Goal: Task Accomplishment & Management: Use online tool/utility

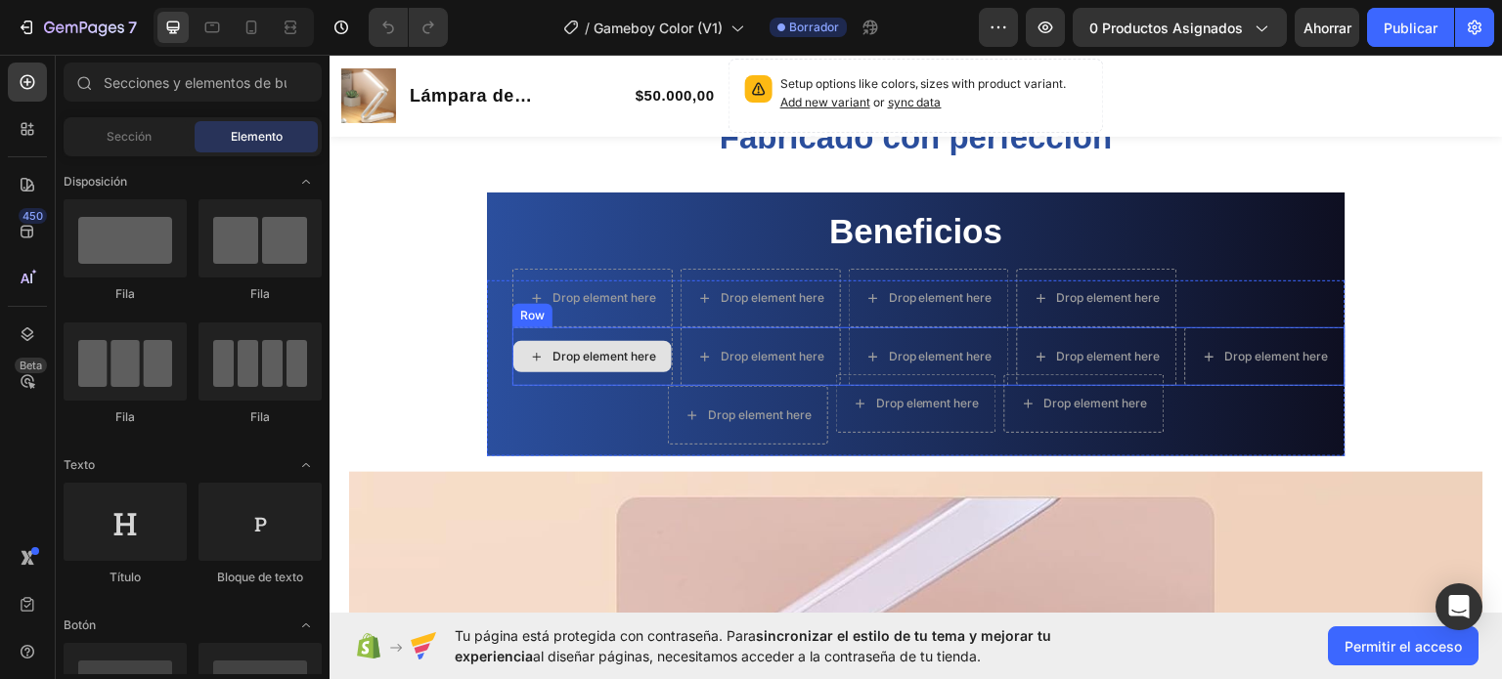
scroll to position [1173, 0]
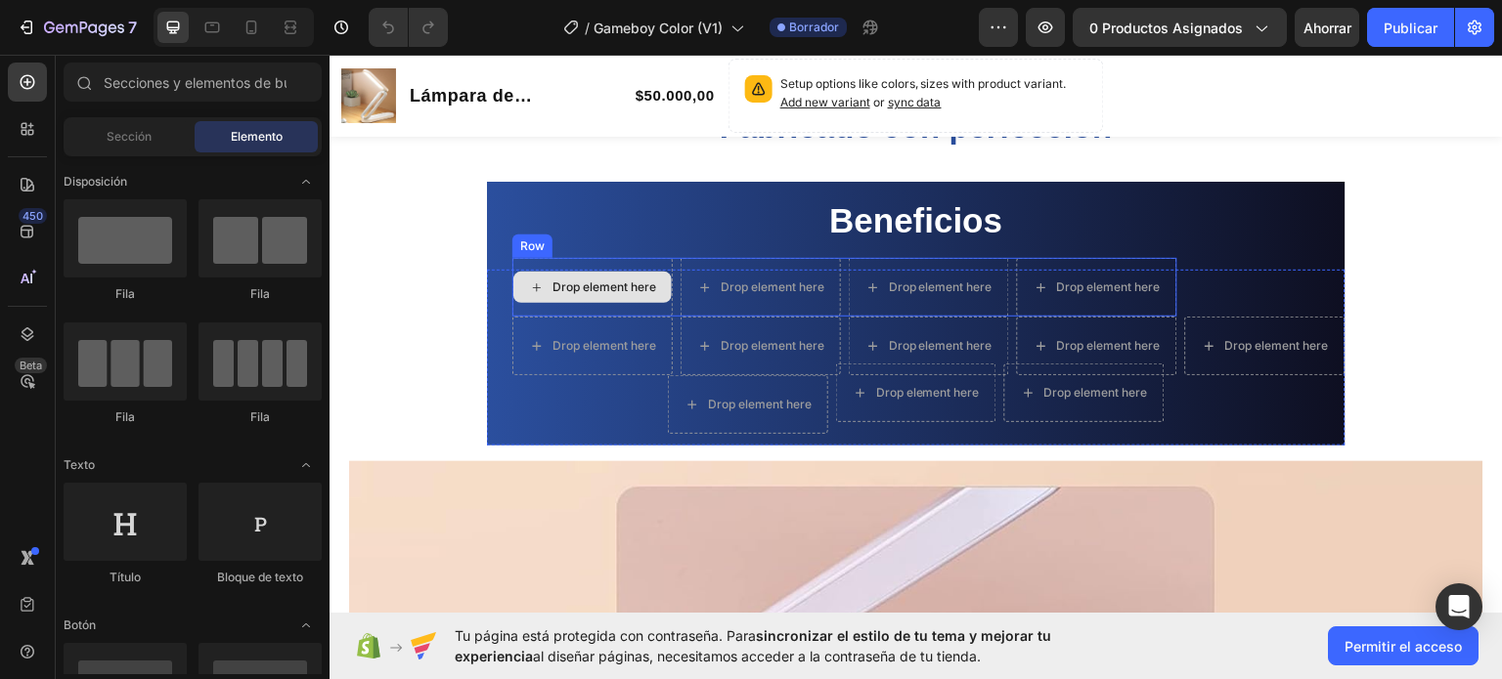
click at [614, 288] on div "Drop element here" at bounding box center [604, 287] width 104 height 16
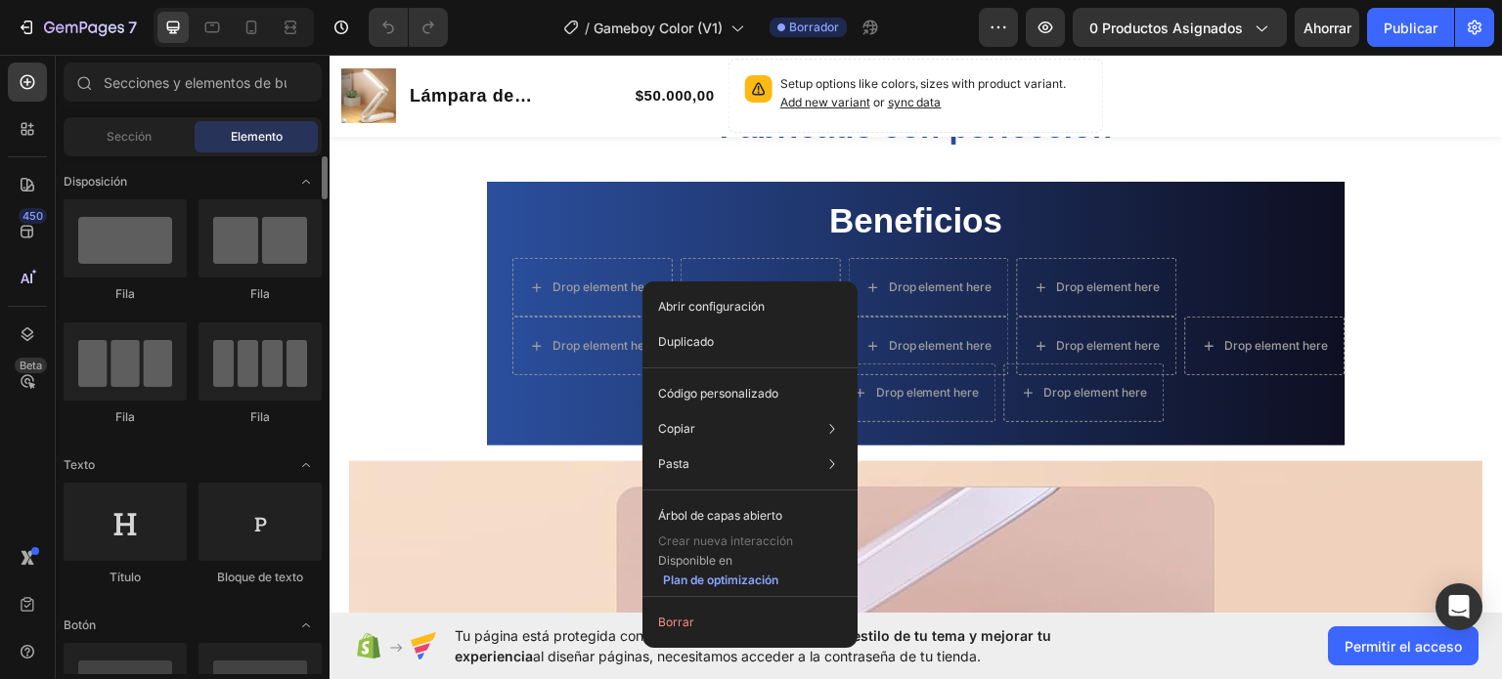
click at [251, 582] on font "Bloque de texto" at bounding box center [260, 577] width 86 height 15
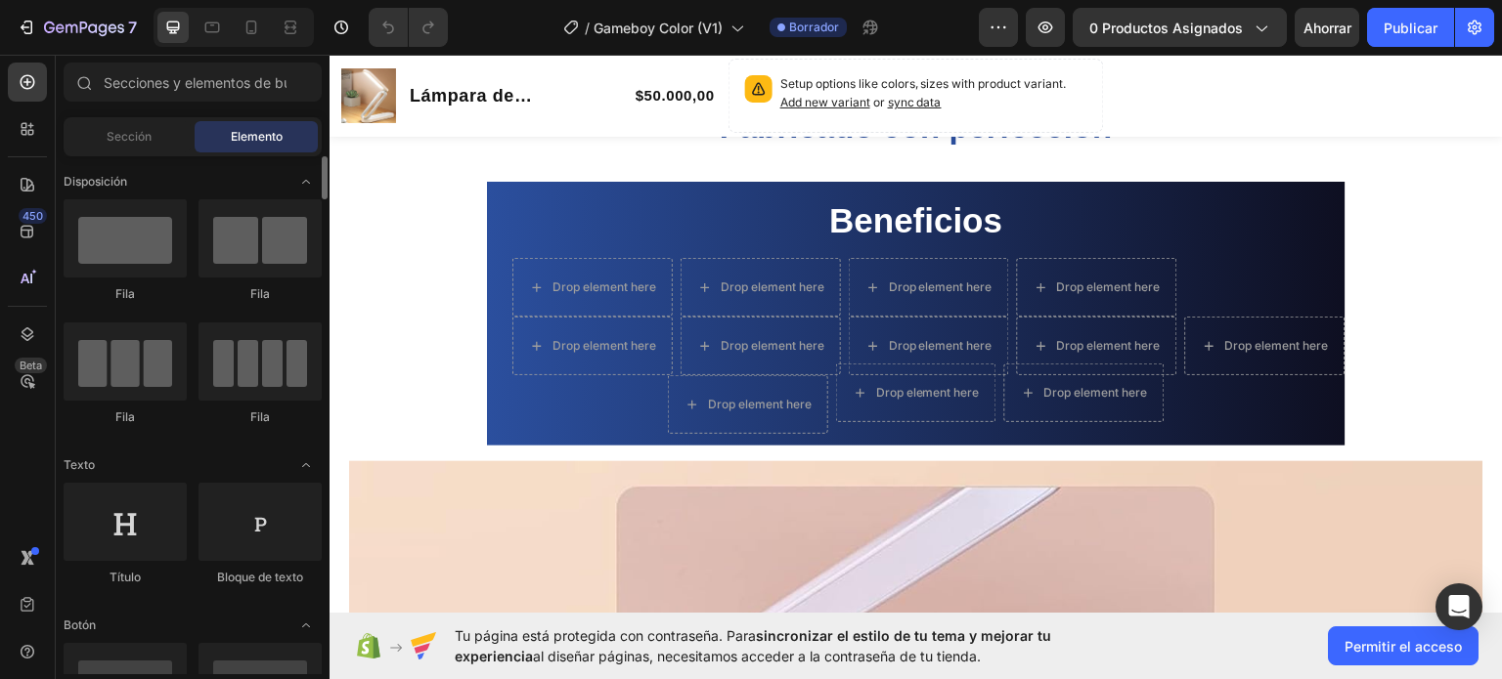
click at [251, 582] on font "Bloque de texto" at bounding box center [260, 577] width 86 height 15
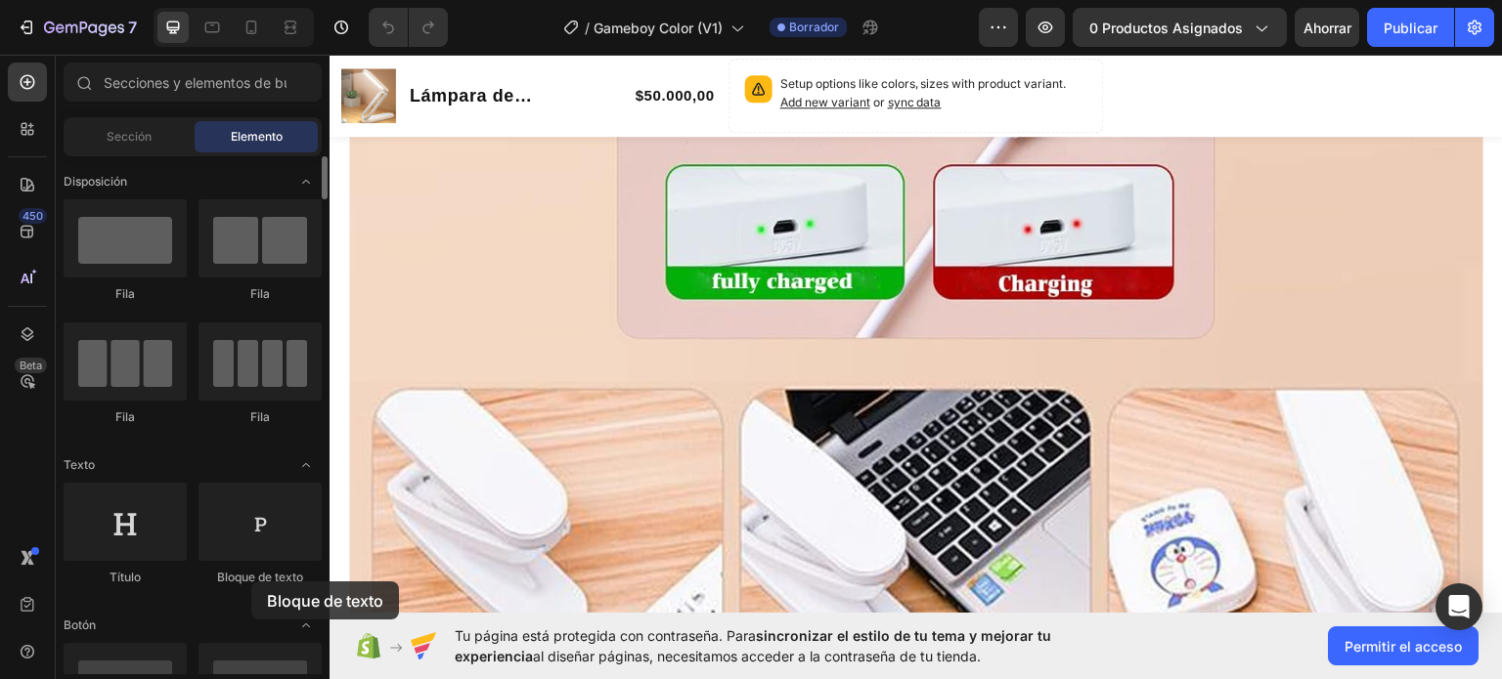
click at [251, 582] on font "Bloque de texto" at bounding box center [260, 577] width 86 height 15
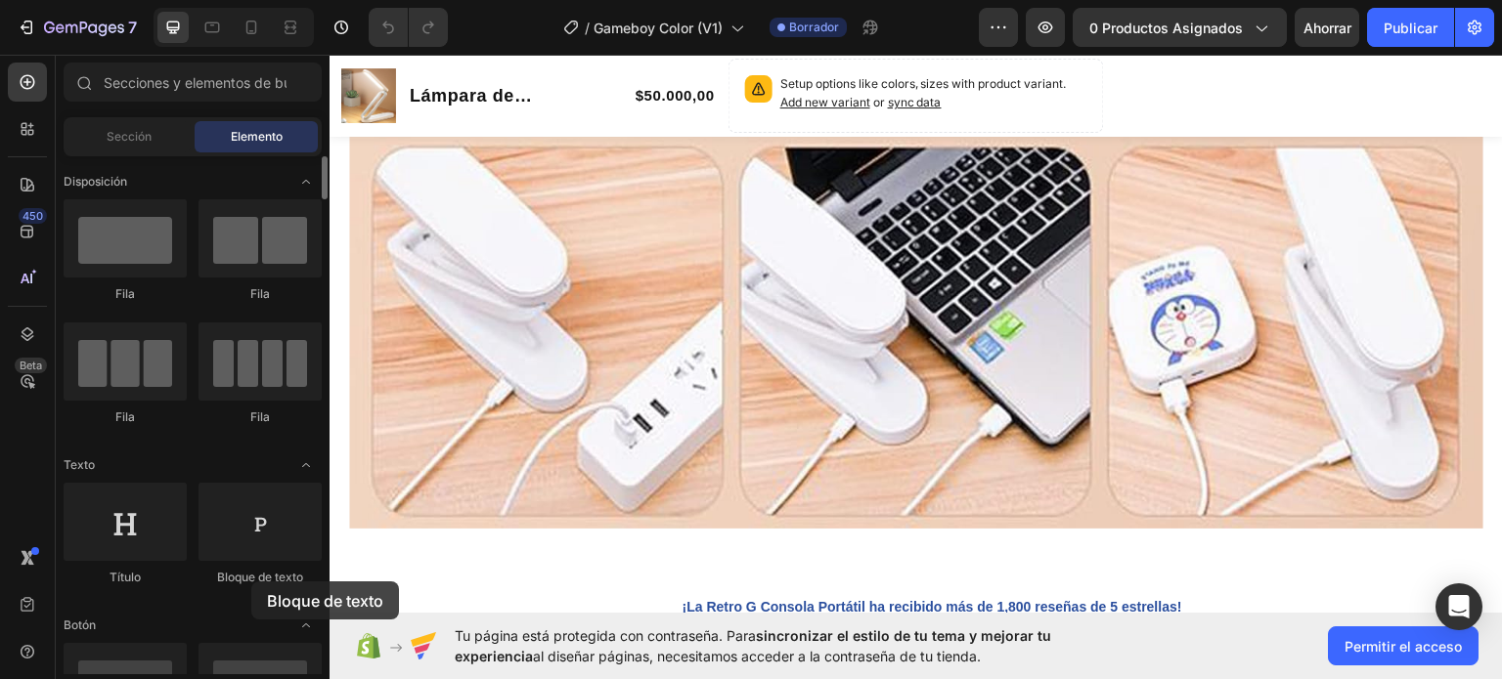
click at [251, 582] on font "Bloque de texto" at bounding box center [260, 577] width 86 height 15
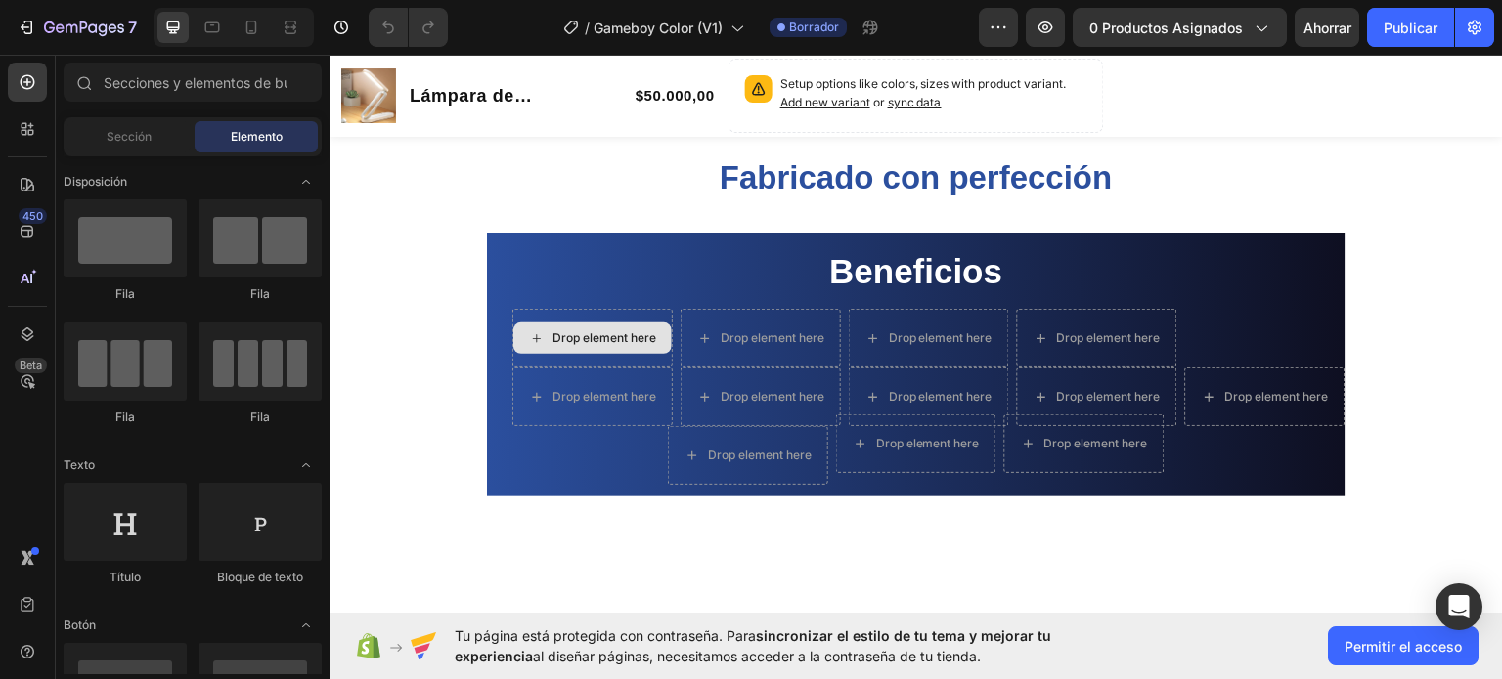
scroll to position [993, 0]
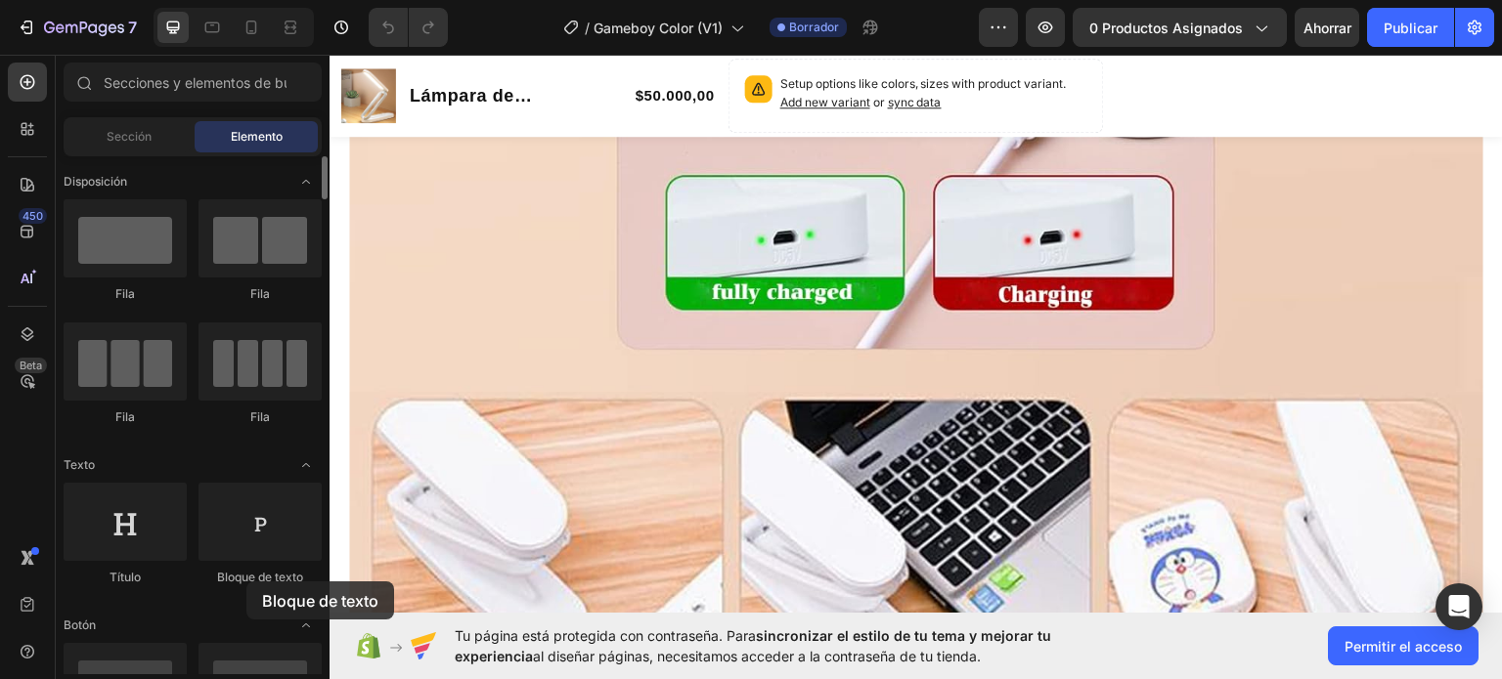
click at [246, 582] on font "Bloque de texto" at bounding box center [260, 577] width 86 height 15
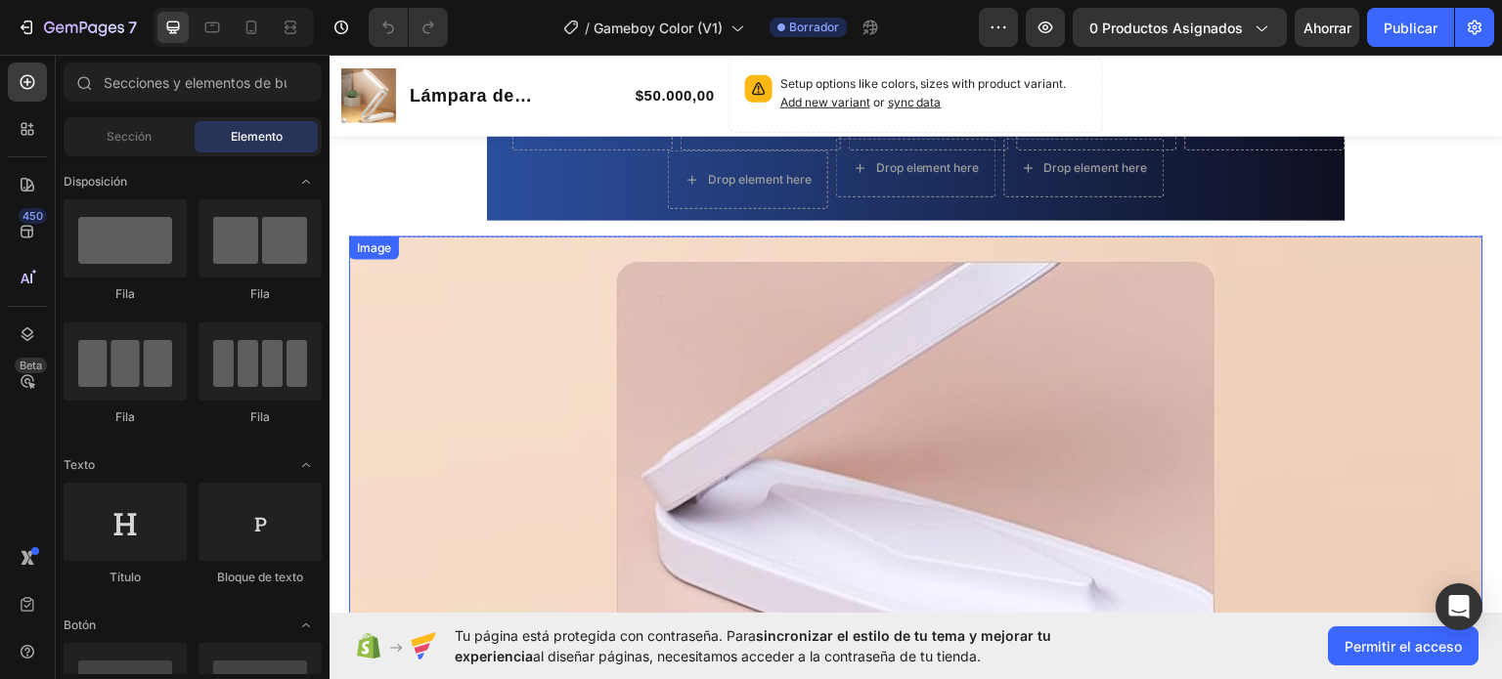
scroll to position [911, 0]
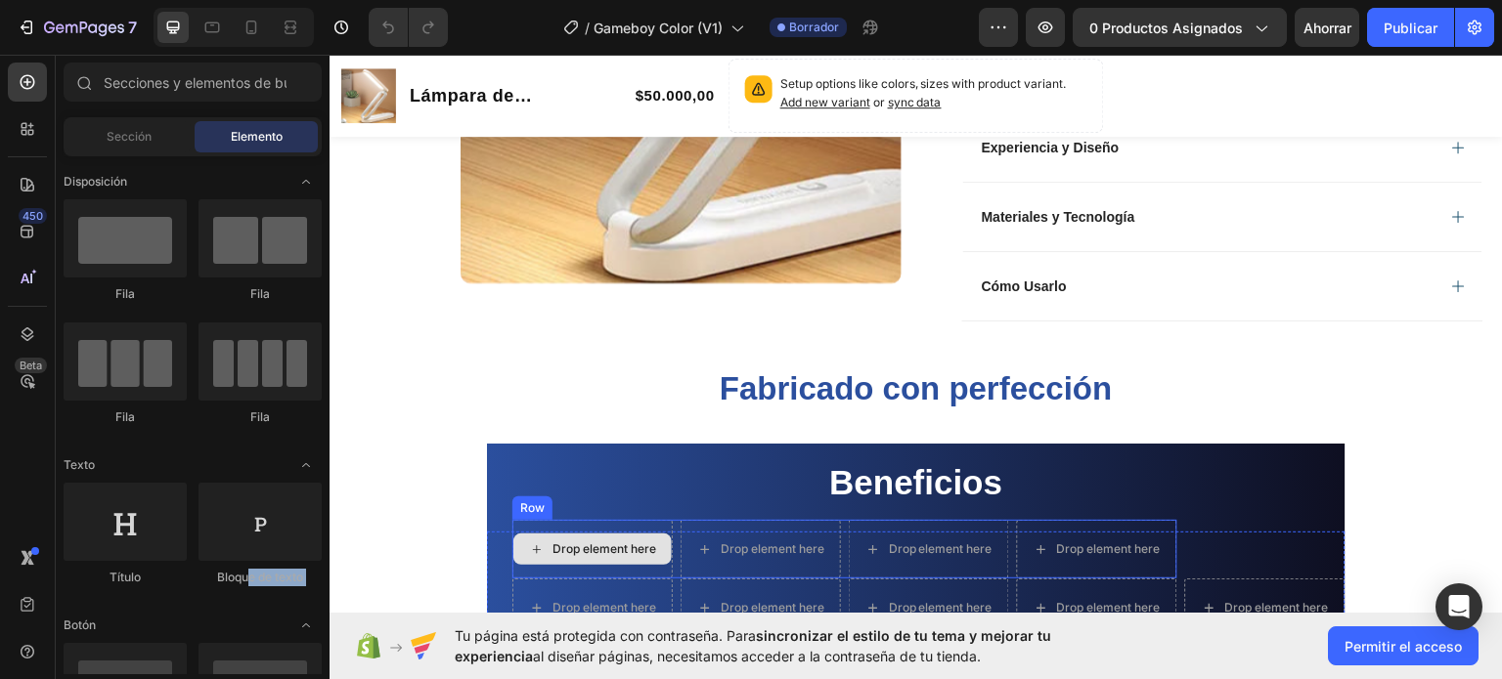
drag, startPoint x: 575, startPoint y: 640, endPoint x: 597, endPoint y: 558, distance: 85.1
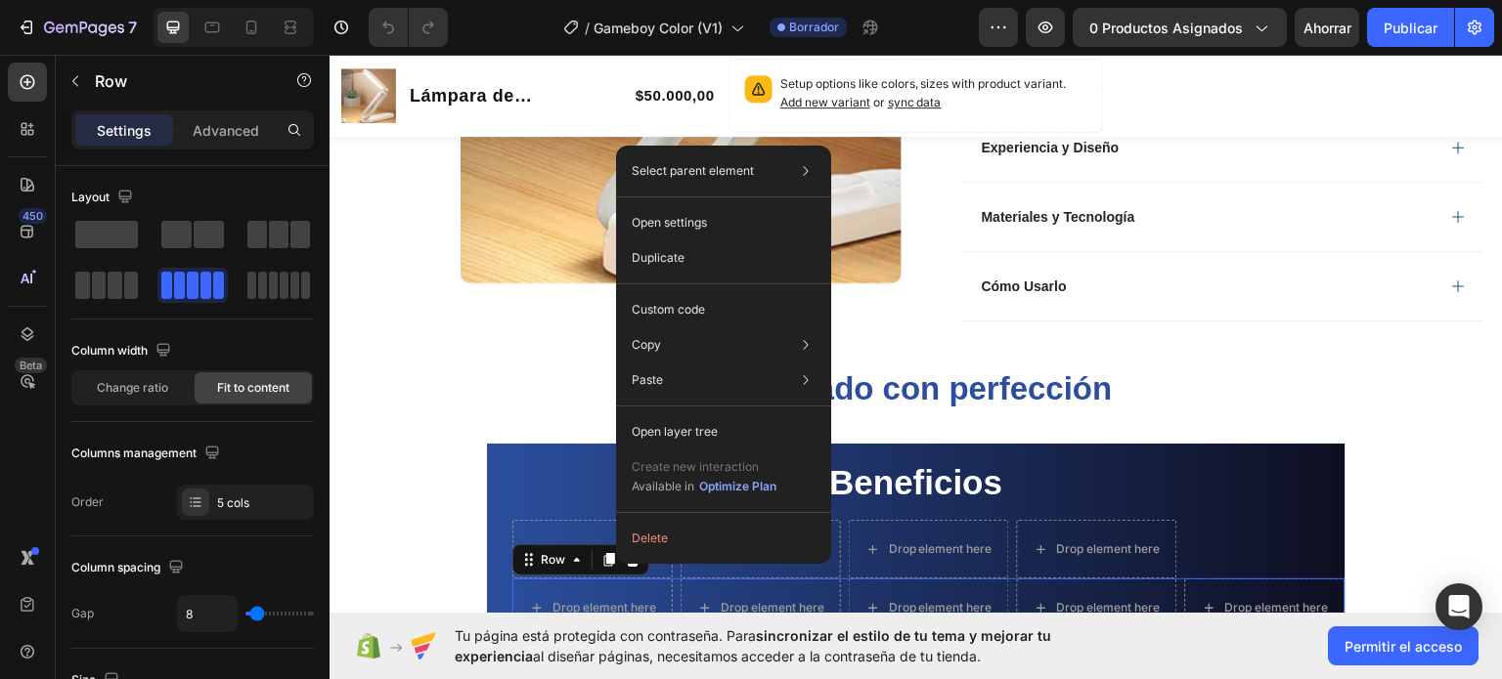
drag, startPoint x: 581, startPoint y: 579, endPoint x: 615, endPoint y: 563, distance: 37.6
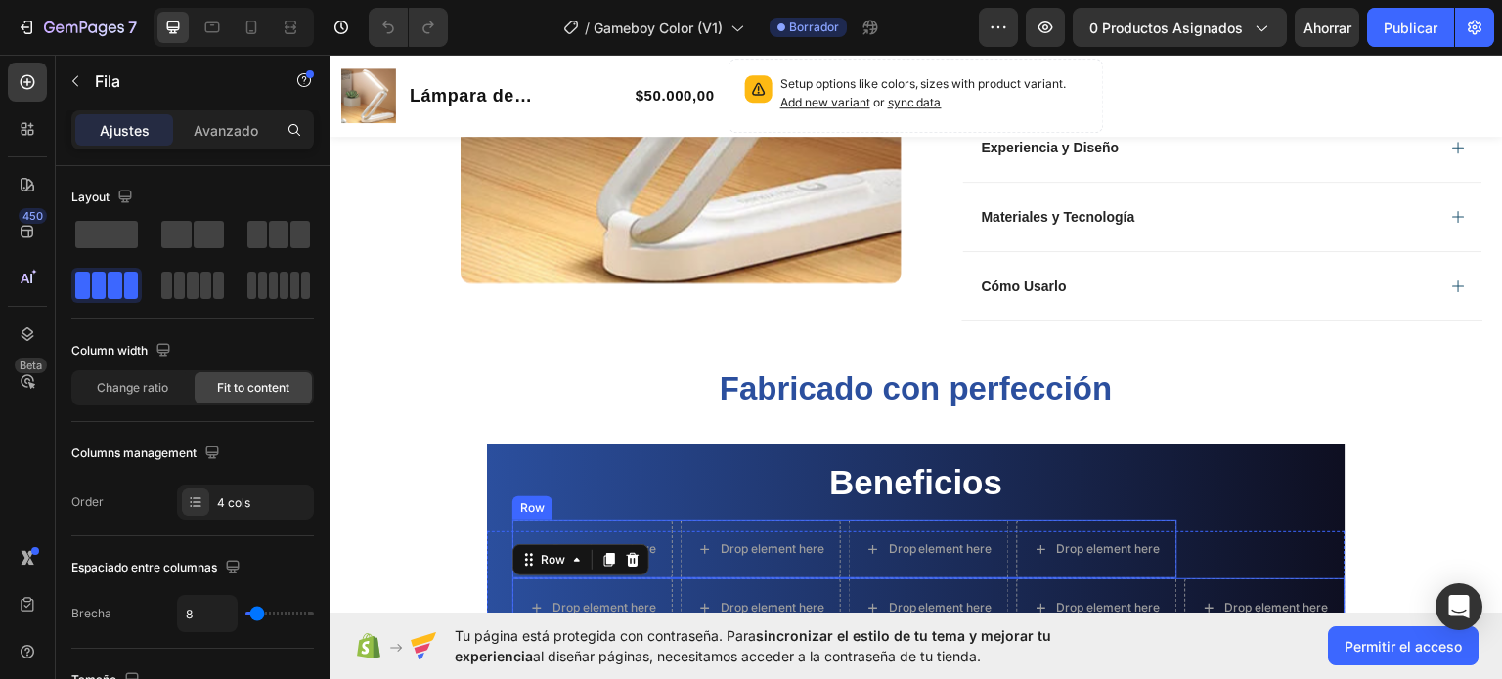
click at [516, 503] on div "Row" at bounding box center [532, 508] width 32 height 18
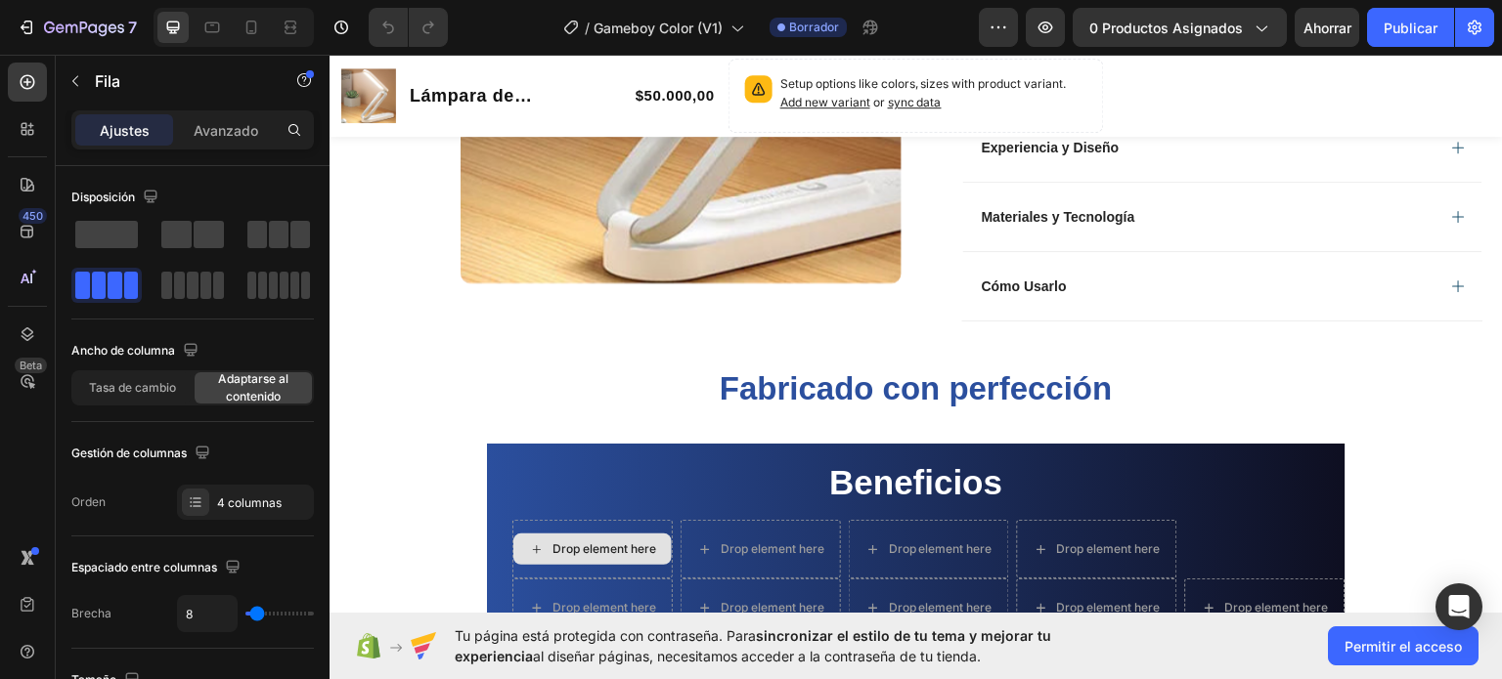
click at [574, 554] on div "Drop element here" at bounding box center [604, 549] width 104 height 16
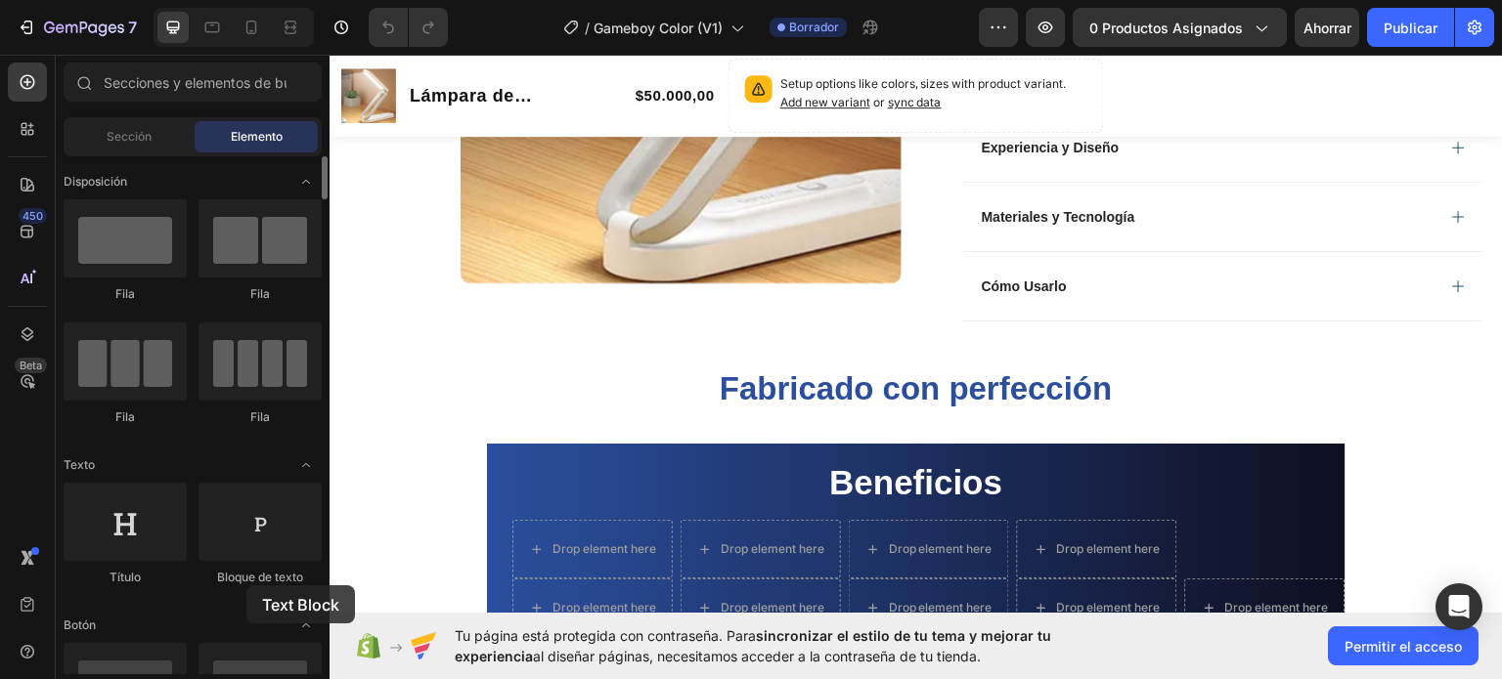
click at [246, 586] on div "Bloque de texto" at bounding box center [259, 578] width 123 height 18
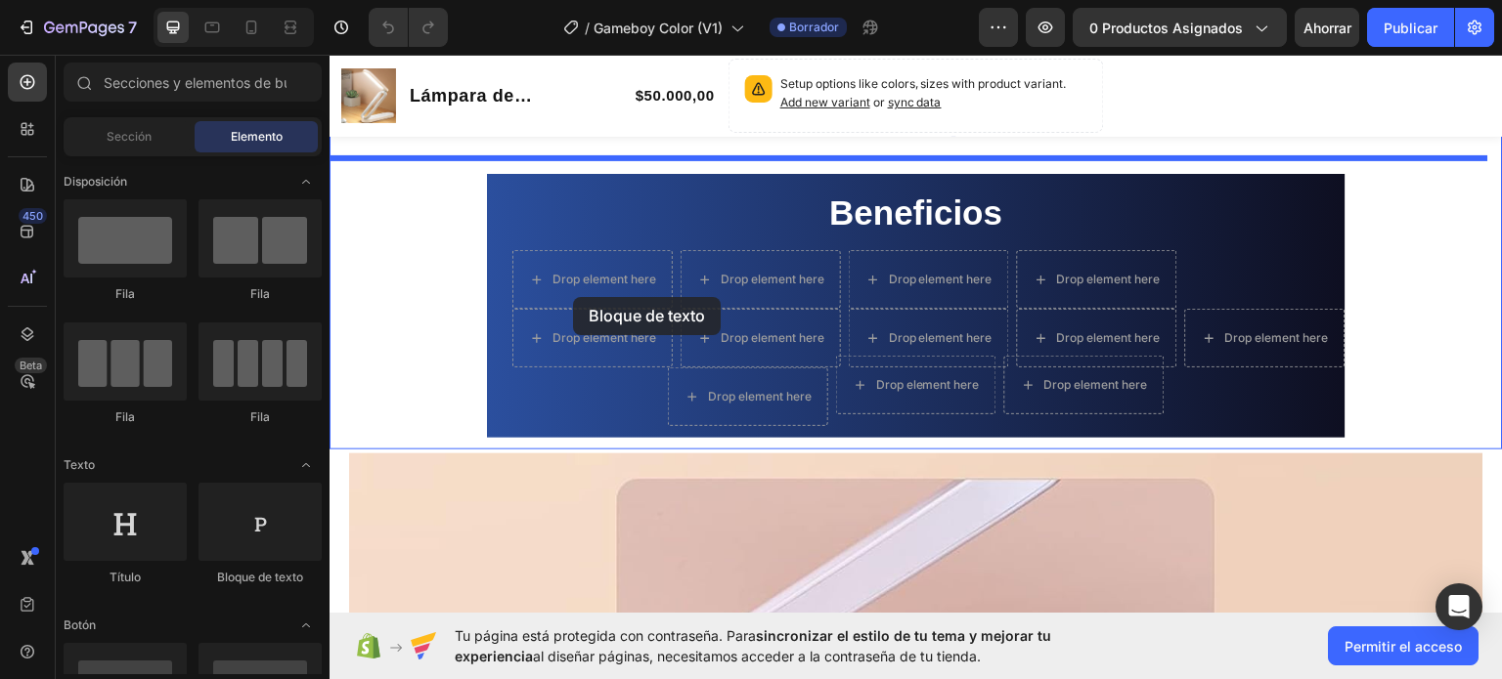
scroll to position [1256, 0]
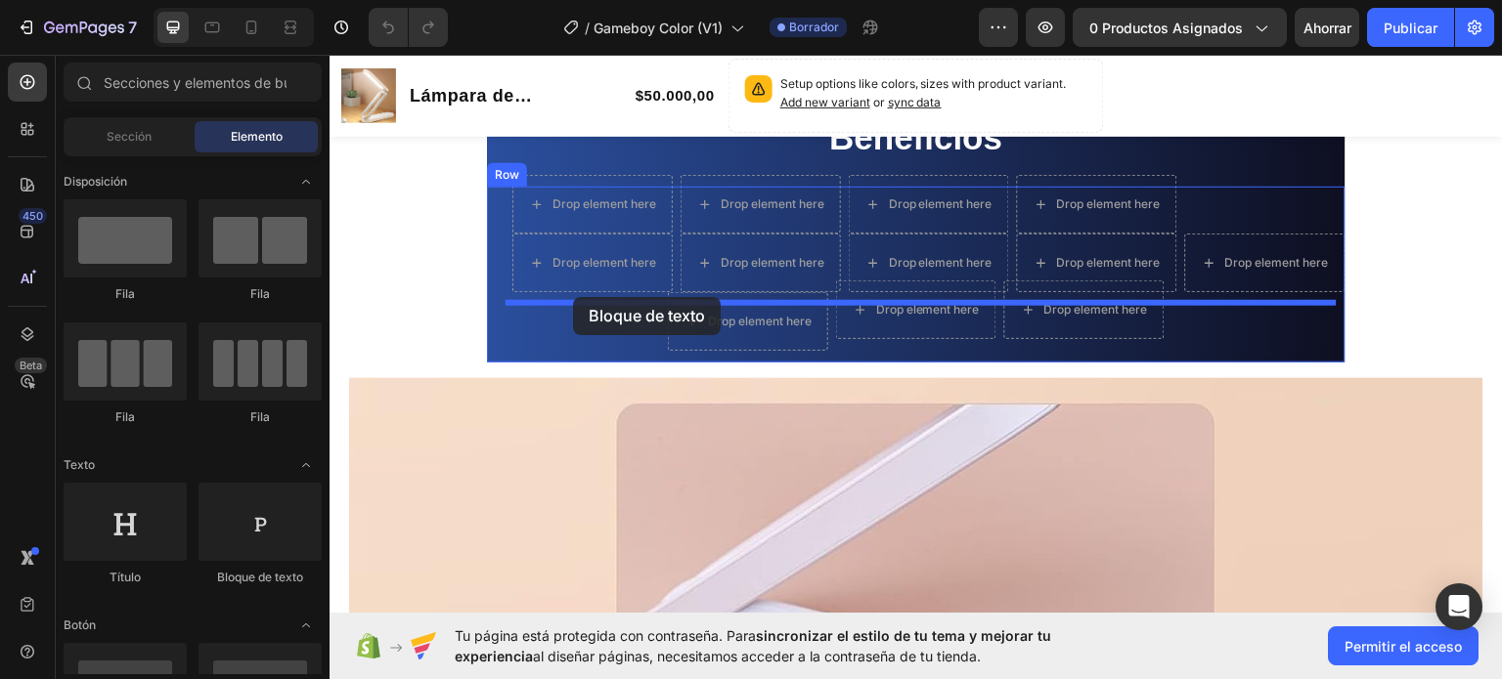
drag, startPoint x: 592, startPoint y: 586, endPoint x: 573, endPoint y: 296, distance: 290.0
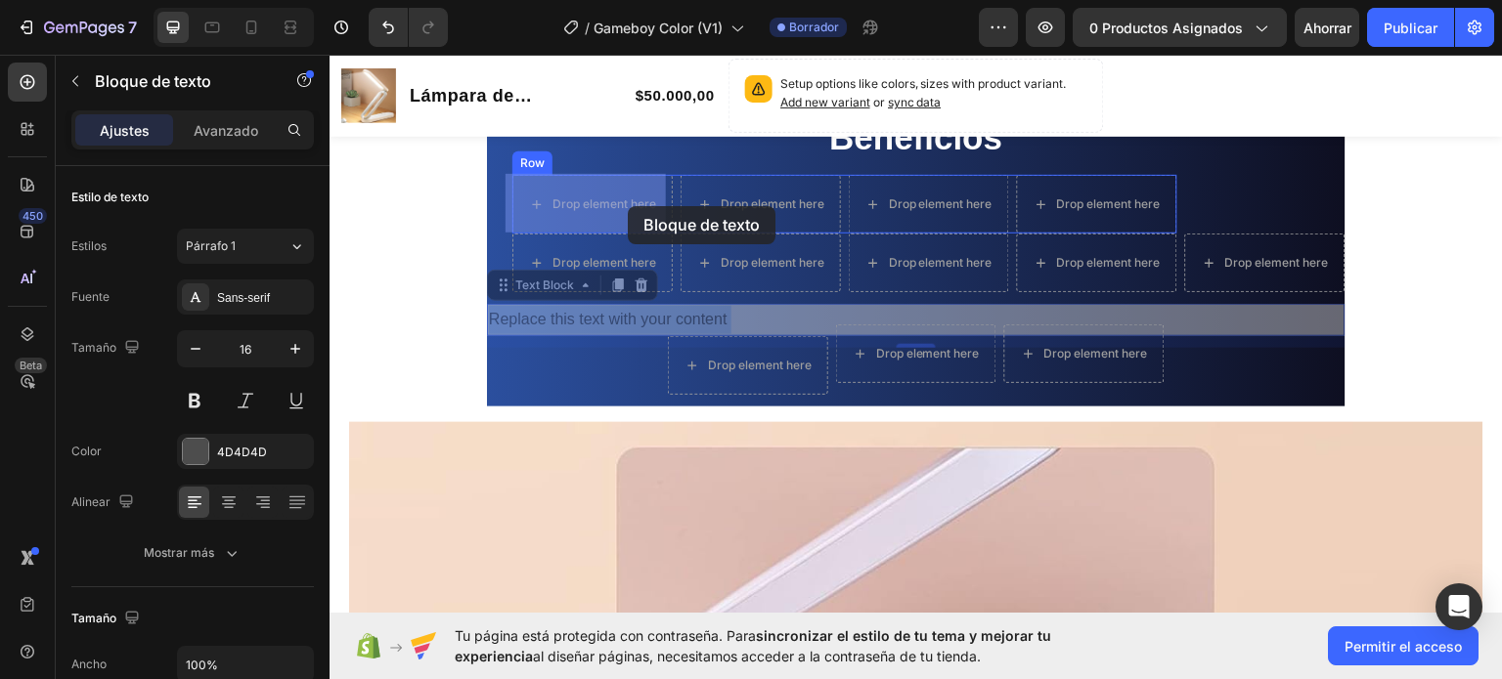
drag, startPoint x: 638, startPoint y: 320, endPoint x: 628, endPoint y: 205, distance: 114.9
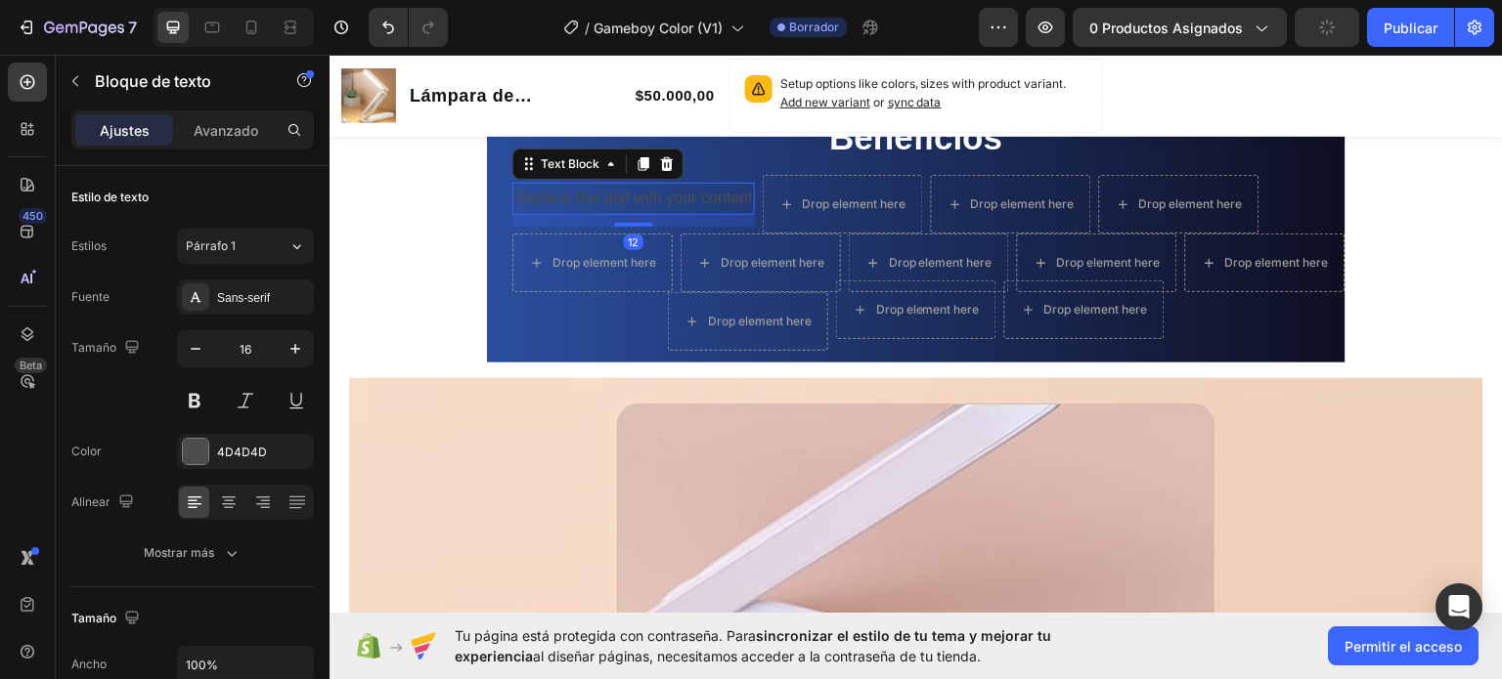
click at [623, 214] on div "12" at bounding box center [633, 220] width 242 height 12
click at [656, 202] on div "Replace this text with your content" at bounding box center [633, 198] width 242 height 32
click at [618, 193] on p "Replace this text with your content" at bounding box center [633, 198] width 239 height 28
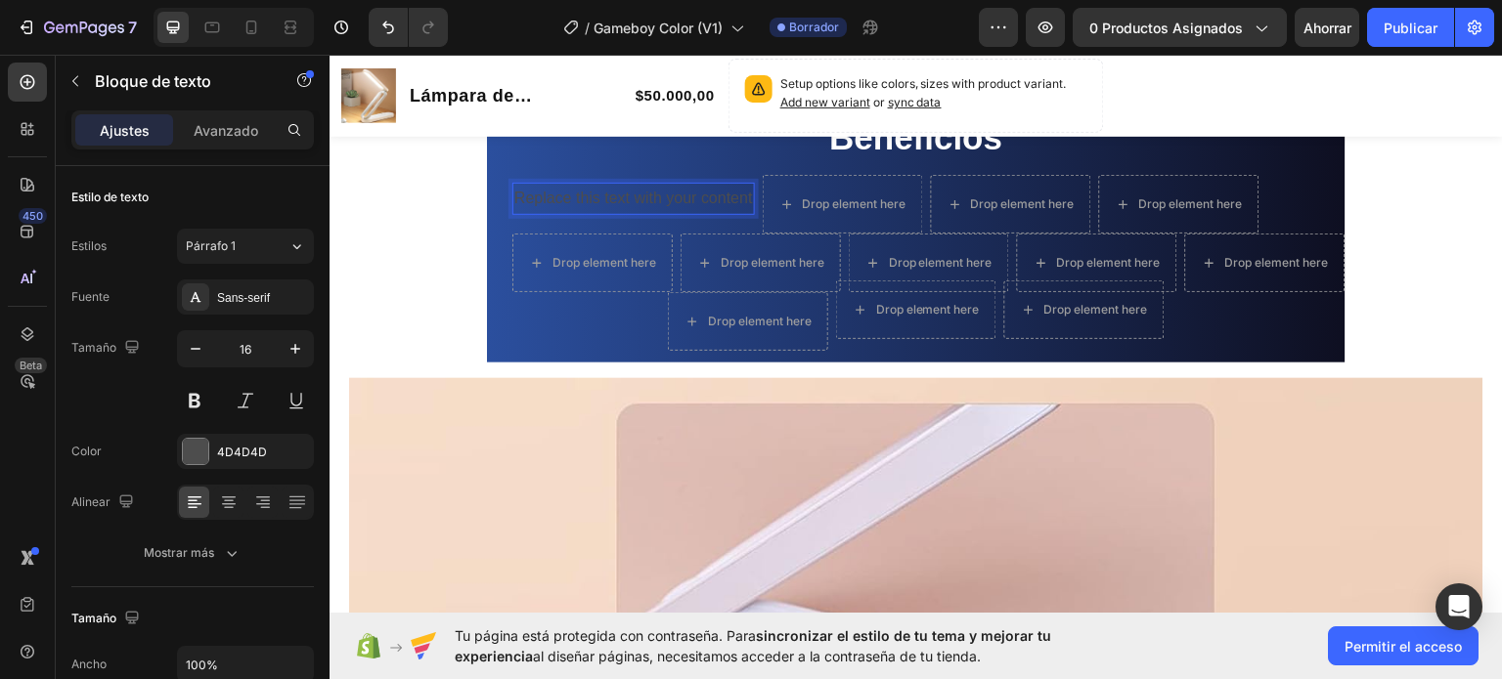
click at [660, 200] on p "Replace this text with your content" at bounding box center [633, 198] width 239 height 28
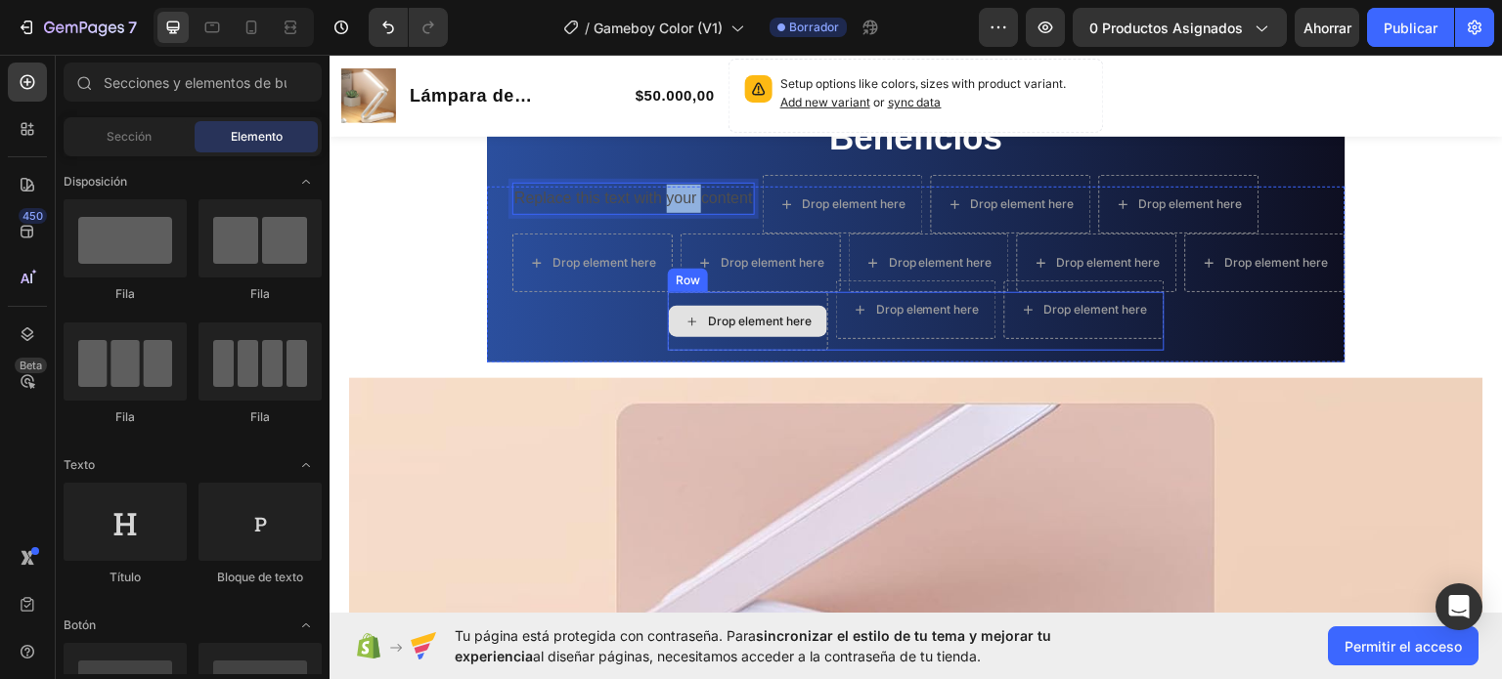
click at [759, 305] on div "Drop element here" at bounding box center [748, 320] width 158 height 31
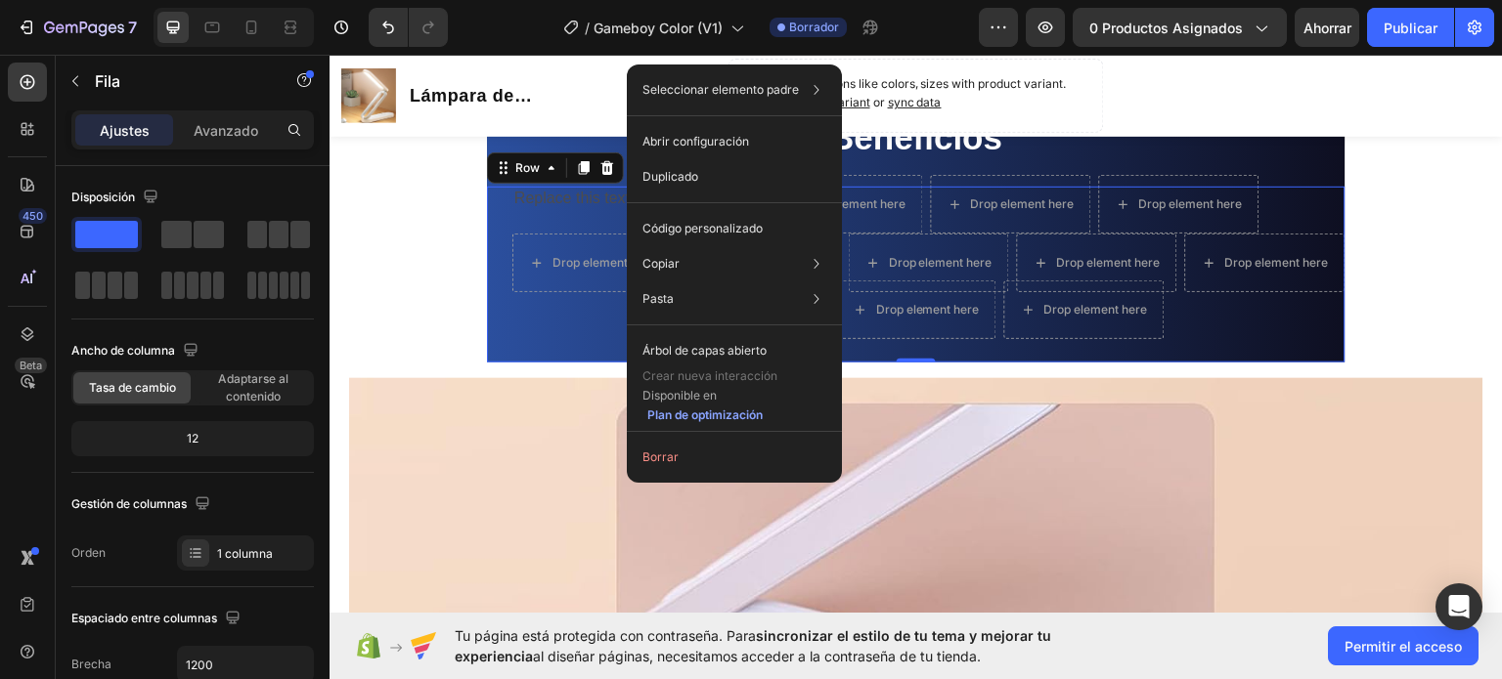
click at [628, 431] on div at bounding box center [734, 431] width 215 height 1
click at [619, 324] on div "Replace this text with your content Text Block Drop element here Drop element h…" at bounding box center [916, 274] width 858 height 176
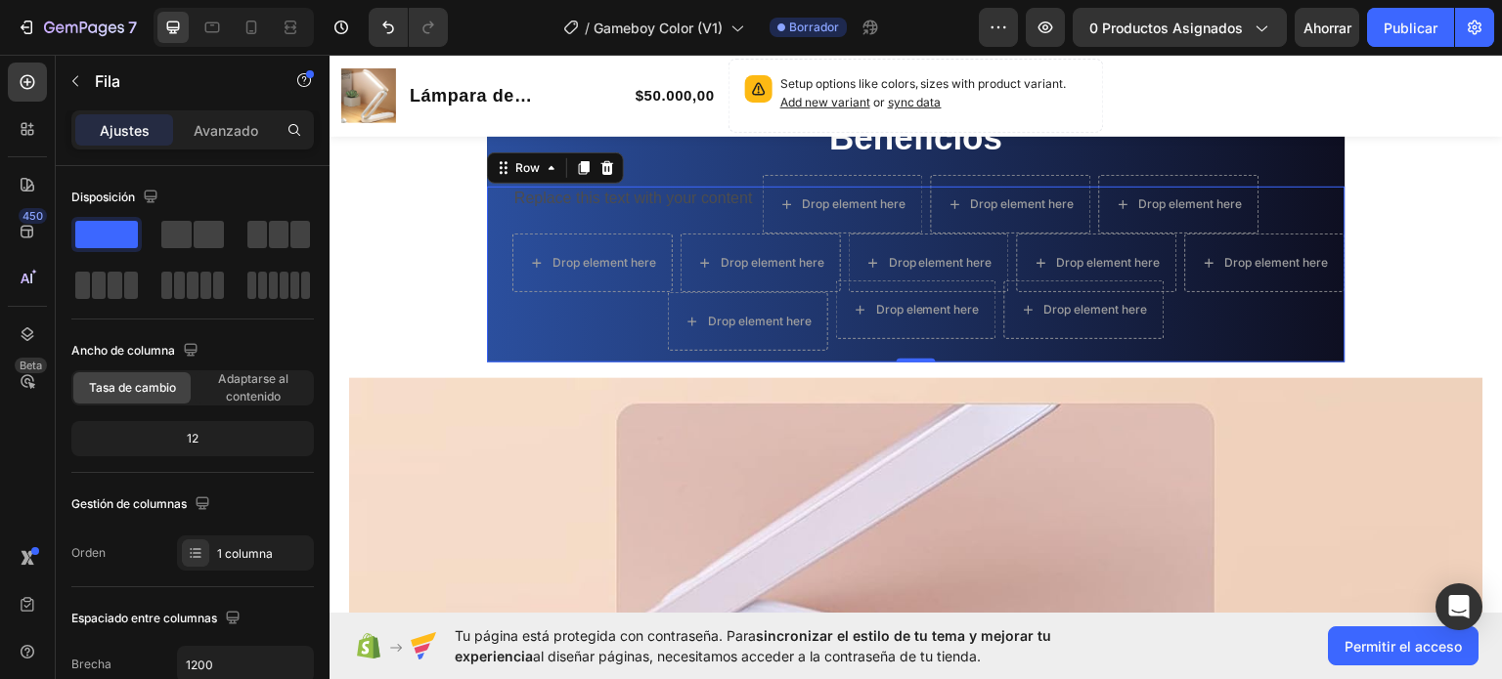
click at [606, 327] on div "Replace this text with your content Text Block Drop element here Drop element h…" at bounding box center [916, 274] width 858 height 176
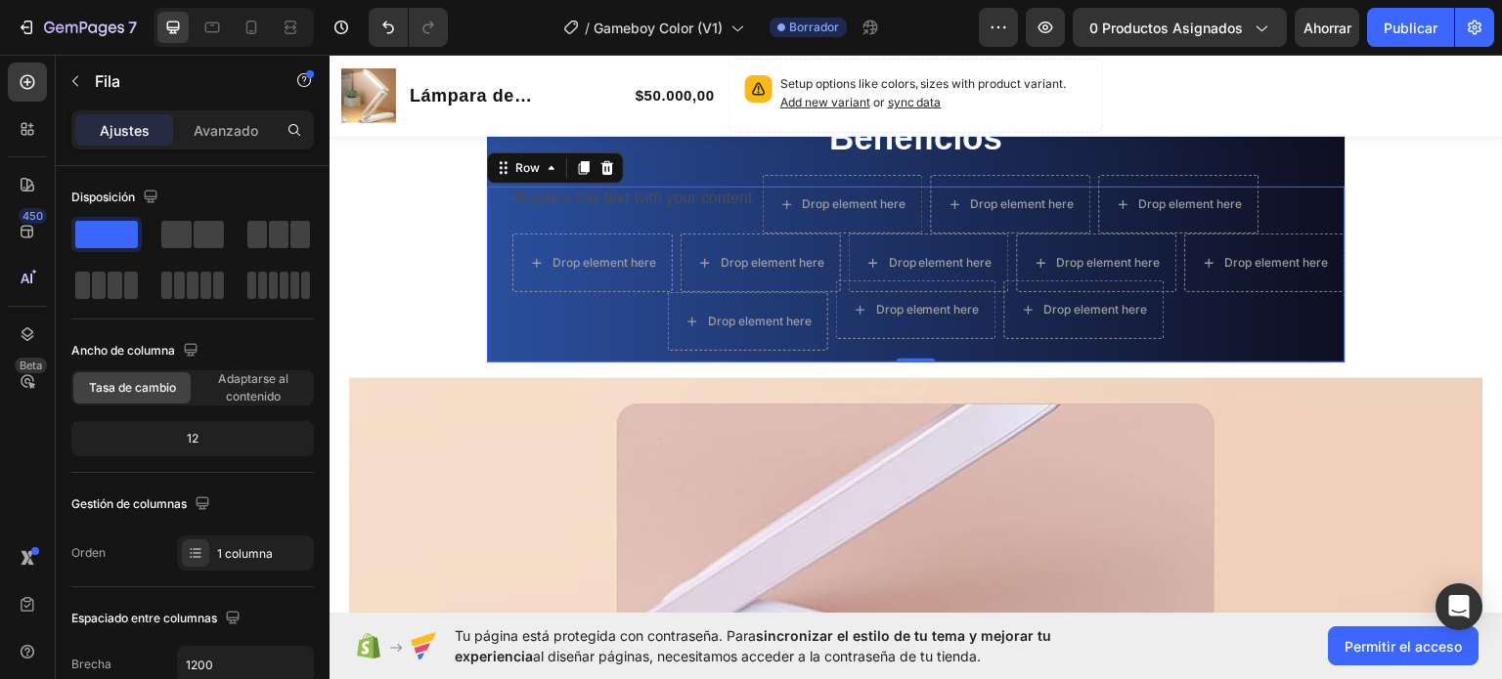
click at [606, 327] on div "Replace this text with your content Text Block Drop element here Drop element h…" at bounding box center [916, 274] width 858 height 176
click at [695, 157] on h2 "Beneficios" at bounding box center [916, 136] width 858 height 57
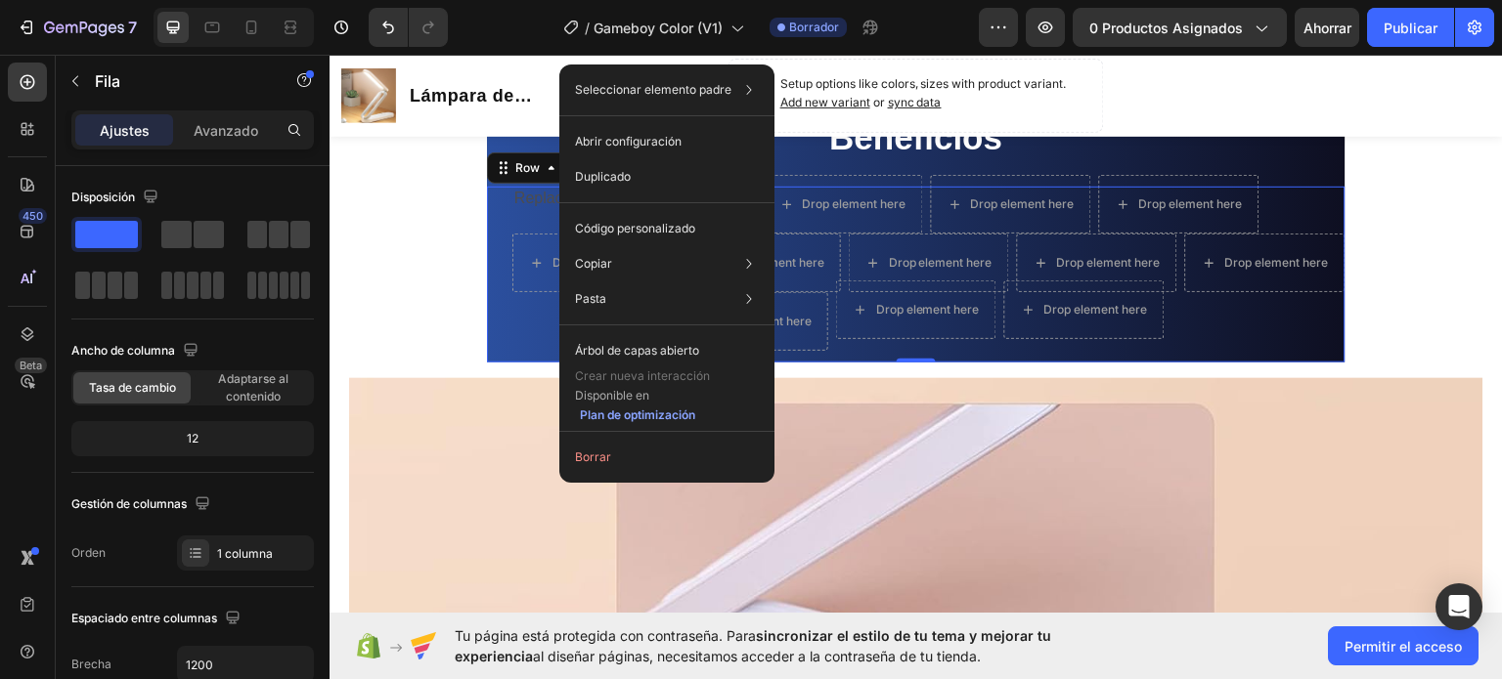
click at [560, 335] on div "Seleccionar elemento padre Sección Columna de la fila 1 Columna de la fila 1 Ab…" at bounding box center [666, 274] width 215 height 418
click at [546, 334] on div "Replace this text with your content Text Block Drop element here Drop element h…" at bounding box center [916, 274] width 858 height 176
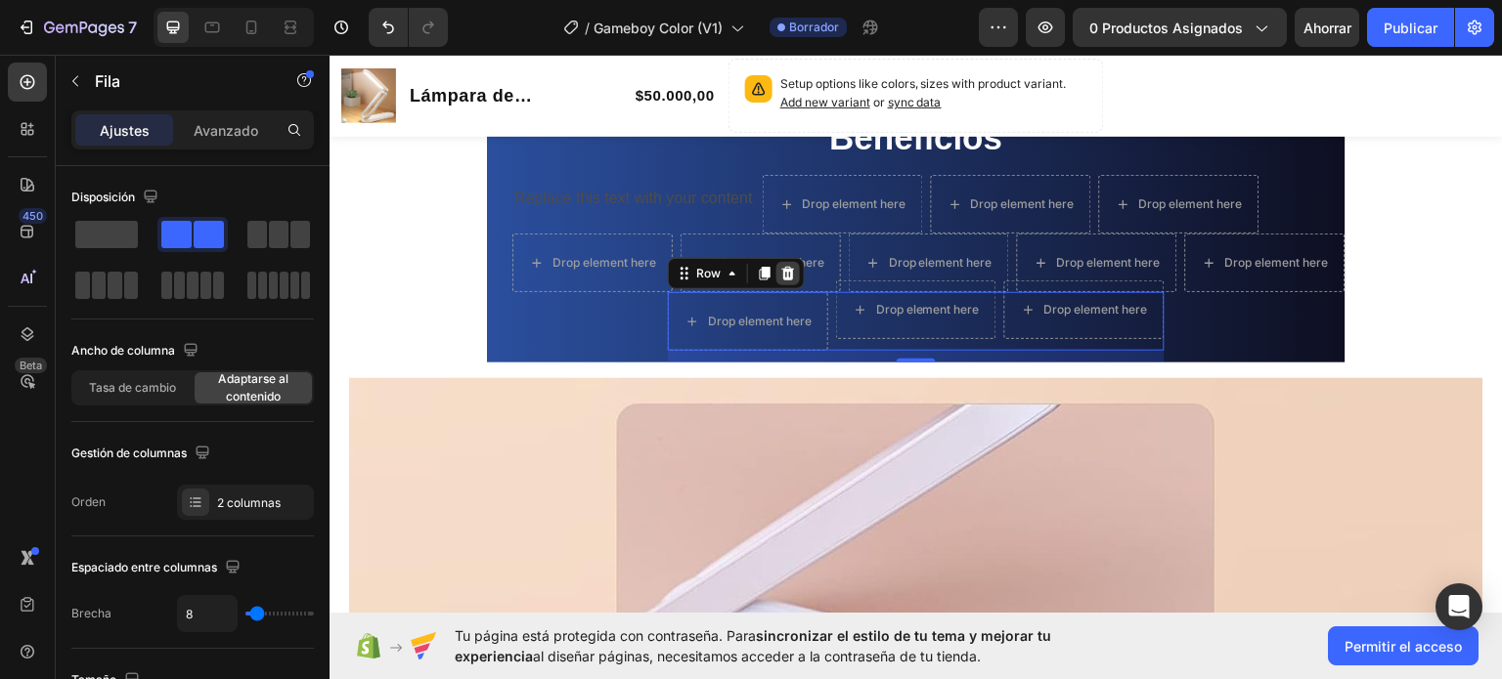
click at [782, 266] on icon at bounding box center [788, 273] width 13 height 14
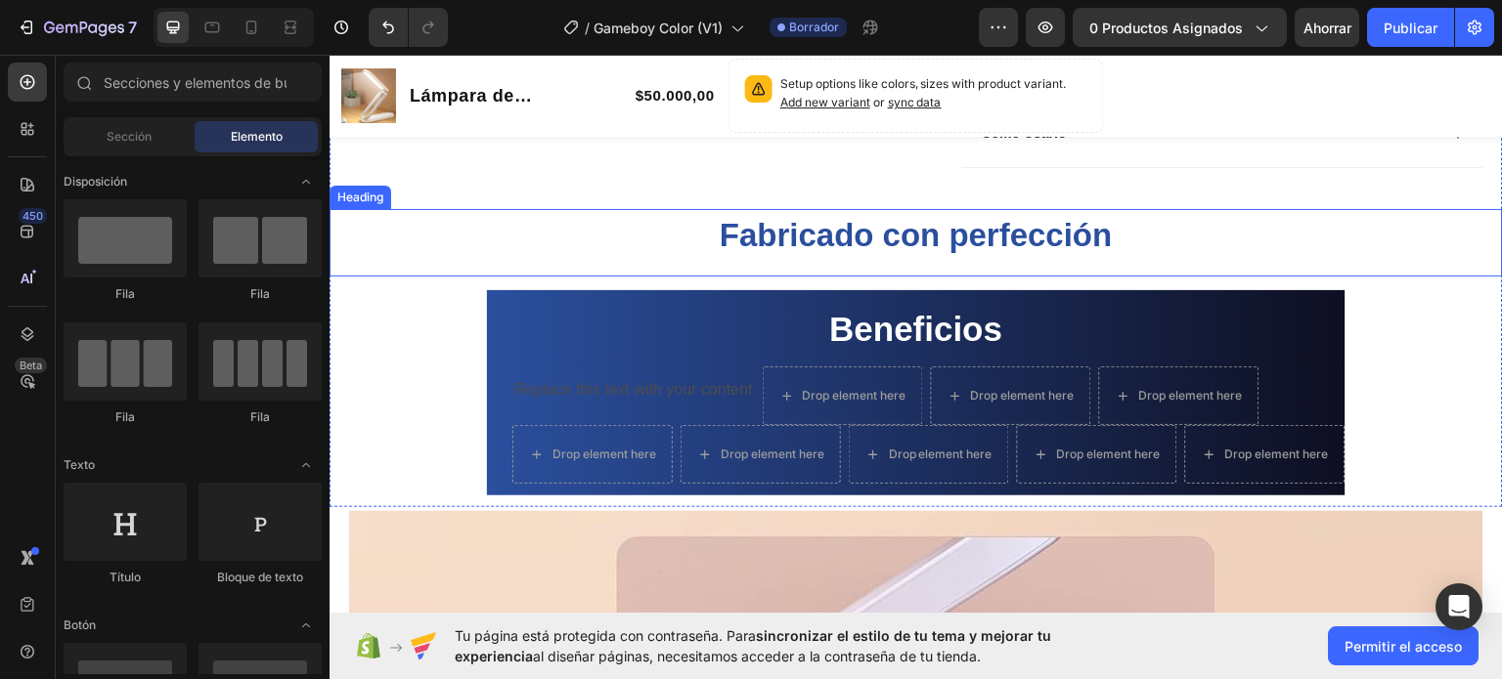
scroll to position [1044, 0]
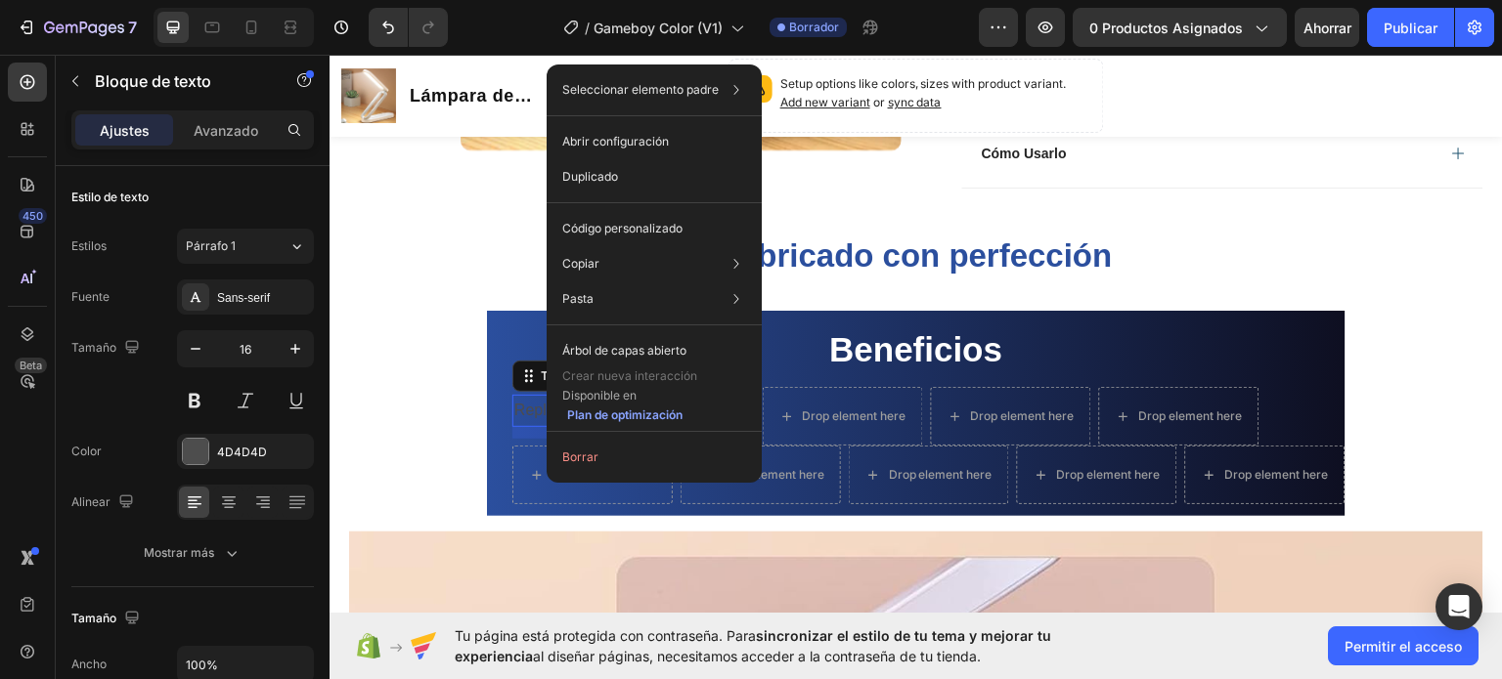
click at [547, 407] on div "Seleccionar elemento padre Columna de la fila 1 Columna de la fila 1 Fila 4 col…" at bounding box center [653, 274] width 215 height 418
click at [534, 406] on div "Replace this text with your content" at bounding box center [633, 410] width 242 height 32
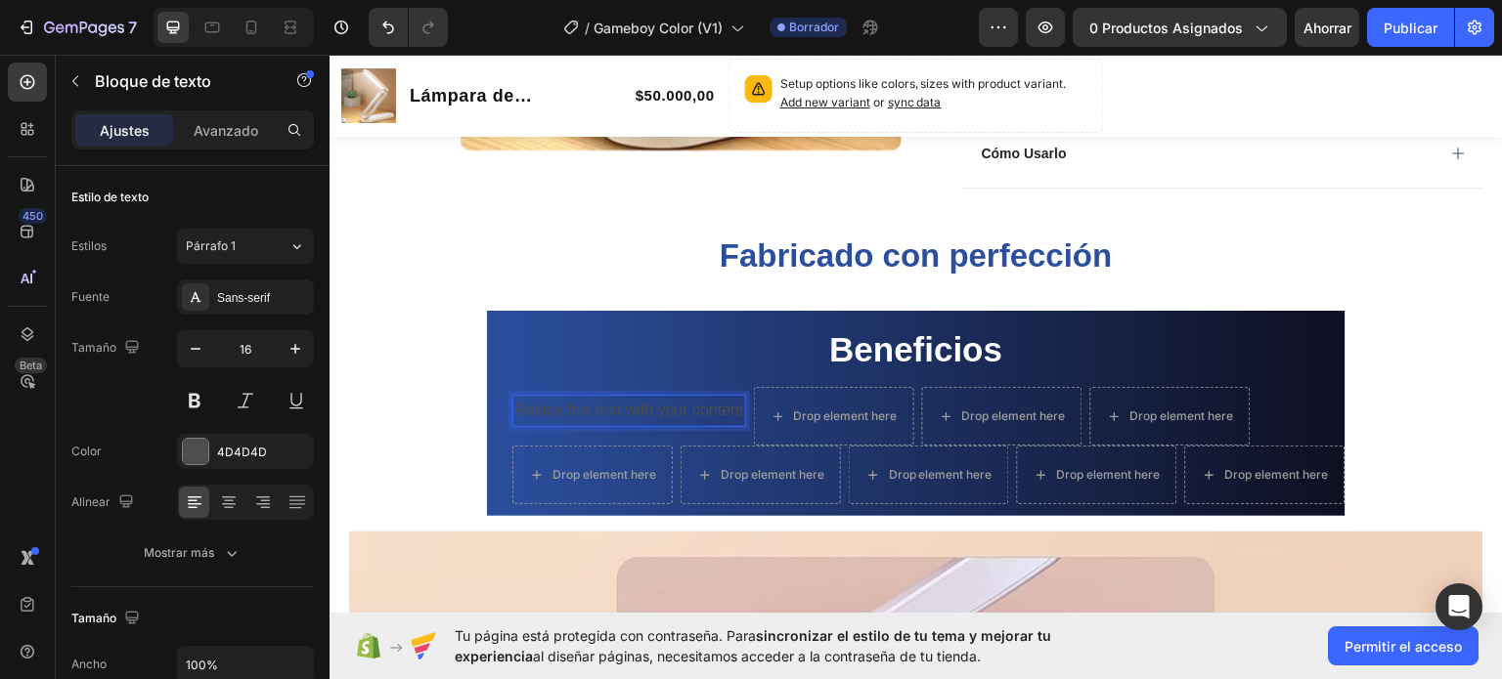
click at [548, 413] on p "Relace this text with your content" at bounding box center [629, 410] width 230 height 28
click at [547, 413] on p "Relace this text with your content" at bounding box center [629, 410] width 230 height 28
click at [694, 419] on p "dddthis text with your content" at bounding box center [615, 410] width 202 height 28
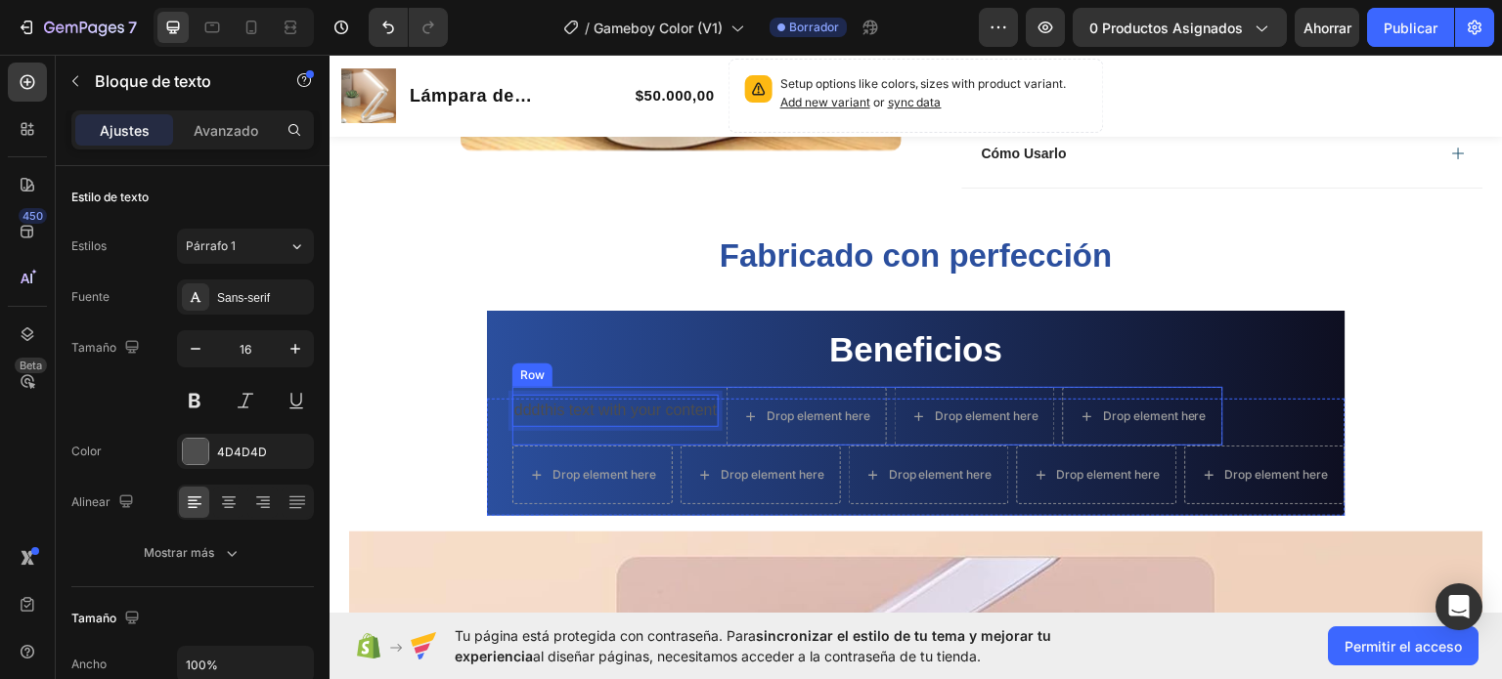
drag, startPoint x: 697, startPoint y: 412, endPoint x: 544, endPoint y: 415, distance: 153.5
click at [545, 417] on p "dddthis text with your content" at bounding box center [615, 410] width 202 height 28
click at [540, 409] on p "dddthis text with your content" at bounding box center [615, 410] width 202 height 28
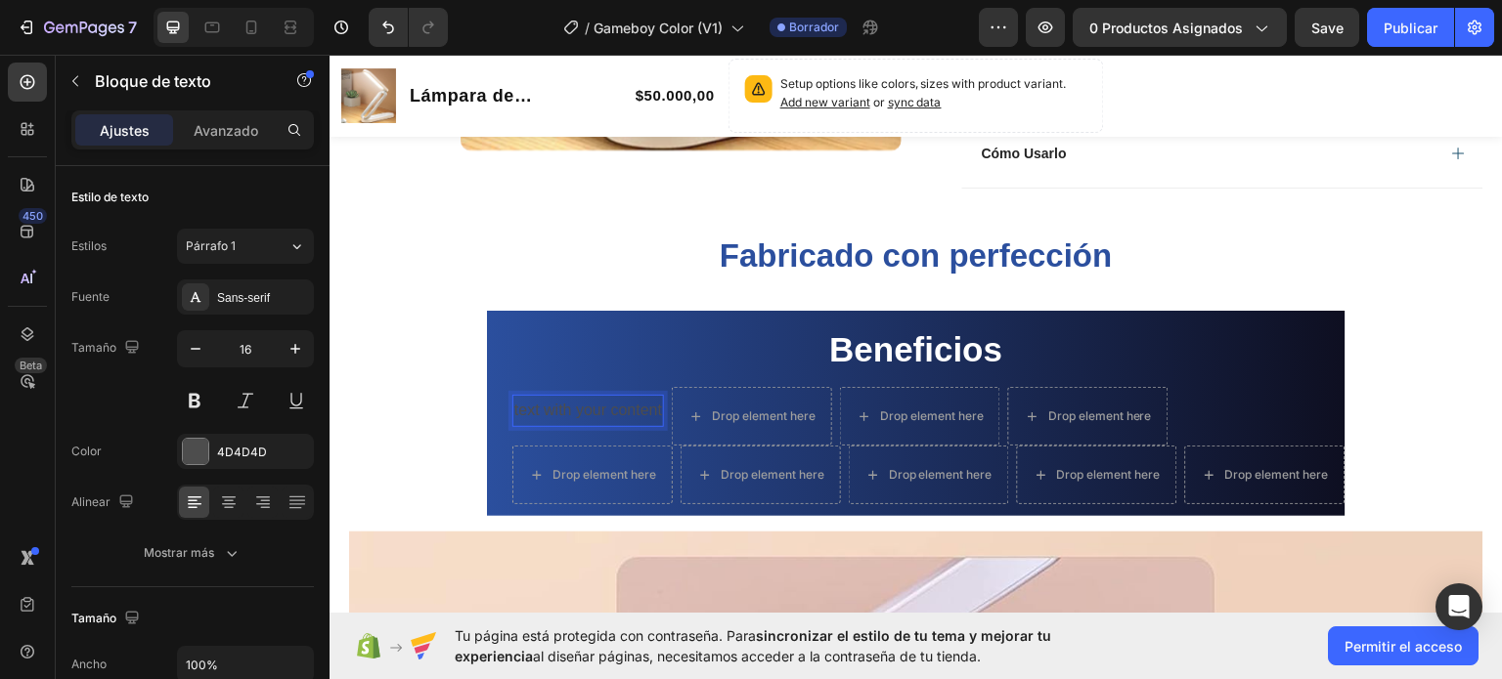
click at [559, 410] on p "text with your content" at bounding box center [588, 410] width 148 height 28
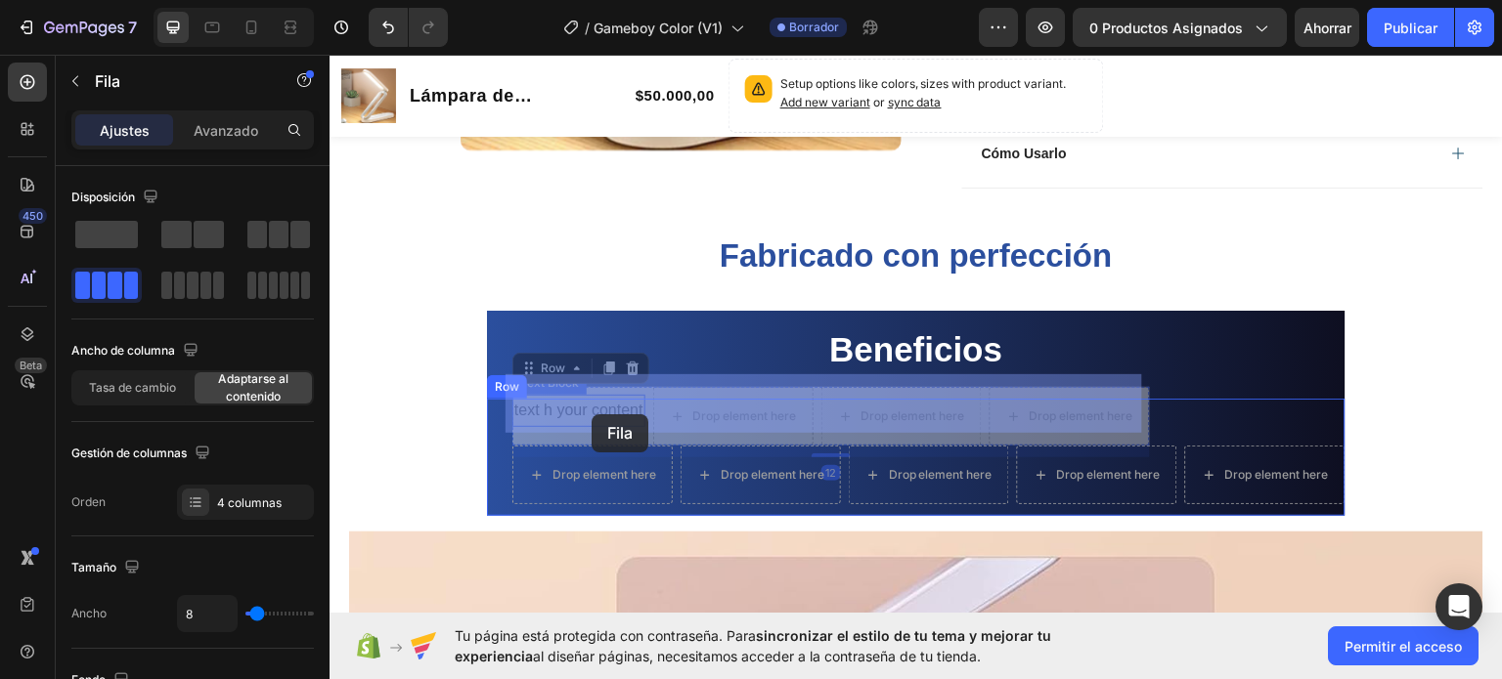
drag, startPoint x: 637, startPoint y: 411, endPoint x: 591, endPoint y: 414, distance: 46.0
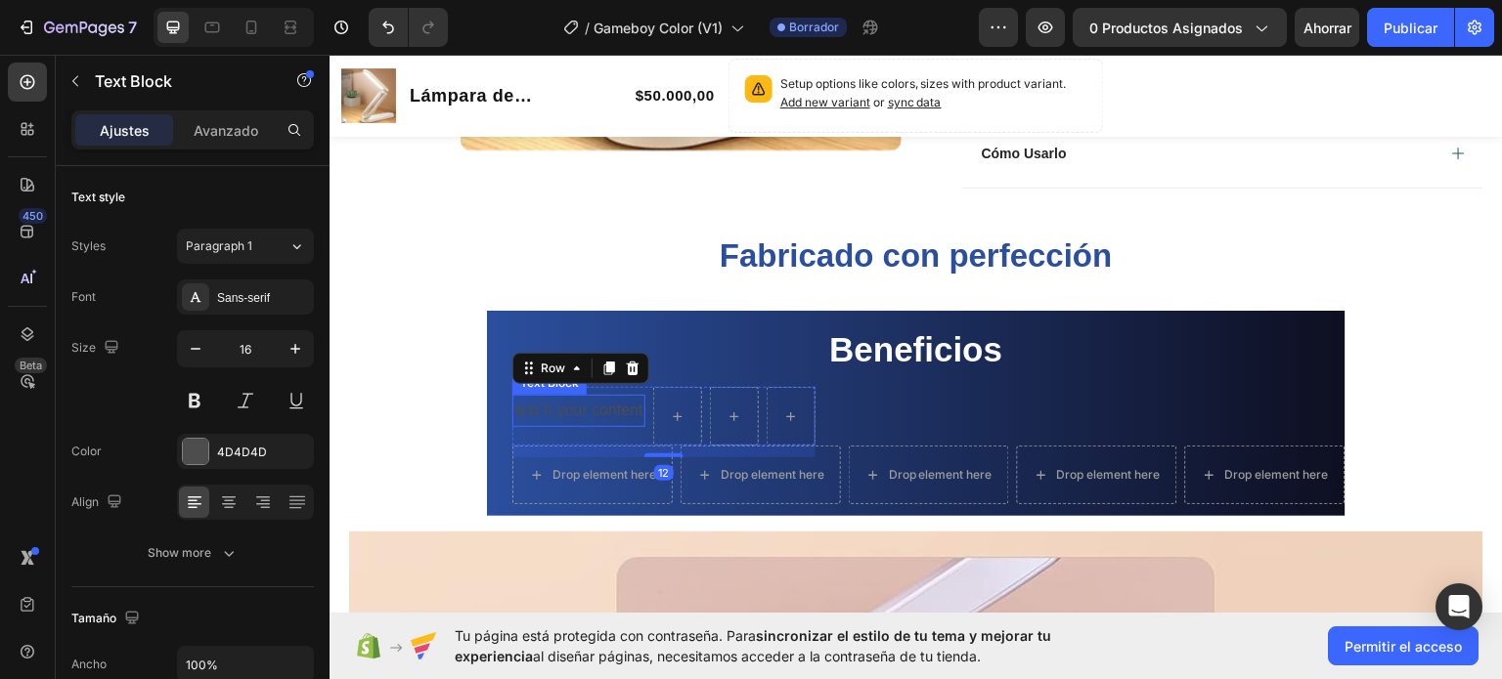
click at [596, 413] on p "text h your content" at bounding box center [578, 410] width 129 height 28
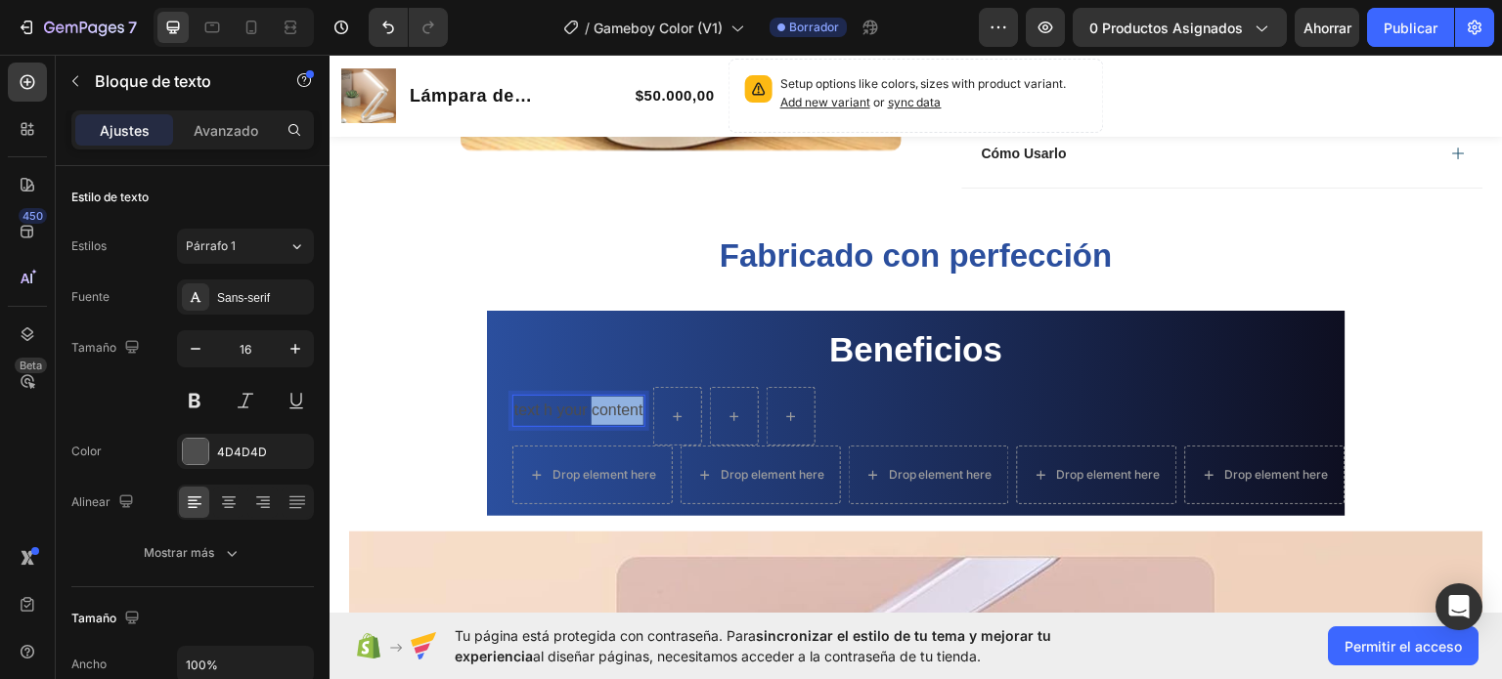
click at [615, 406] on p "text h your content" at bounding box center [578, 410] width 129 height 28
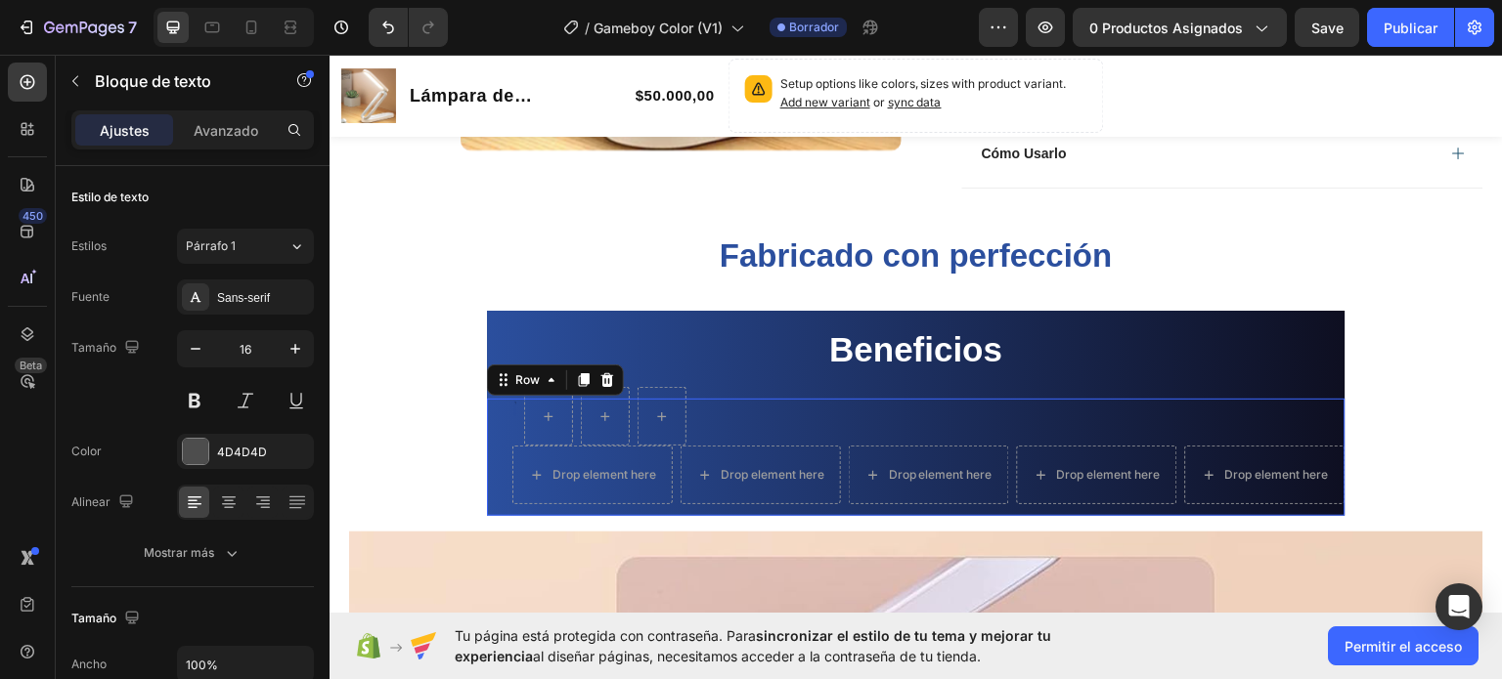
click at [728, 406] on div "Text Block Row Drop element here Drop element here Drop element here Drop eleme…" at bounding box center [916, 456] width 858 height 117
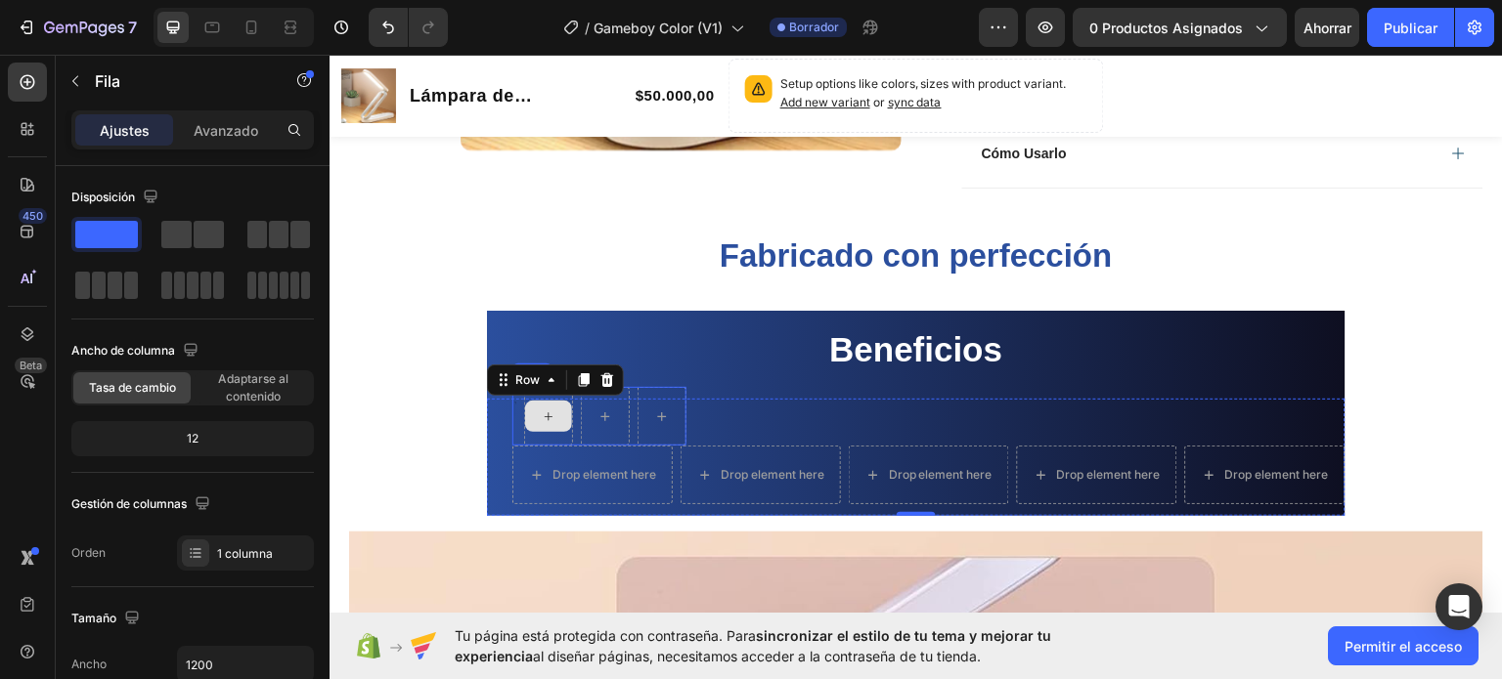
click at [525, 415] on div at bounding box center [548, 415] width 47 height 31
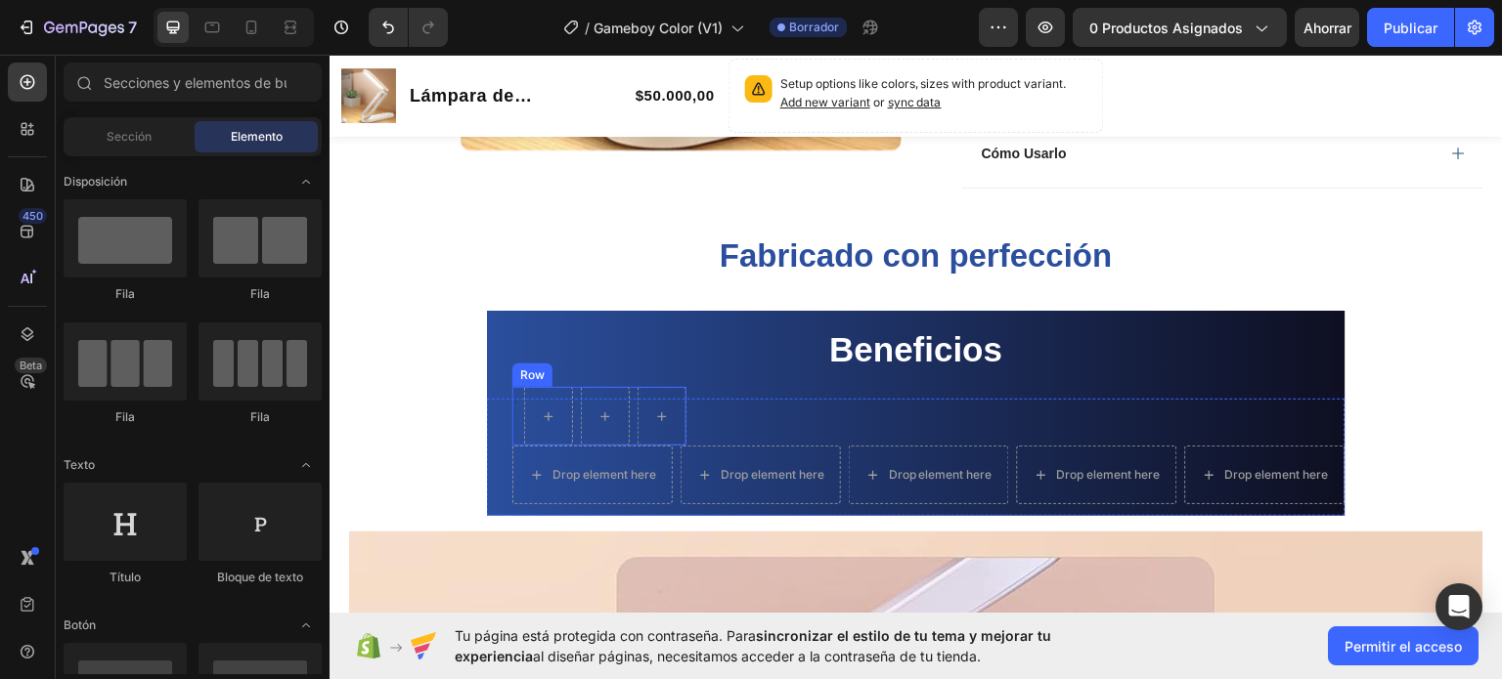
click at [512, 417] on div "Text Block Row" at bounding box center [599, 415] width 174 height 59
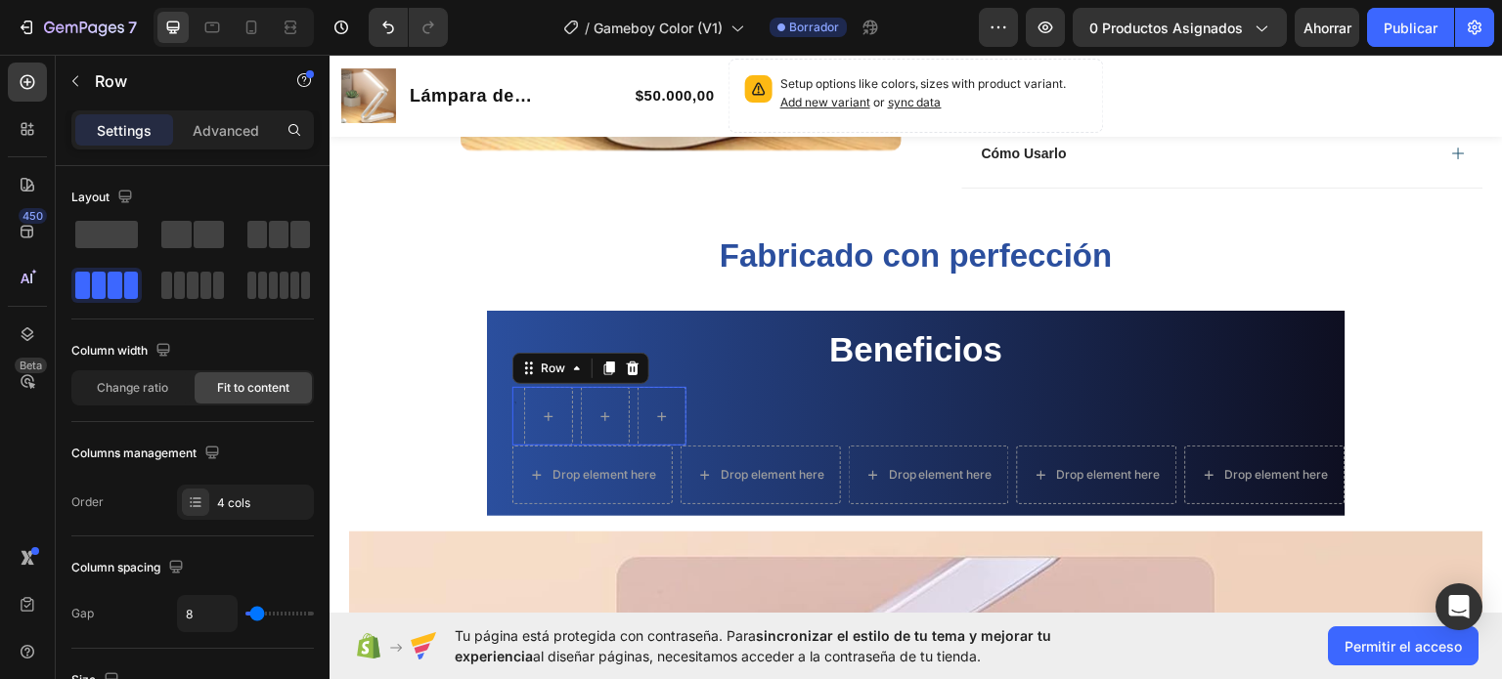
click at [512, 417] on div "Text Block Row 0" at bounding box center [599, 415] width 174 height 59
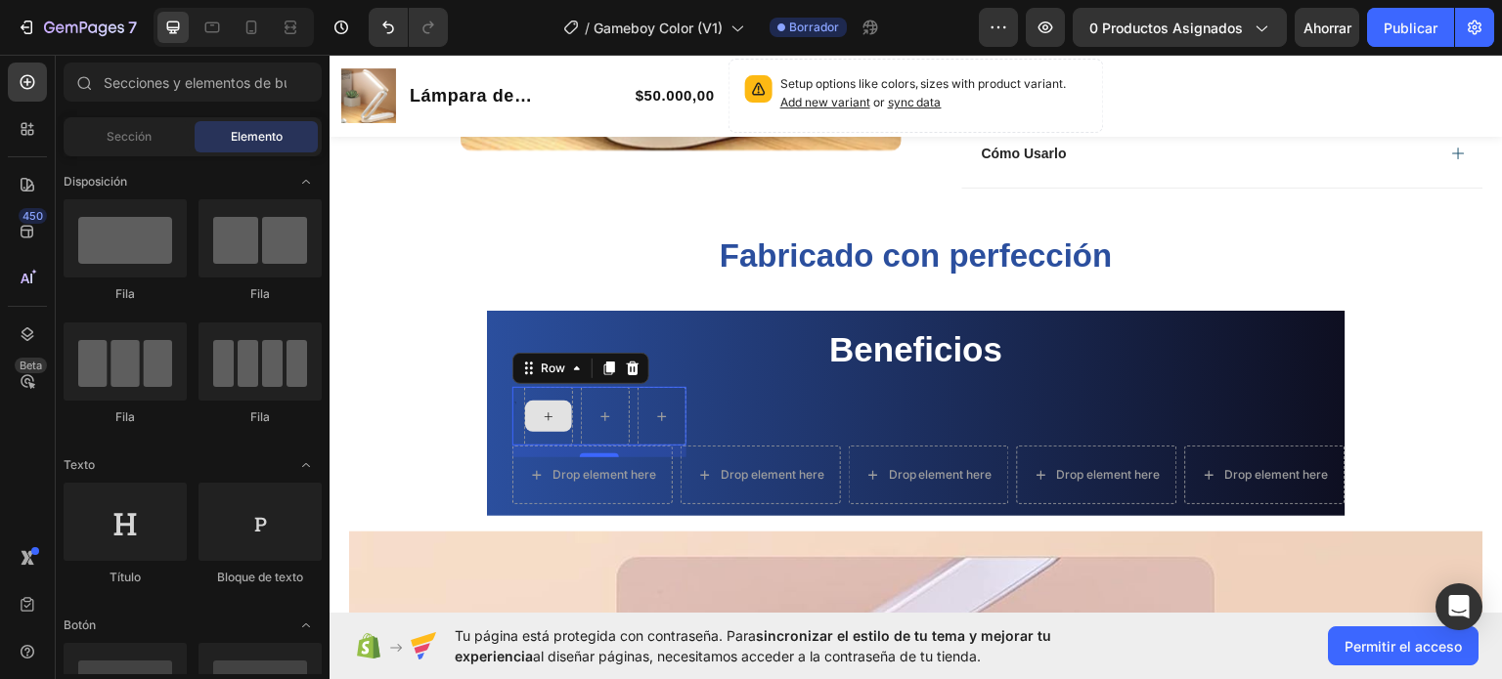
click at [537, 425] on div at bounding box center [548, 415] width 47 height 31
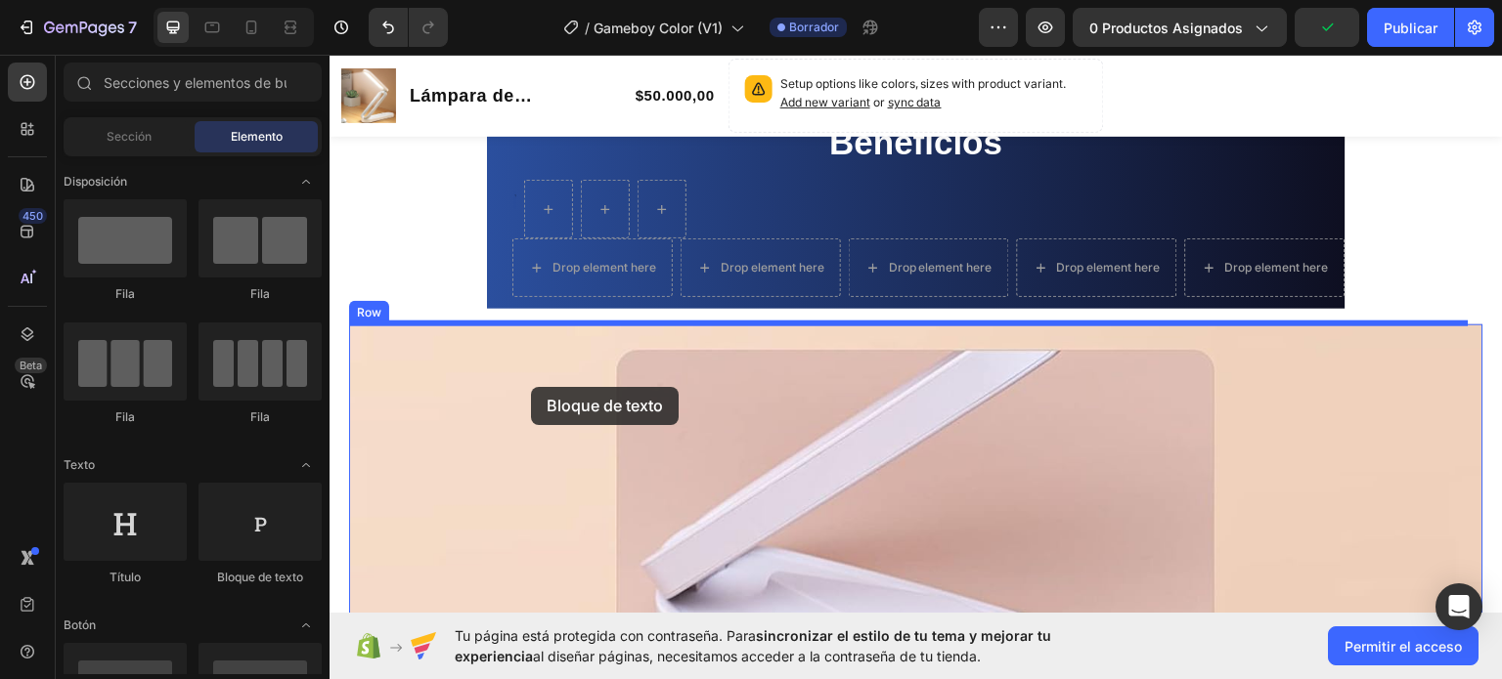
scroll to position [1311, 0]
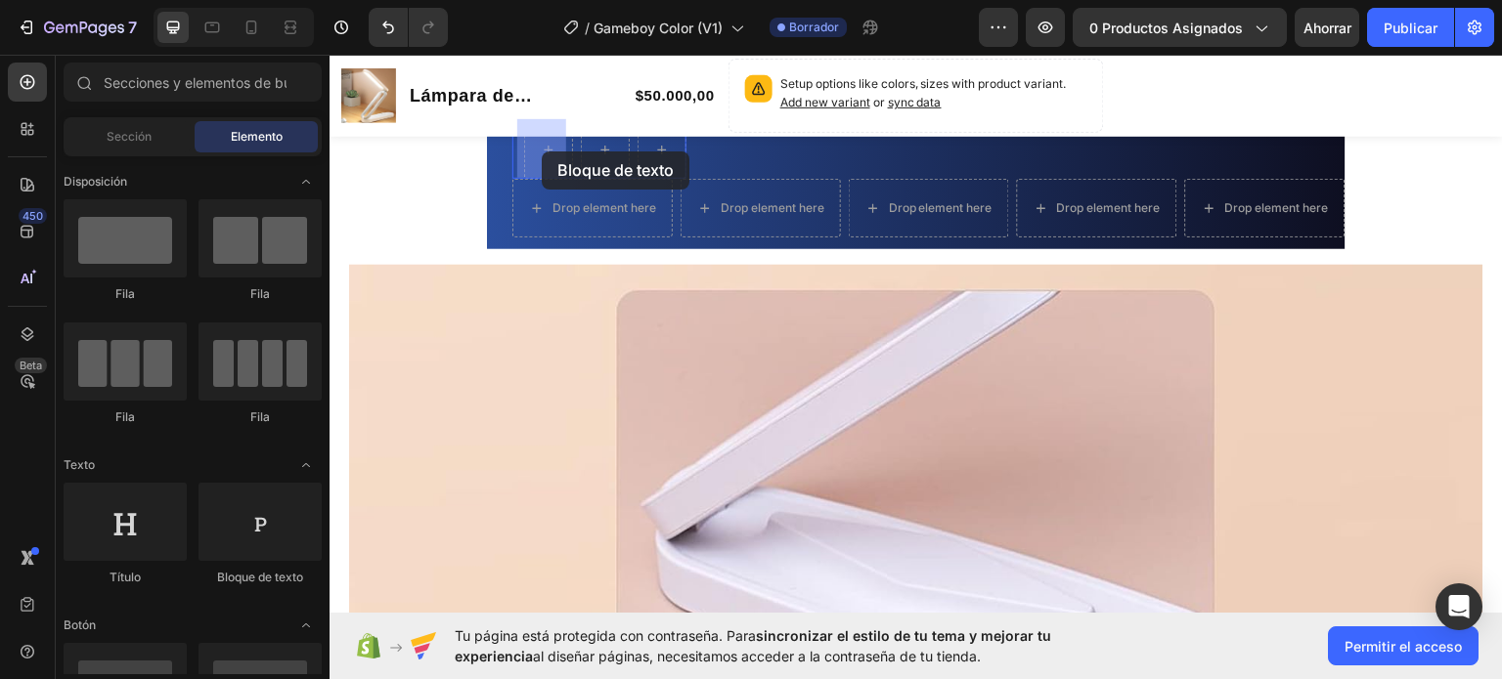
drag, startPoint x: 604, startPoint y: 592, endPoint x: 542, endPoint y: 151, distance: 446.3
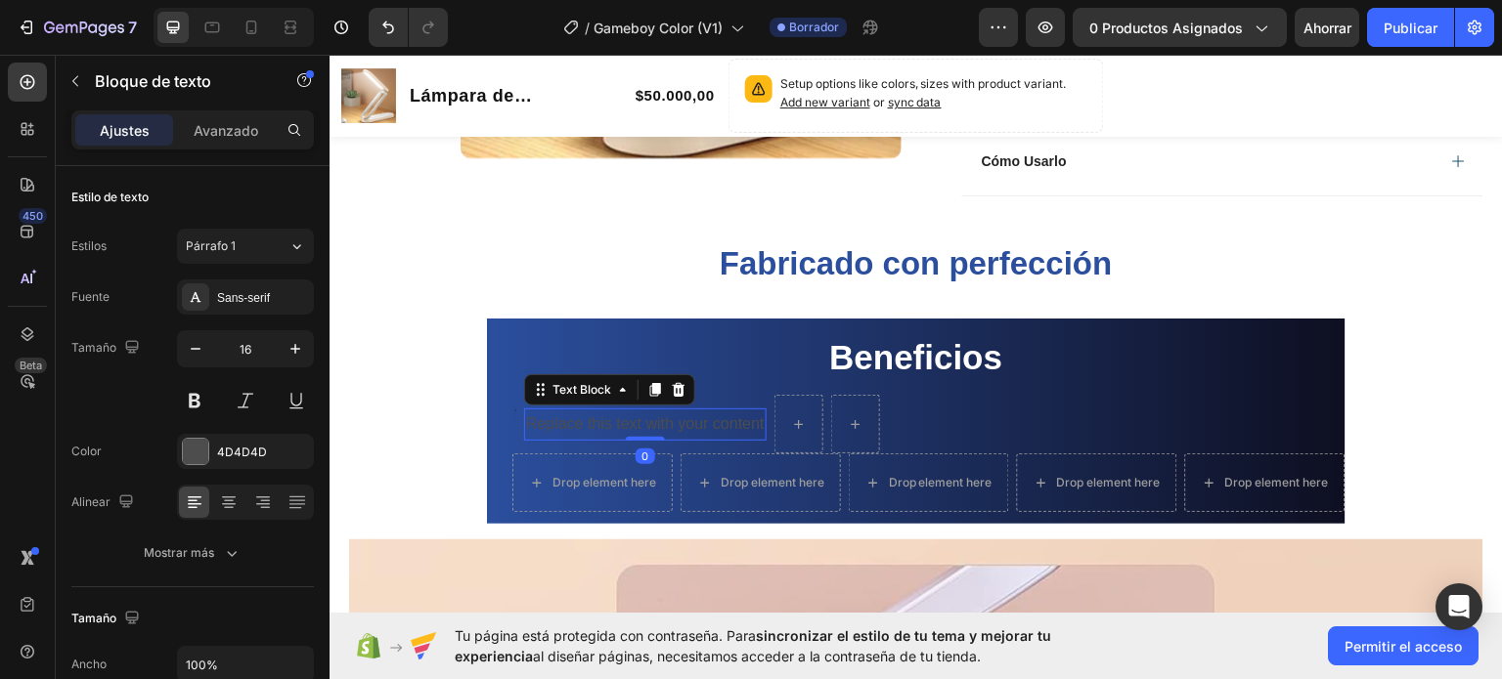
scroll to position [1018, 0]
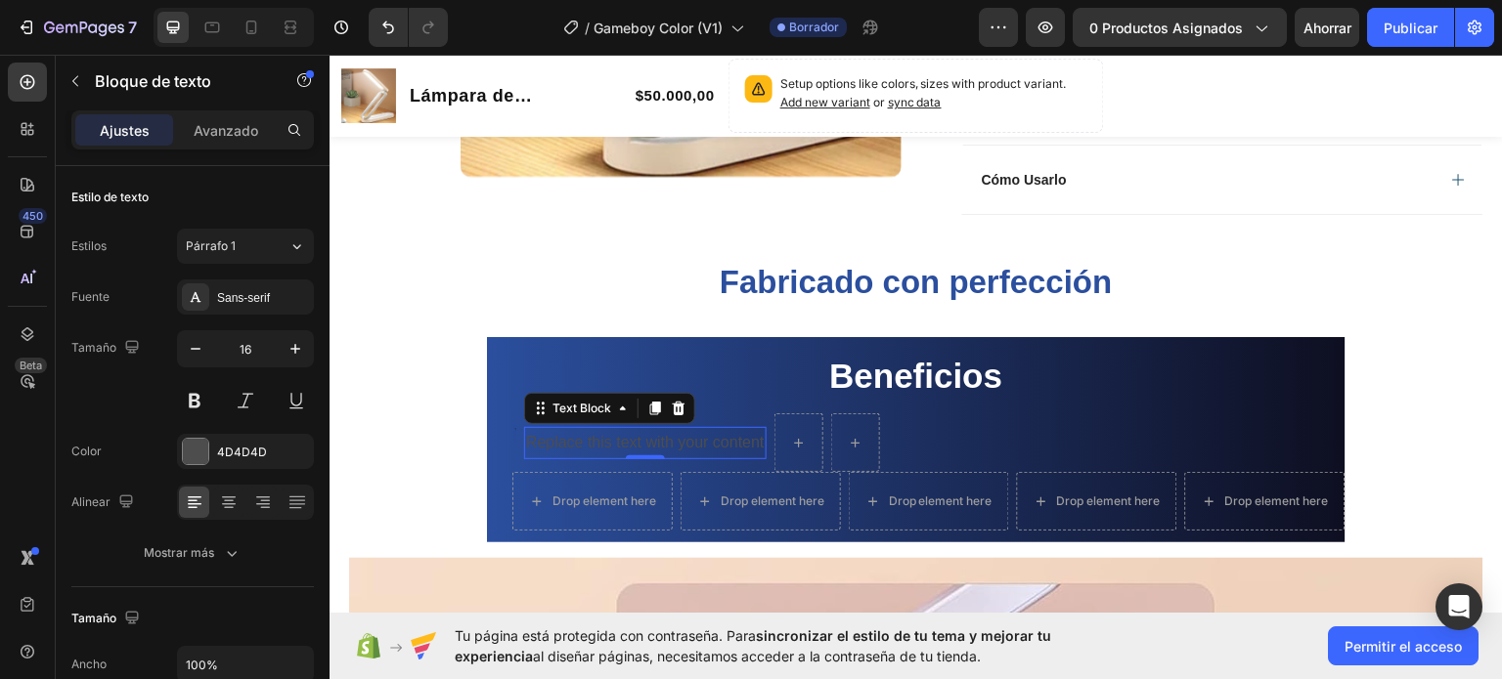
click at [580, 441] on div "Replace this text with your content" at bounding box center [645, 442] width 242 height 32
click at [712, 449] on p "Replace ccccthis text with your content" at bounding box center [661, 442] width 270 height 28
click at [721, 443] on p "Replace ccccthis text with your content" at bounding box center [661, 442] width 270 height 28
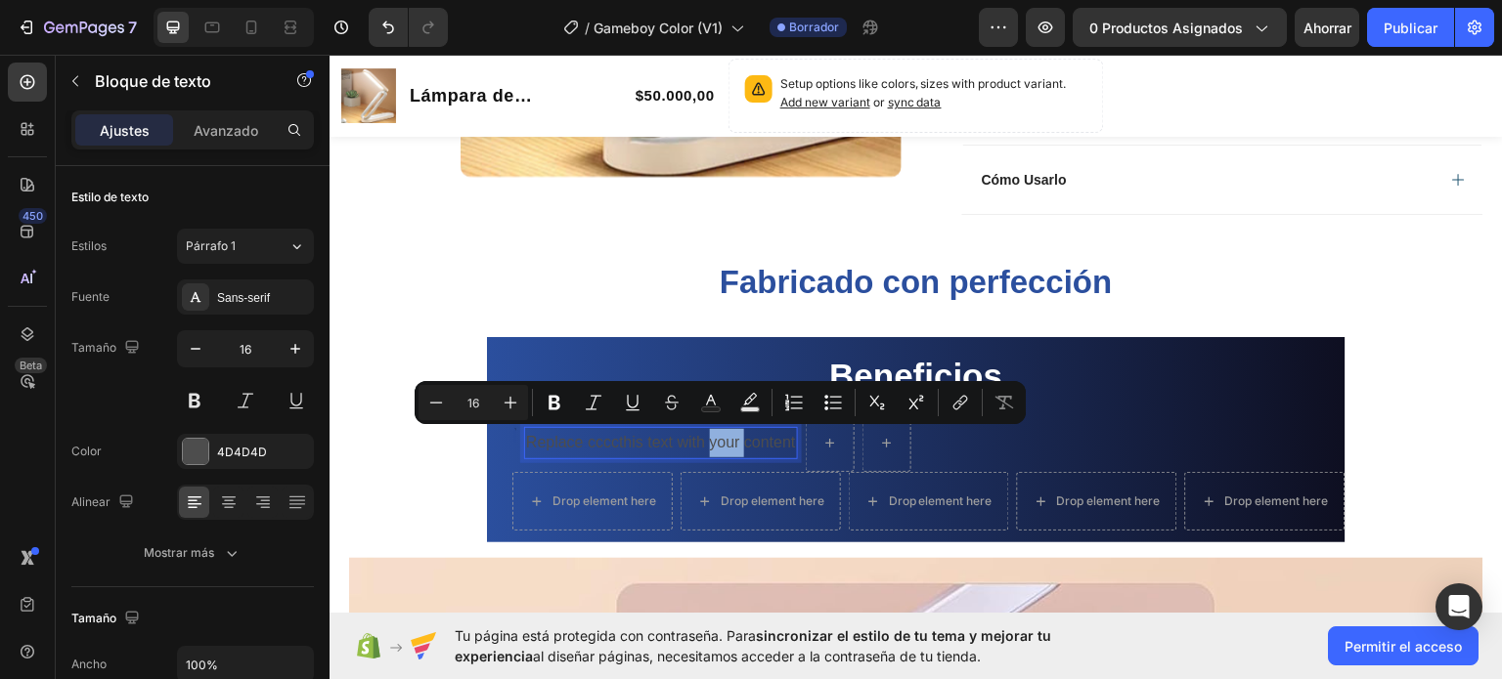
click at [721, 443] on p "Replace ccccthis text with your content" at bounding box center [661, 442] width 270 height 28
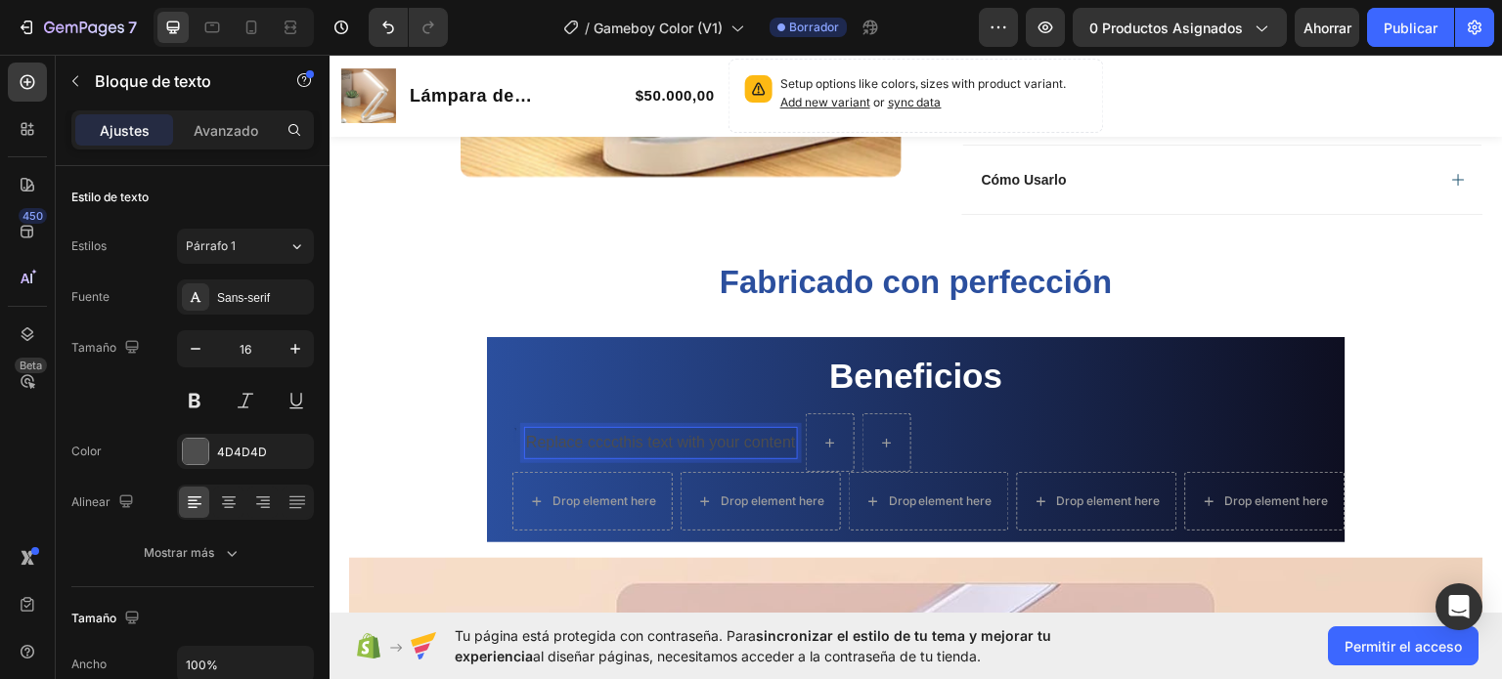
click at [721, 443] on p "Replace ccccthis text with your content" at bounding box center [661, 442] width 270 height 28
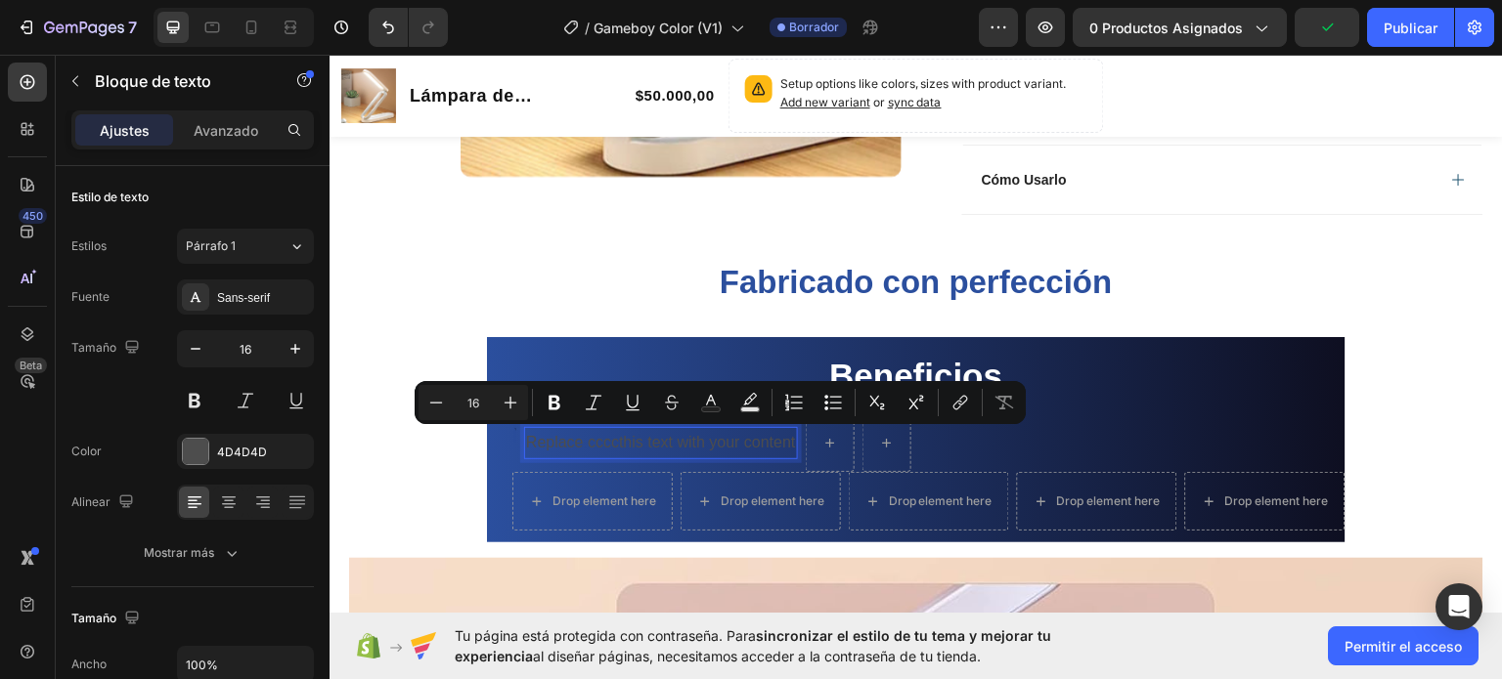
click at [579, 441] on p "Replace ccccthis text with your content" at bounding box center [661, 442] width 270 height 28
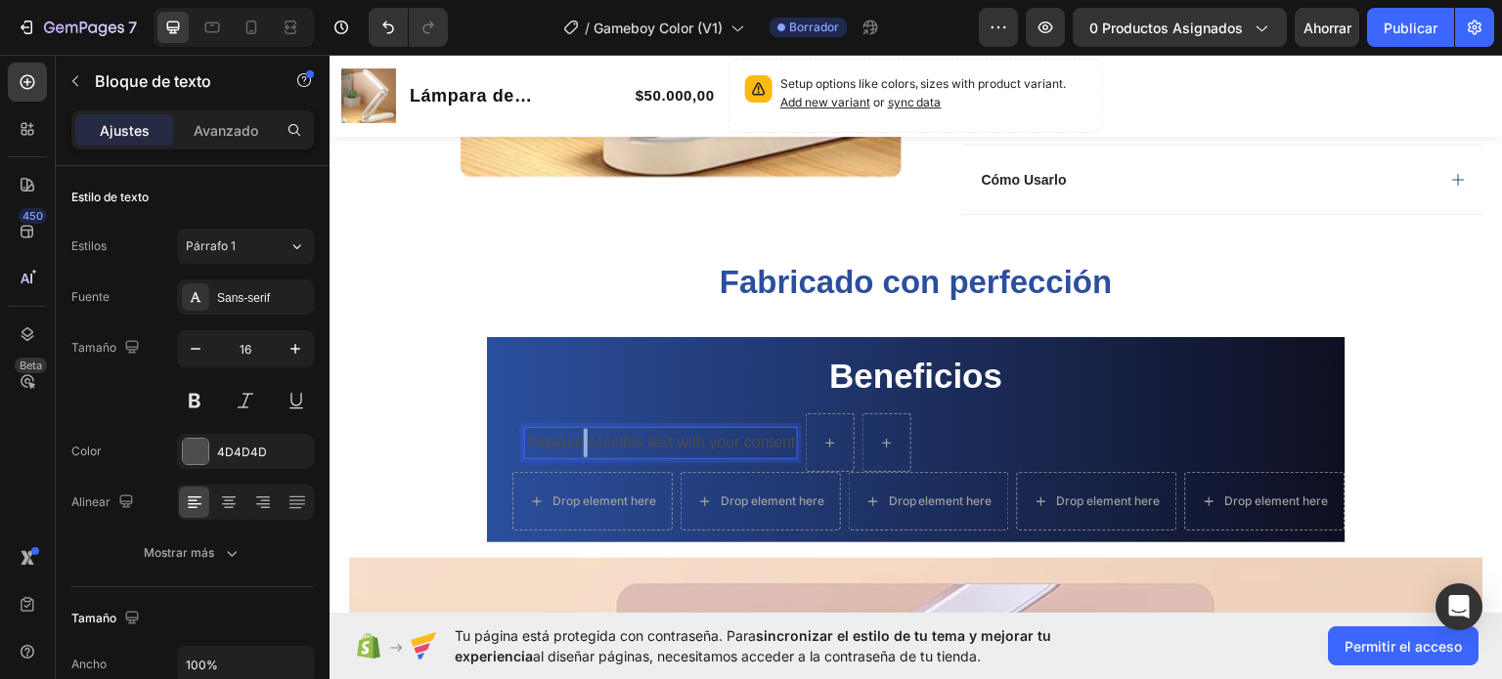
click at [579, 441] on p "Replace ccccthis text with your content" at bounding box center [661, 442] width 270 height 28
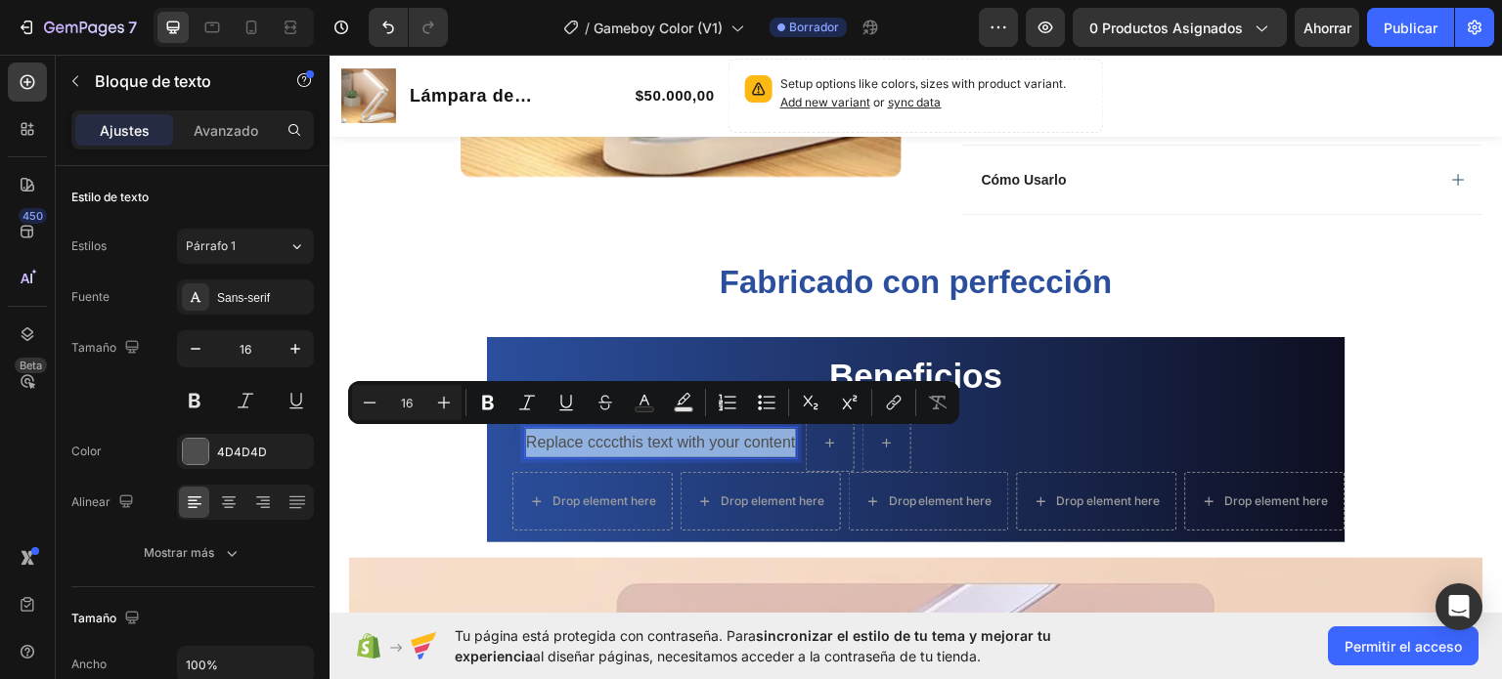
drag, startPoint x: 523, startPoint y: 441, endPoint x: 789, endPoint y: 454, distance: 266.2
click at [789, 454] on div "Replace ccccthis text with your content" at bounding box center [661, 442] width 274 height 32
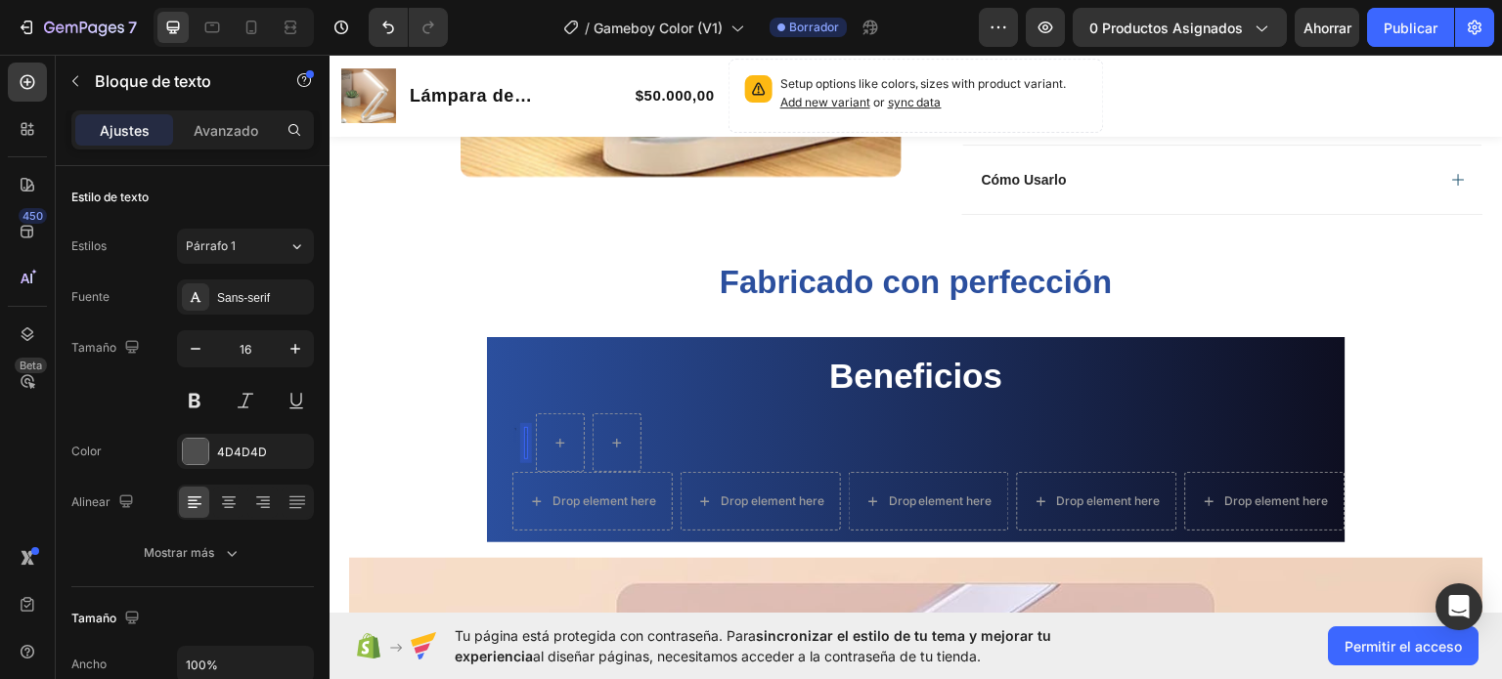
click at [524, 443] on div "Rich Text Editor. Editing area: main" at bounding box center [526, 442] width 4 height 32
click at [197, 401] on button at bounding box center [194, 400] width 35 height 35
click at [524, 437] on div "Rich Text Editor. Editing area: main" at bounding box center [526, 442] width 4 height 32
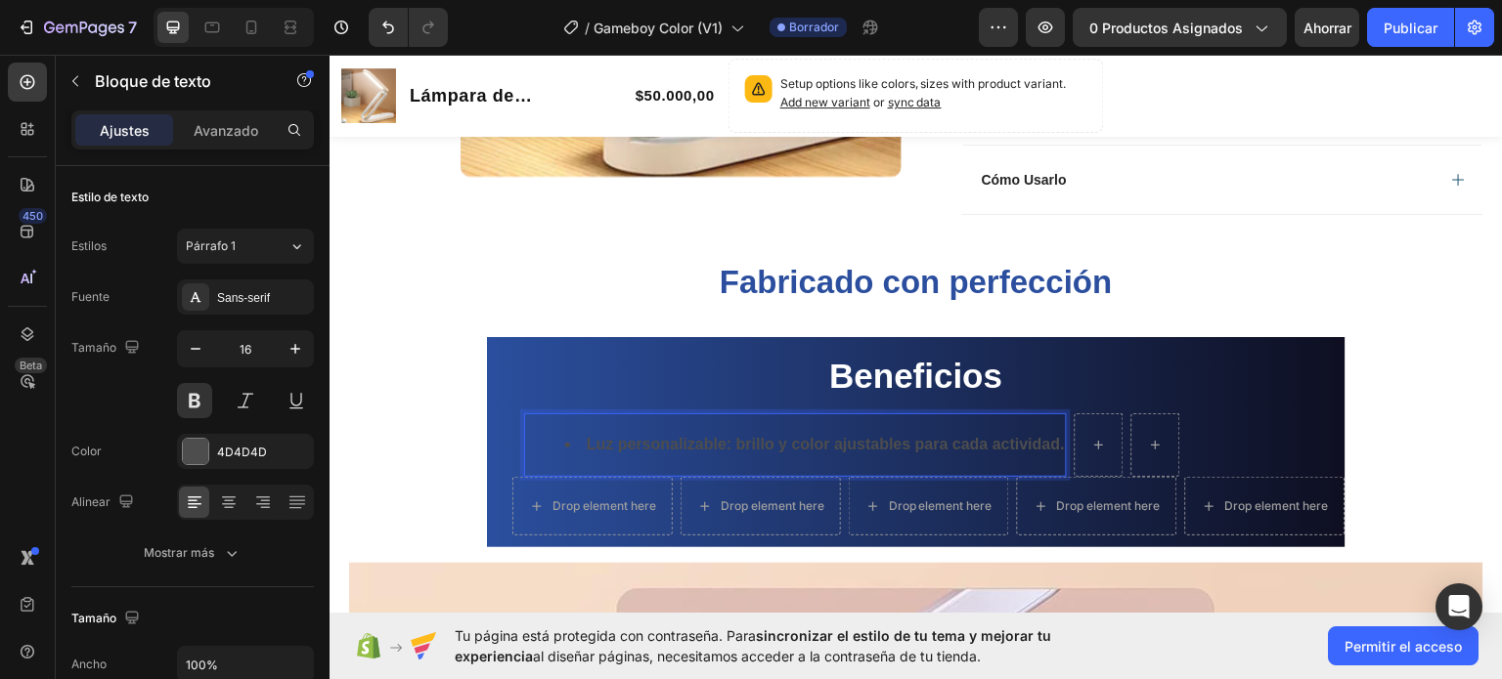
click at [571, 440] on li "Luz personalizable: brillo y color ajustables para cada actividad." at bounding box center [815, 444] width 500 height 28
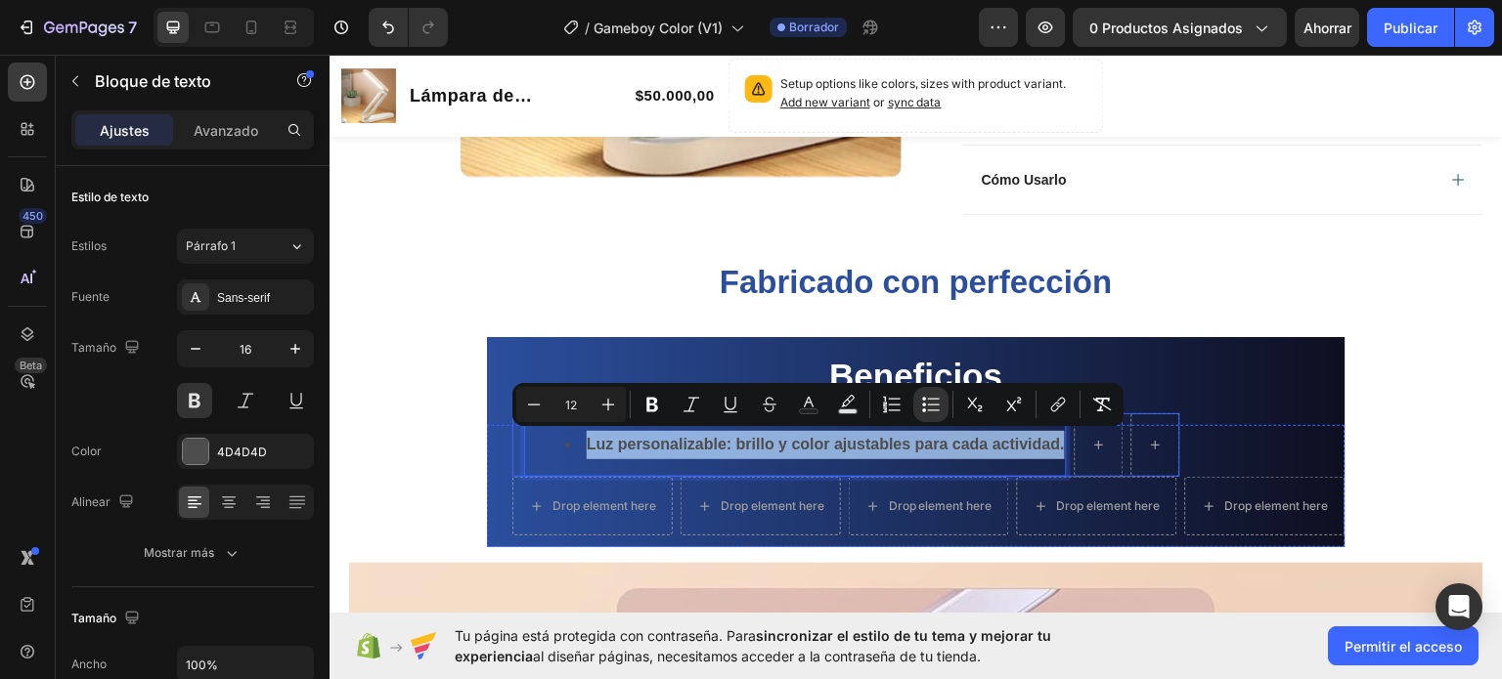
drag, startPoint x: 571, startPoint y: 439, endPoint x: 1065, endPoint y: 429, distance: 493.8
click at [1065, 429] on div "Text Block Luz personalizable: brillo y color ajustables para cada actividad. T…" at bounding box center [846, 445] width 668 height 64
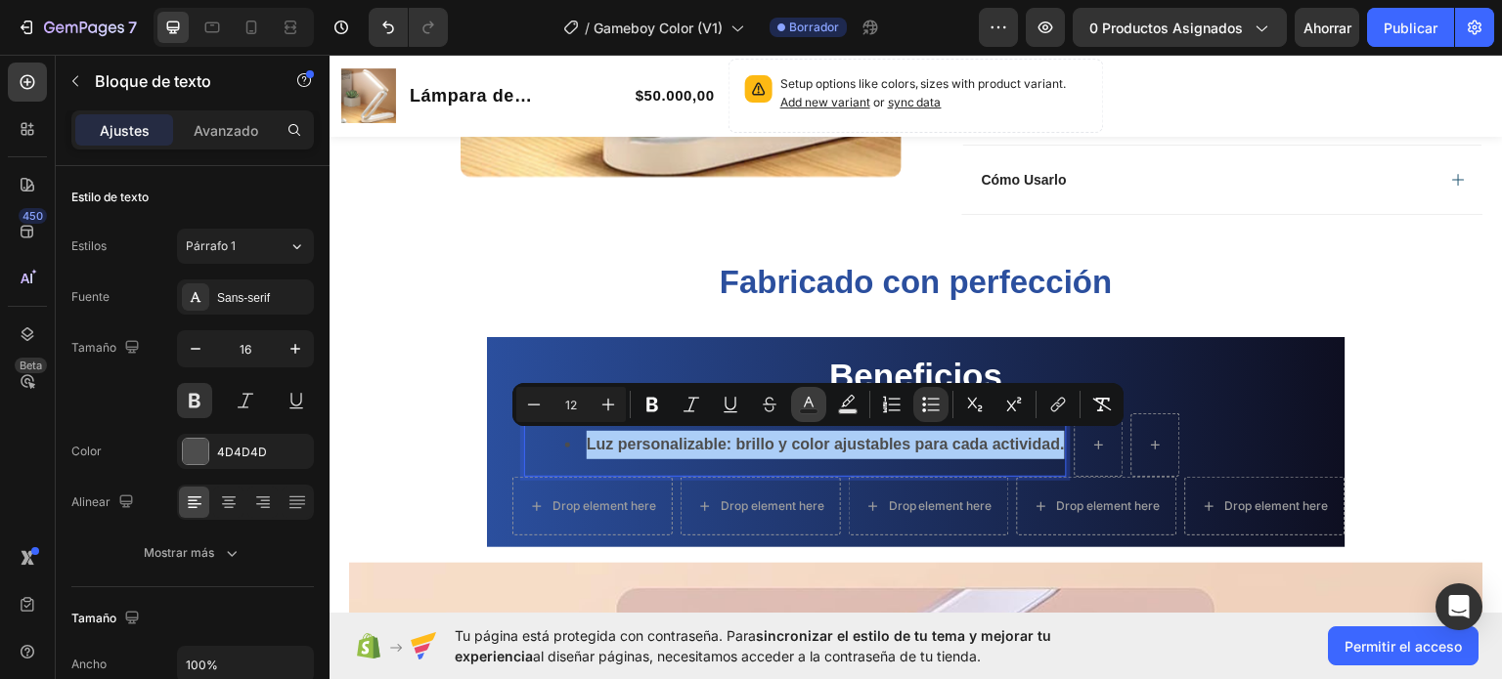
click at [802, 401] on icon "Barra de herramientas contextual del editor" at bounding box center [809, 405] width 20 height 20
type input "4D4D4D"
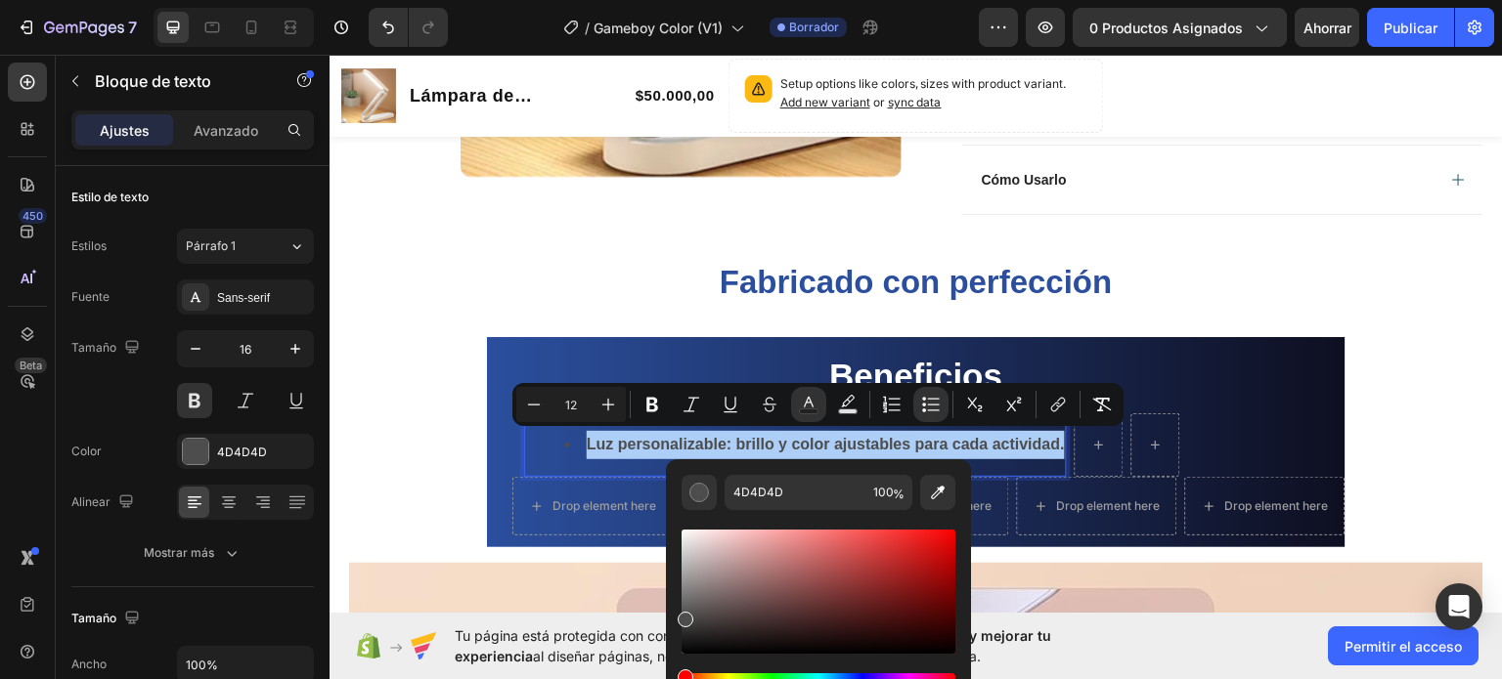
click at [692, 646] on div "Barra de herramientas contextual del editor" at bounding box center [818, 592] width 274 height 124
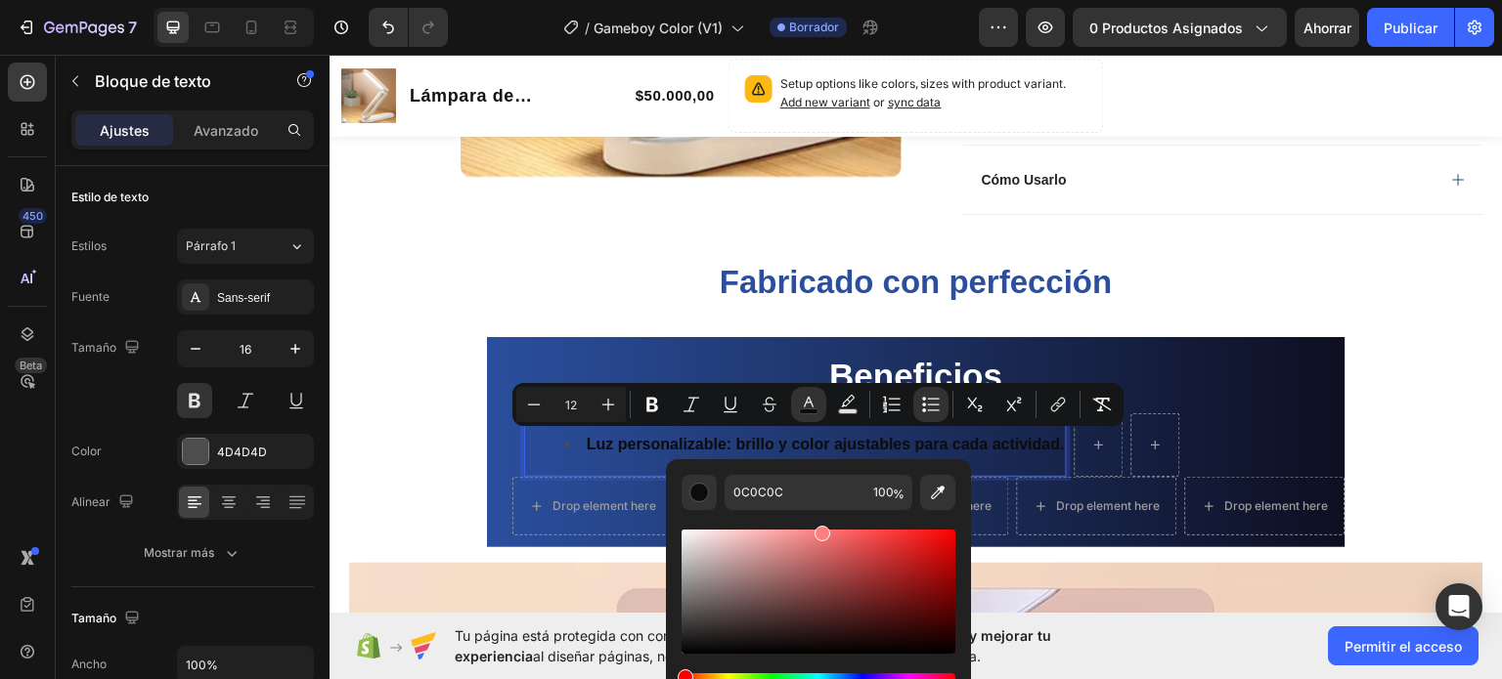
drag, startPoint x: 817, startPoint y: 570, endPoint x: 821, endPoint y: 519, distance: 51.0
click at [821, 519] on div "Barra de herramientas contextual del editor" at bounding box center [818, 609] width 274 height 198
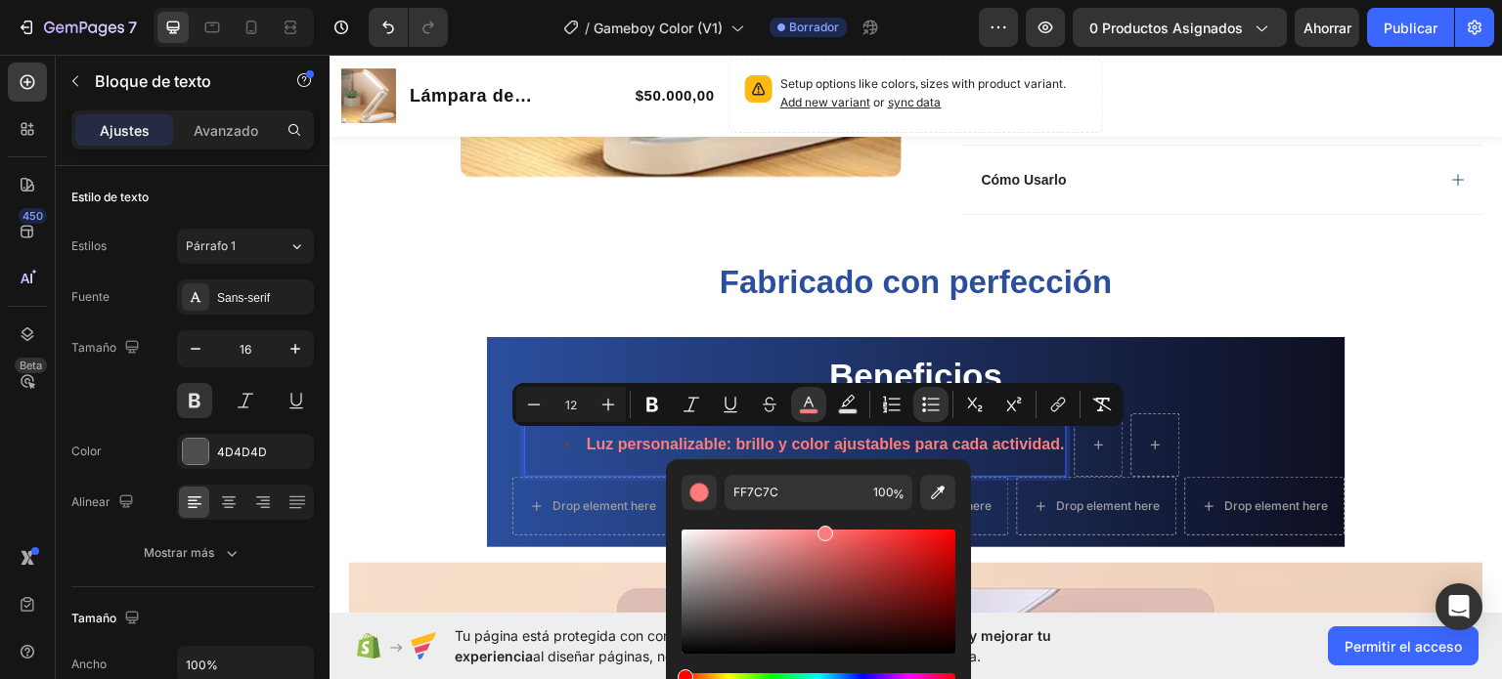
click at [697, 562] on div "Barra de herramientas contextual del editor" at bounding box center [818, 592] width 274 height 124
click at [698, 544] on div "Barra de herramientas contextual del editor" at bounding box center [818, 592] width 274 height 124
click at [697, 492] on div "Barra de herramientas contextual del editor" at bounding box center [699, 493] width 20 height 20
click at [700, 615] on div "Barra de herramientas contextual del editor" at bounding box center [818, 592] width 274 height 124
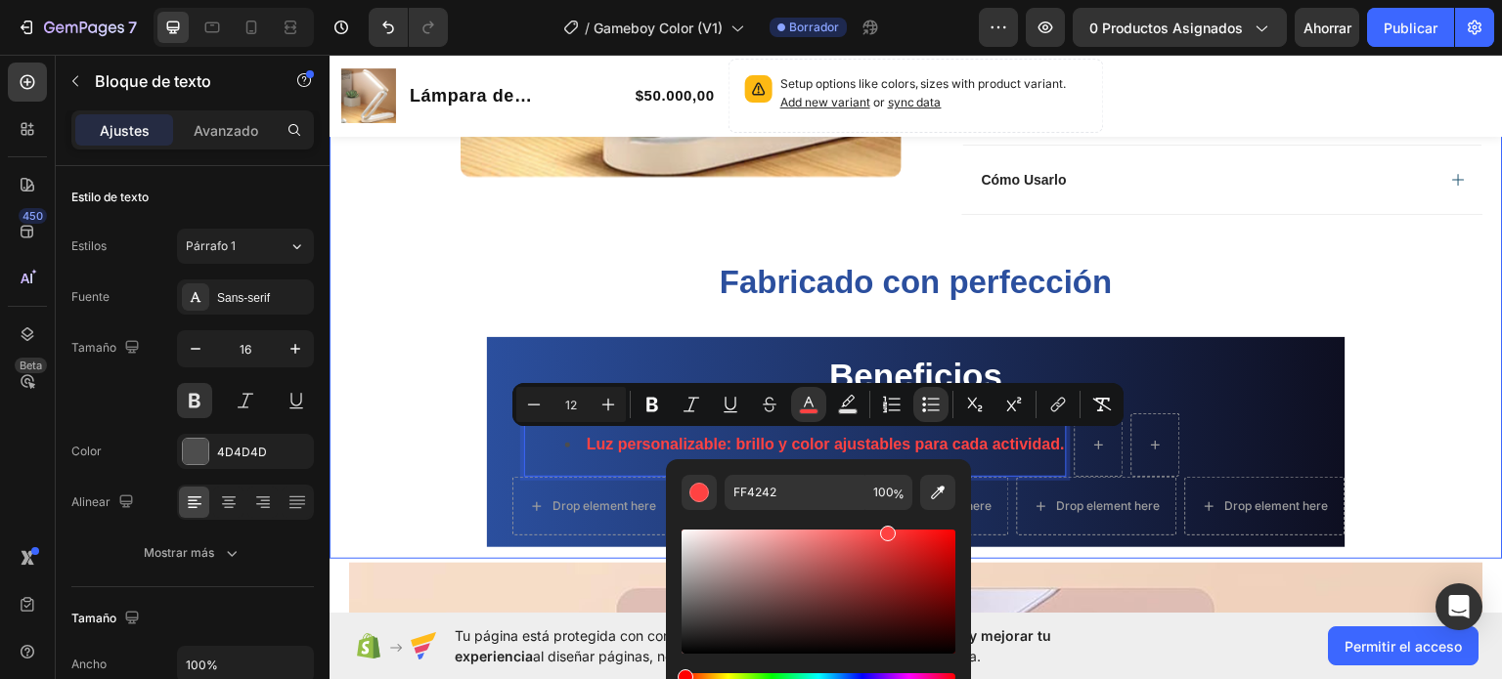
drag, startPoint x: 1165, startPoint y: 613, endPoint x: 909, endPoint y: 326, distance: 385.0
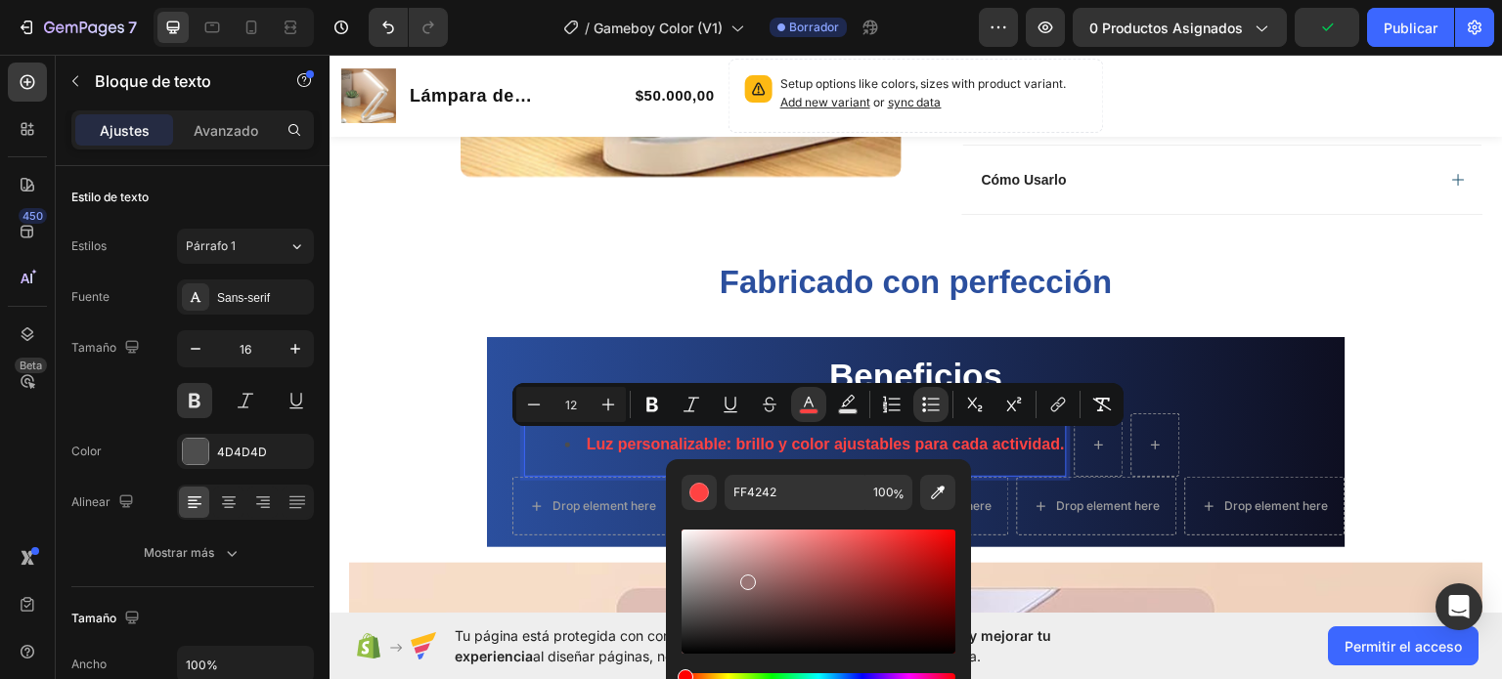
click at [745, 579] on div "Barra de herramientas contextual del editor" at bounding box center [818, 592] width 274 height 124
type input "997575"
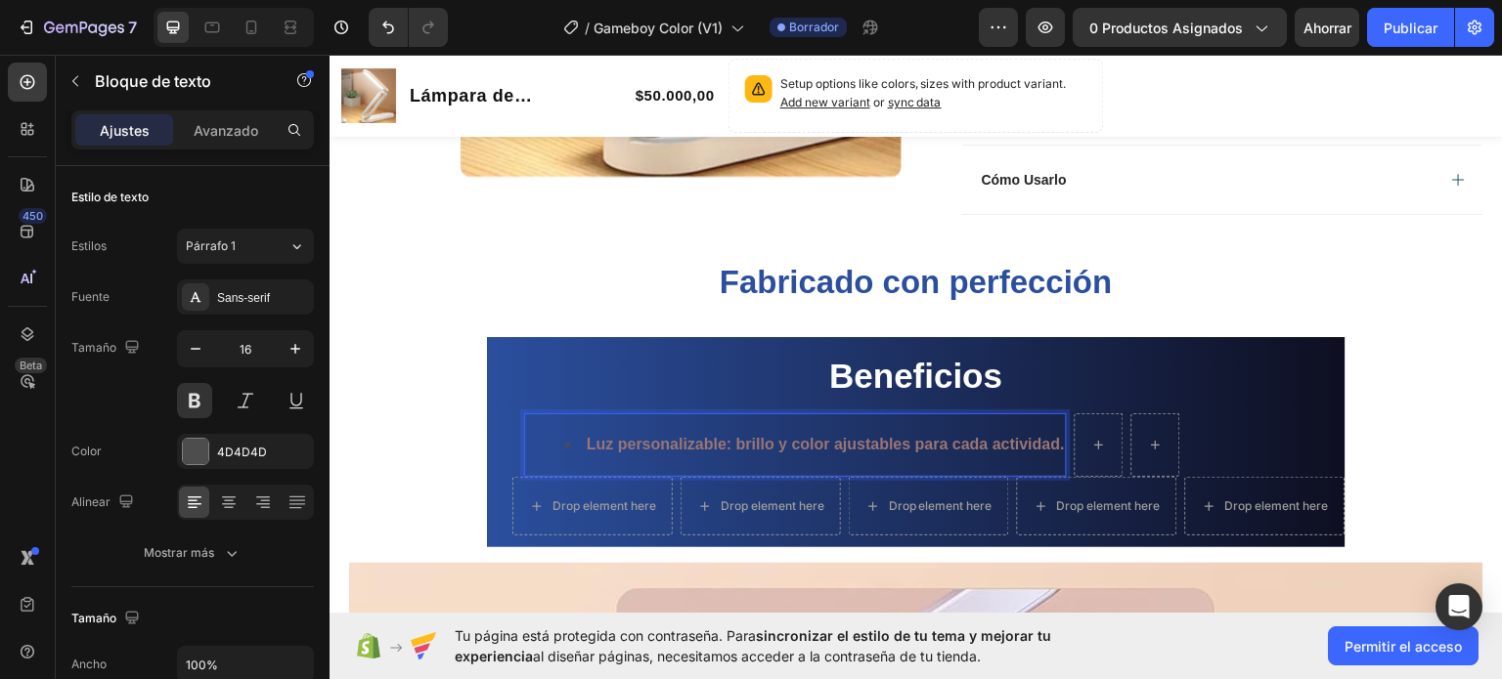
drag, startPoint x: 1288, startPoint y: 645, endPoint x: 972, endPoint y: 553, distance: 328.9
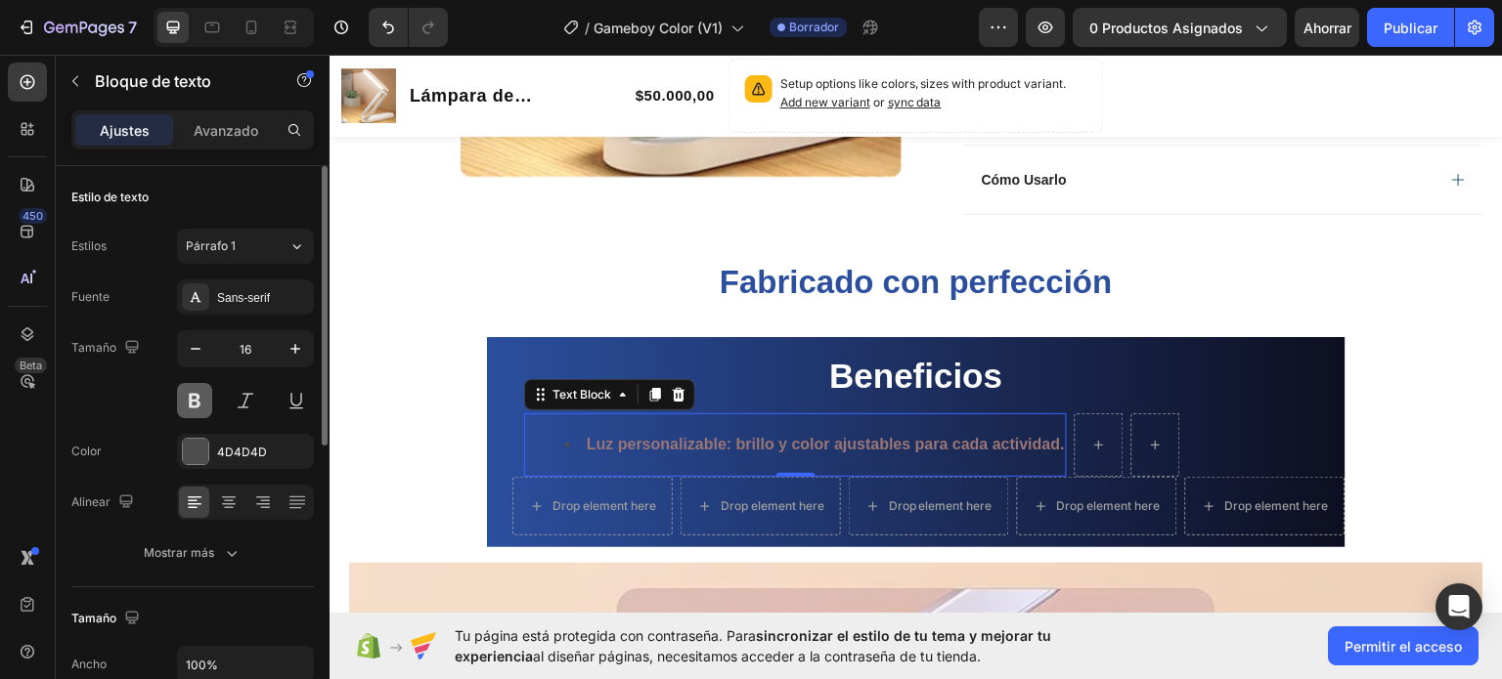
click at [198, 394] on button at bounding box center [194, 400] width 35 height 35
click at [595, 445] on span "Luz personalizable: brillo y color ajustables para cada actividad." at bounding box center [808, 443] width 442 height 17
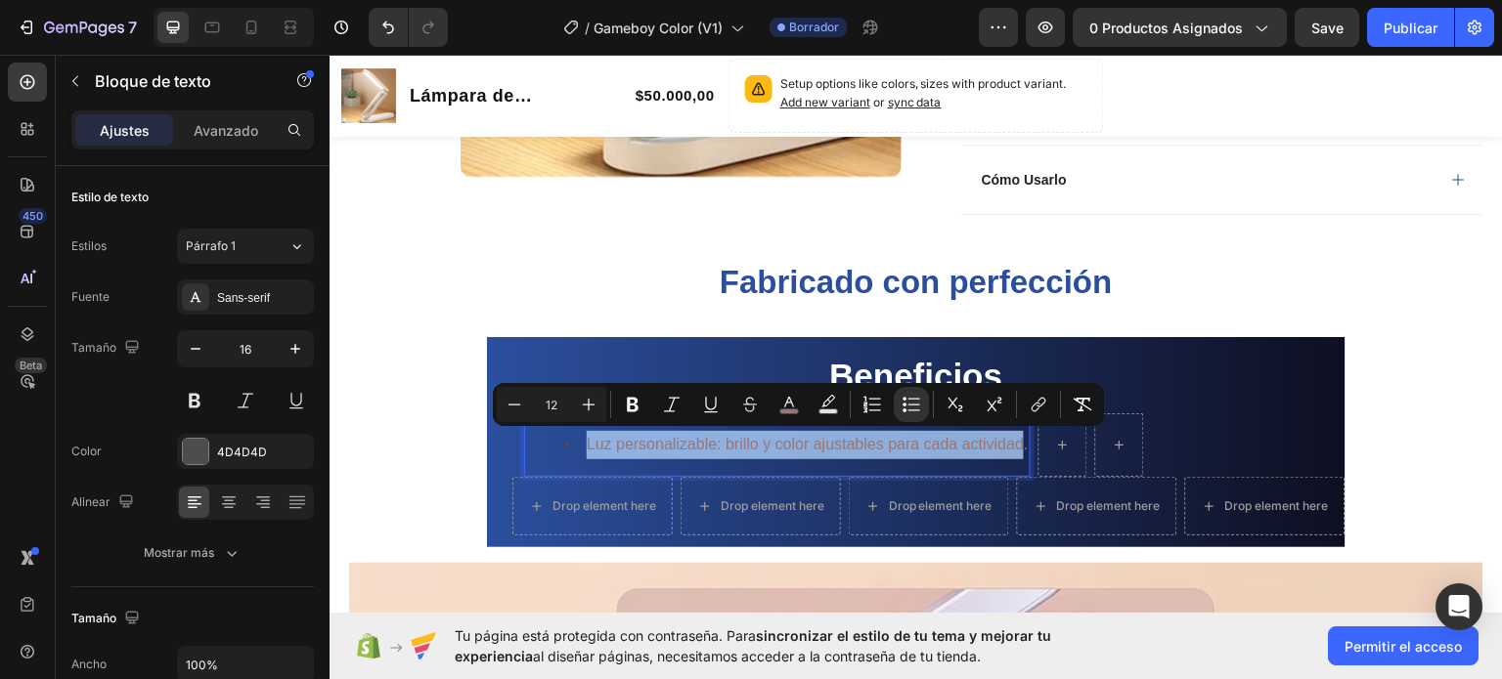
drag, startPoint x: 580, startPoint y: 441, endPoint x: 1016, endPoint y: 434, distance: 436.1
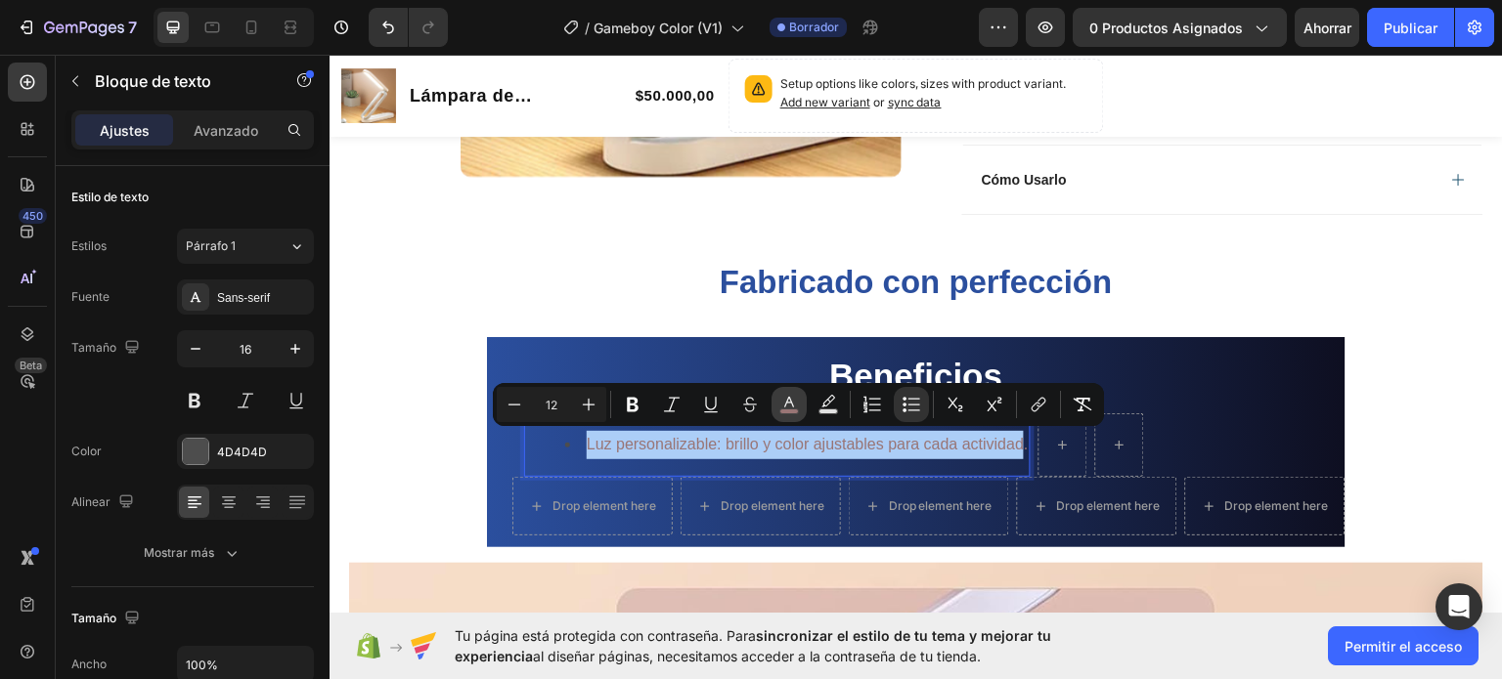
click at [785, 406] on icon "Barra de herramientas contextual del editor" at bounding box center [789, 402] width 10 height 11
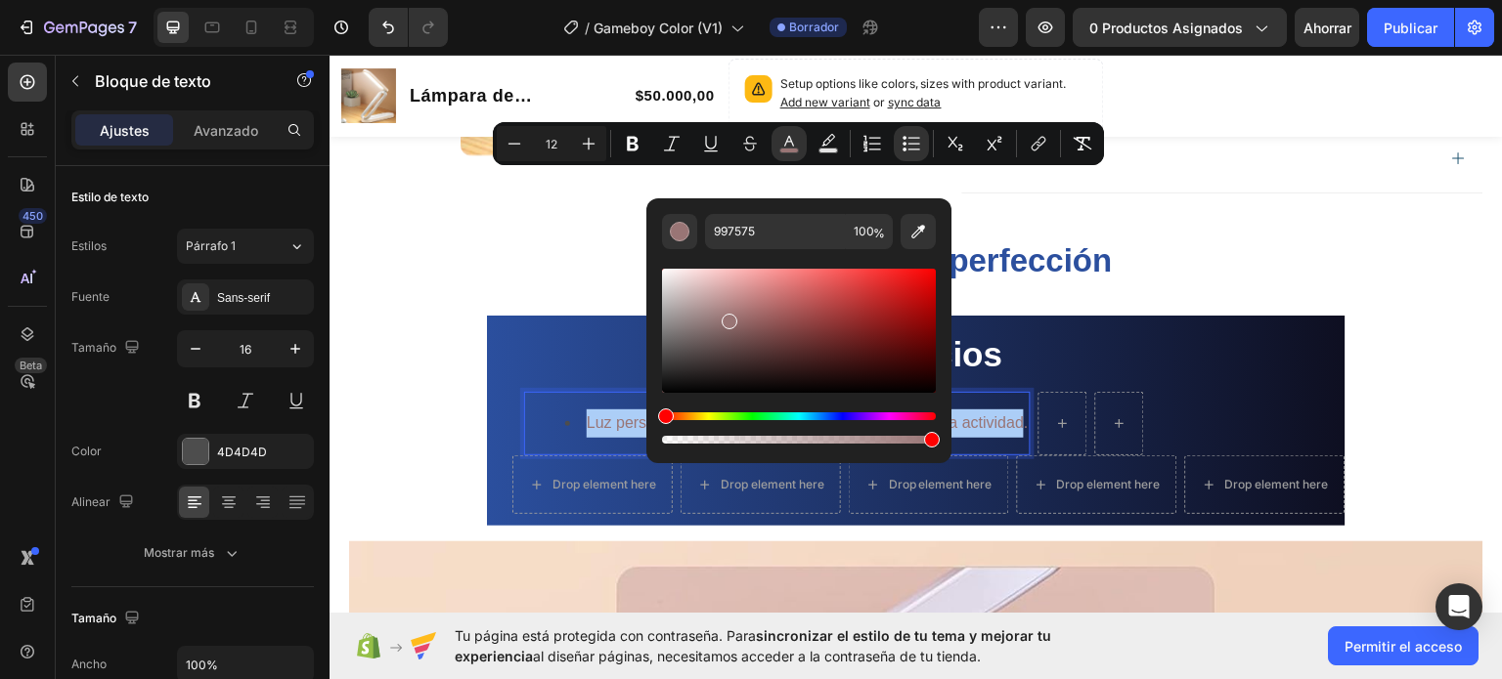
scroll to position [1311, 0]
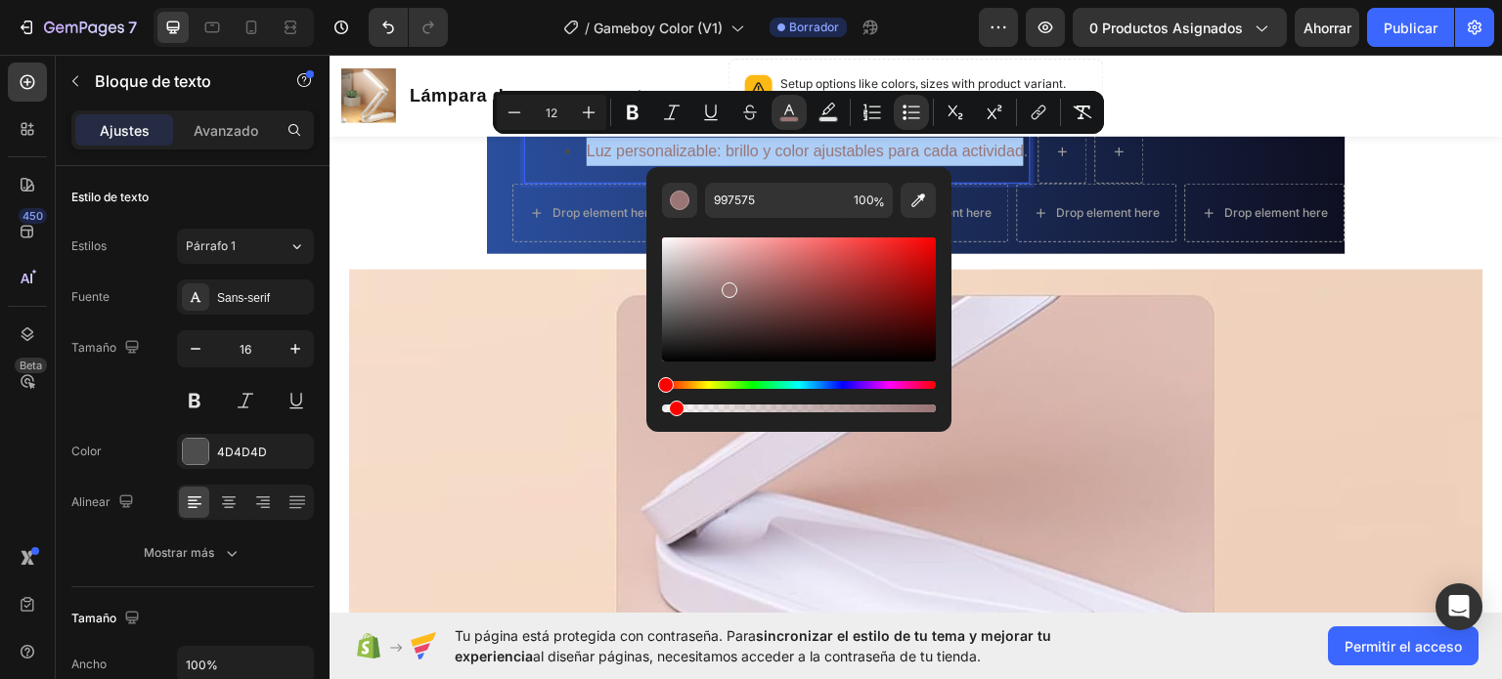
click at [672, 410] on div "Barra de herramientas contextual del editor" at bounding box center [799, 409] width 274 height 8
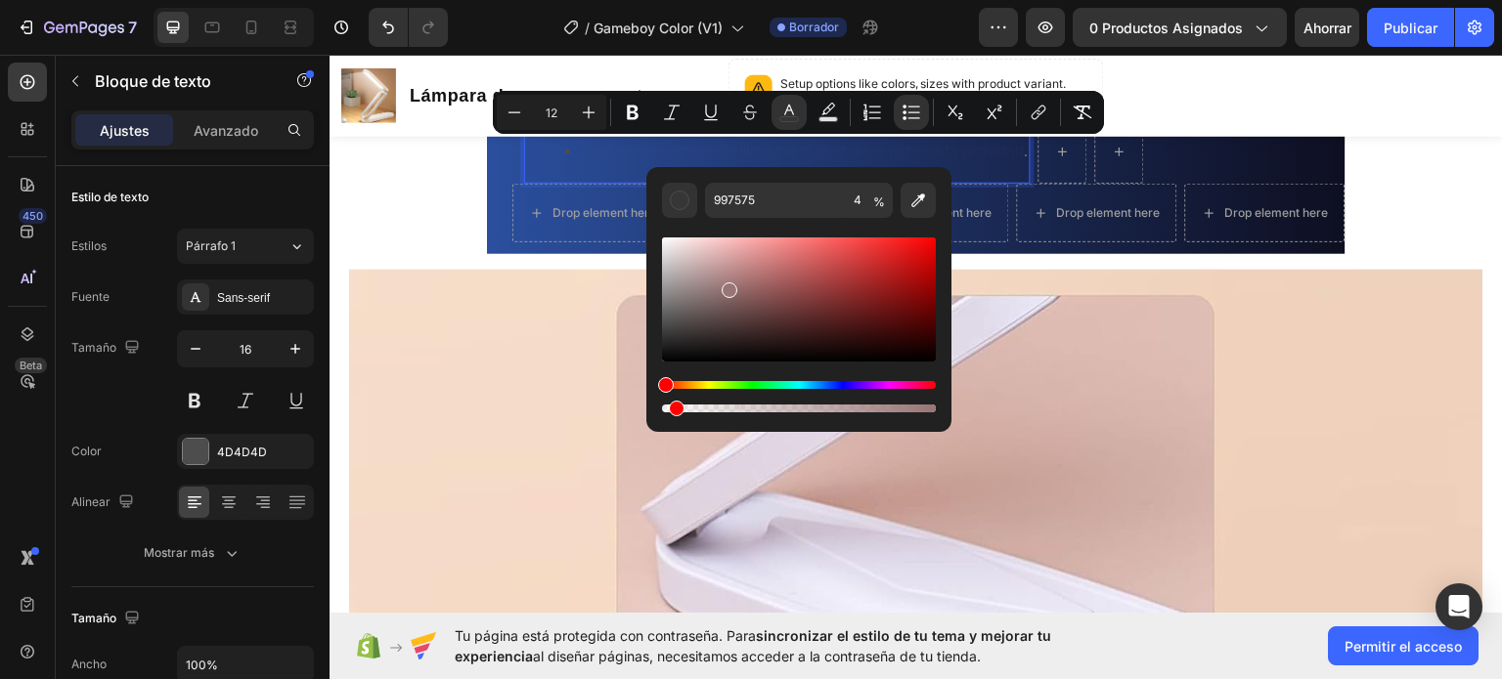
click at [672, 410] on div "Barra de herramientas contextual del editor" at bounding box center [677, 409] width 16 height 16
click at [706, 411] on div "Barra de herramientas contextual del editor" at bounding box center [799, 409] width 274 height 8
type input "16"
click at [674, 158] on span "Luz personalizable: brillo y color ajustables para cada actividad" at bounding box center [805, 150] width 437 height 17
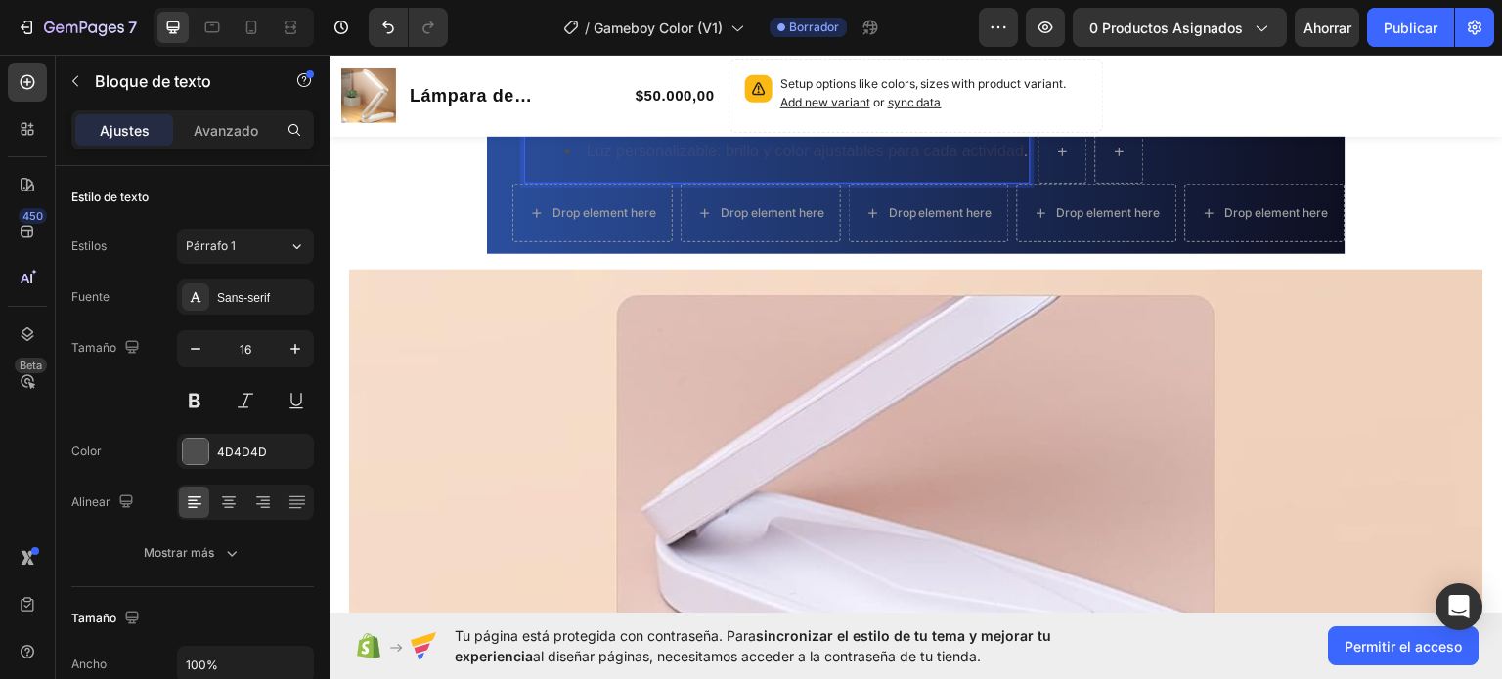
click at [681, 154] on span "Luz personalizable: brillo y color ajustables para cada actividad" at bounding box center [805, 150] width 437 height 17
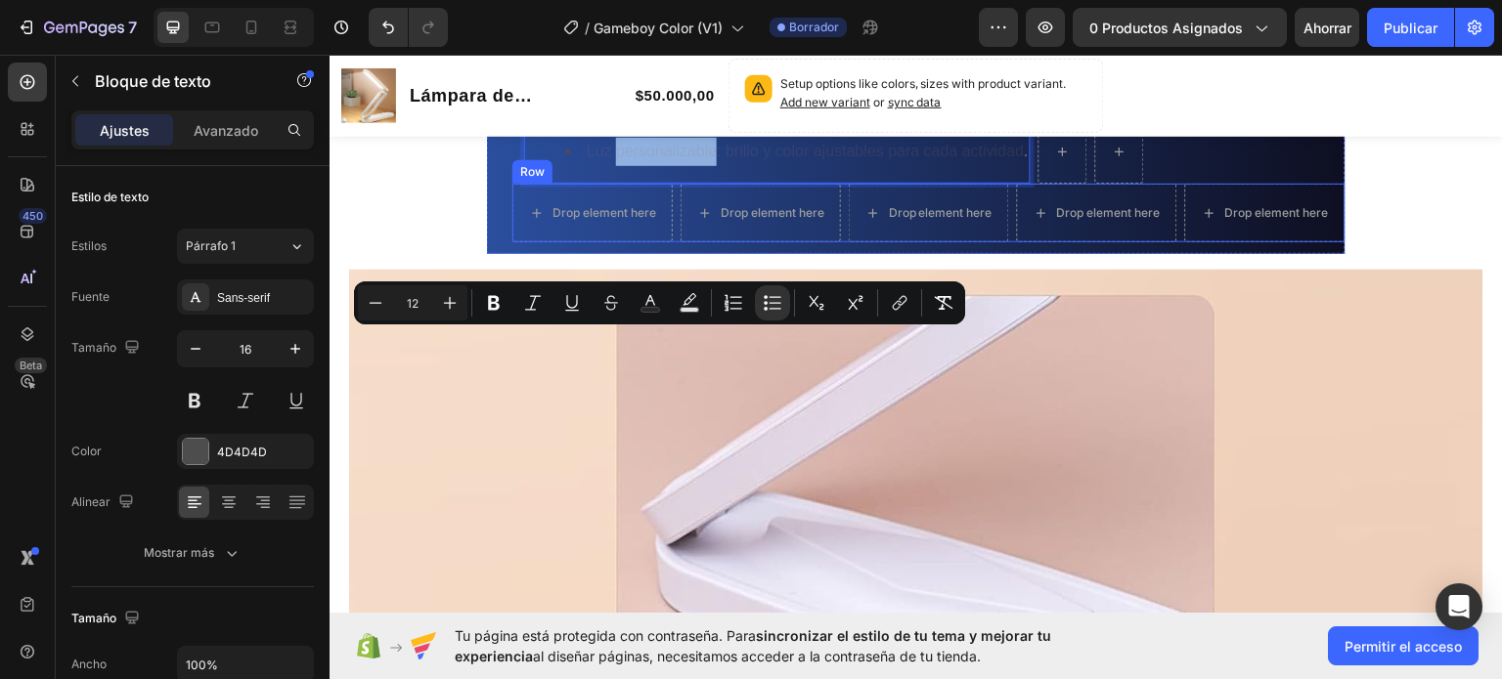
scroll to position [920, 0]
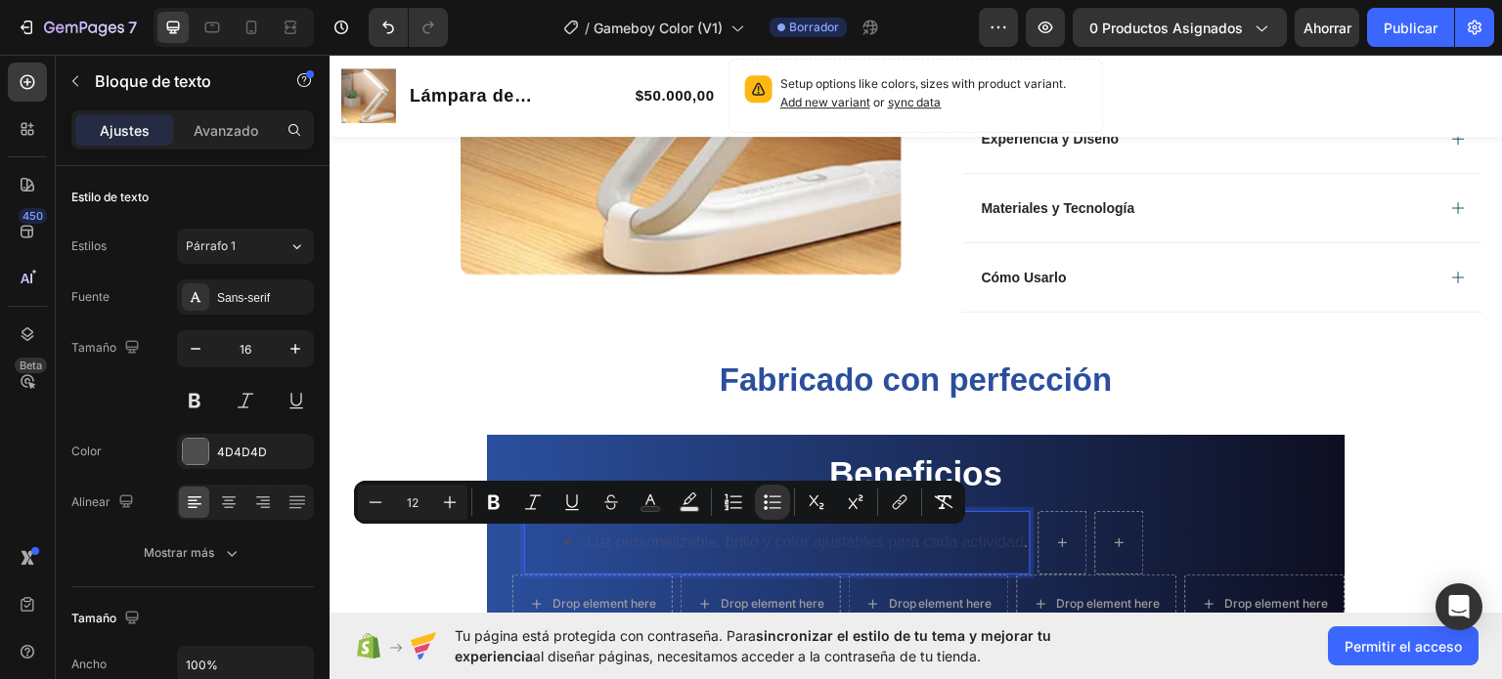
click at [738, 553] on li "Luz personalizable: brillo y color ajustables para cada actividad ." at bounding box center [796, 542] width 463 height 28
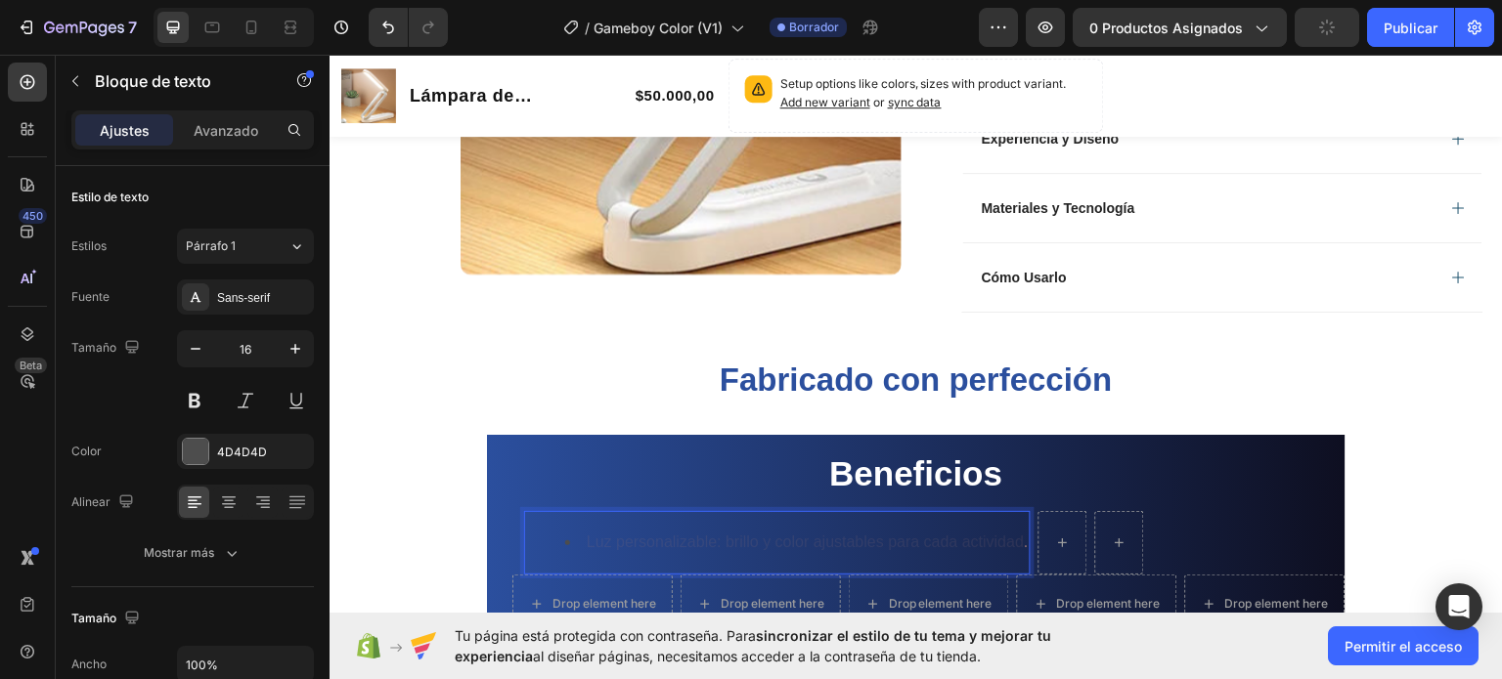
click at [603, 546] on span "Luz personalizable: brillo y color ajustables para cada actividad" at bounding box center [805, 541] width 437 height 17
click at [565, 537] on li "Luz personalizable: brillo y color ajustables para cada actividad ." at bounding box center [796, 542] width 463 height 28
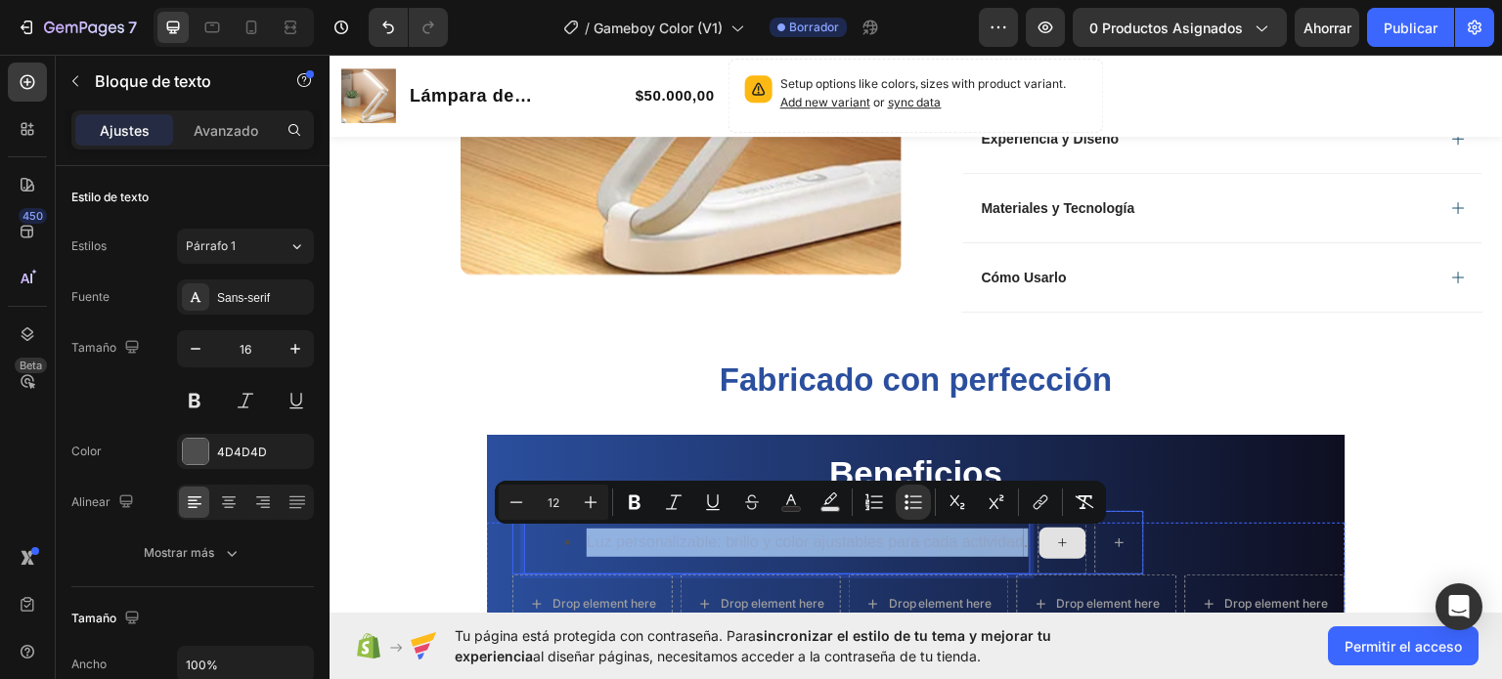
drag, startPoint x: 559, startPoint y: 537, endPoint x: 1031, endPoint y: 528, distance: 472.3
click at [1031, 528] on div "Text Block Luz personalizable: brillo y color ajustables para cada actividad . …" at bounding box center [828, 542] width 632 height 64
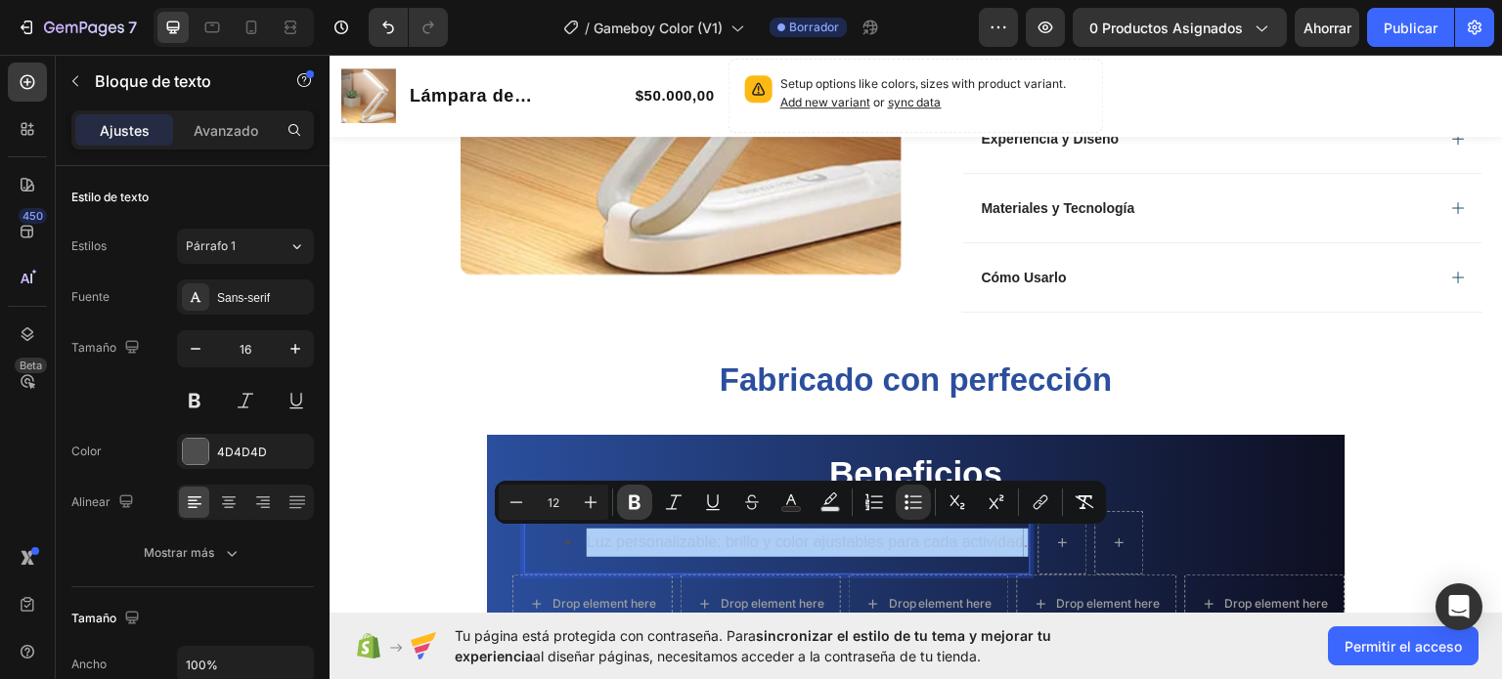
click at [633, 491] on button "Atrevido" at bounding box center [634, 502] width 35 height 35
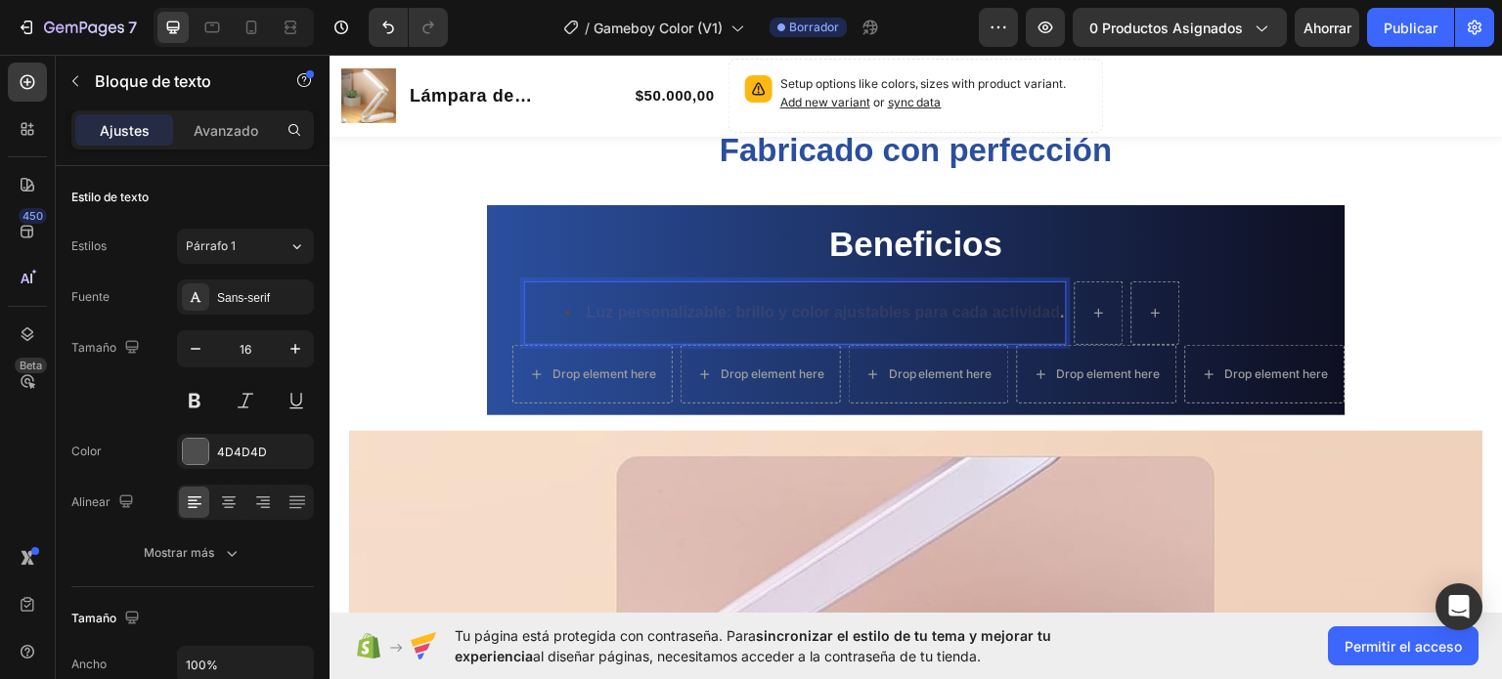
scroll to position [1213, 0]
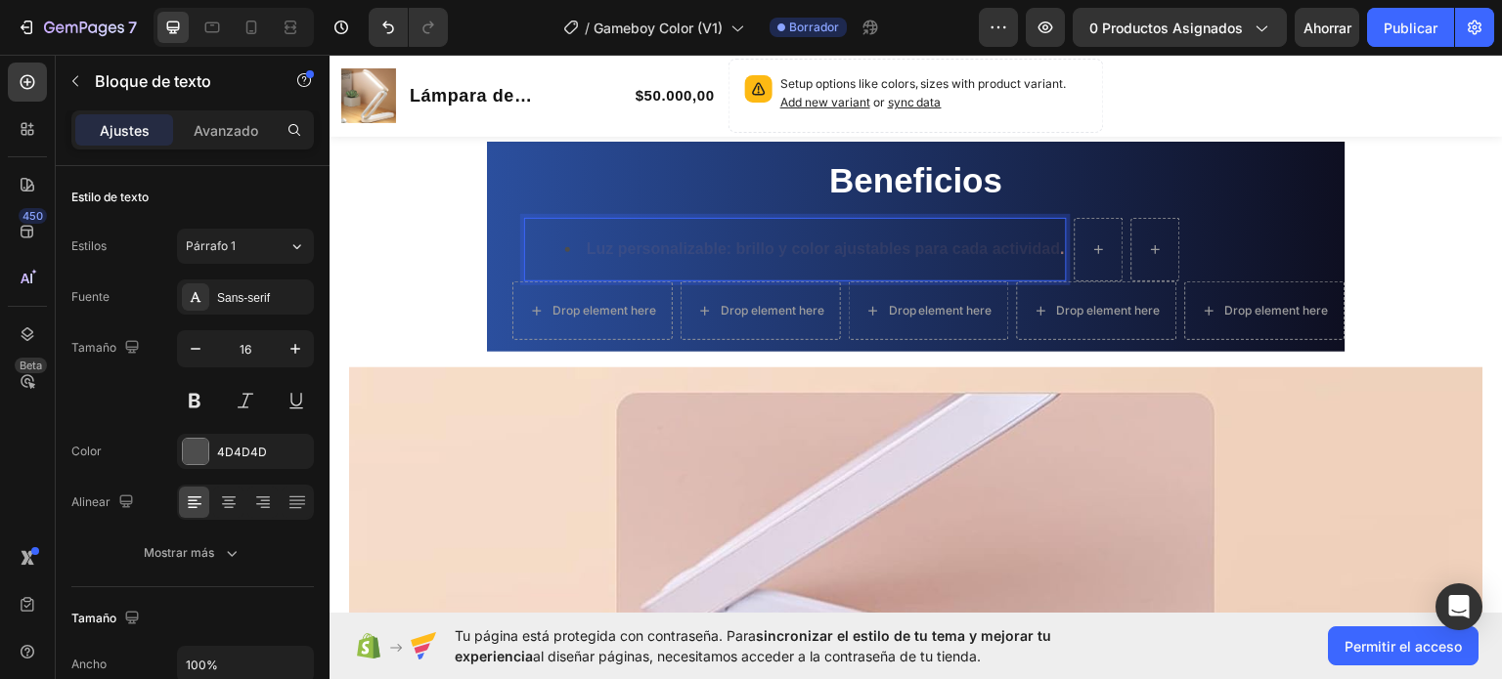
click at [755, 246] on strong "Luz personalizable: brillo y color ajustables para cada actividad" at bounding box center [824, 248] width 474 height 17
click at [756, 246] on strong "Luz personalizable: brillo y color ajustables para cada actividad" at bounding box center [824, 248] width 474 height 17
click at [951, 248] on strong "Luz personalizable: brillo y color ajustables para cada actividad" at bounding box center [824, 248] width 474 height 17
click at [941, 248] on strong "Luz personalizable: brillo y color ajustables para cada actividad" at bounding box center [824, 248] width 474 height 17
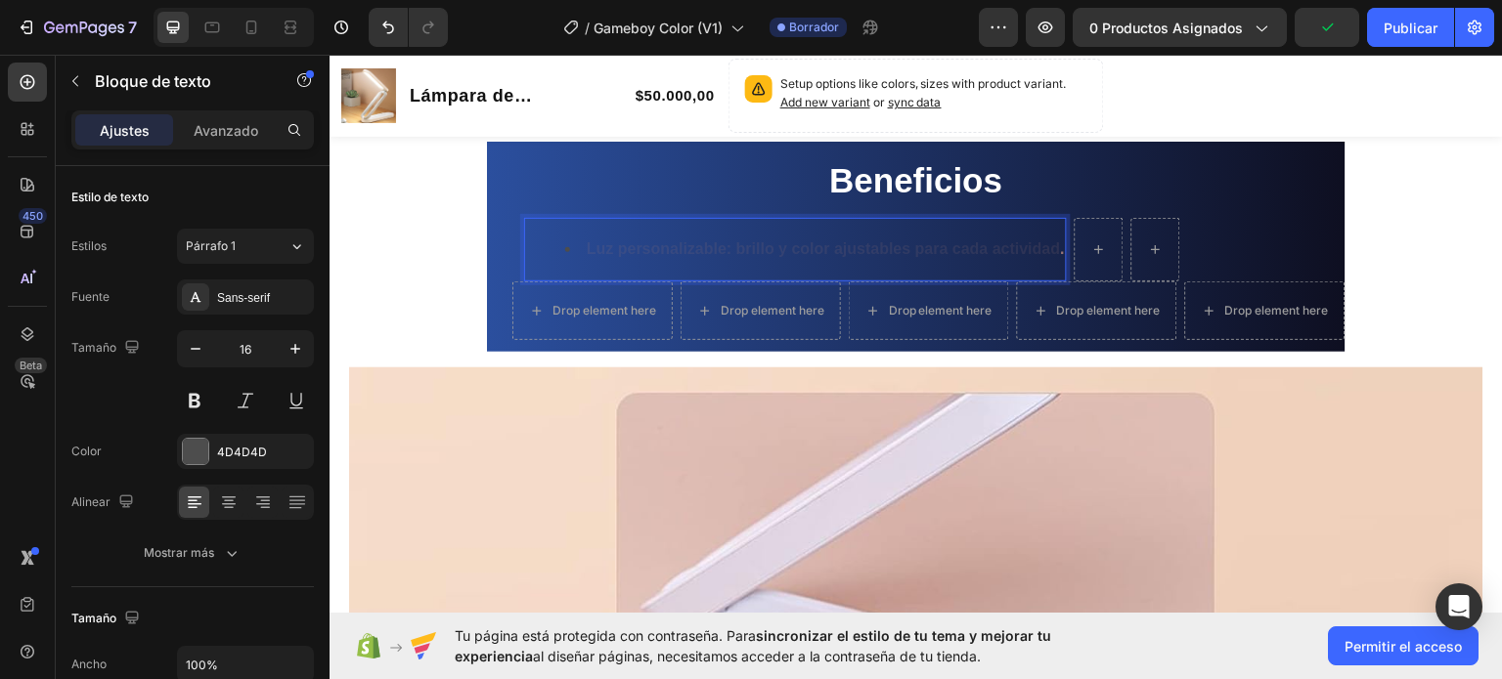
click at [941, 248] on strong "Luz personalizable: brillo y color ajustables para cada actividad" at bounding box center [824, 248] width 474 height 17
drag, startPoint x: 941, startPoint y: 248, endPoint x: 882, endPoint y: 252, distance: 59.8
click at [882, 252] on strong "Luz personalizable: brillo y color ajustables para cada actividad" at bounding box center [824, 248] width 474 height 17
drag, startPoint x: 852, startPoint y: 221, endPoint x: 780, endPoint y: 229, distance: 71.8
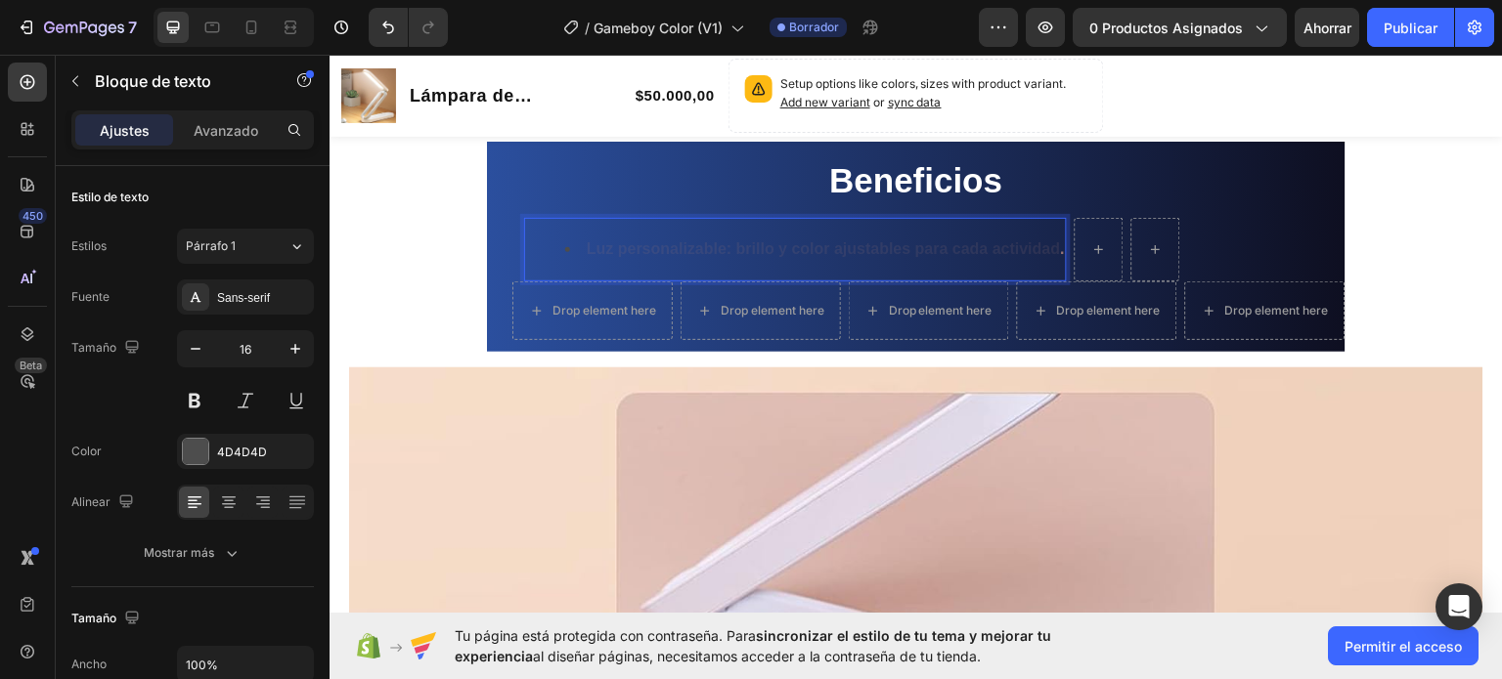
click at [780, 229] on div "Luz personalizable: brillo y color ajustables para cada actividad ." at bounding box center [795, 249] width 543 height 64
click at [573, 246] on li "Luz personalizable: brillo y color ajustables para cada actividad ." at bounding box center [815, 249] width 500 height 28
click at [545, 244] on ul "Luz personalizable: brillo y color ajustables para cada actividad ." at bounding box center [795, 249] width 539 height 28
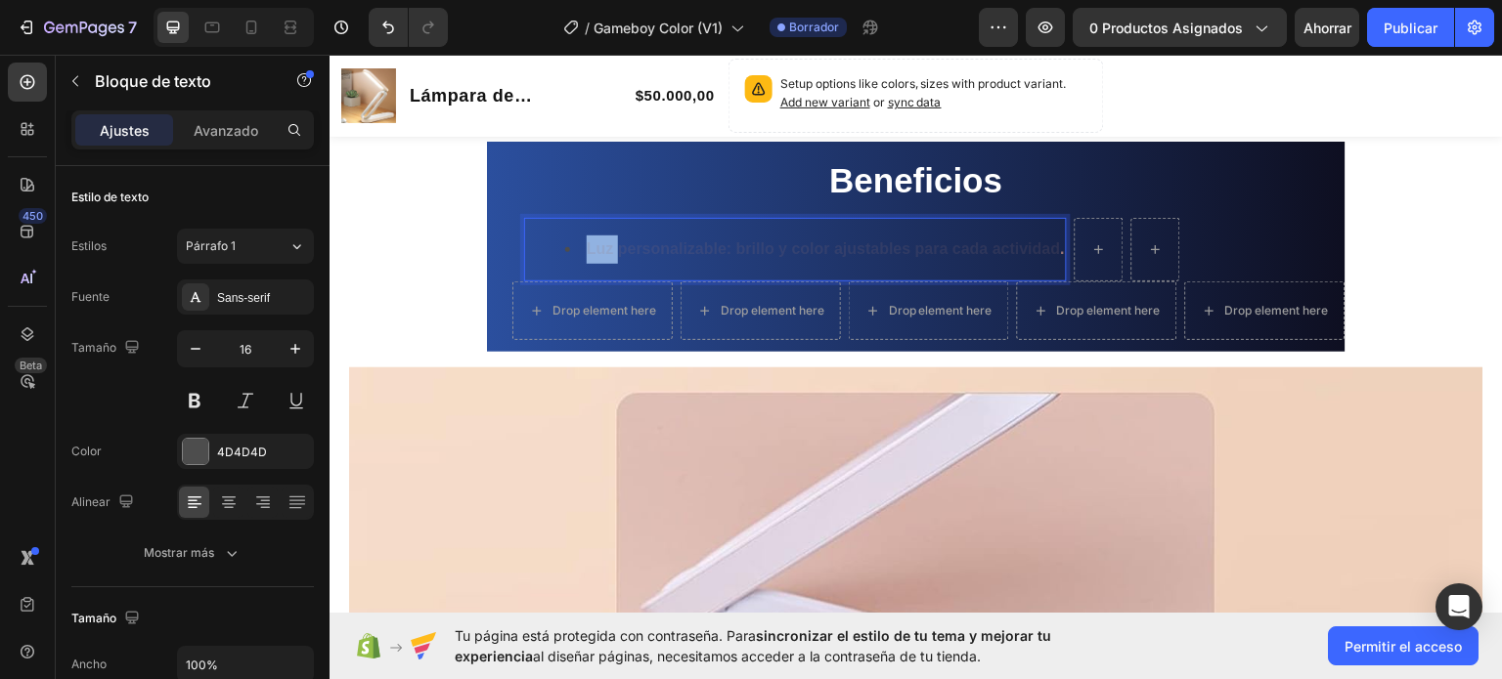
click at [526, 235] on ul "Luz personalizable: brillo y color ajustables para cada actividad ." at bounding box center [795, 249] width 539 height 28
click at [524, 220] on div "Luz personalizable: brillo y color ajustables para cada actividad ." at bounding box center [795, 249] width 543 height 64
click at [524, 217] on div "Luz personalizable: brillo y color ajustables para cada actividad ." at bounding box center [795, 249] width 543 height 64
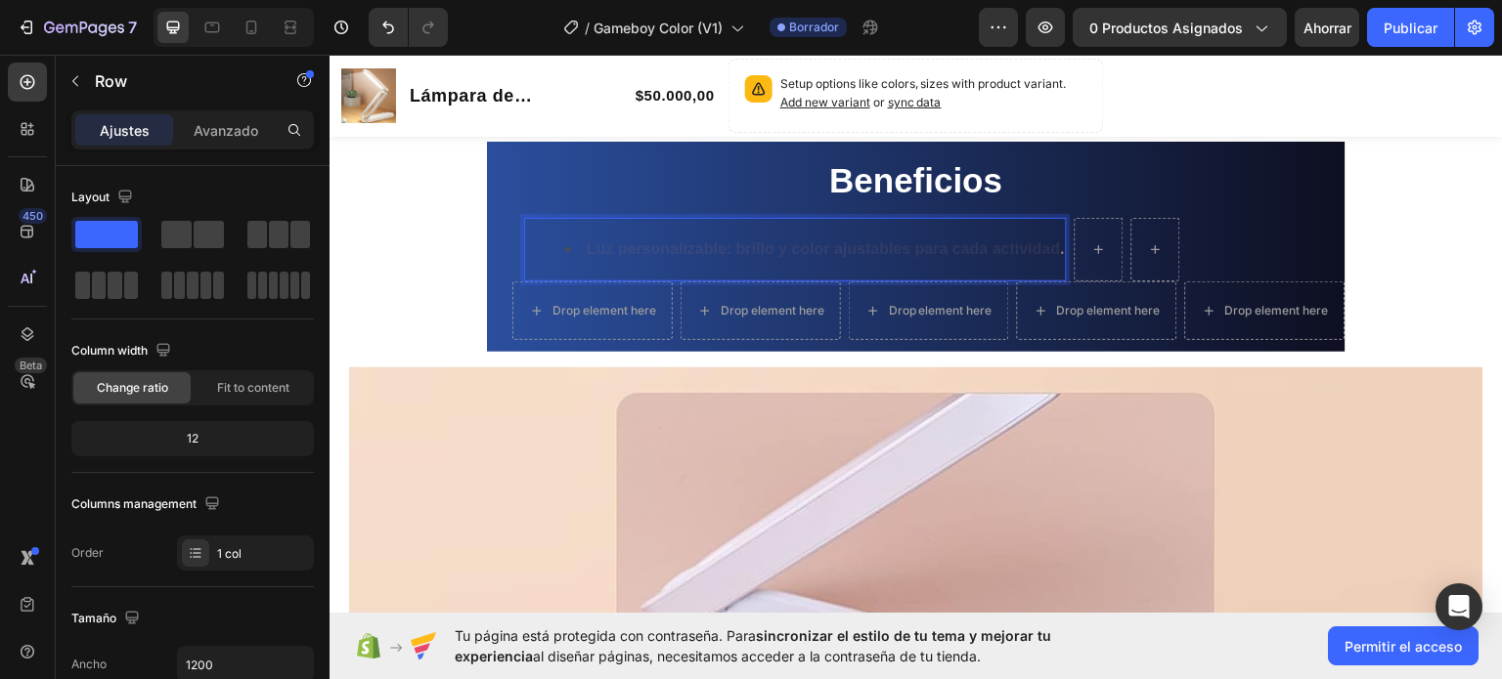
click at [523, 214] on div "Beneficios Heading Text Block Luz personalizable: brillo y color ajustables par…" at bounding box center [916, 246] width 858 height 210
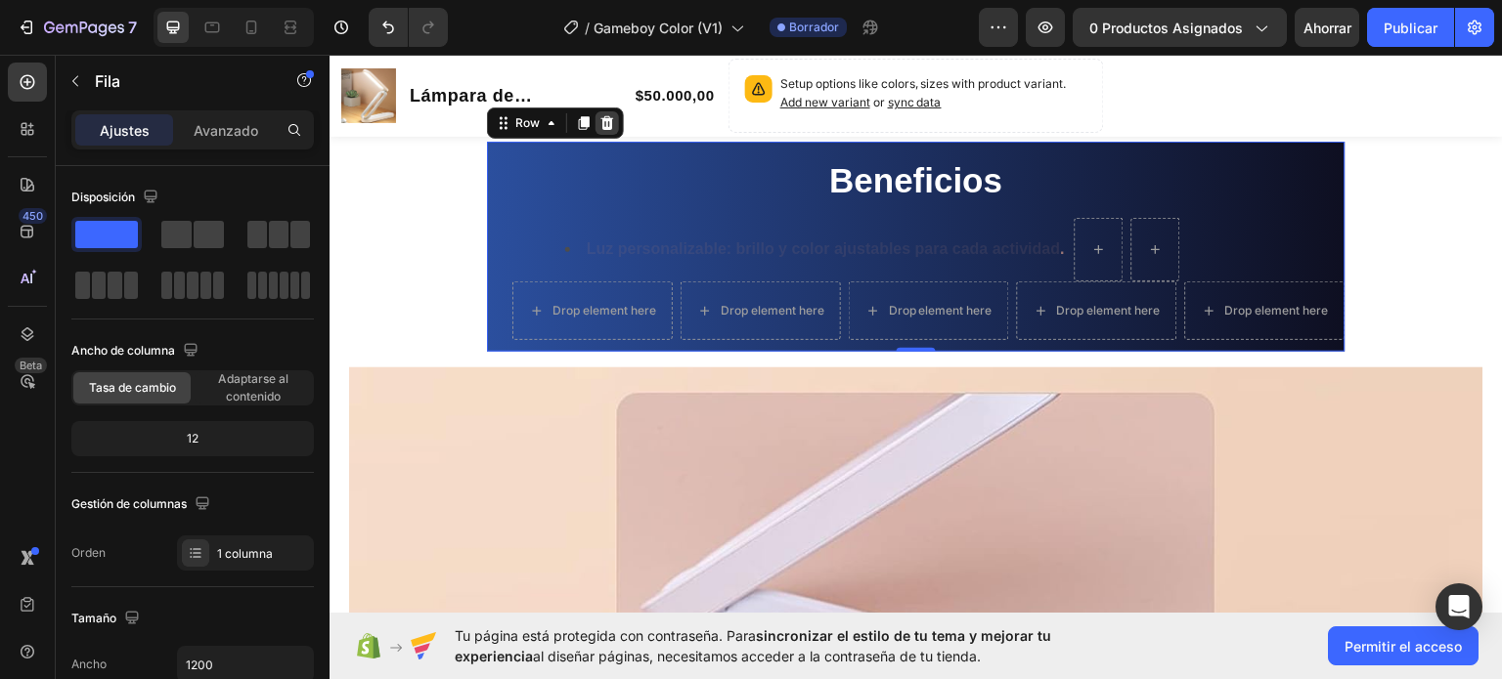
click at [605, 114] on icon at bounding box center [607, 122] width 16 height 16
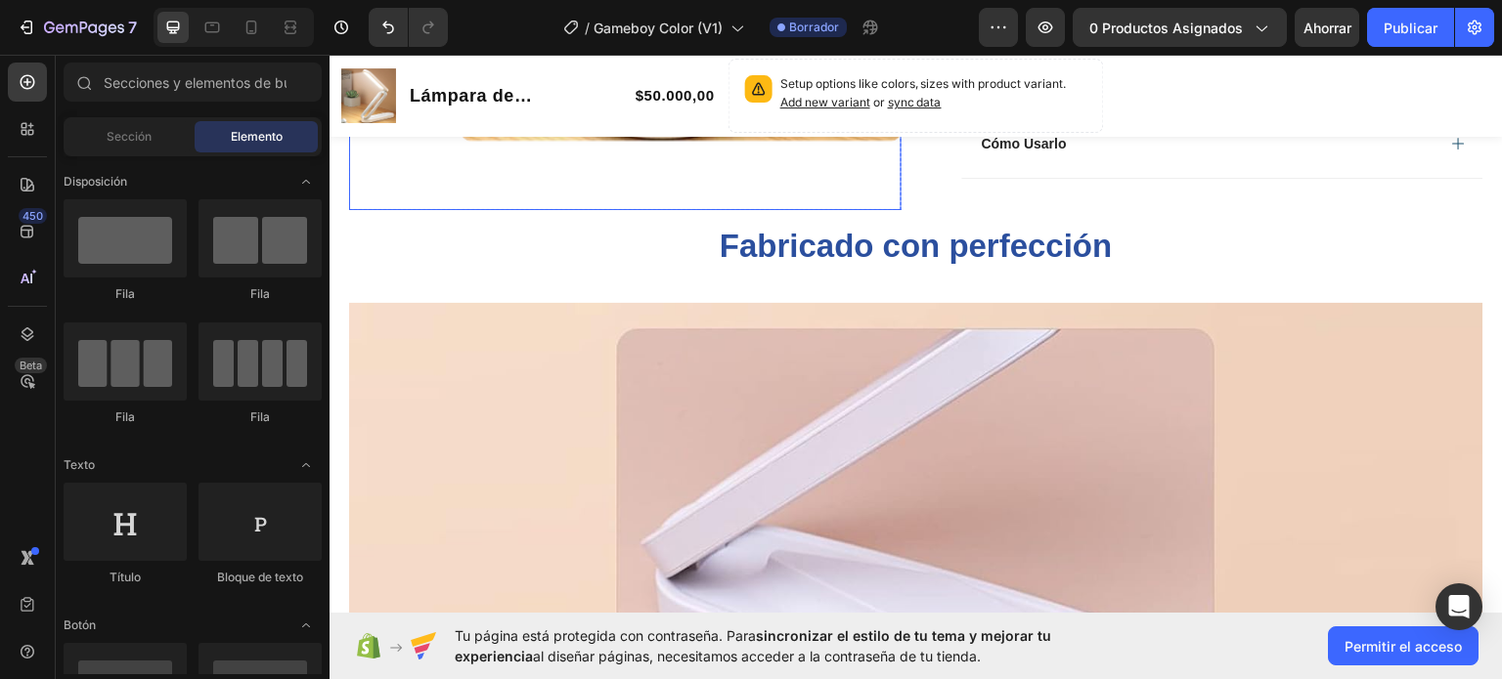
scroll to position [1115, 0]
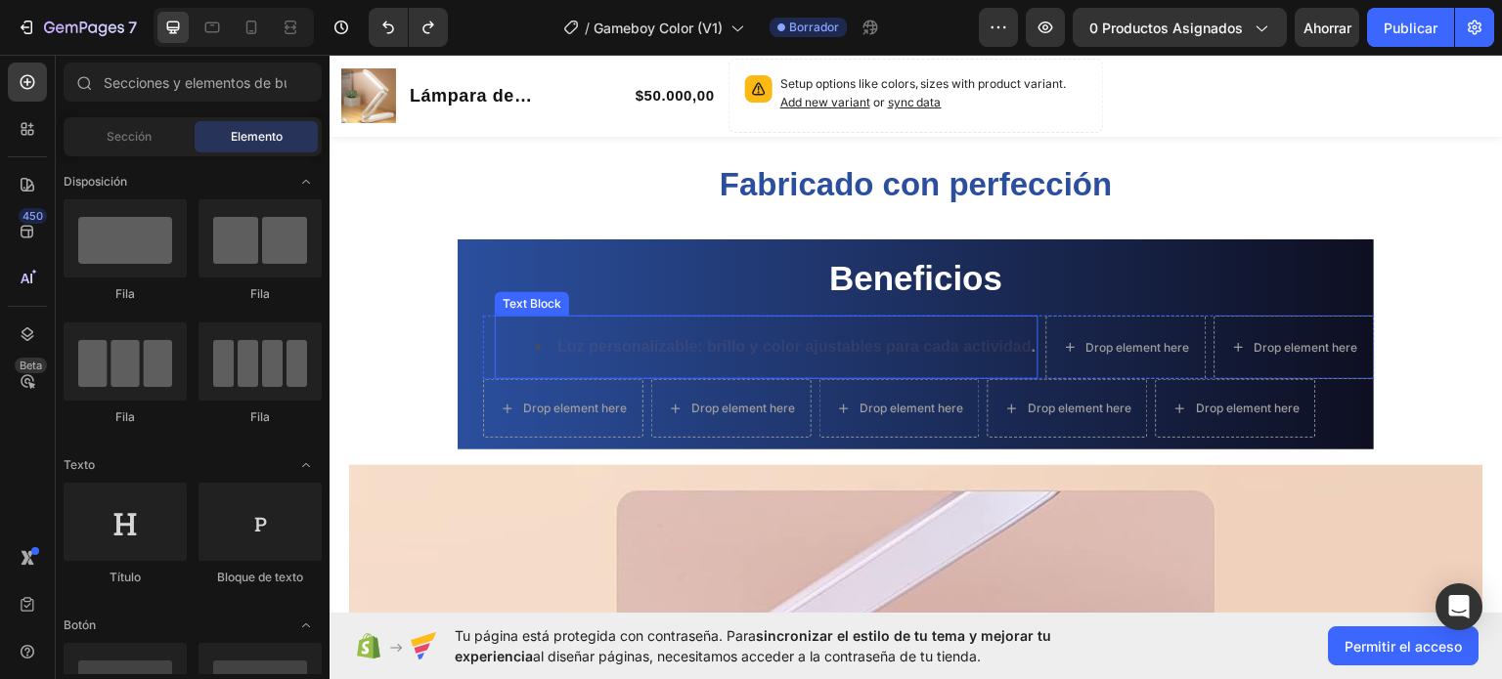
click at [855, 328] on div "Luz personalizable: brillo y color ajustables para cada actividad ." at bounding box center [766, 347] width 543 height 64
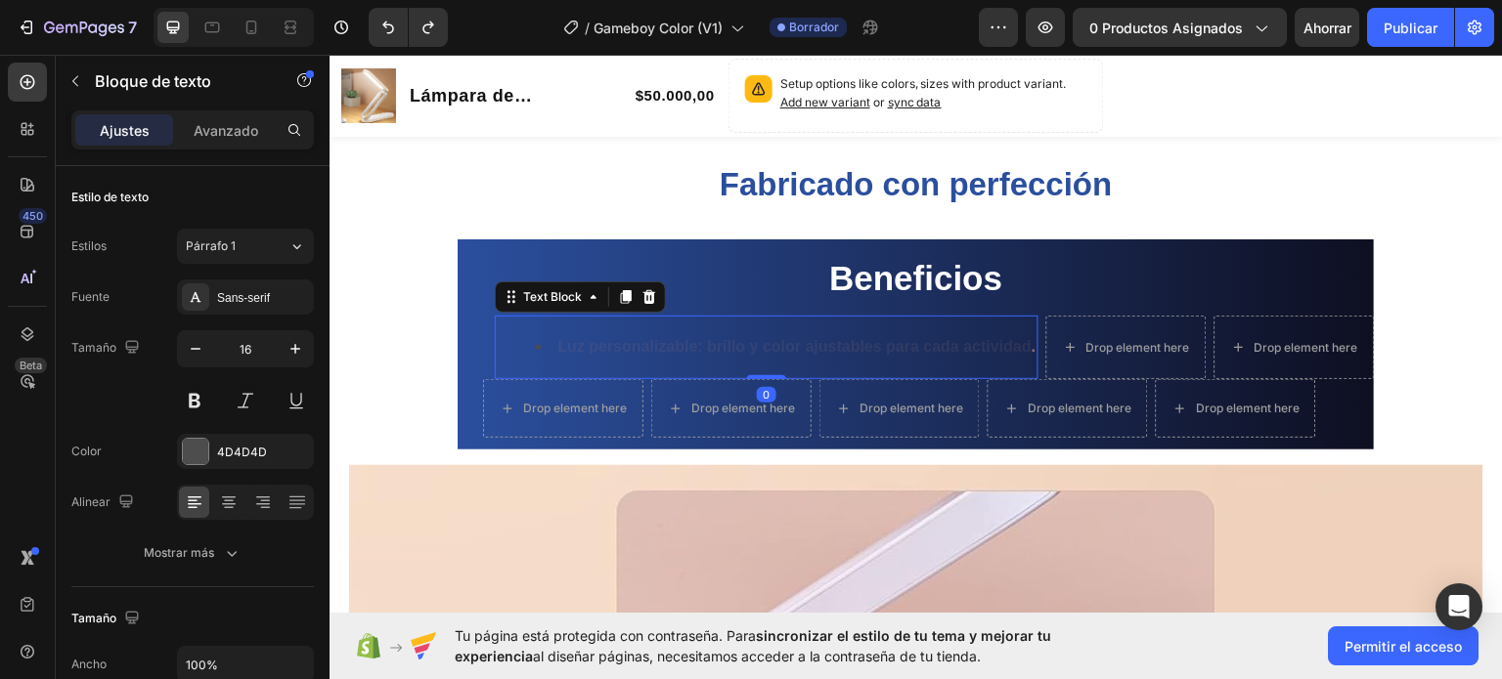
click at [956, 346] on strong "Luz personalizable: brillo y color ajustables para cada actividad" at bounding box center [794, 345] width 474 height 17
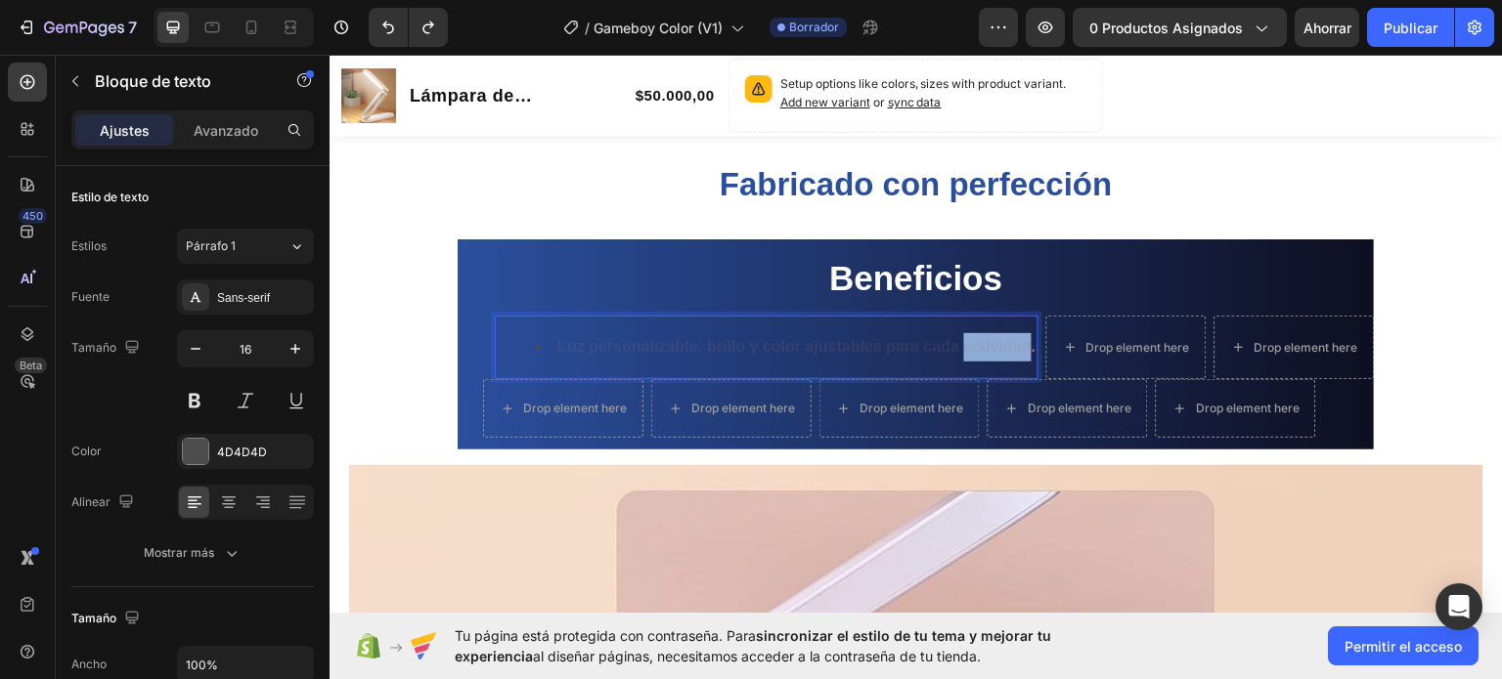
click at [956, 346] on strong "Luz personalizable: brillo y color ajustables para cada actividad" at bounding box center [794, 345] width 474 height 17
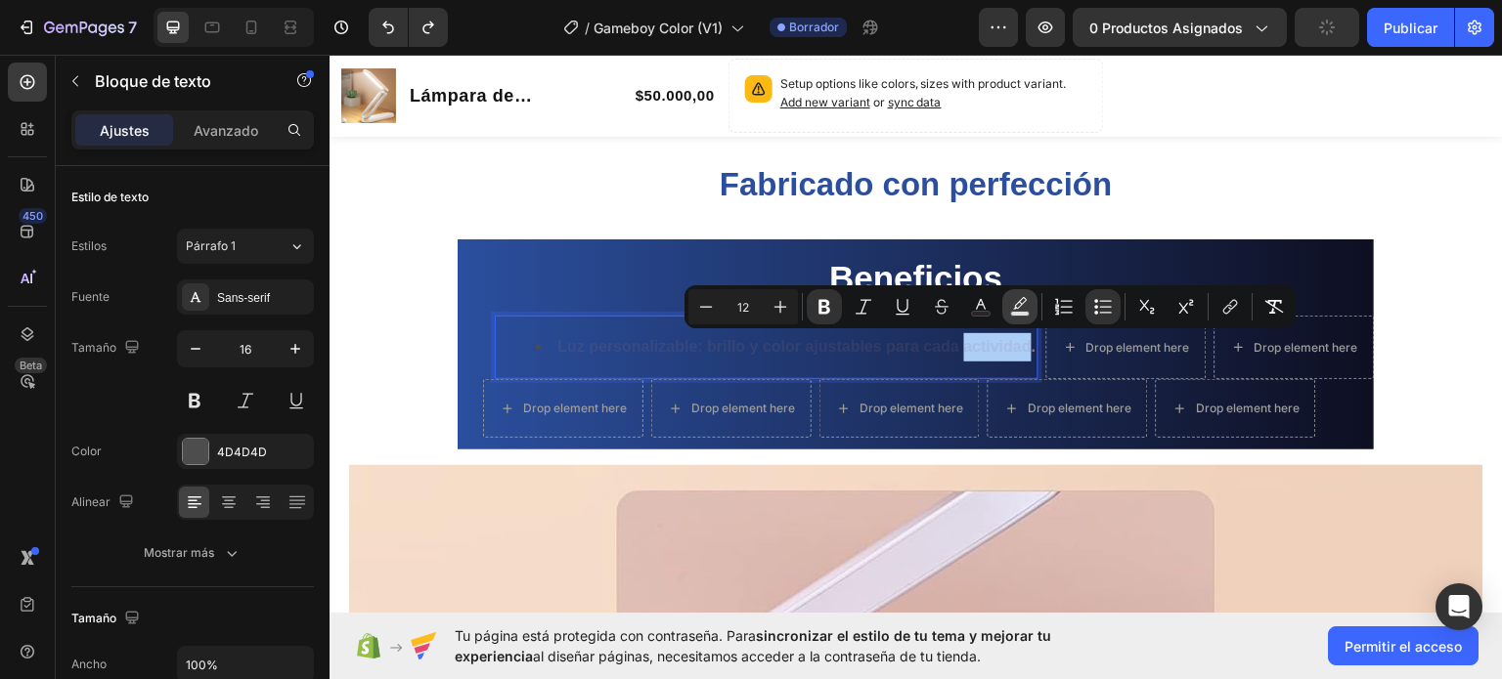
click at [1014, 305] on icon "Editor contextual toolbar" at bounding box center [1020, 307] width 20 height 20
type input "000000"
type input "77"
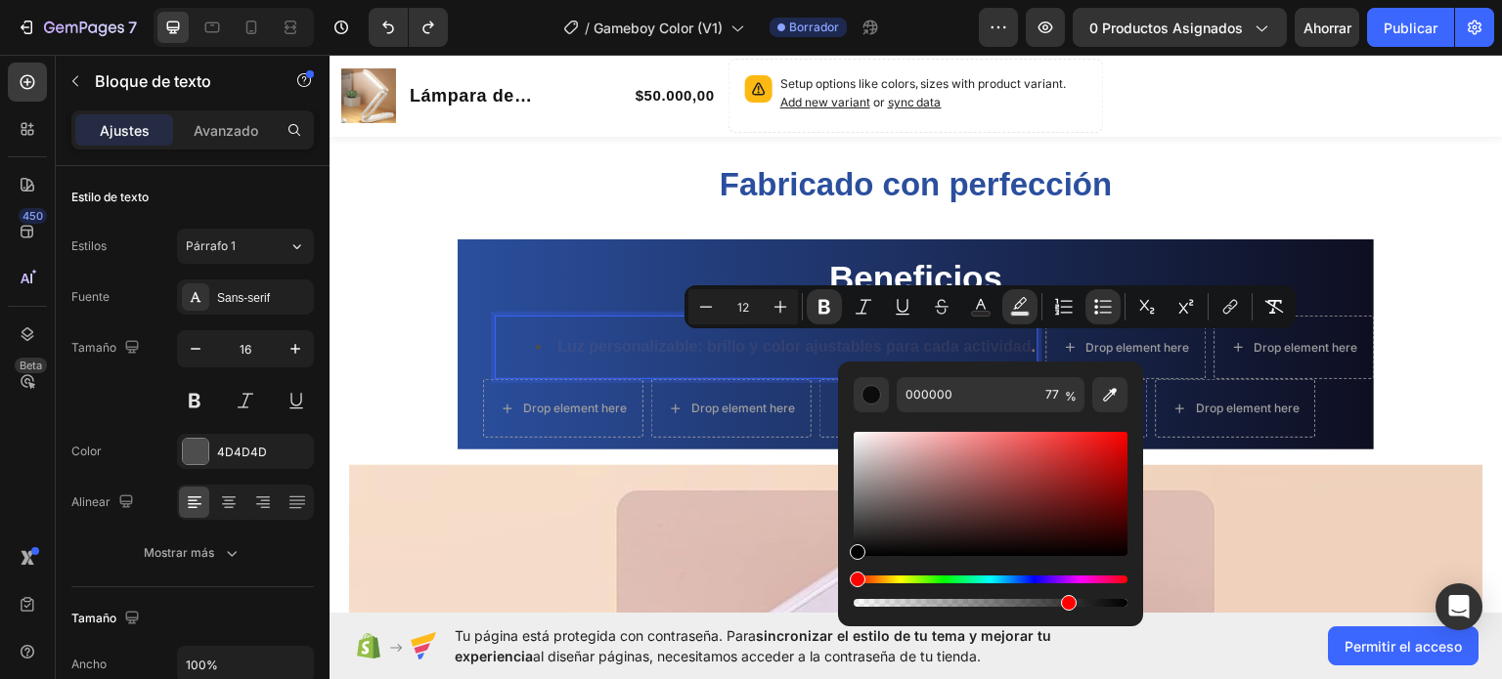
click at [882, 344] on strong "Luz personalizable: brillo y color ajustables para cada actividad" at bounding box center [794, 345] width 474 height 17
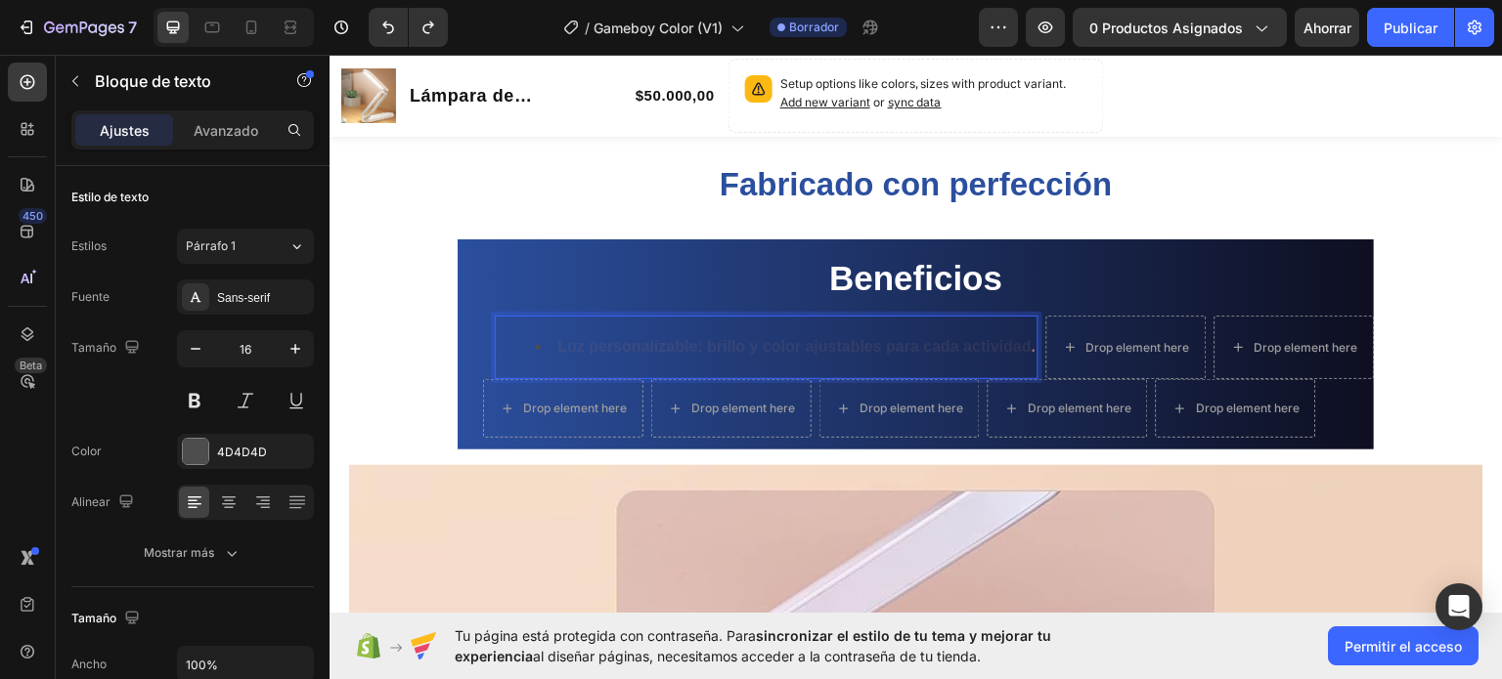
click at [882, 344] on strong "Luz personalizable: brillo y color ajustables para cada actividad" at bounding box center [794, 345] width 474 height 17
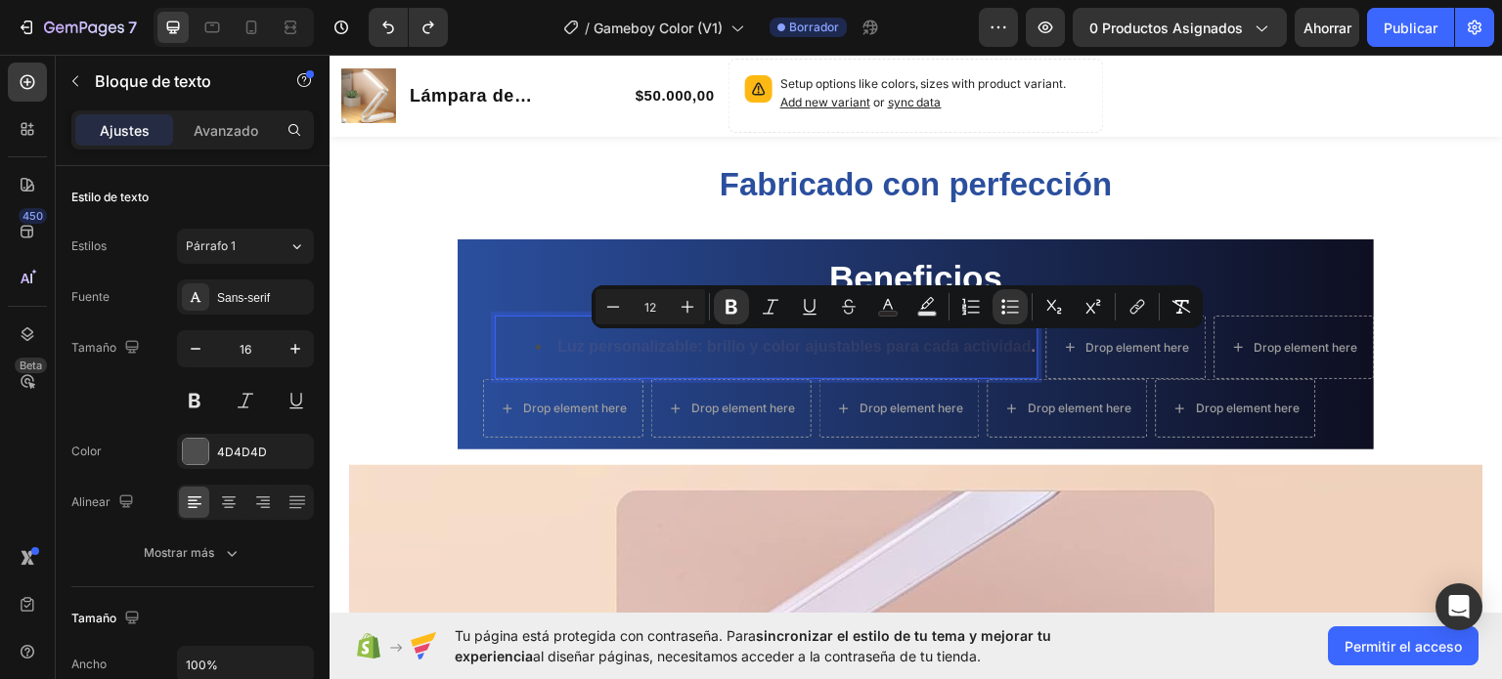
click at [591, 342] on strong "Luz personalizable: brillo y color ajustables para cada actividad" at bounding box center [794, 345] width 474 height 17
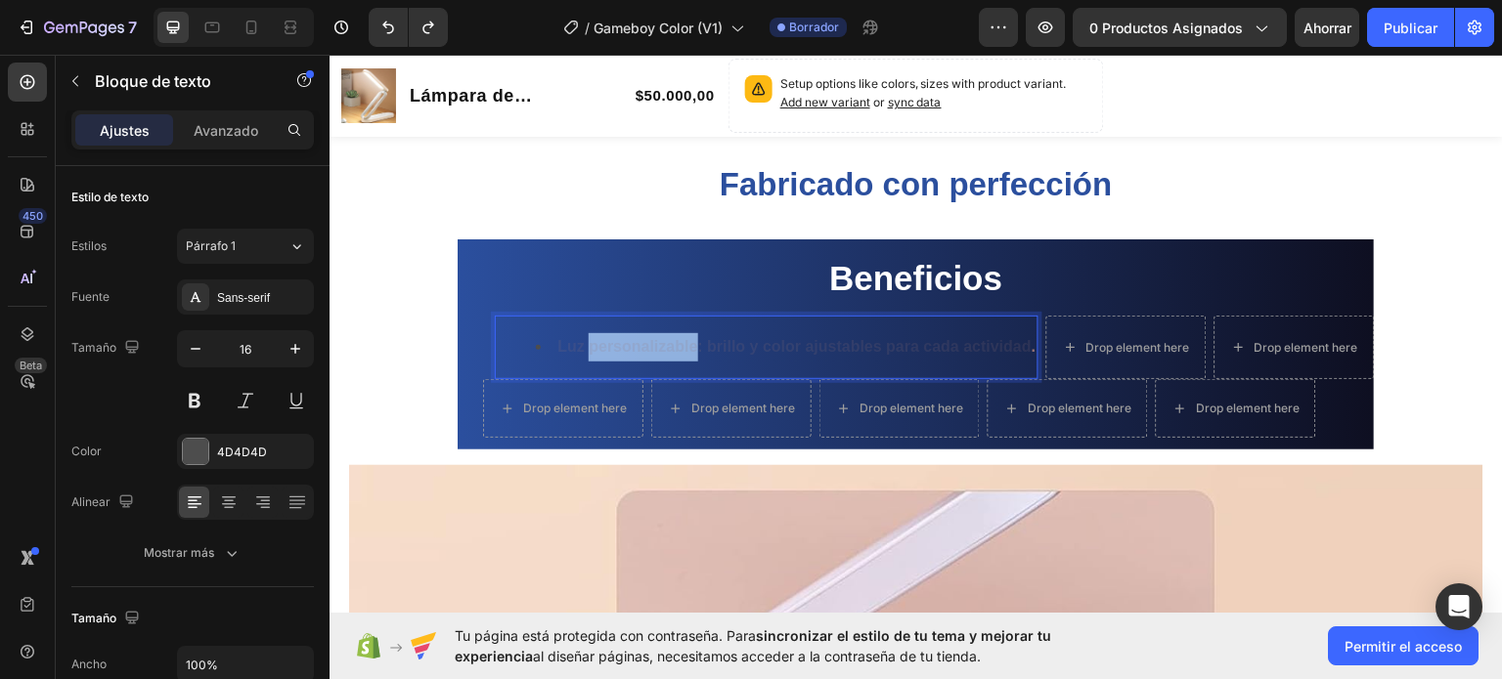
click at [591, 342] on strong "Luz personalizable: brillo y color ajustables para cada actividad" at bounding box center [794, 345] width 474 height 17
click at [557, 342] on strong "Luz personalizable: brillo y color ajustables para cada actividad" at bounding box center [794, 345] width 474 height 17
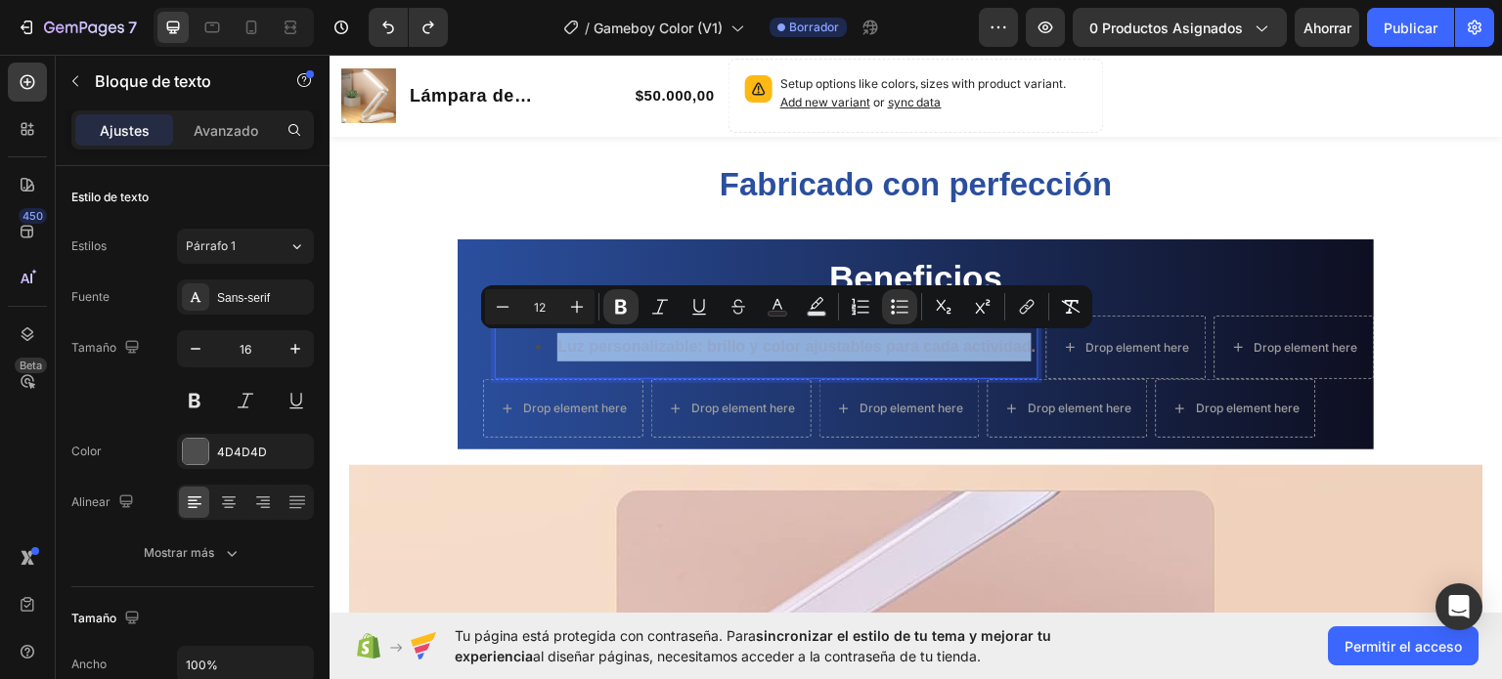
drag, startPoint x: 528, startPoint y: 342, endPoint x: 1024, endPoint y: 339, distance: 495.7
click at [1024, 339] on ul "Luz personalizable: brillo y color ajustables para cada actividad ." at bounding box center [766, 346] width 539 height 28
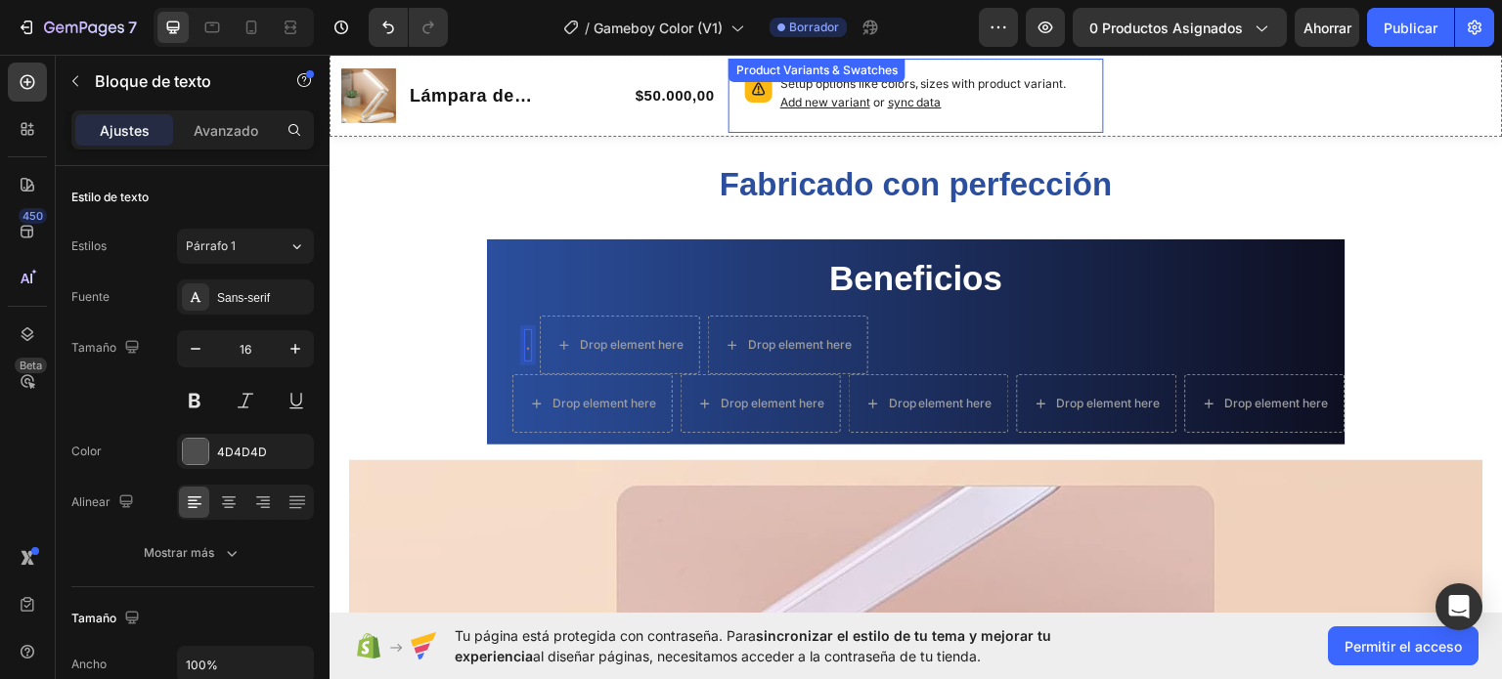
scroll to position [1129, 0]
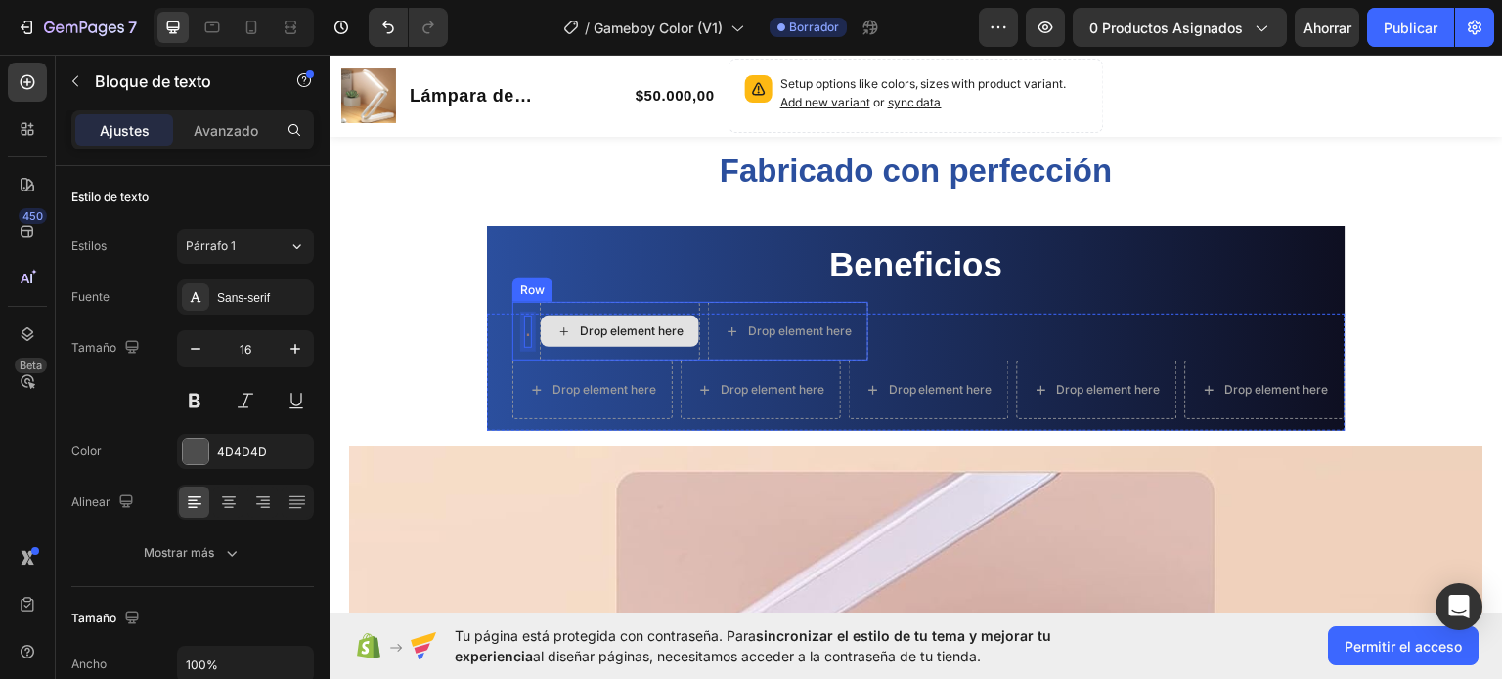
click at [621, 320] on div "Drop element here" at bounding box center [620, 330] width 158 height 31
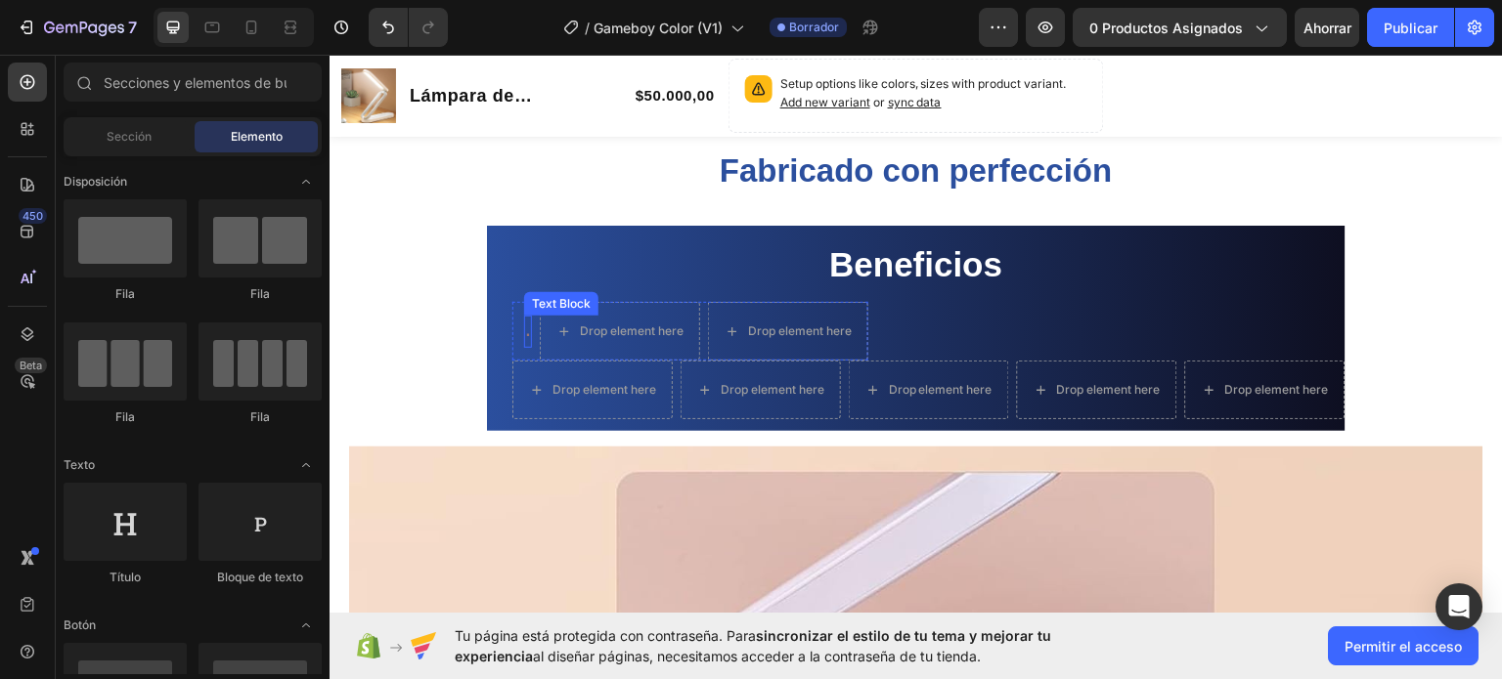
click at [526, 340] on p "." at bounding box center [528, 331] width 4 height 28
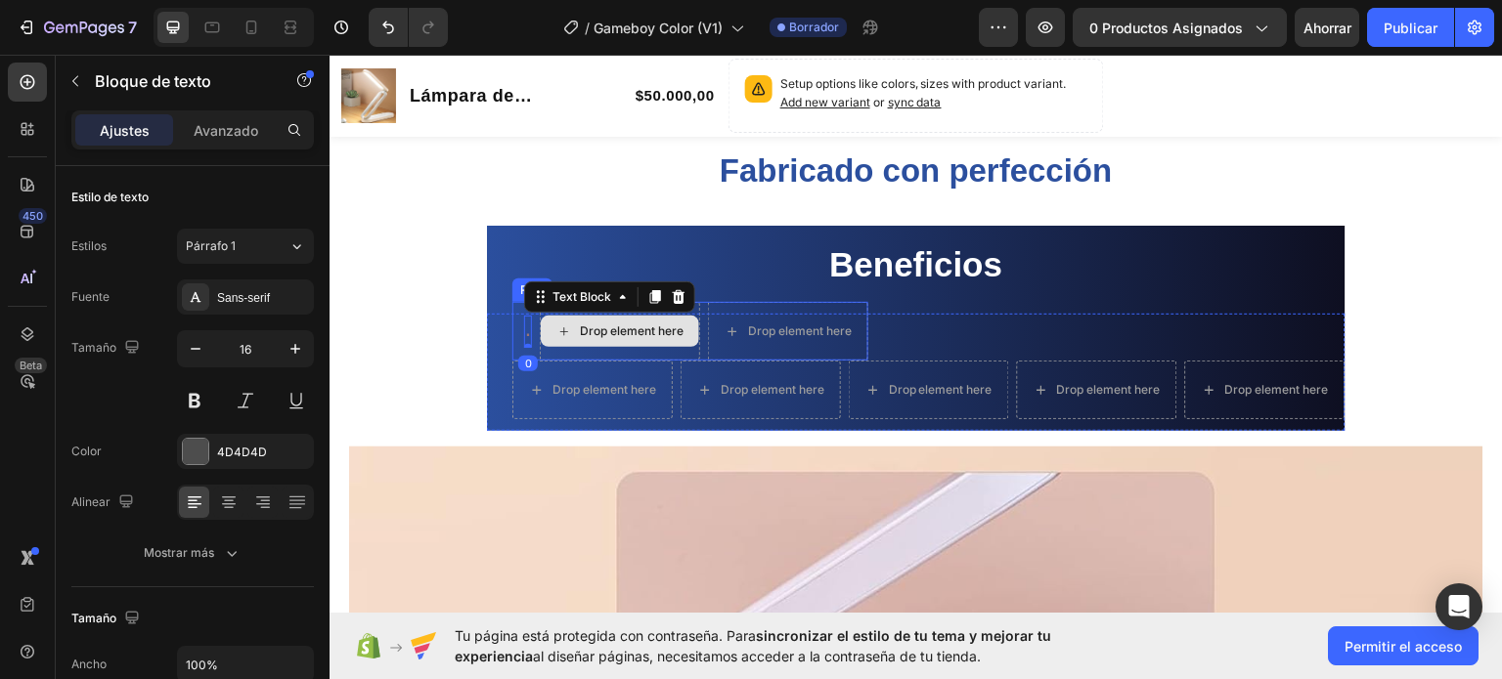
click at [561, 341] on div "Drop element here" at bounding box center [620, 330] width 158 height 31
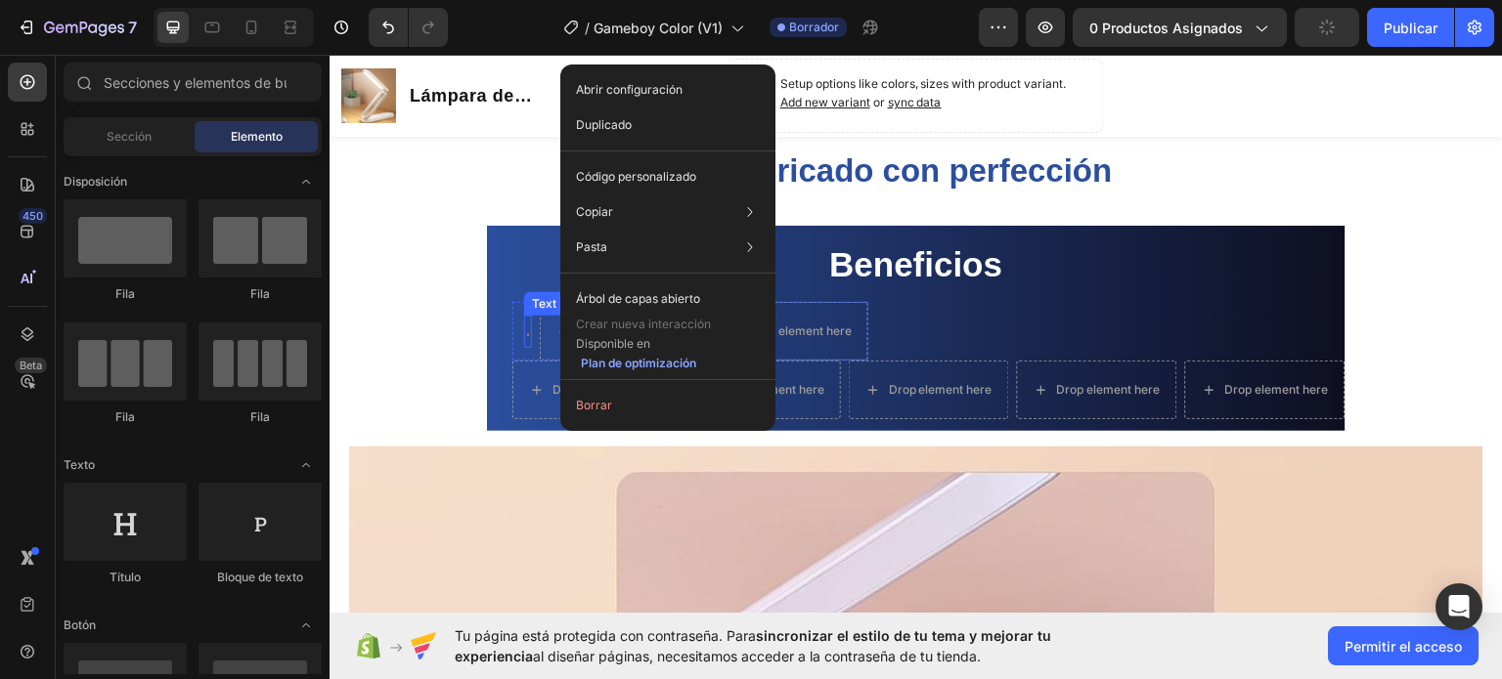
click at [524, 330] on div "." at bounding box center [528, 331] width 8 height 32
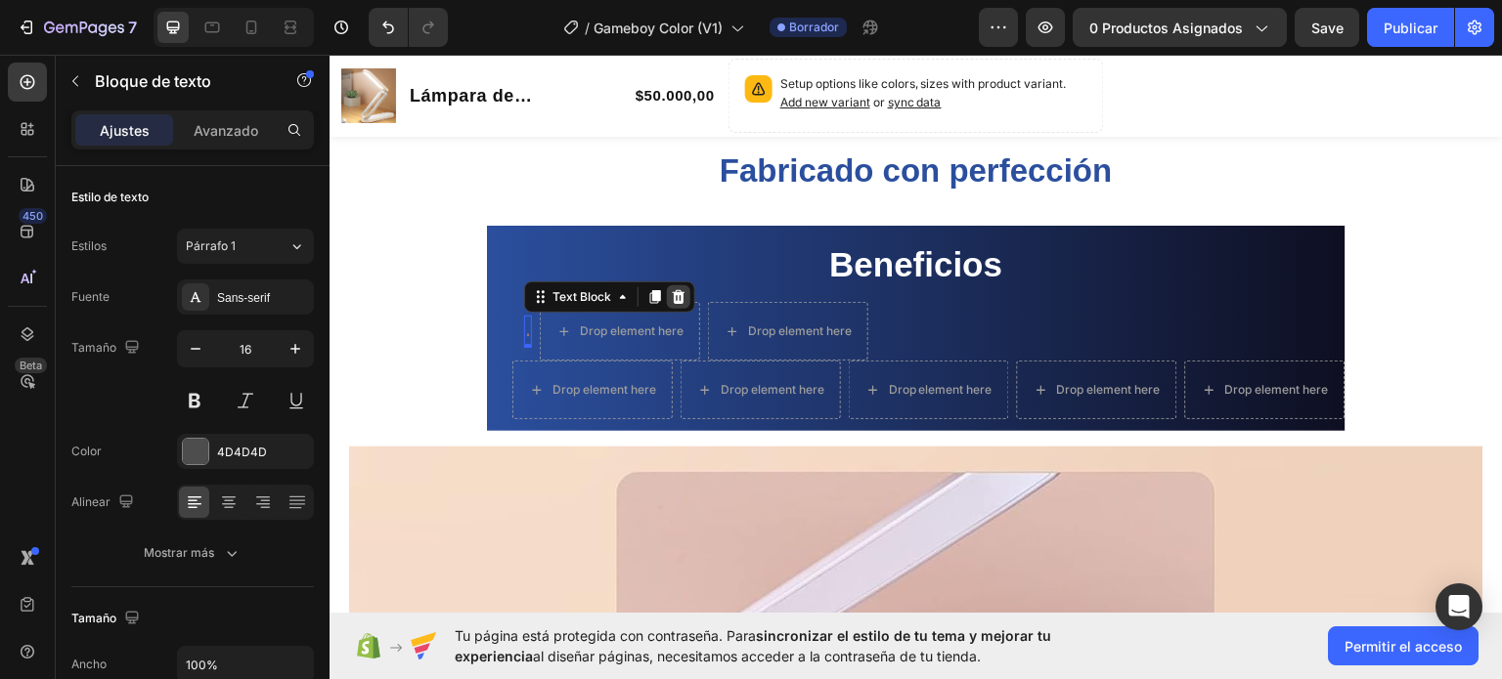
click at [673, 295] on icon at bounding box center [679, 296] width 16 height 16
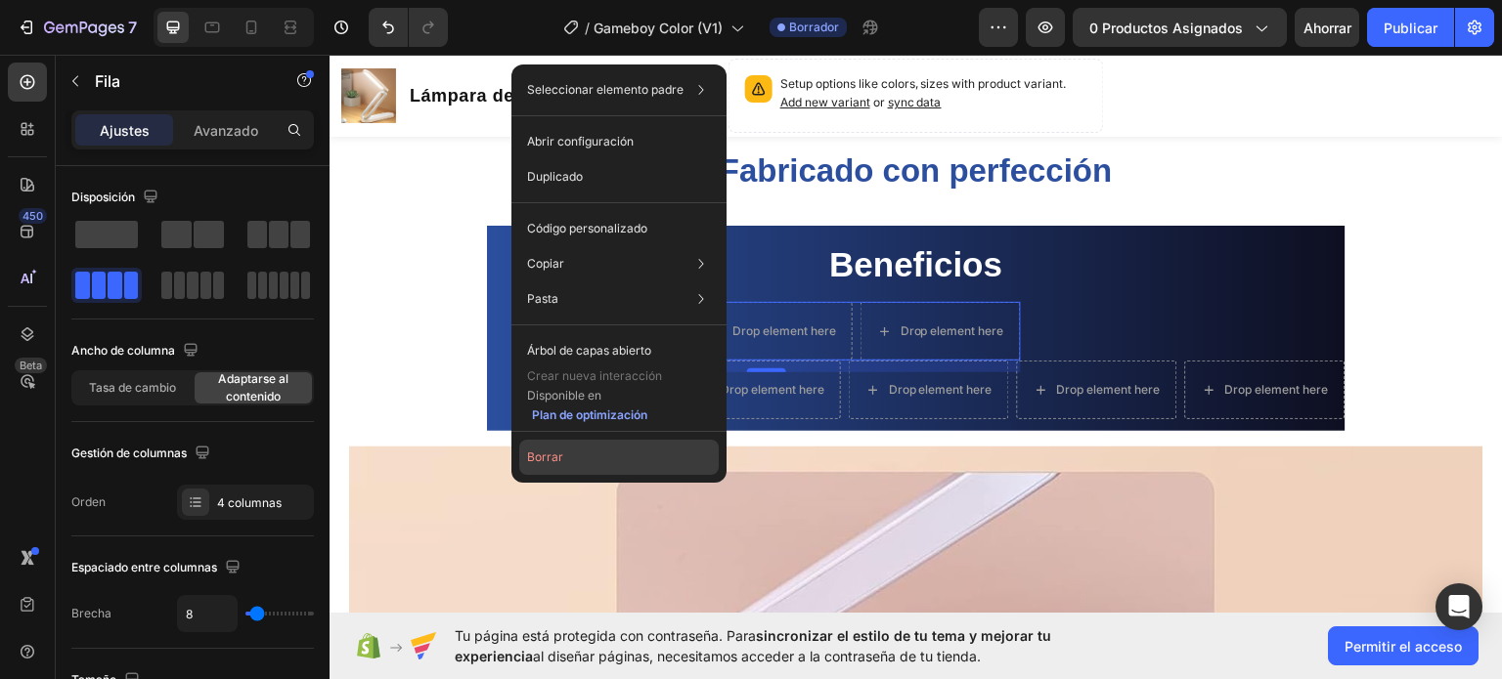
click at [538, 456] on font "Borrar" at bounding box center [545, 457] width 36 height 15
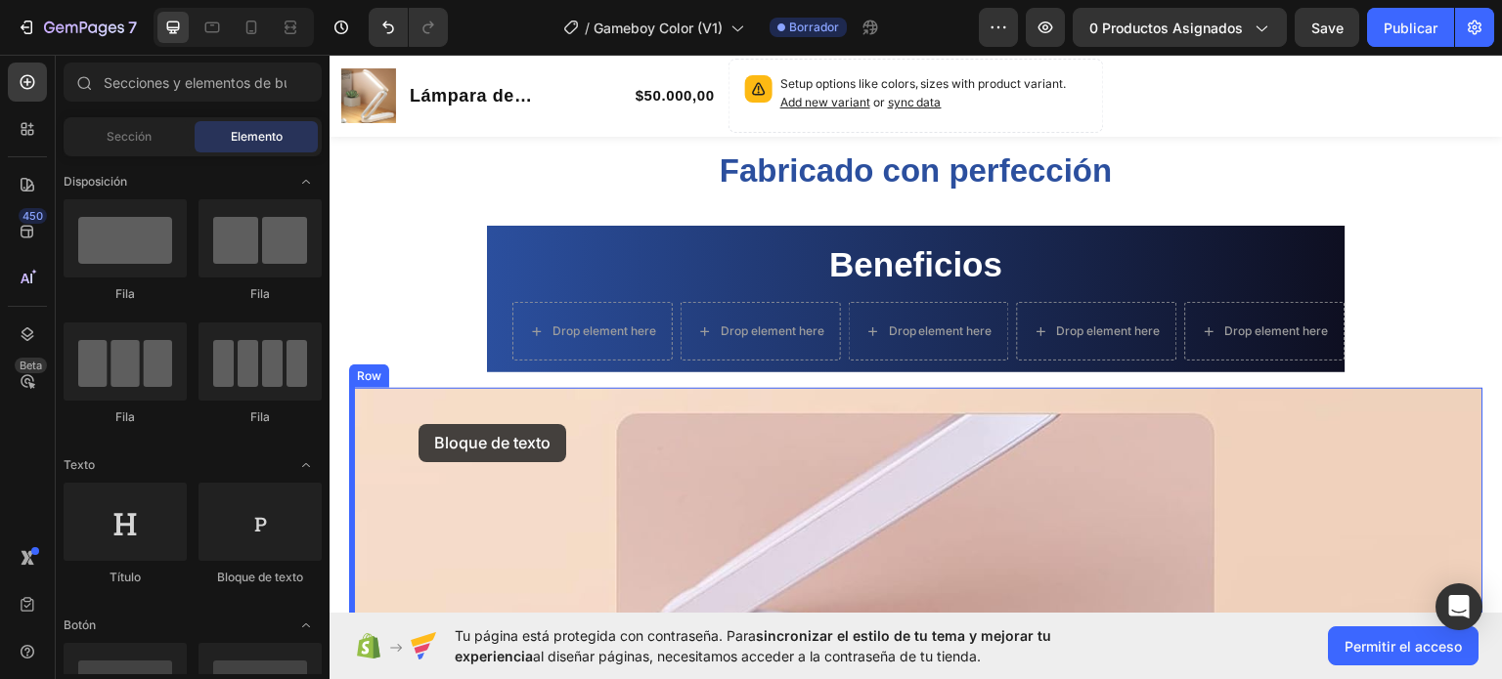
scroll to position [1278, 0]
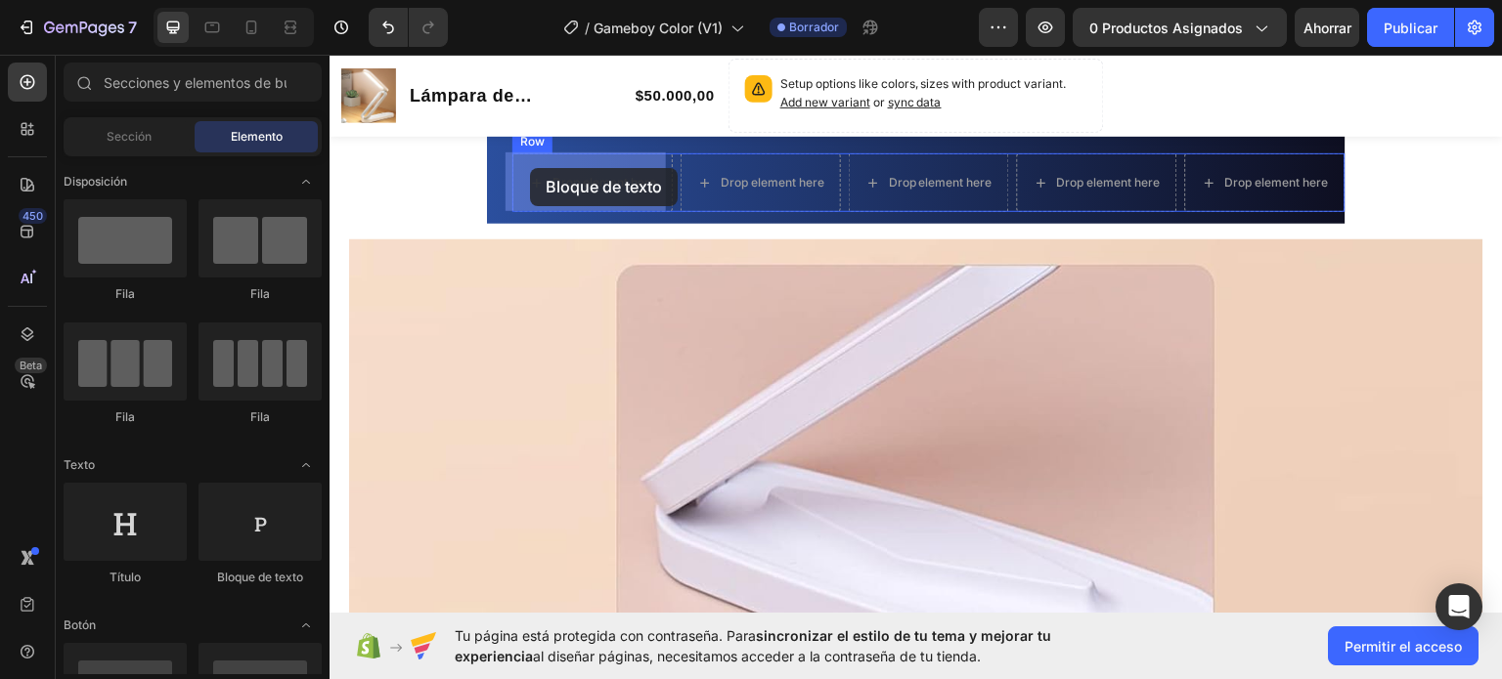
drag, startPoint x: 586, startPoint y: 591, endPoint x: 530, endPoint y: 167, distance: 427.9
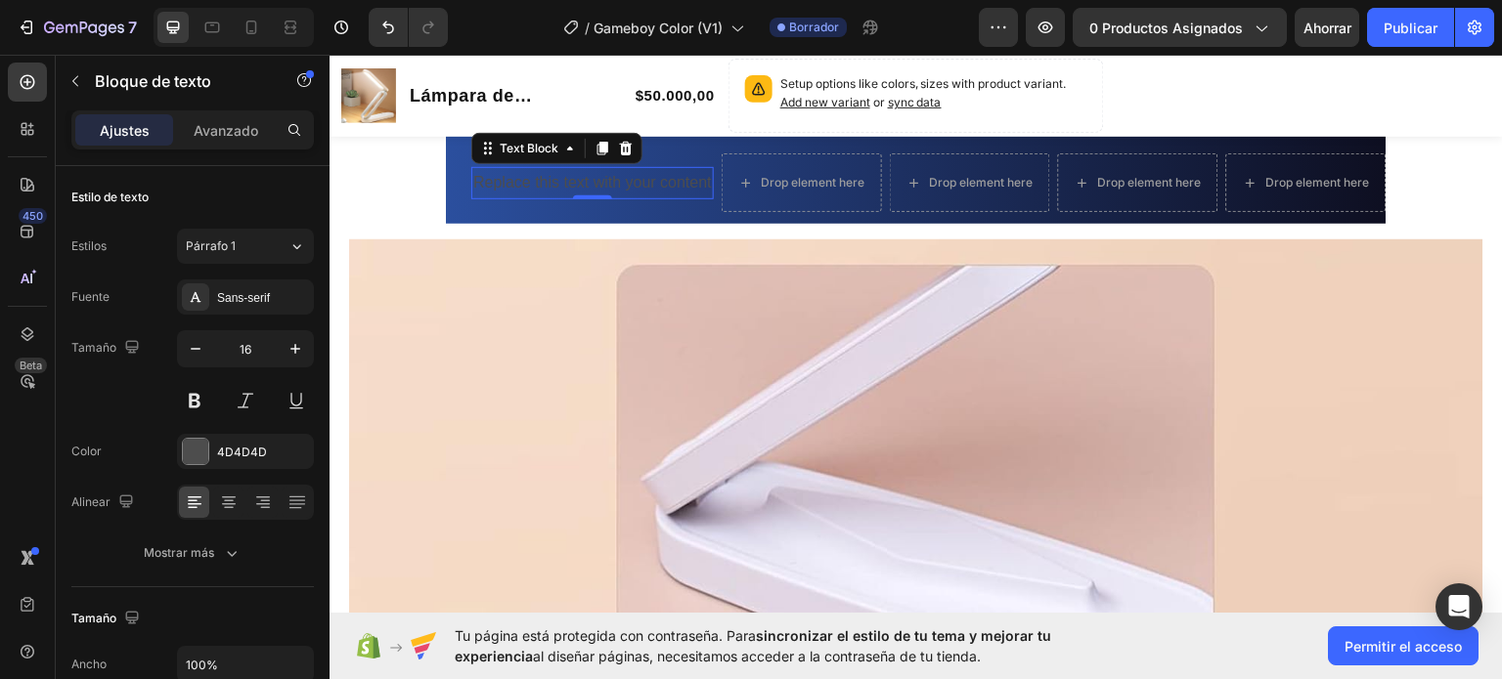
click at [512, 177] on div "Replace this text with your content" at bounding box center [592, 182] width 242 height 32
click at [511, 182] on p "Replace this text with your content" at bounding box center [592, 182] width 239 height 28
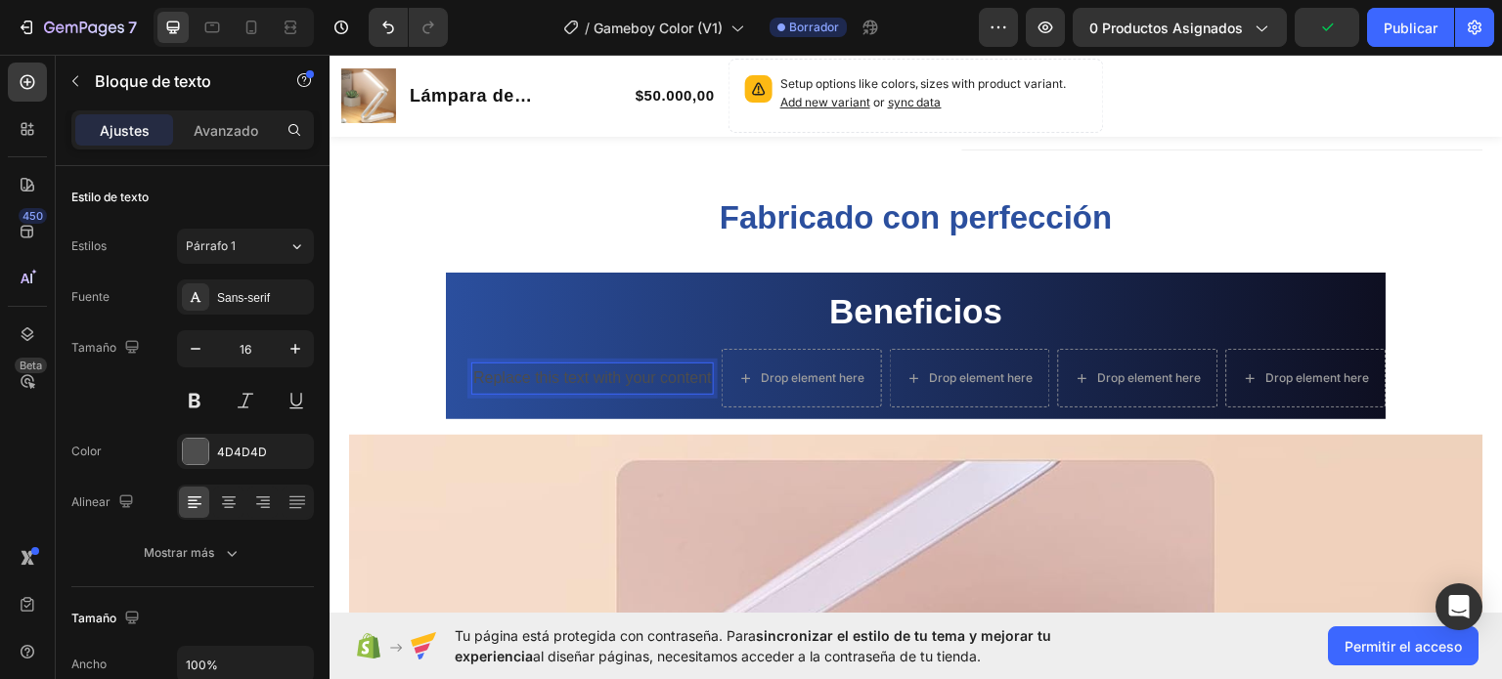
click at [537, 365] on p "Replace this text with your content" at bounding box center [592, 378] width 239 height 28
click at [526, 378] on p "Replace this text with your content" at bounding box center [592, 378] width 239 height 28
click at [605, 380] on p "Replace this text with your content" at bounding box center [592, 378] width 239 height 28
click at [687, 376] on p "Replace this text with your content" at bounding box center [592, 378] width 239 height 28
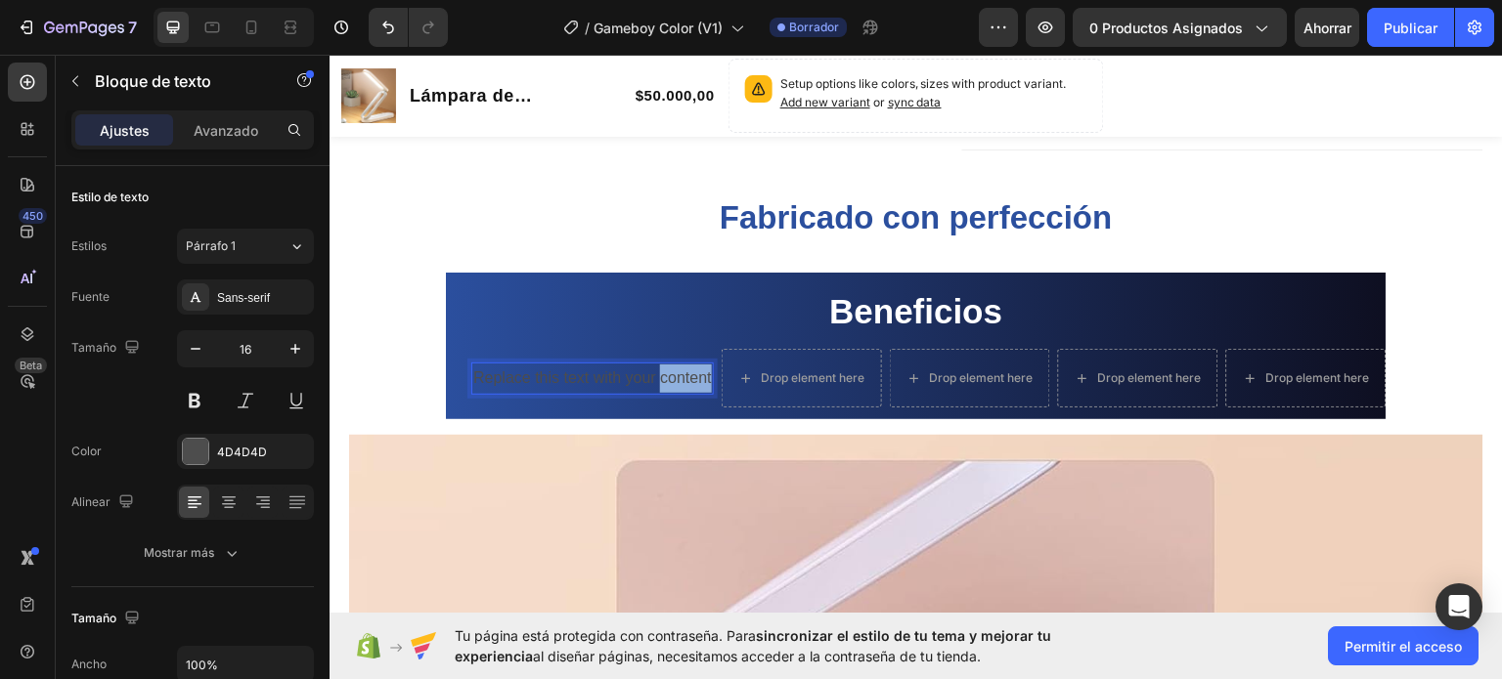
click at [687, 376] on p "Replace this text with your content" at bounding box center [592, 378] width 239 height 28
drag, startPoint x: 687, startPoint y: 376, endPoint x: 528, endPoint y: 376, distance: 159.4
click at [528, 376] on p "Replace this text with your content" at bounding box center [592, 378] width 239 height 28
click at [493, 376] on p "Replace this text with your content" at bounding box center [592, 378] width 239 height 28
click at [503, 348] on div "Replace this text with your content Text Block 0 Drop element here Drop element…" at bounding box center [928, 377] width 915 height 59
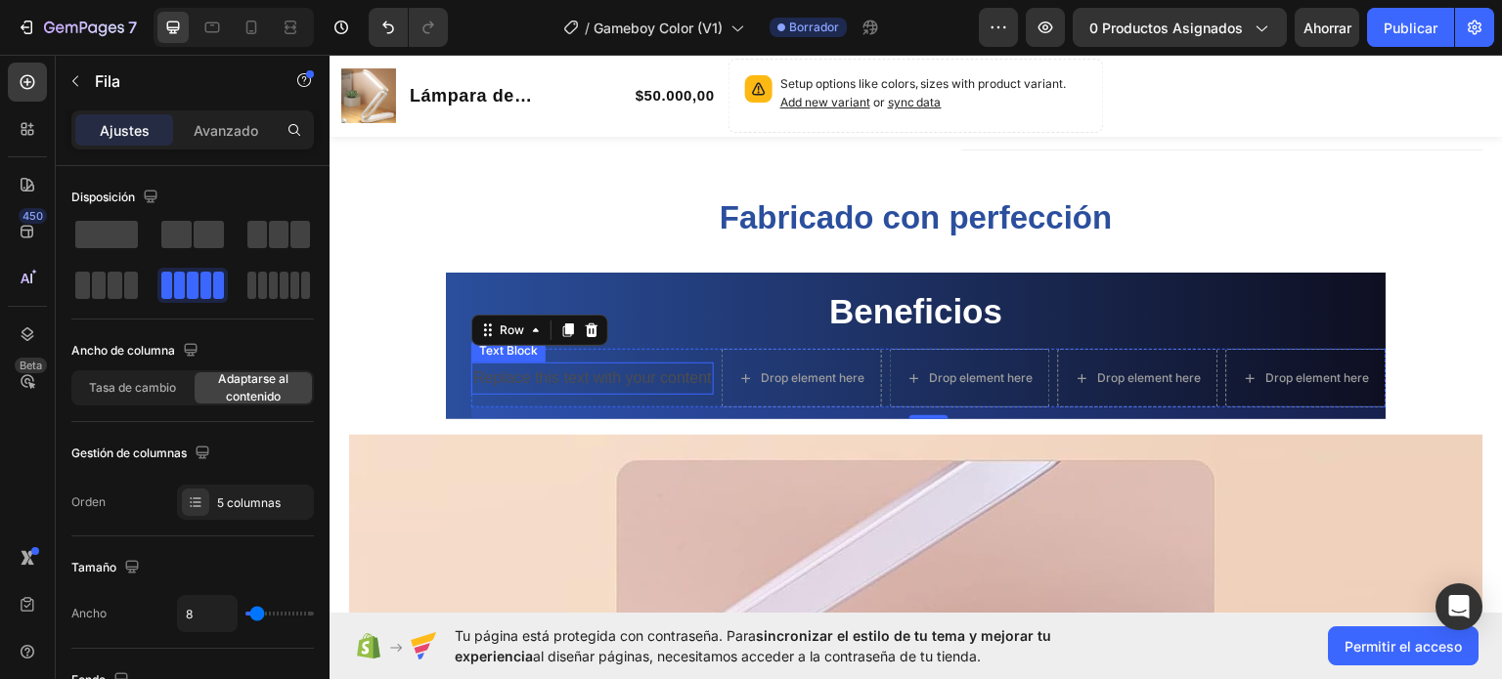
click at [547, 372] on p "Replace this text with your content" at bounding box center [592, 378] width 239 height 28
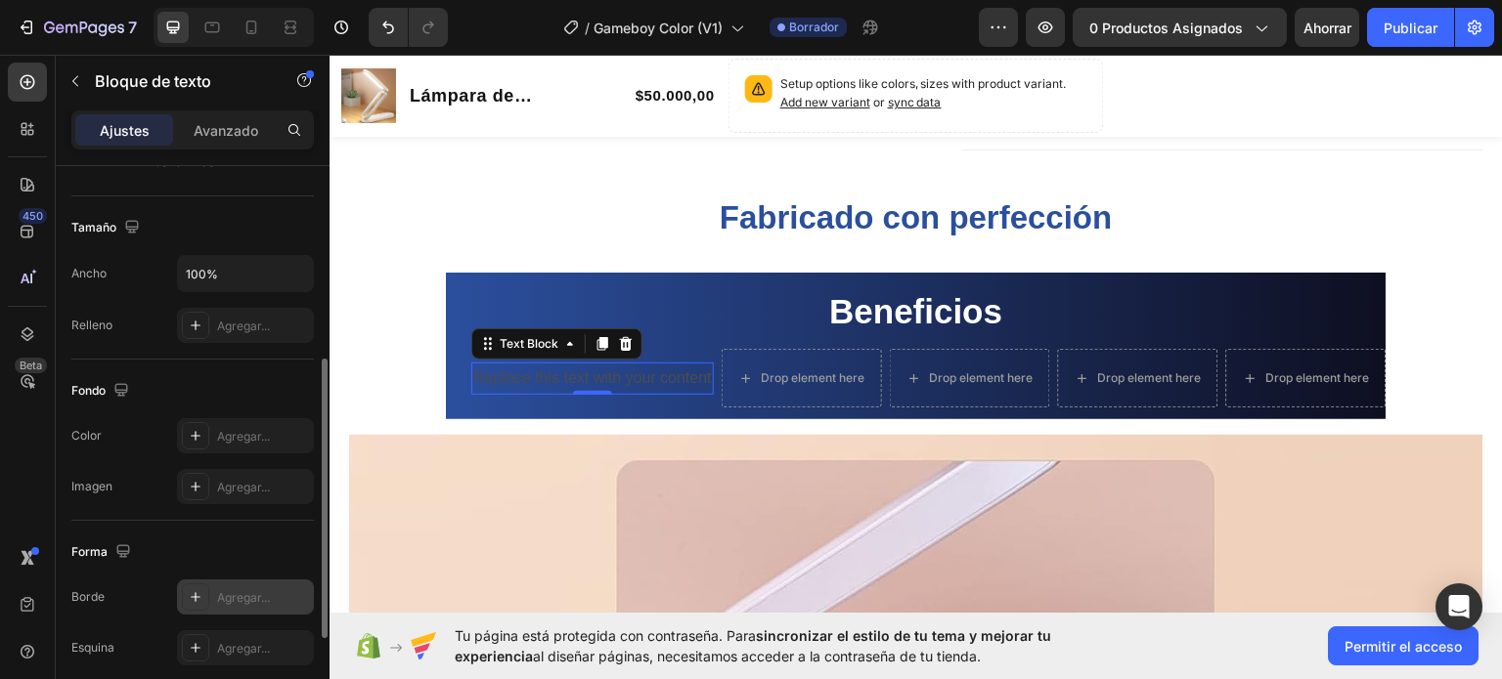
scroll to position [587, 0]
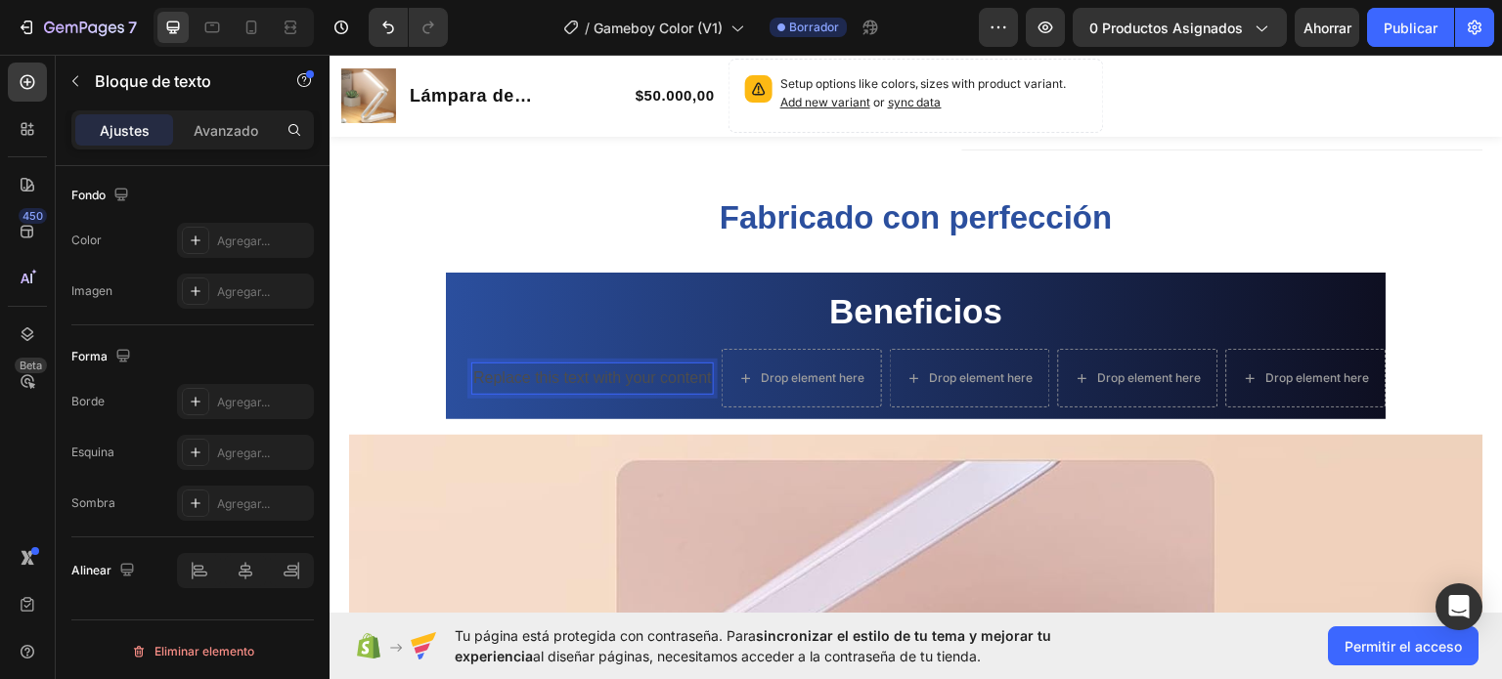
click at [481, 378] on p "Replace this text with your content" at bounding box center [592, 378] width 239 height 28
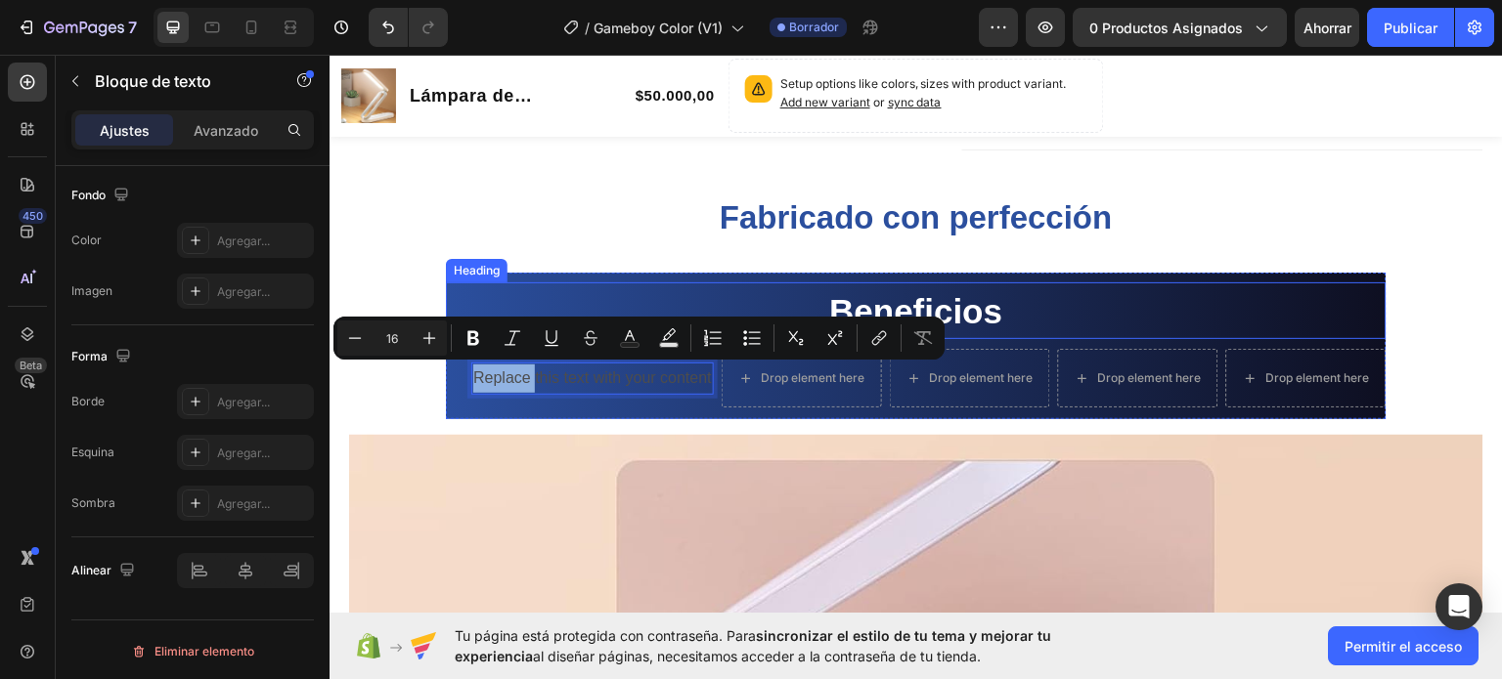
click at [481, 294] on h2 "Beneficios" at bounding box center [916, 310] width 940 height 57
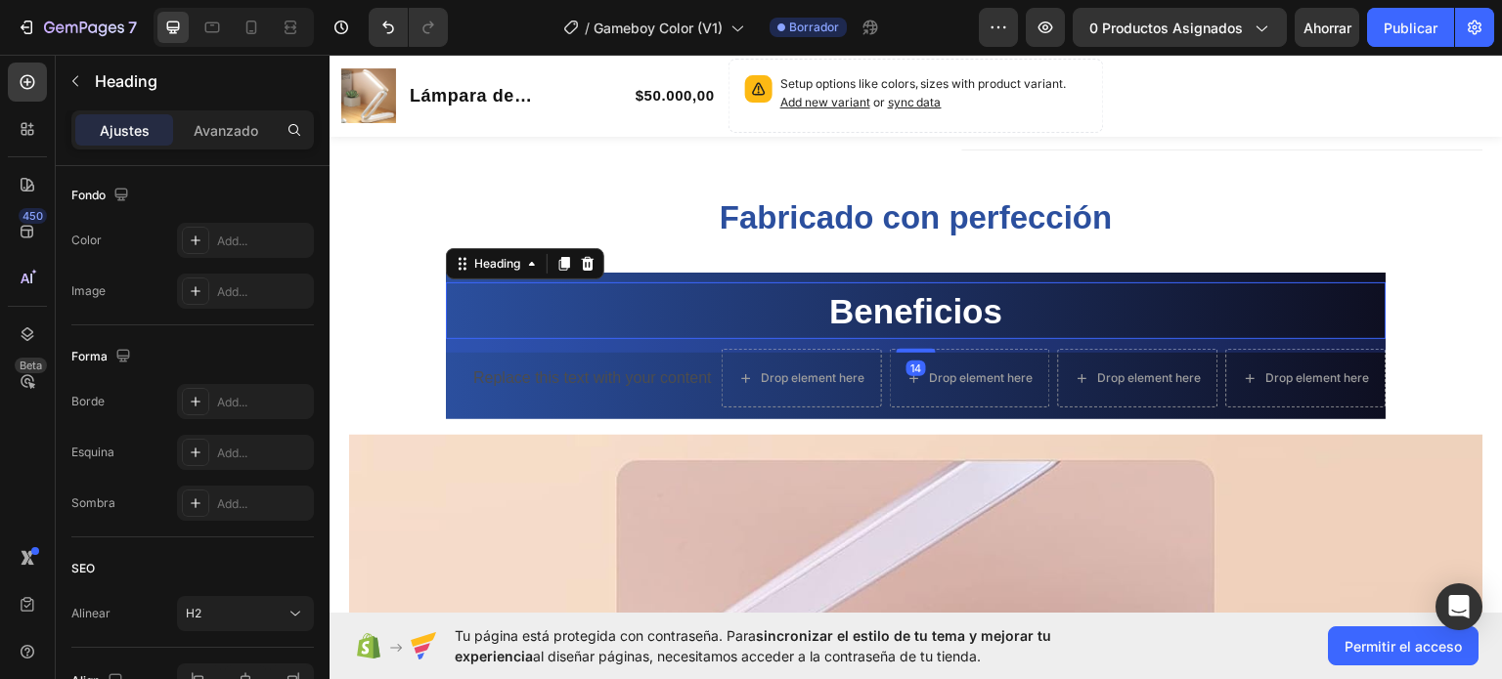
scroll to position [0, 0]
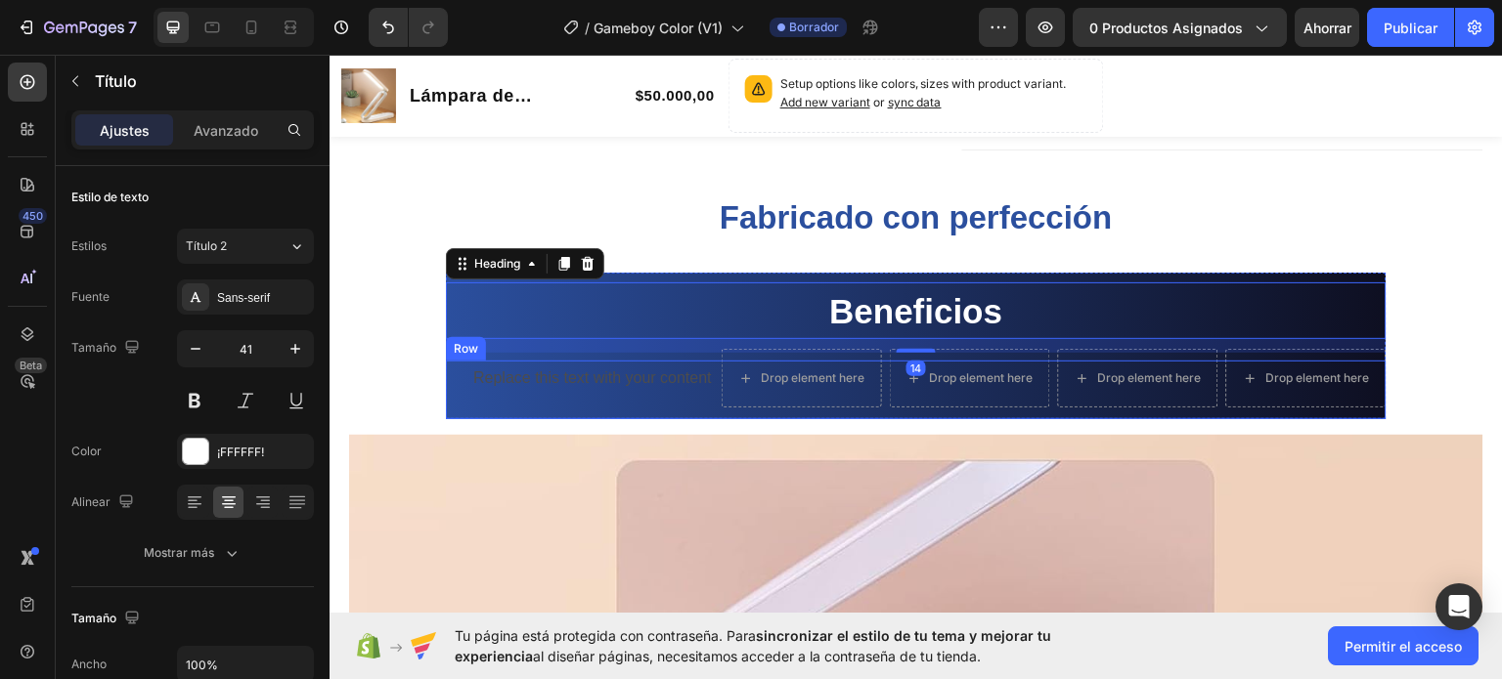
click at [461, 363] on div "Replace this text with your content Text Block Drop element here Drop element h…" at bounding box center [916, 389] width 940 height 59
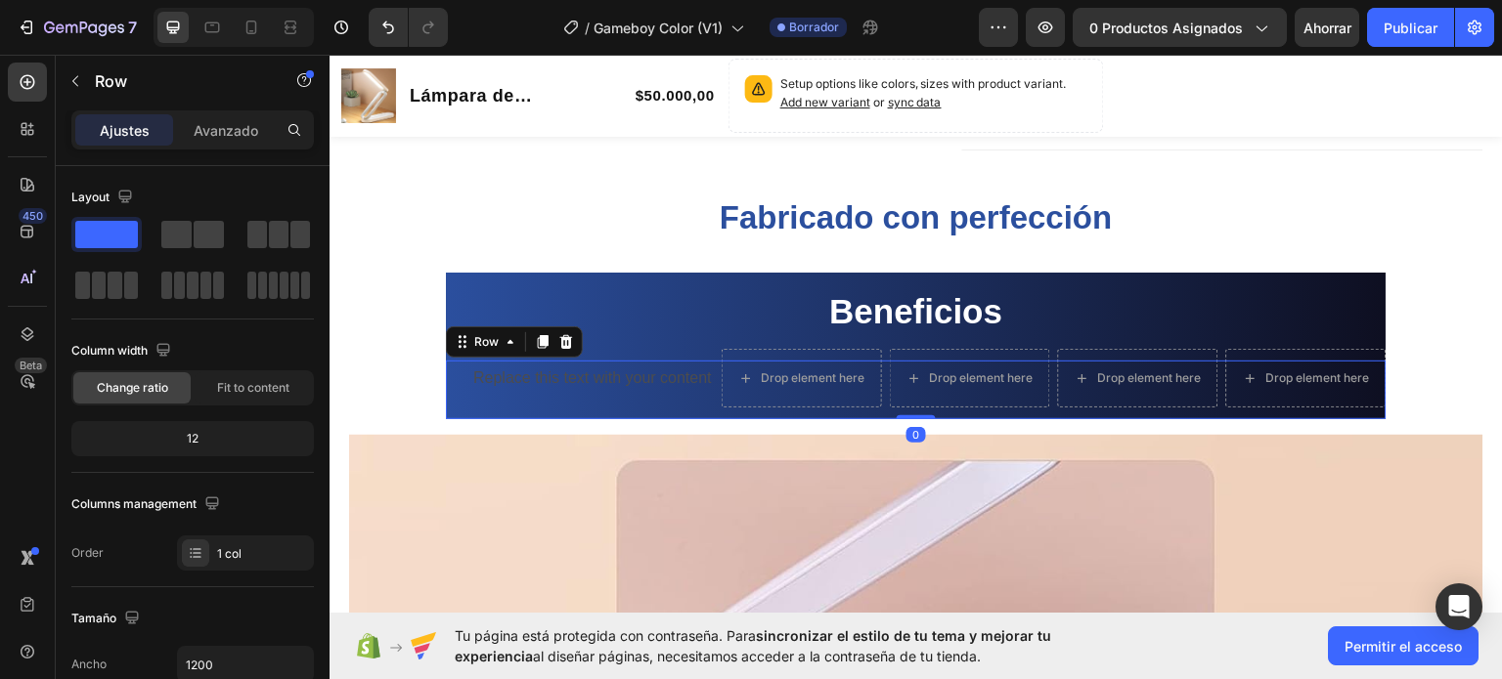
click at [461, 363] on div "Replace this text with your content Text Block Drop element here Drop element h…" at bounding box center [916, 389] width 940 height 59
click at [453, 390] on div "Replace this text with your content Text Block Drop element here Drop element h…" at bounding box center [916, 389] width 940 height 59
click at [494, 393] on div "Replace this text with your content Text Block" at bounding box center [592, 377] width 242 height 59
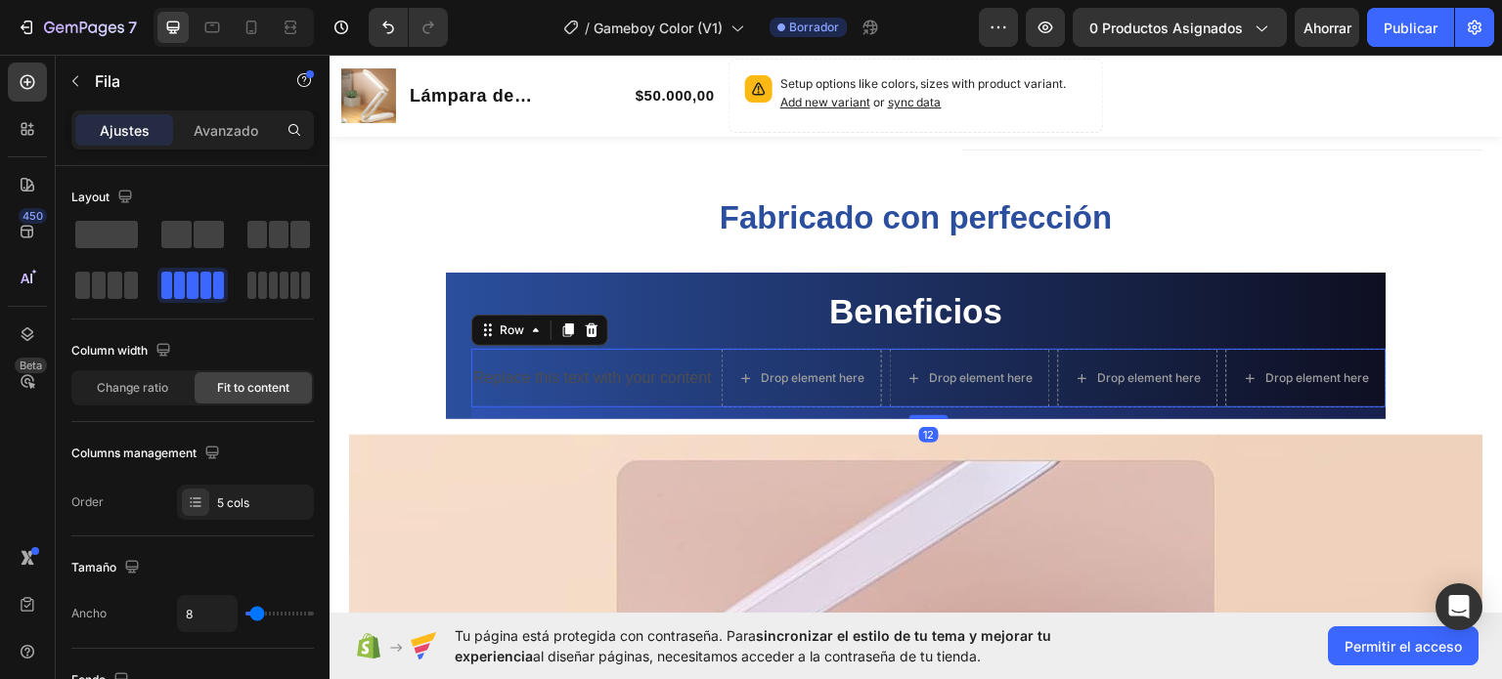
click at [494, 393] on div "Replace this text with your content Text Block" at bounding box center [592, 377] width 242 height 59
click at [497, 392] on div "Replace this text with your content Text Block" at bounding box center [592, 377] width 242 height 59
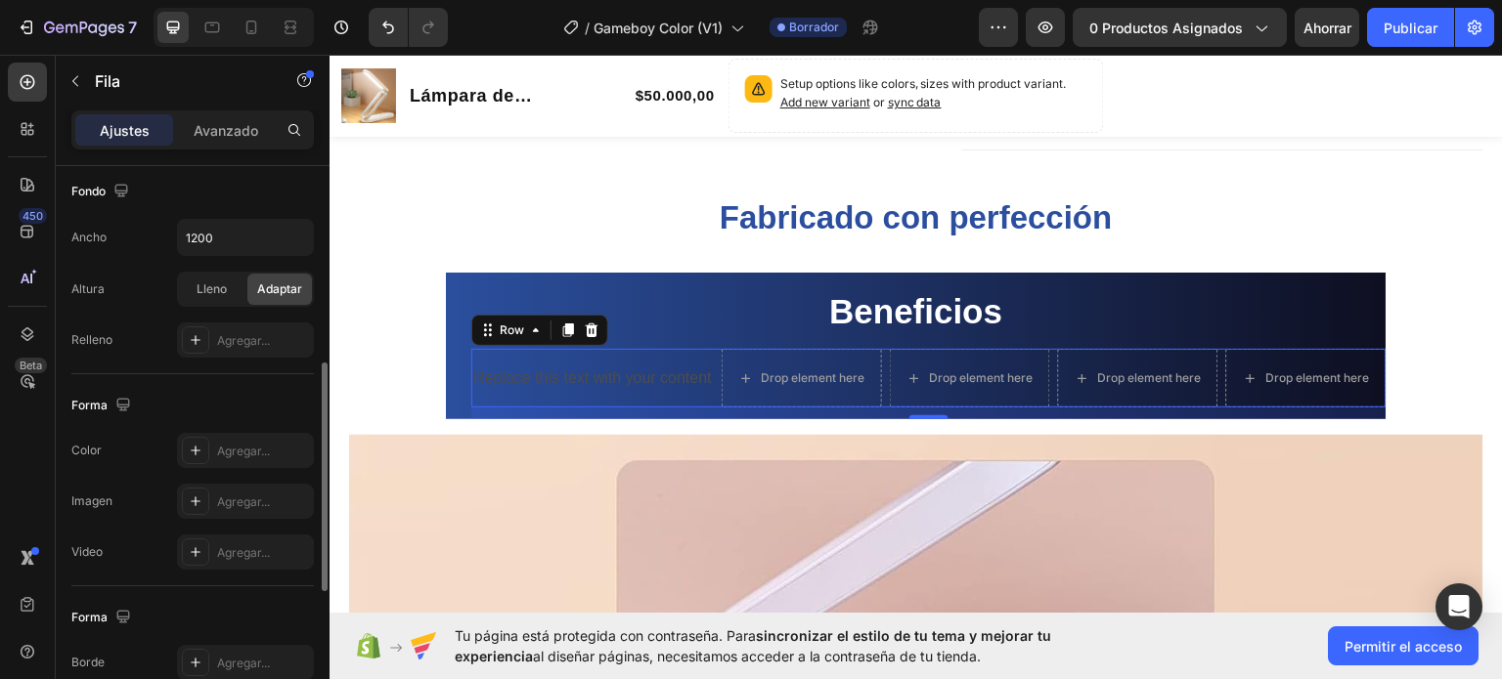
scroll to position [489, 0]
click at [724, 377] on div "Drop element here" at bounding box center [801, 377] width 158 height 31
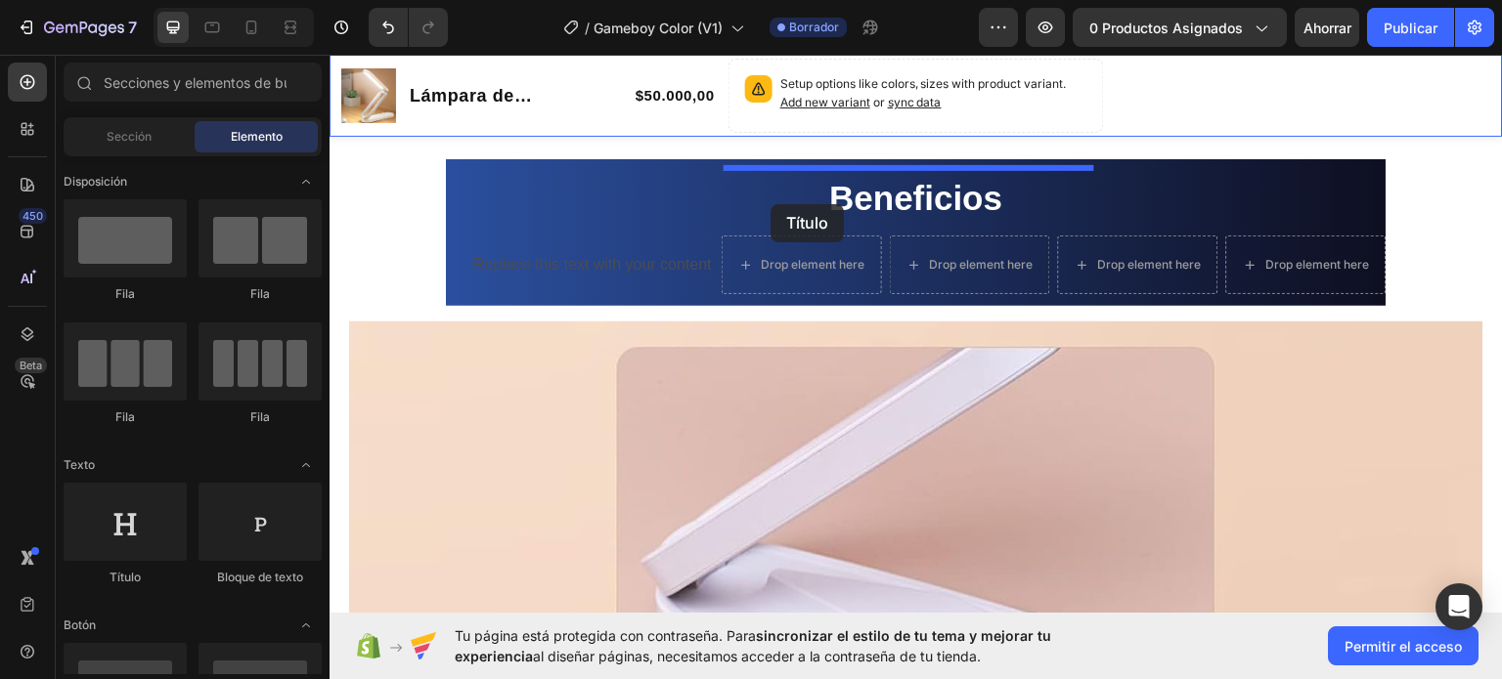
scroll to position [1184, 0]
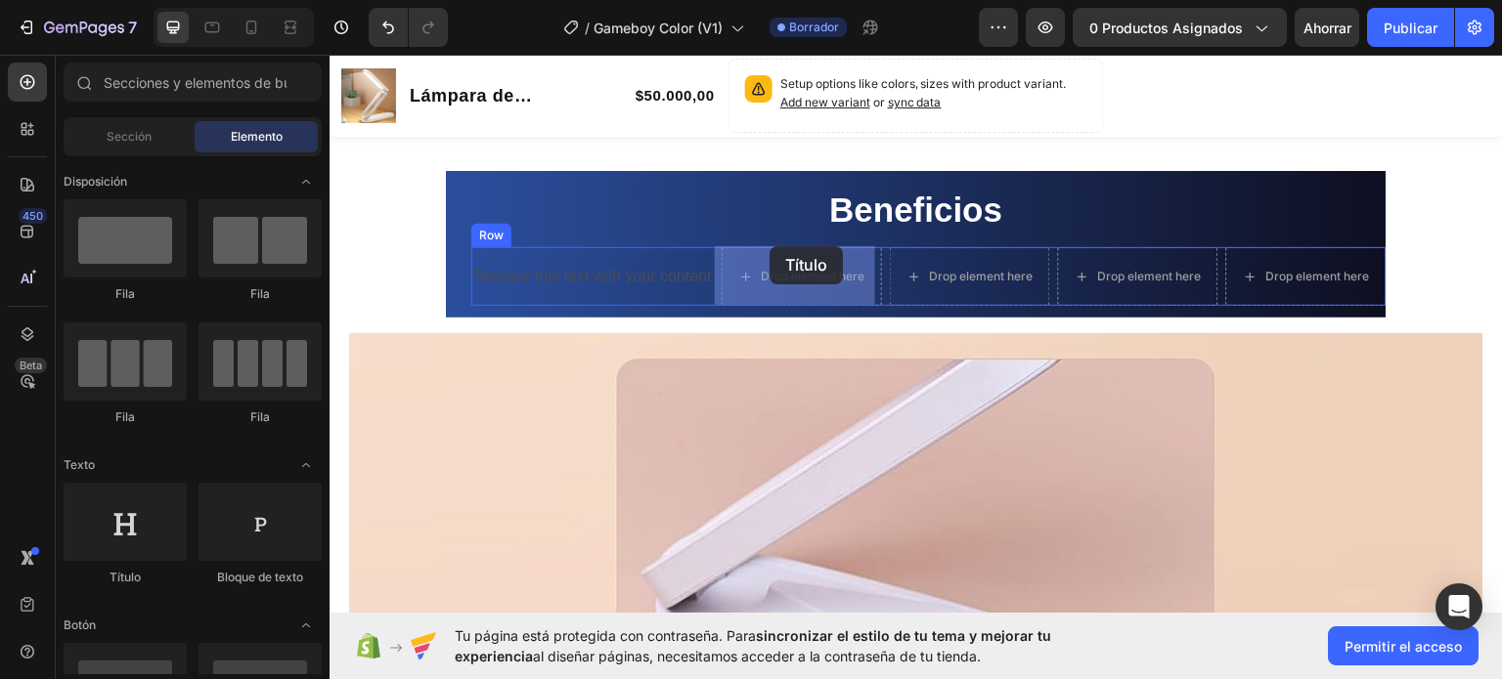
drag, startPoint x: 473, startPoint y: 577, endPoint x: 769, endPoint y: 245, distance: 444.5
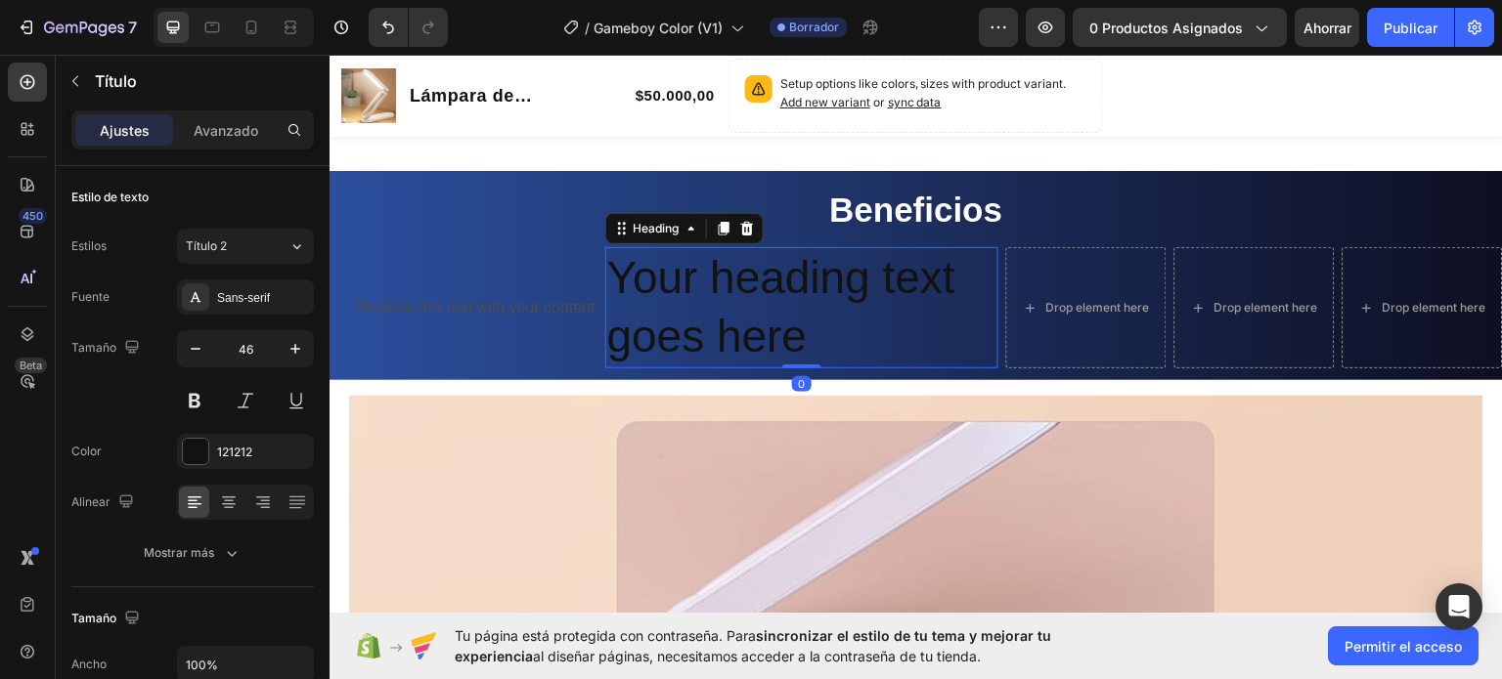
click at [743, 282] on h2 "Your heading text goes here" at bounding box center [801, 306] width 393 height 121
click at [817, 336] on p "Your heading text goes here" at bounding box center [801, 306] width 389 height 117
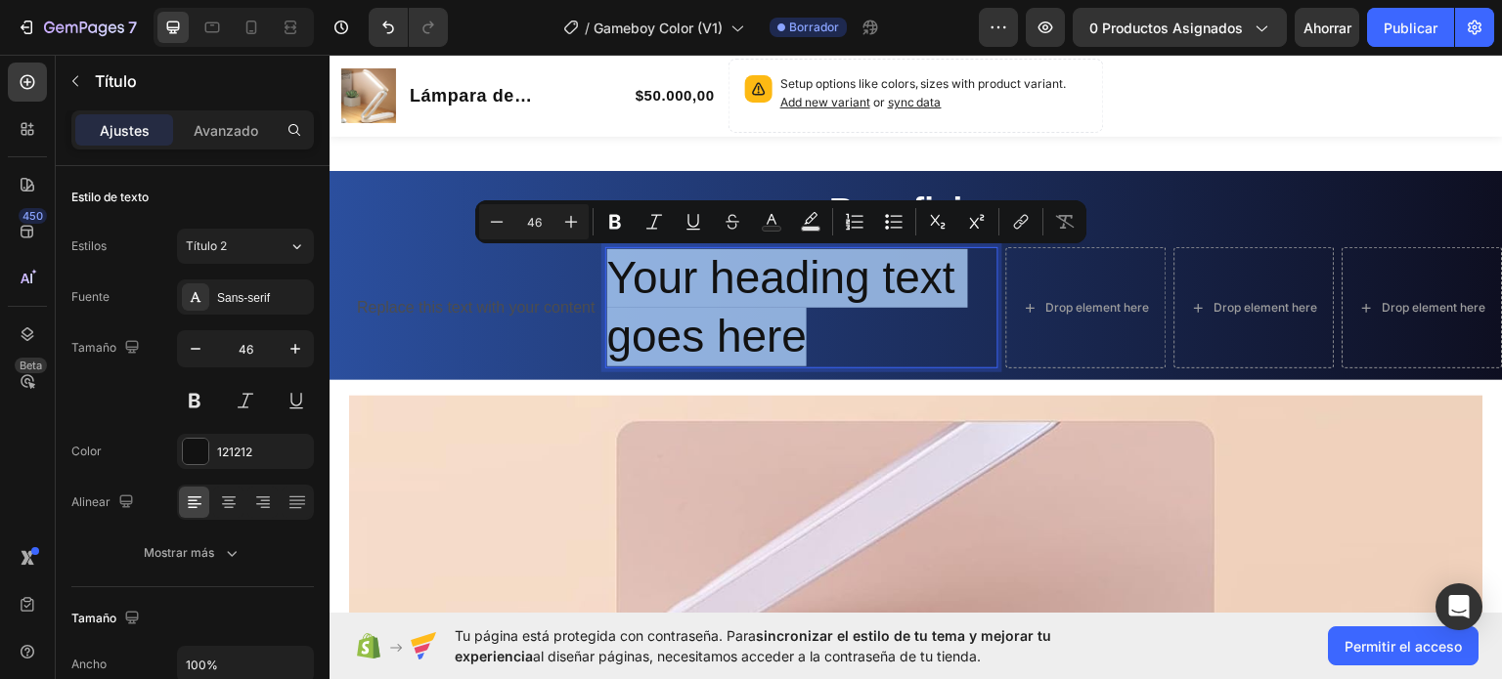
drag, startPoint x: 817, startPoint y: 336, endPoint x: 638, endPoint y: 281, distance: 187.4
click at [638, 281] on p "Your heading text goes here" at bounding box center [801, 306] width 389 height 117
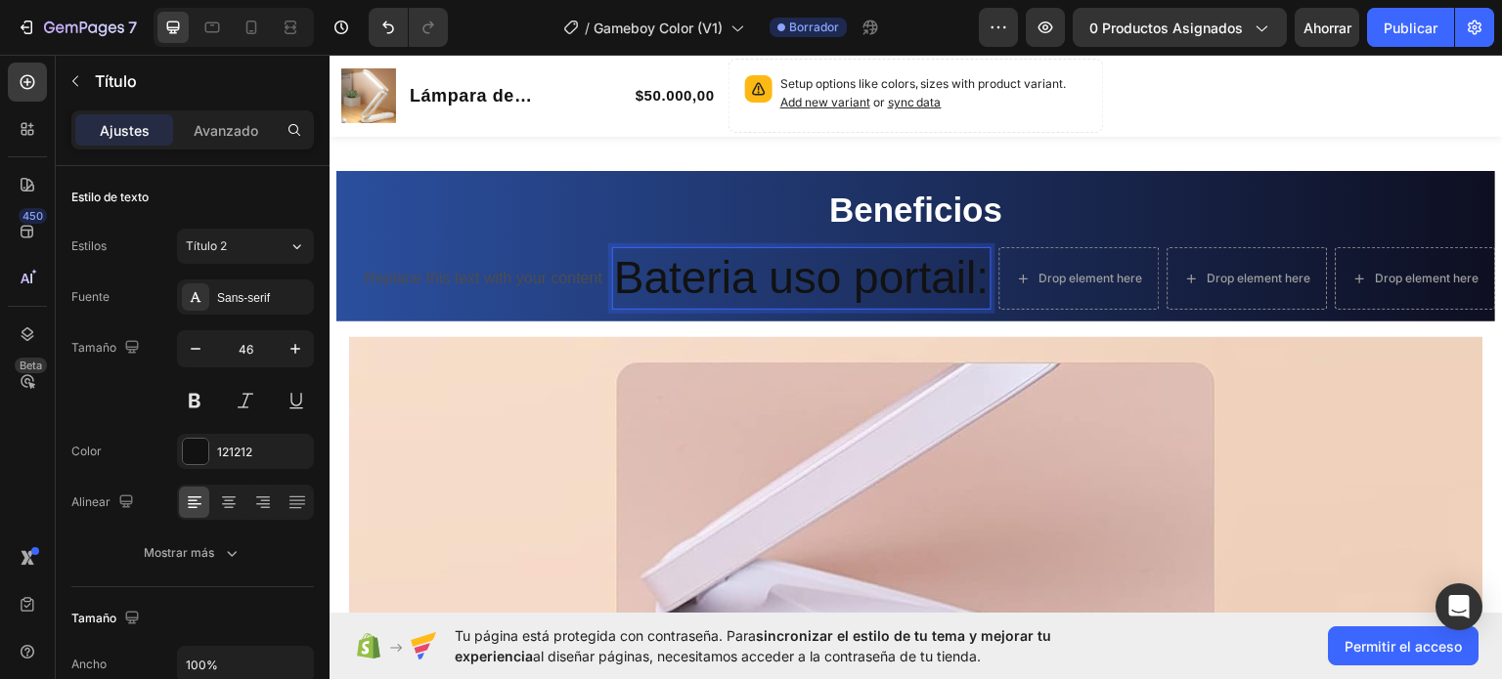
click at [865, 648] on font "al diseñar páginas, necesitamos acceder a la contraseña de tu tienda." at bounding box center [757, 656] width 448 height 17
click at [635, 284] on p "Bateria uso portail:" at bounding box center [801, 277] width 375 height 59
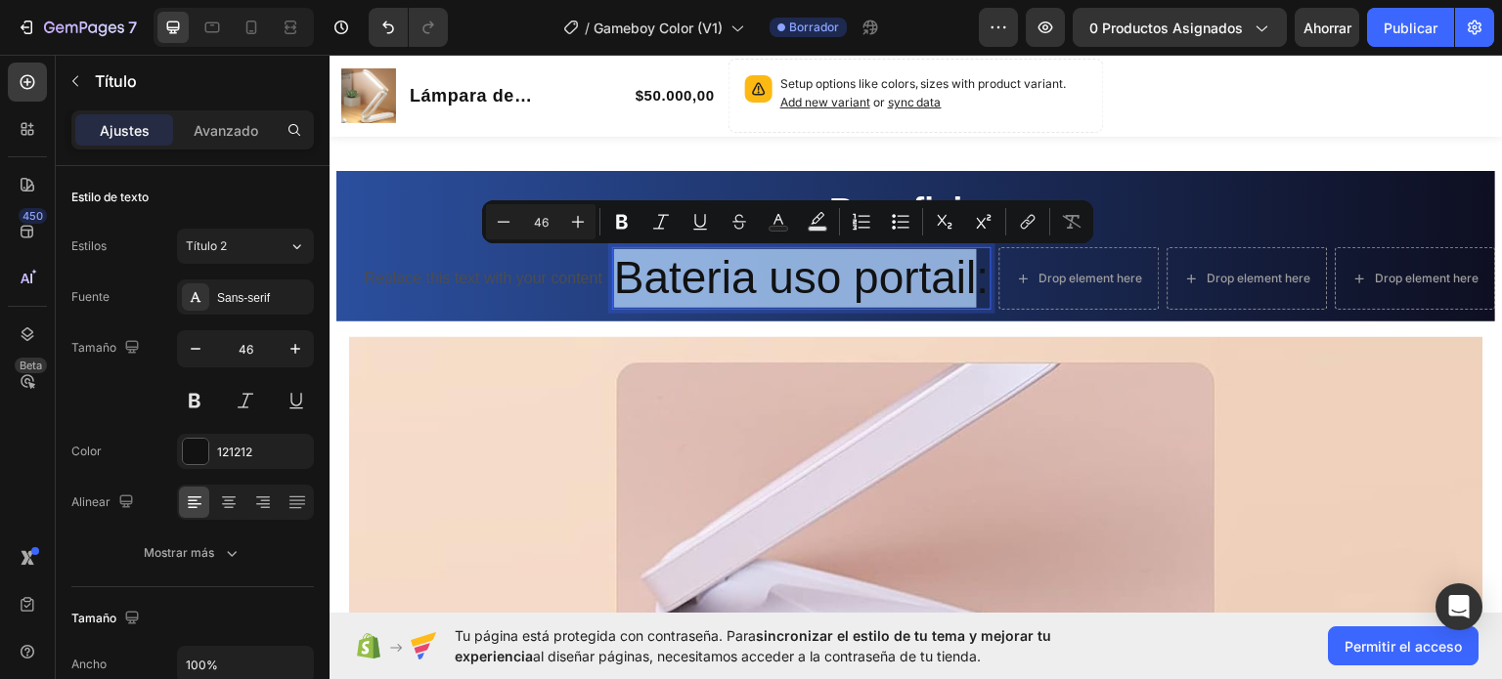
drag, startPoint x: 615, startPoint y: 281, endPoint x: 974, endPoint y: 274, distance: 358.9
click at [974, 274] on p "Bateria uso portail:" at bounding box center [801, 277] width 375 height 59
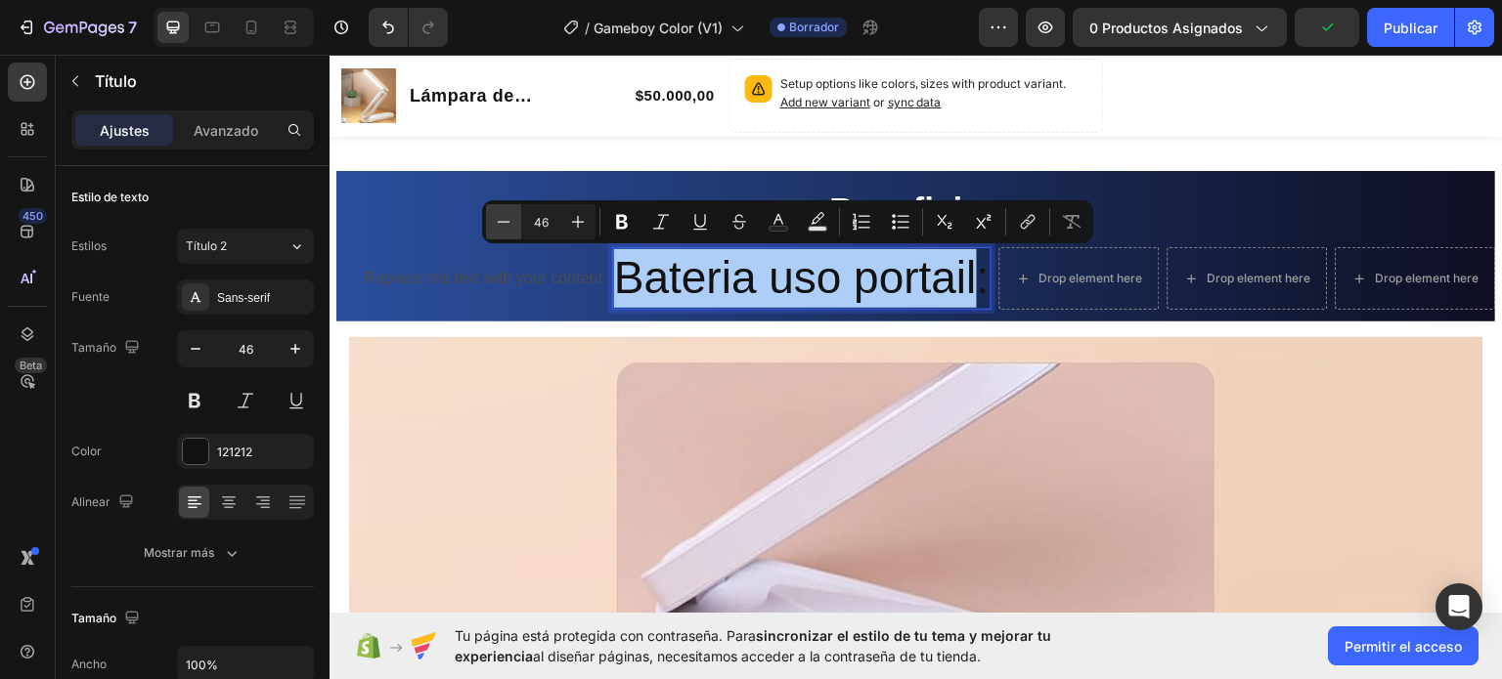
click at [492, 218] on button "Minus" at bounding box center [503, 221] width 35 height 35
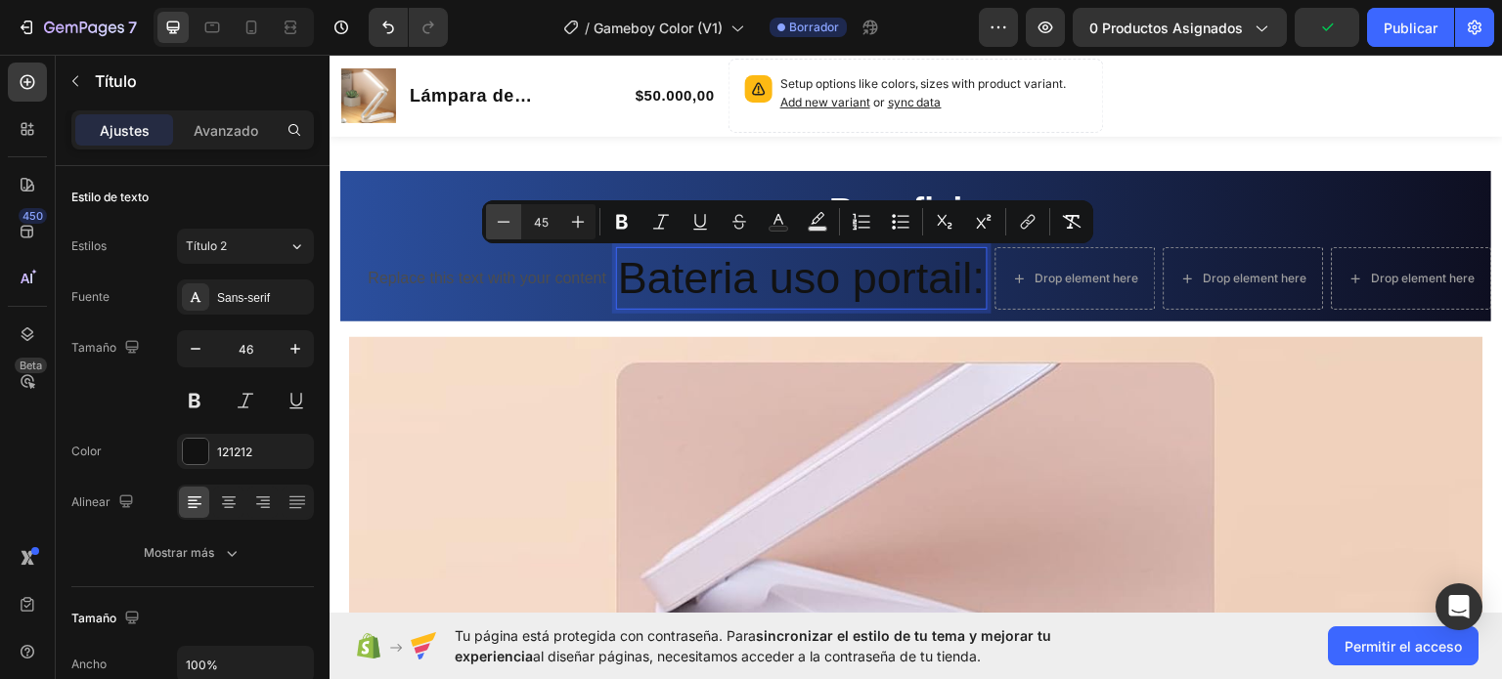
click at [492, 218] on button "Minus" at bounding box center [503, 221] width 35 height 35
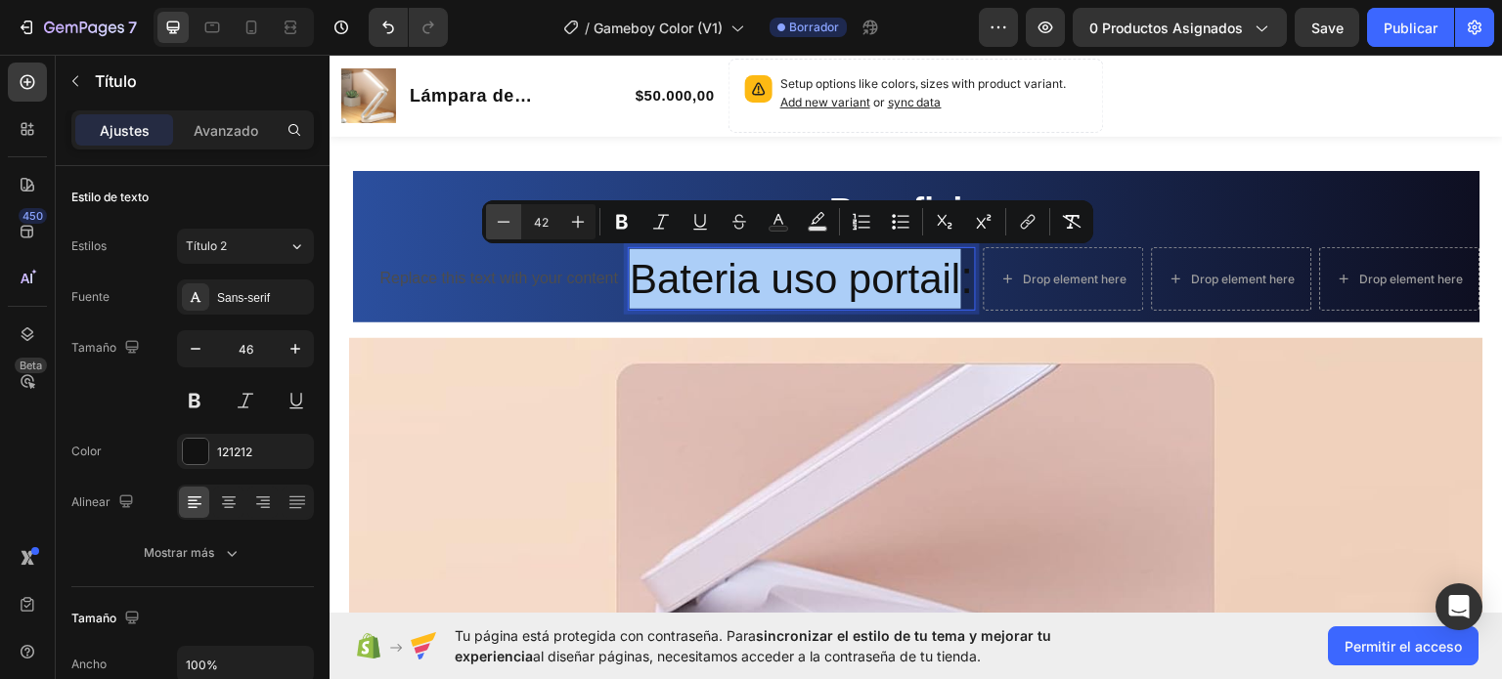
click at [492, 218] on button "Minus" at bounding box center [503, 221] width 35 height 35
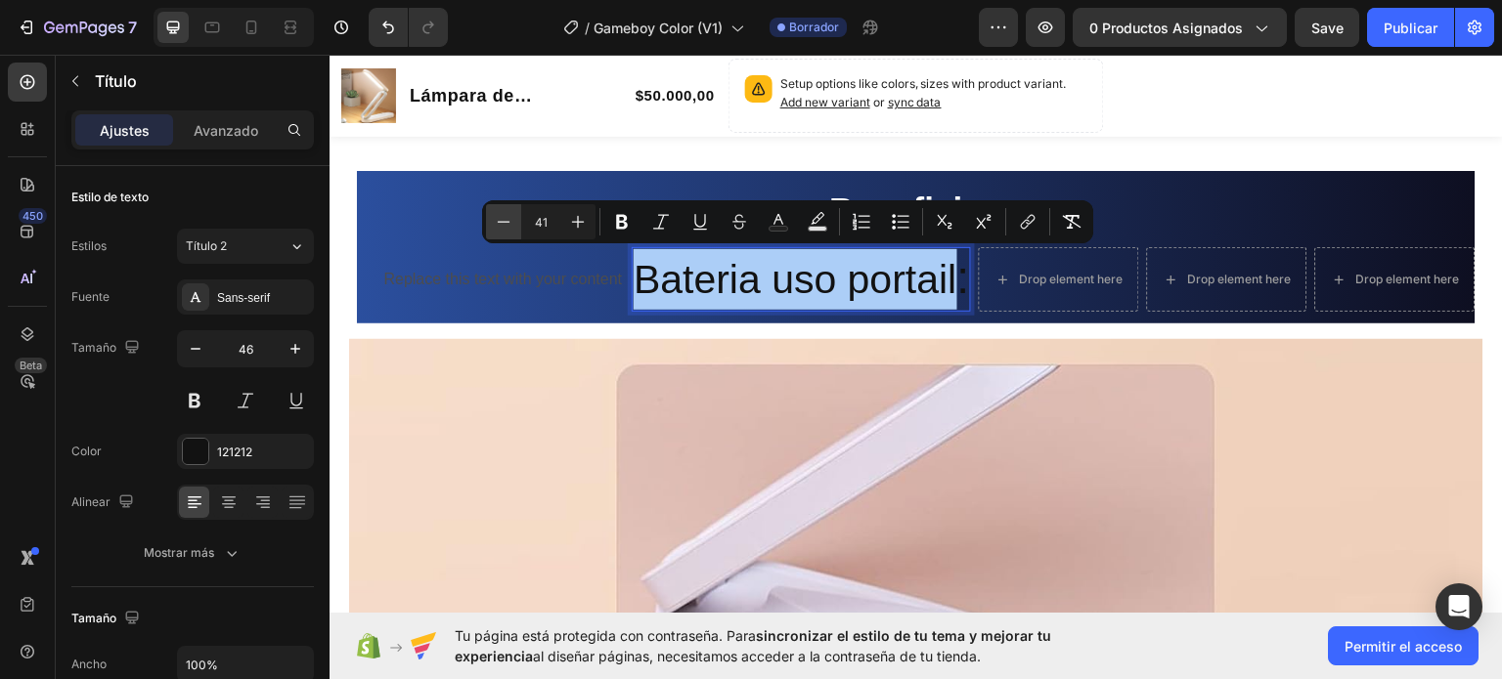
click at [492, 218] on button "Minus" at bounding box center [503, 221] width 35 height 35
click at [492, 218] on button "Menos" at bounding box center [503, 221] width 35 height 35
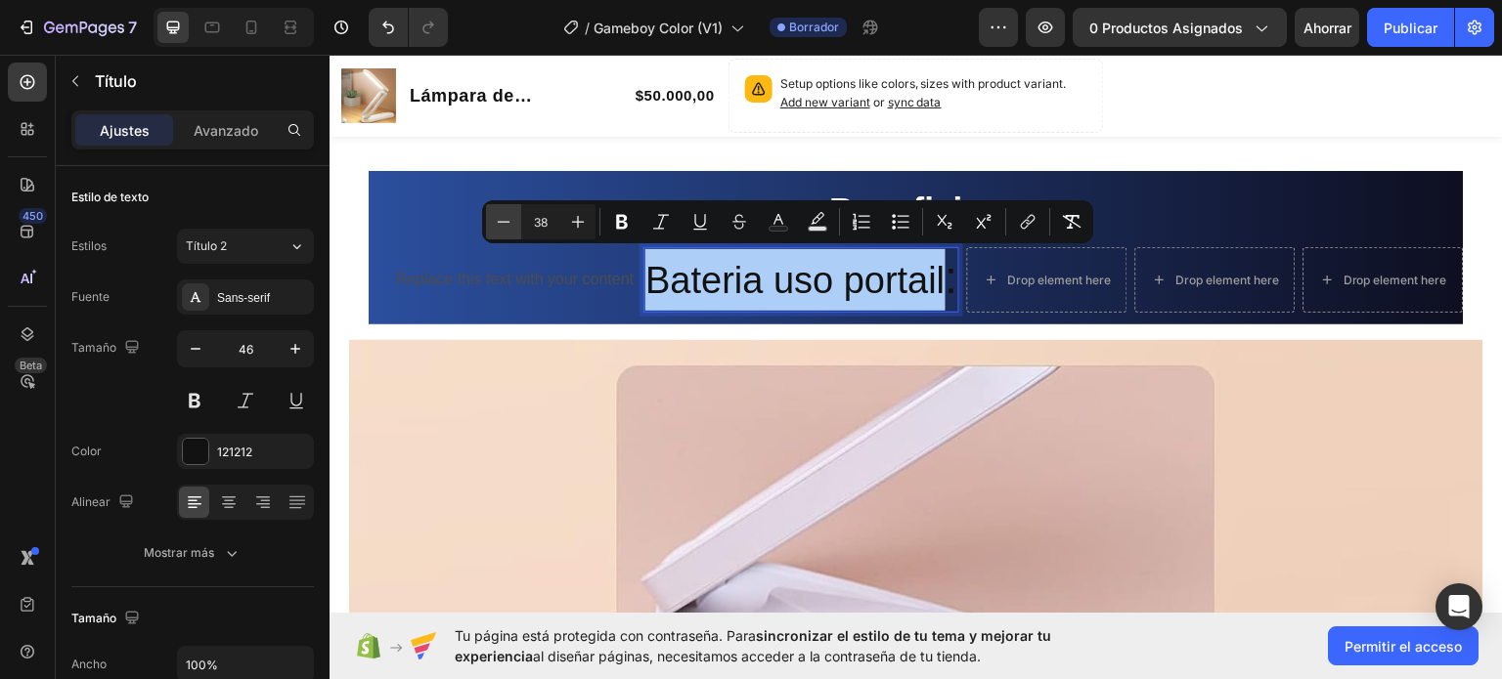
click at [492, 218] on button "Menos" at bounding box center [503, 221] width 35 height 35
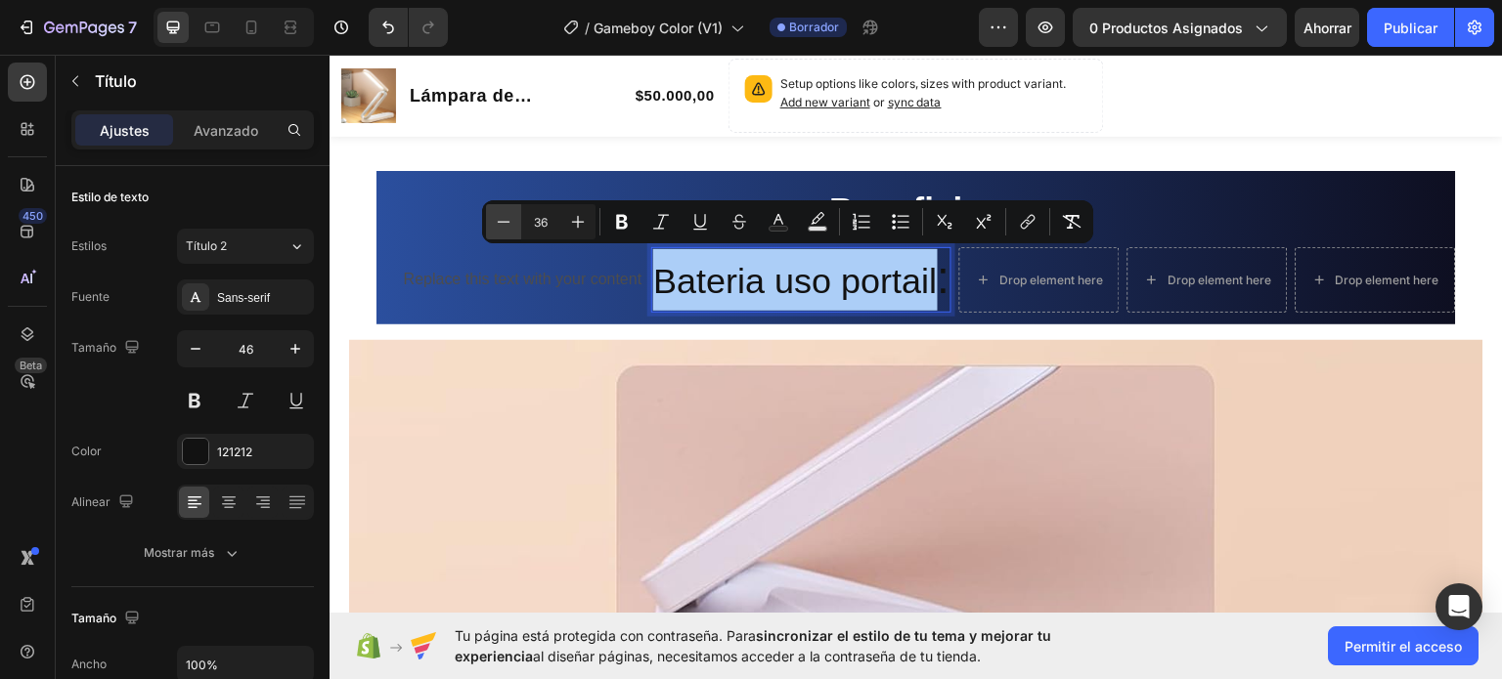
click at [492, 218] on button "Menos" at bounding box center [503, 221] width 35 height 35
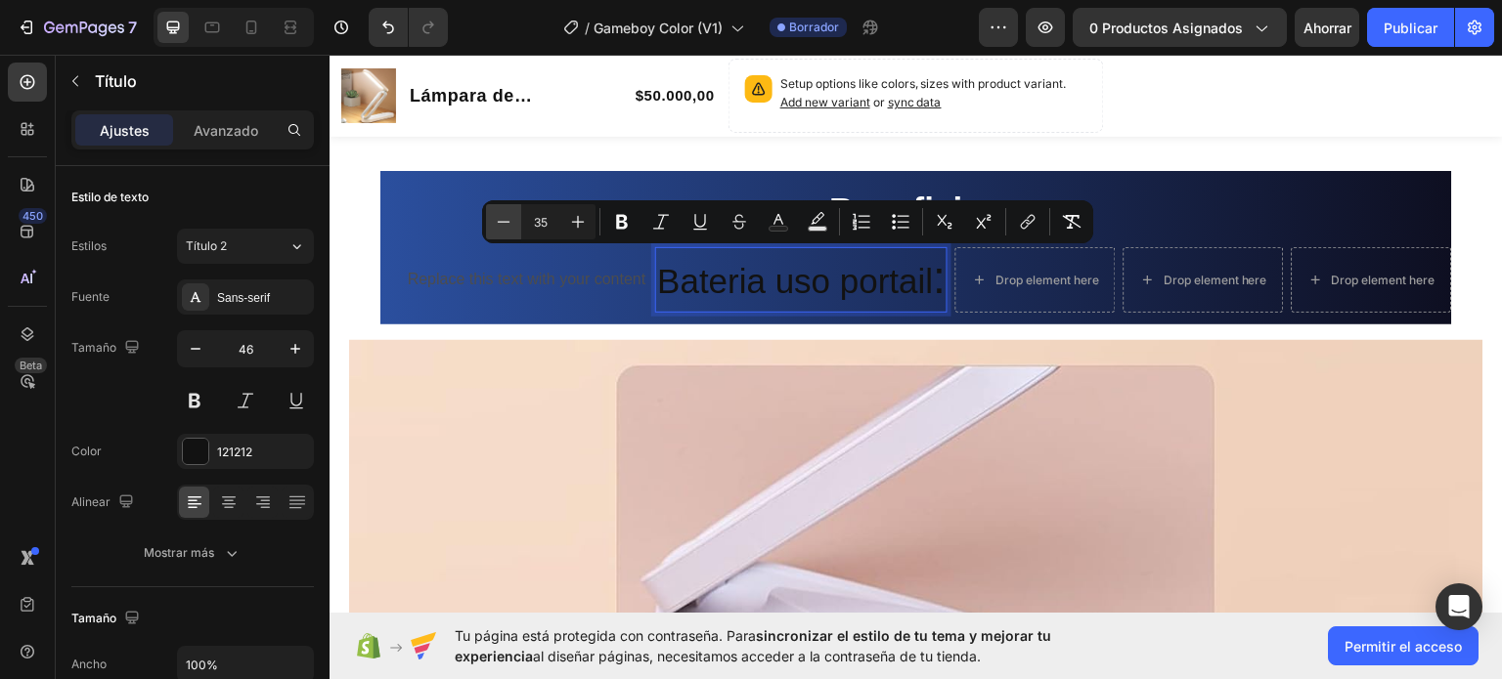
click at [492, 218] on button "Menos" at bounding box center [503, 221] width 35 height 35
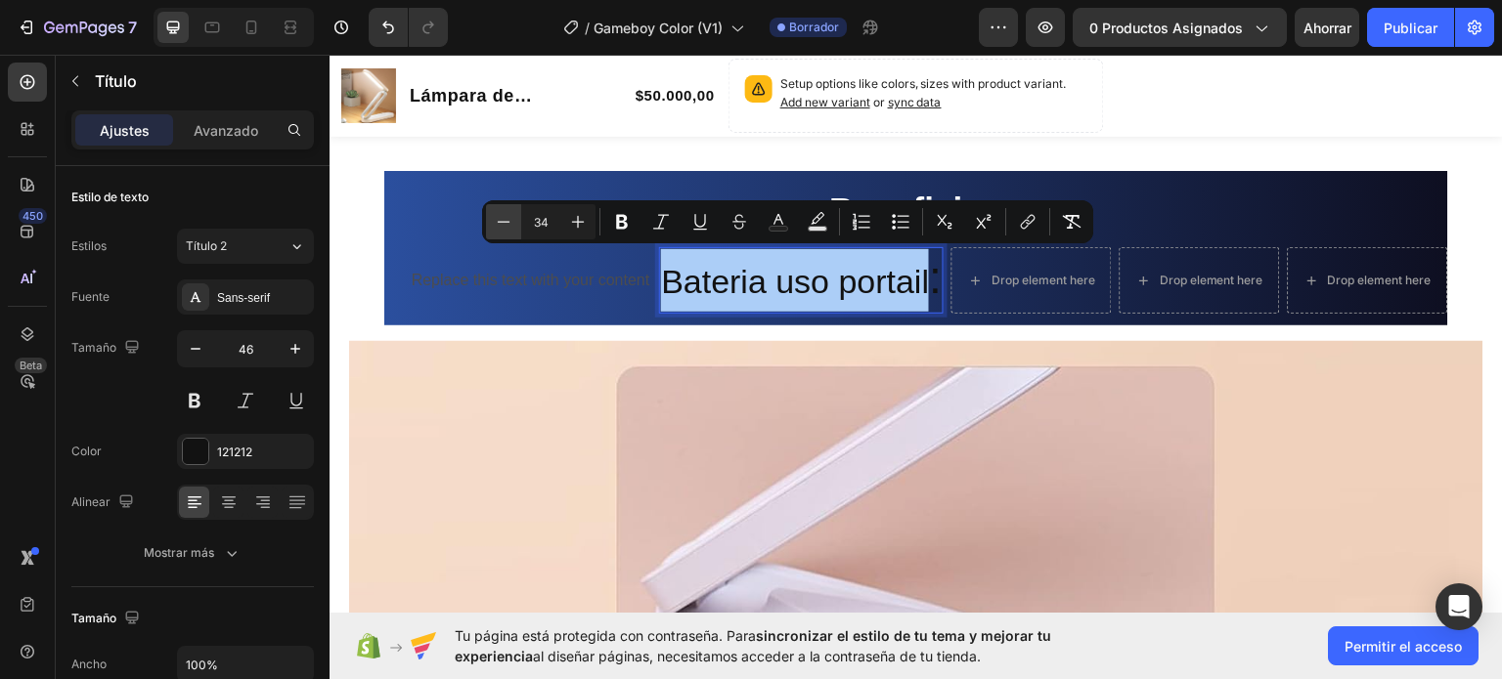
click at [492, 218] on button "Menos" at bounding box center [503, 221] width 35 height 35
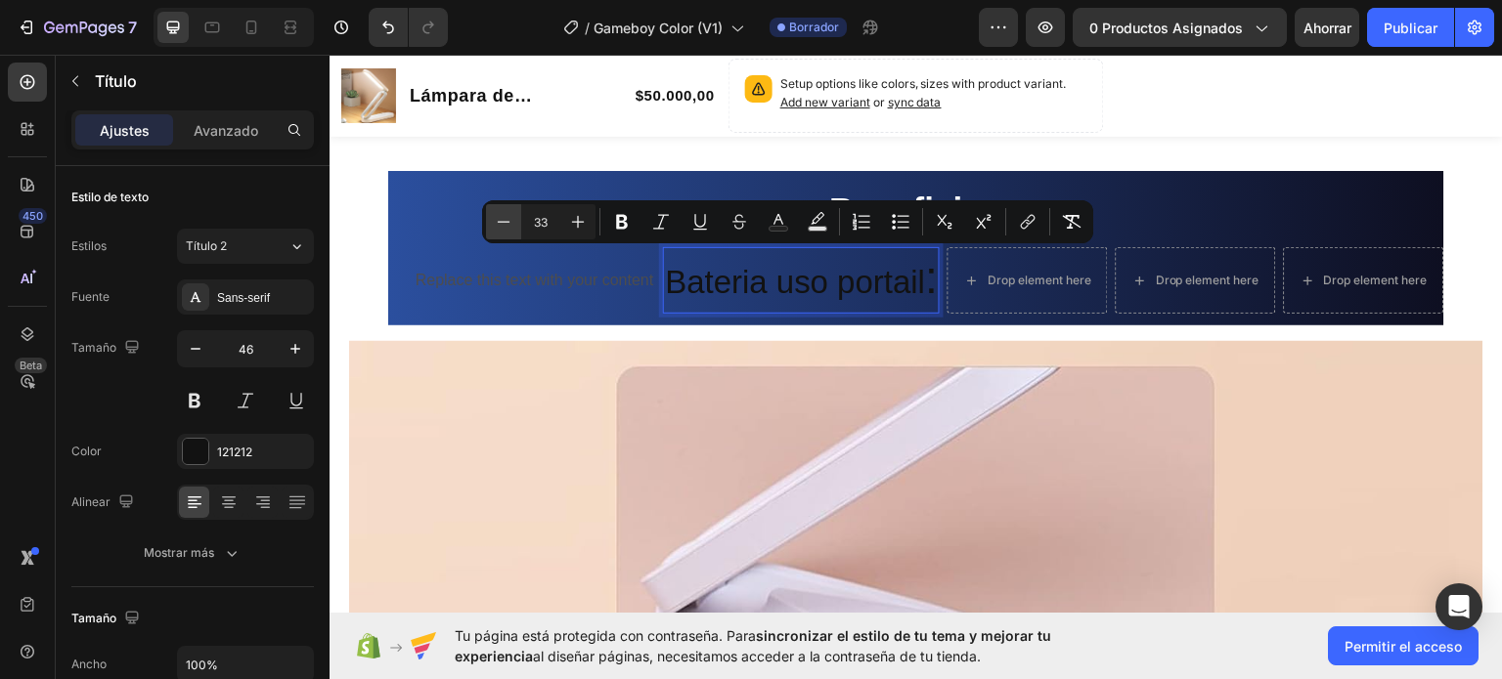
click at [505, 228] on icon "Barra de herramientas contextual del editor" at bounding box center [504, 222] width 20 height 20
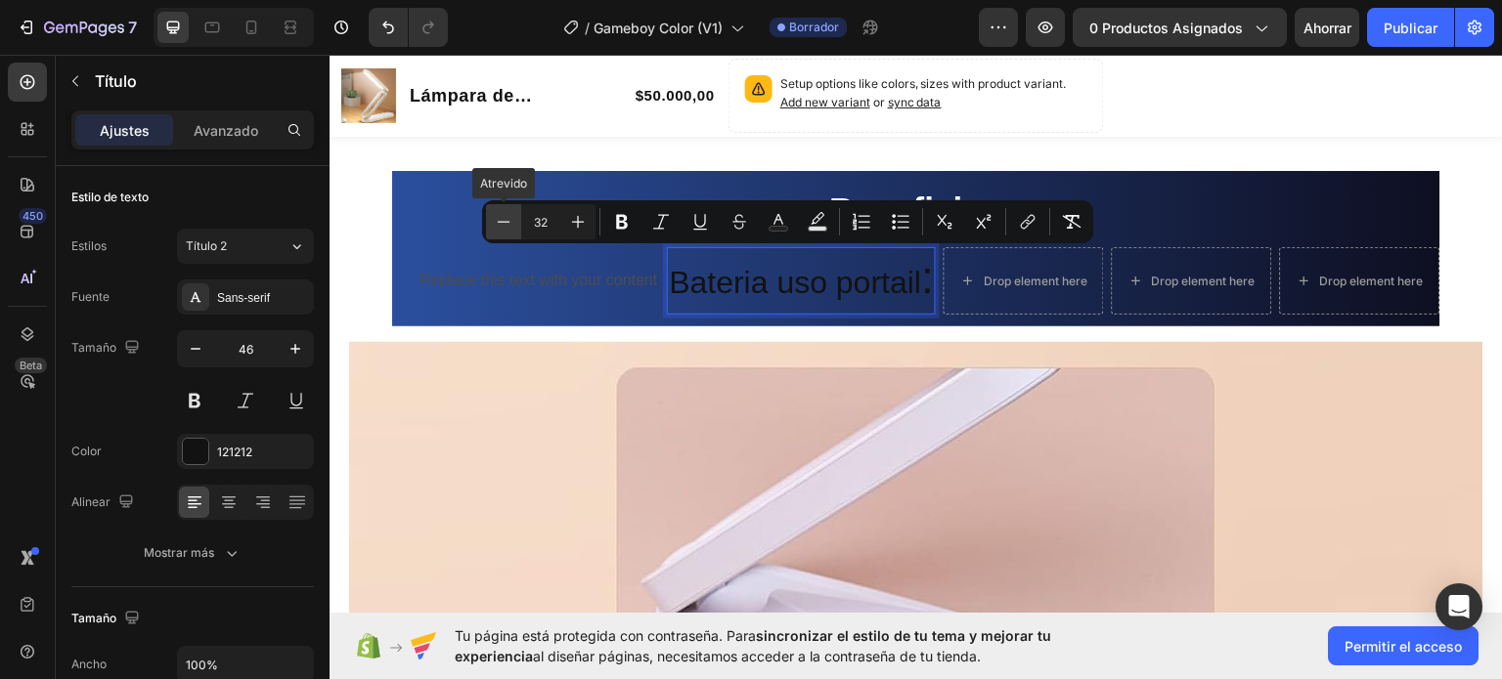
click at [505, 228] on icon "Barra de herramientas contextual del editor" at bounding box center [504, 222] width 20 height 20
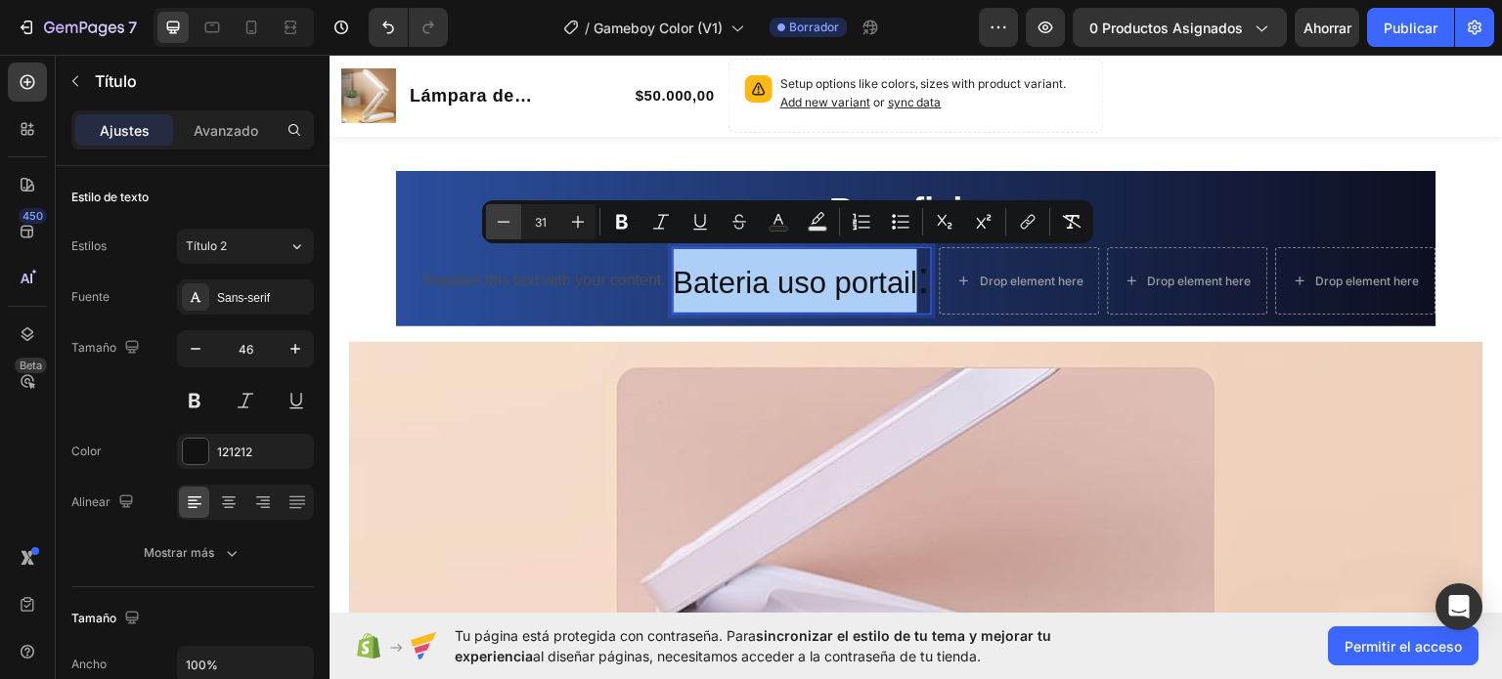
click at [504, 225] on icon "Barra de herramientas contextual del editor" at bounding box center [504, 222] width 20 height 20
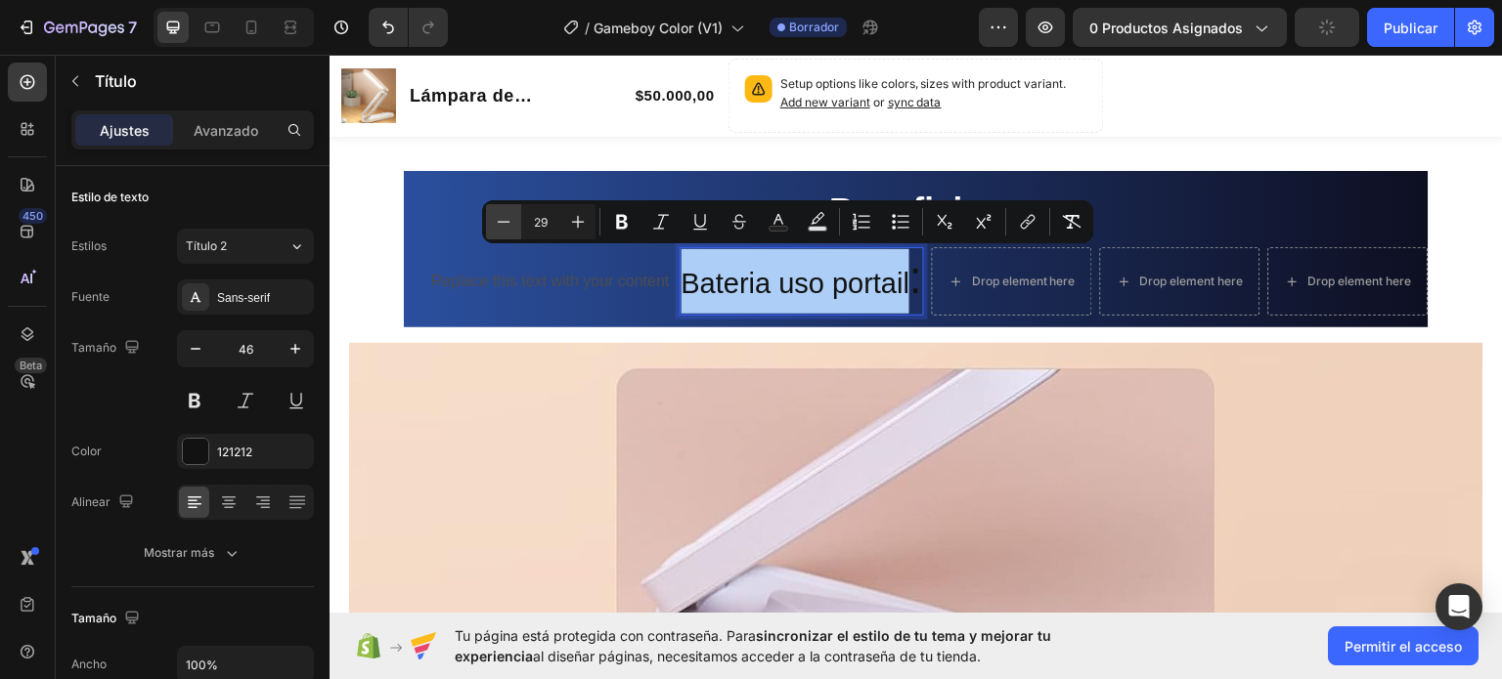
click at [504, 225] on icon "Barra de herramientas contextual del editor" at bounding box center [504, 222] width 20 height 20
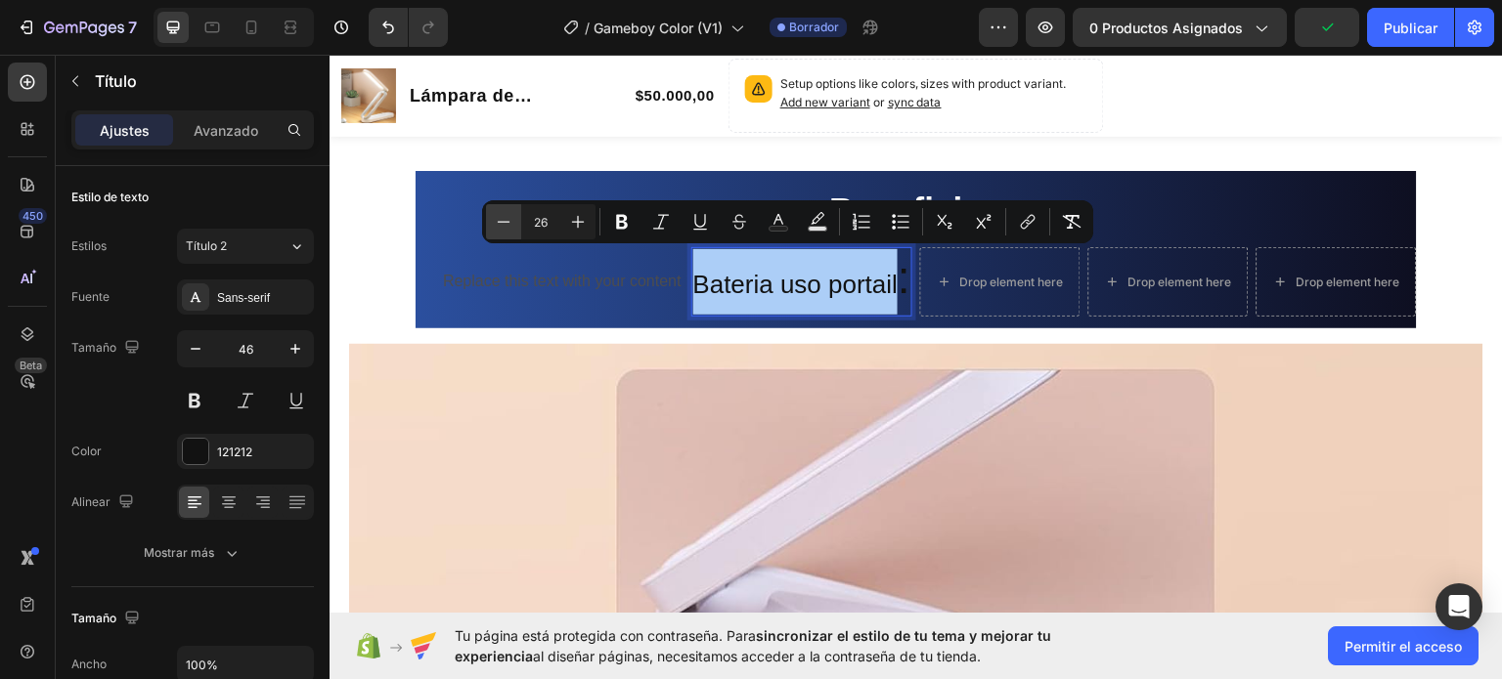
click at [504, 225] on icon "Barra de herramientas contextual del editor" at bounding box center [504, 222] width 20 height 20
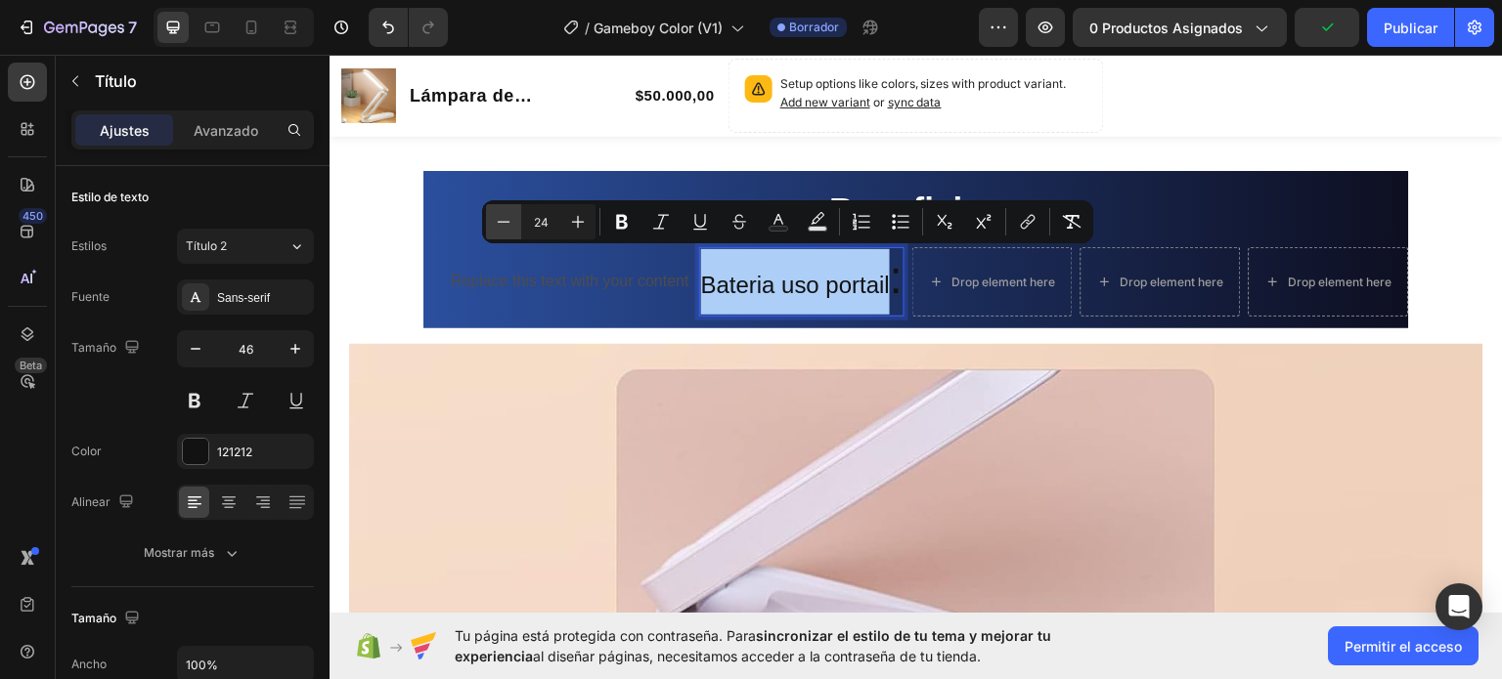
click at [504, 225] on icon "Barra de herramientas contextual del editor" at bounding box center [504, 222] width 20 height 20
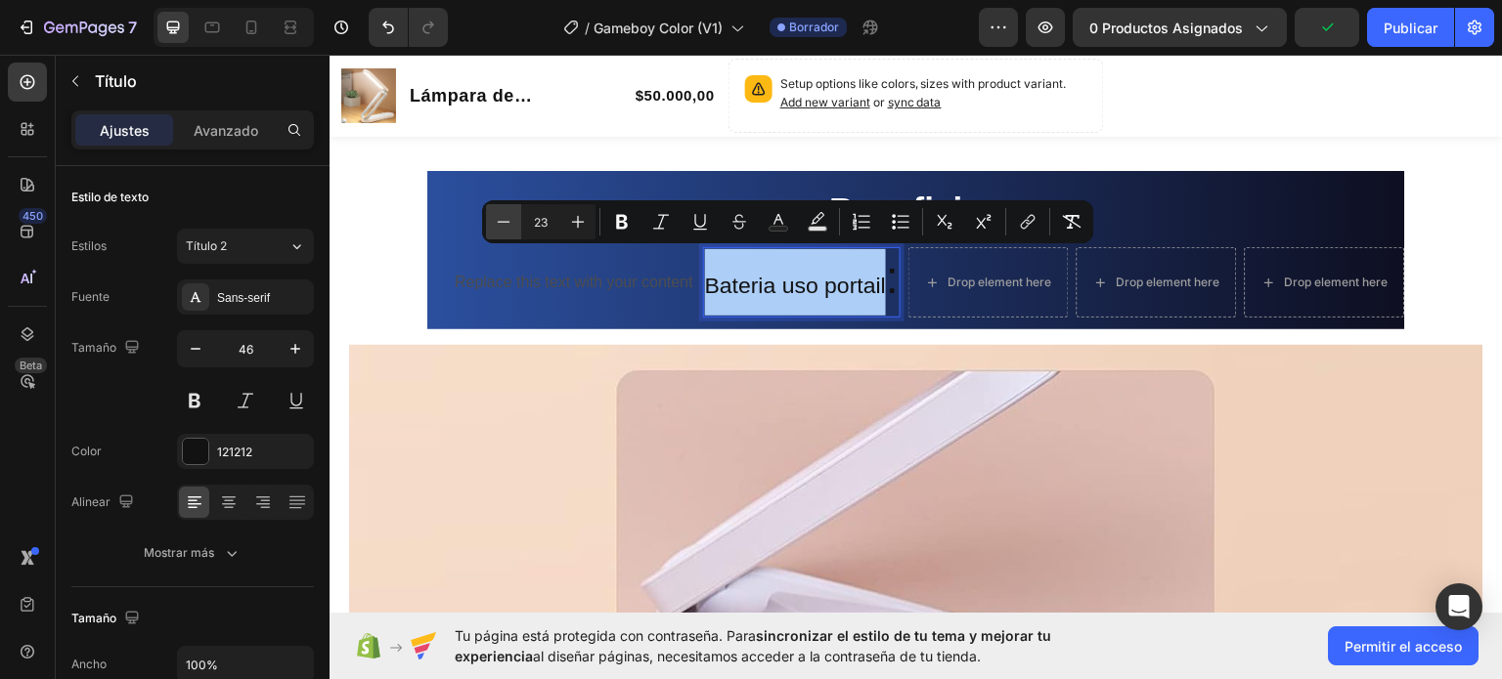
click at [504, 225] on icon "Barra de herramientas contextual del editor" at bounding box center [504, 222] width 20 height 20
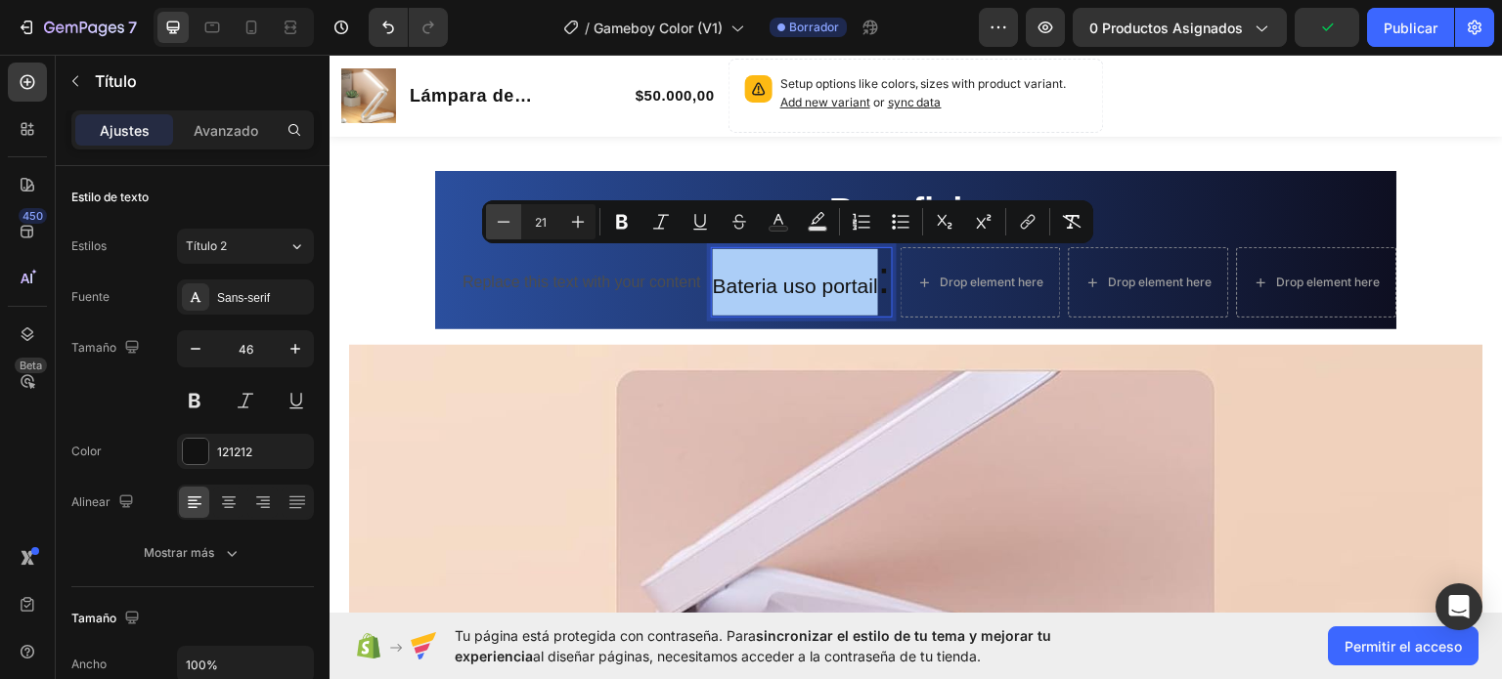
click at [504, 225] on icon "Barra de herramientas contextual del editor" at bounding box center [504, 222] width 20 height 20
type input "20"
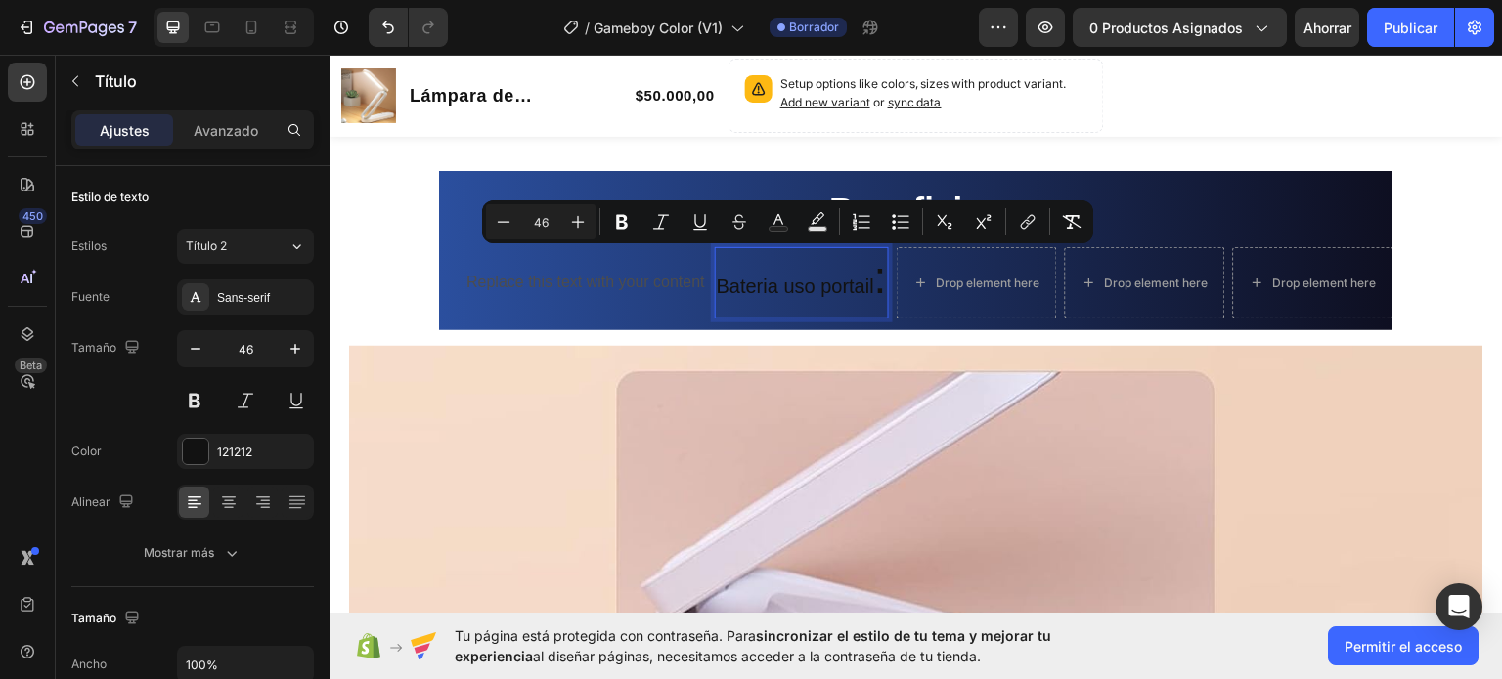
click at [874, 278] on p "Bateria uso portail :" at bounding box center [802, 281] width 170 height 67
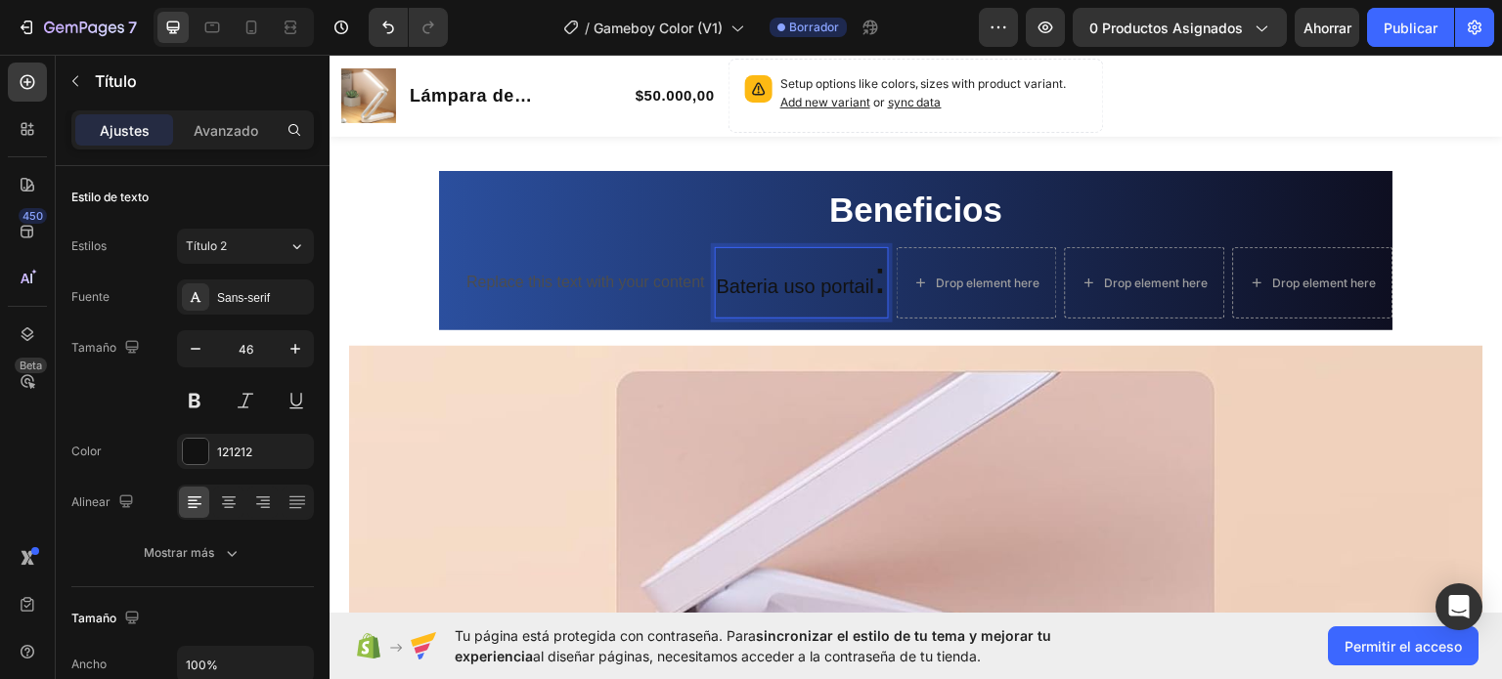
click at [875, 284] on p "Bateria uso portail :" at bounding box center [802, 281] width 170 height 67
click at [873, 284] on p "Bateria uso portail :" at bounding box center [802, 281] width 170 height 67
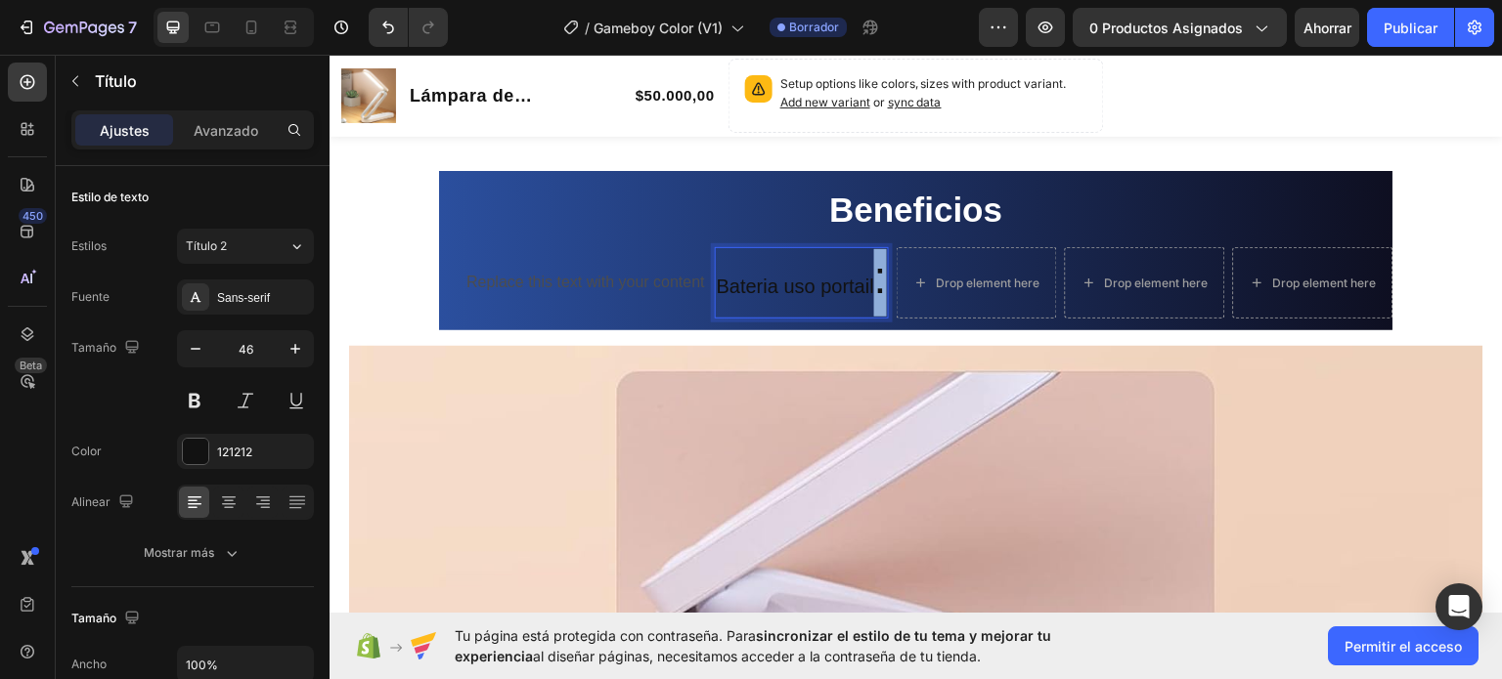
click at [873, 284] on p "Bateria uso portail :" at bounding box center [802, 281] width 170 height 67
click at [781, 286] on span "Bateria uso portail" at bounding box center [800, 286] width 157 height 22
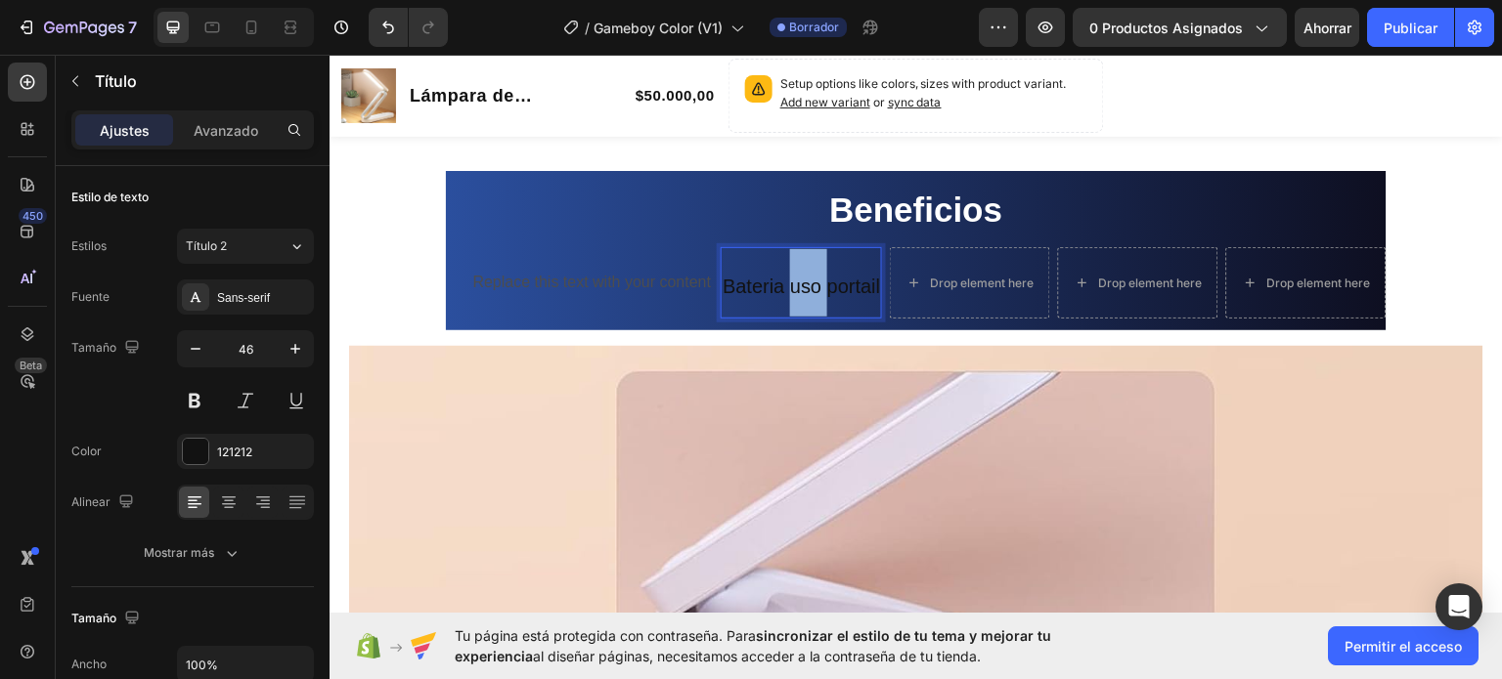
click at [781, 286] on span "Bateria uso portail" at bounding box center [800, 286] width 157 height 22
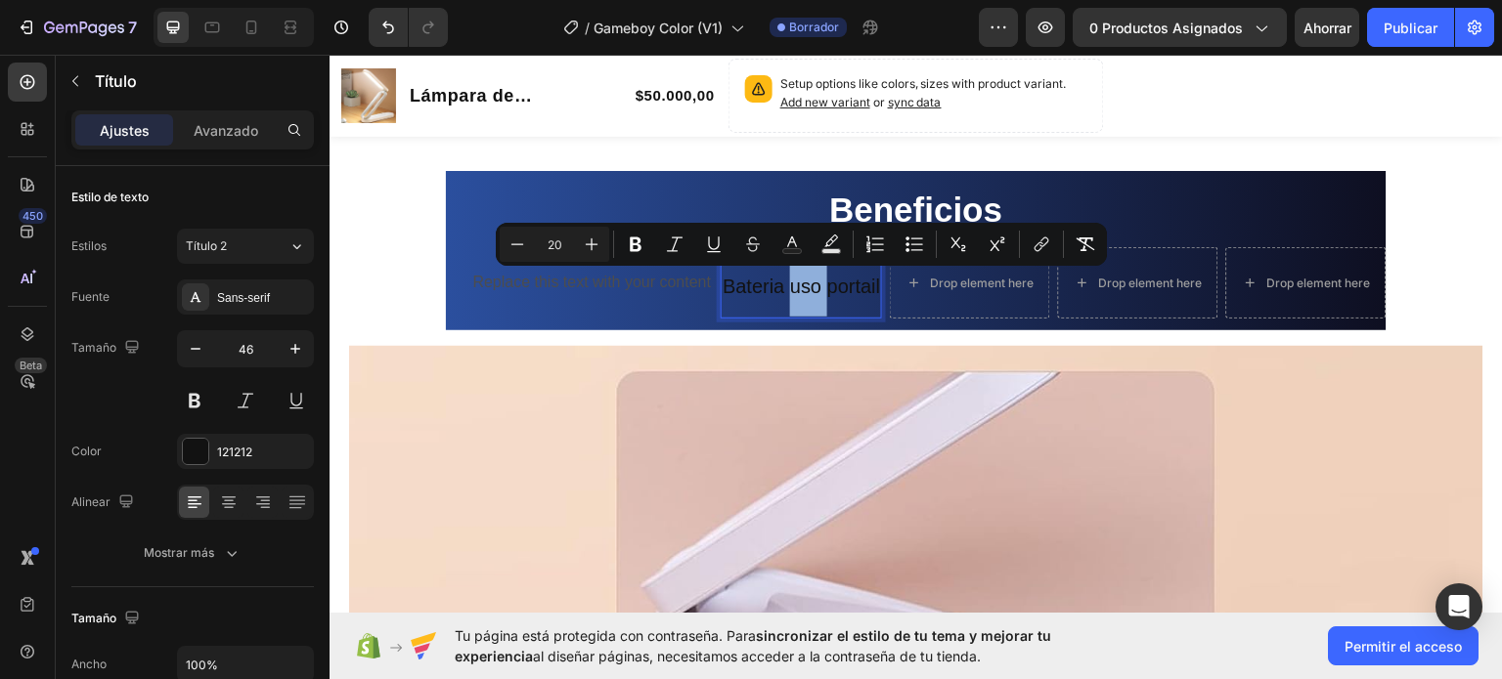
click at [781, 286] on span "Bateria uso portail" at bounding box center [800, 286] width 157 height 22
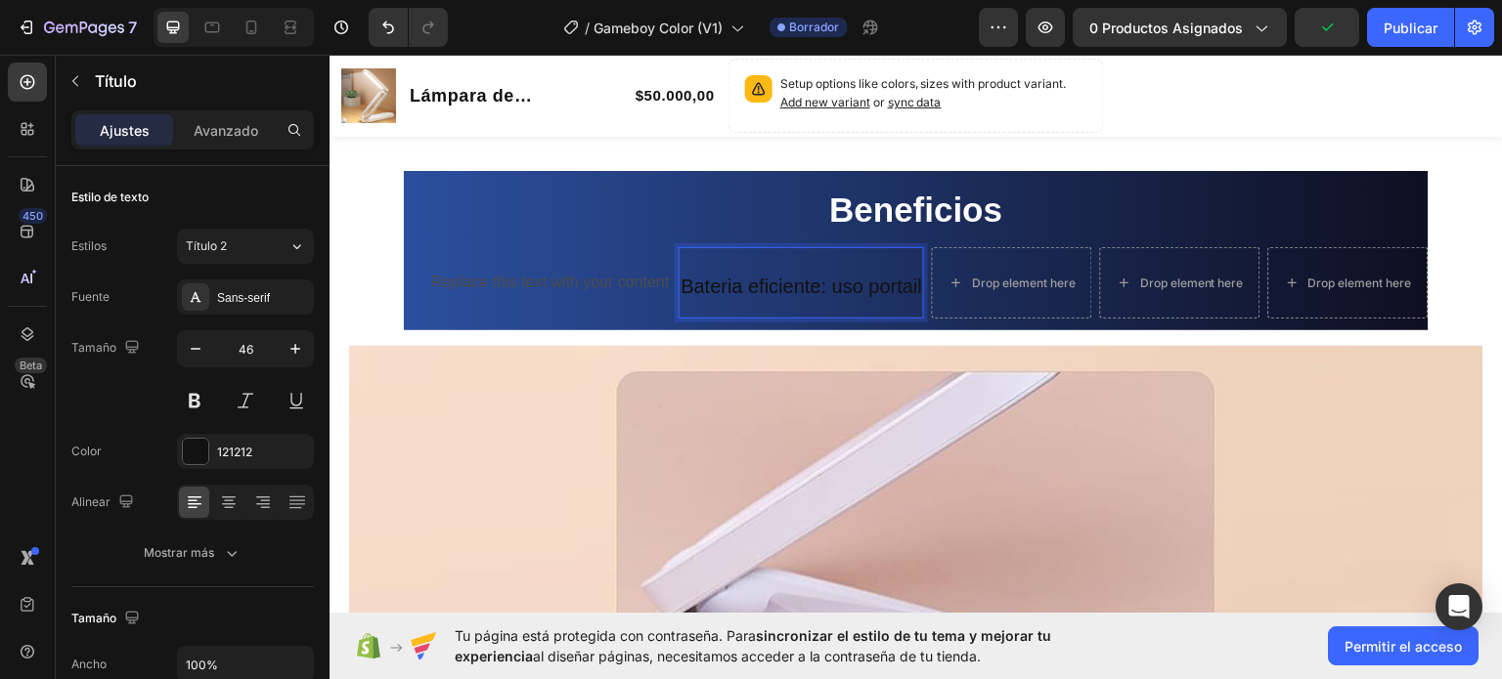
click at [914, 284] on span "Bateria eficiente: uso portail" at bounding box center [800, 286] width 241 height 22
click at [909, 288] on span "Bateria eficiente: uso portail" at bounding box center [800, 286] width 241 height 22
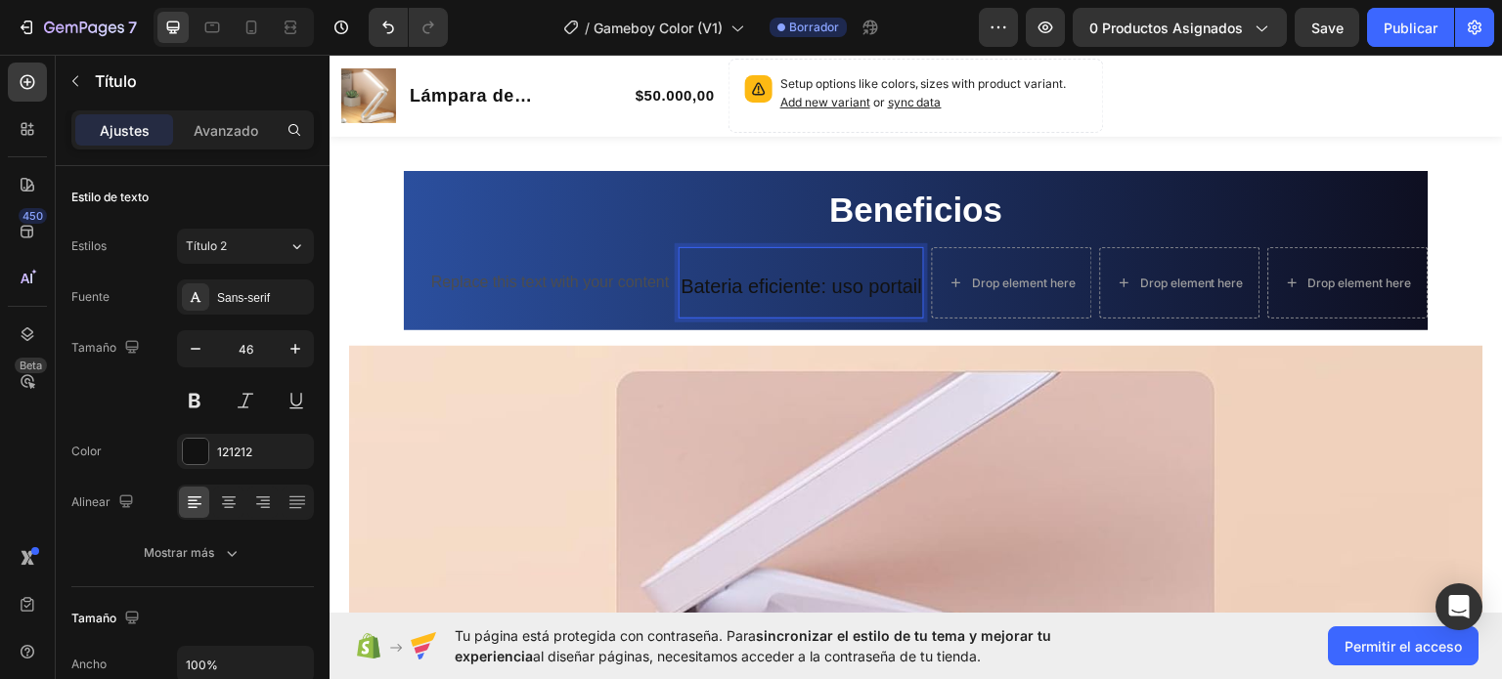
click at [902, 290] on span "Bateria eficiente: uso portail" at bounding box center [800, 286] width 241 height 22
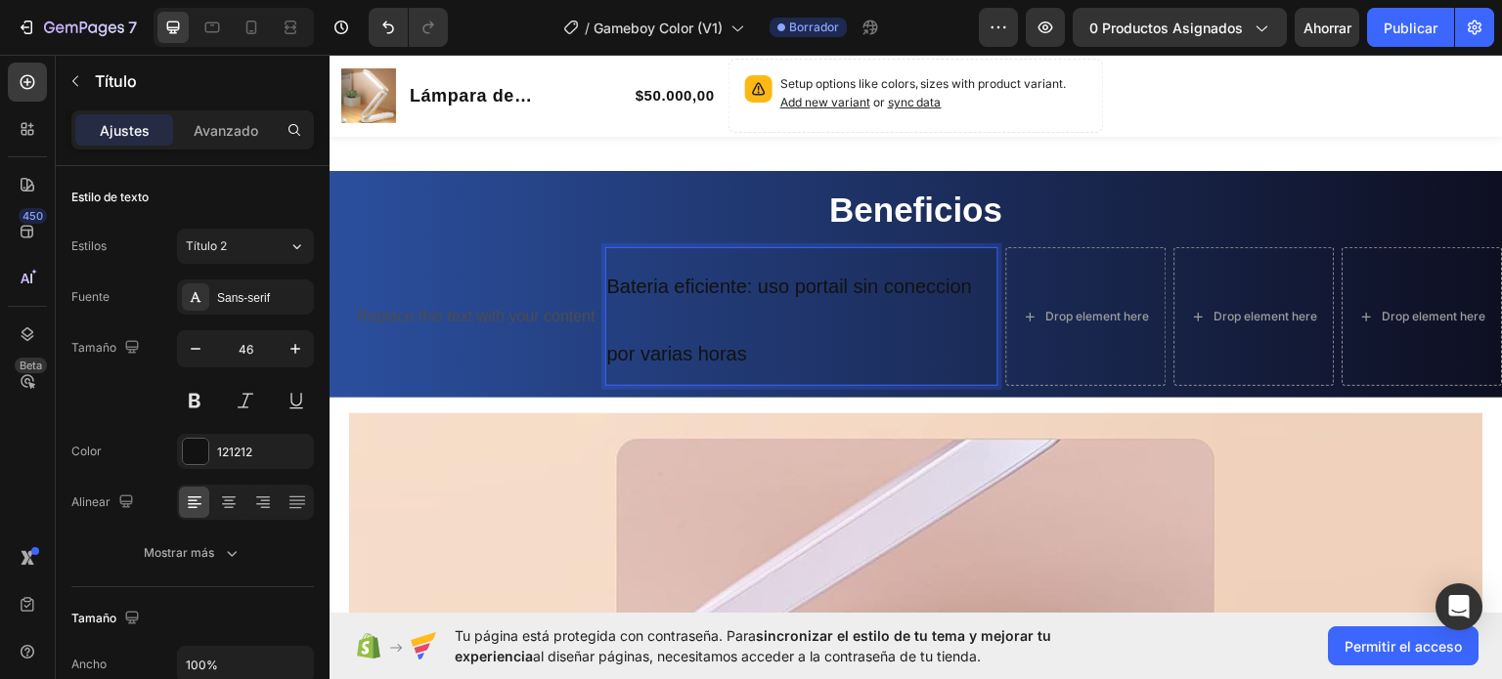
click at [896, 284] on span "Bateria eficiente: uso portail sin coneccion por varias horas" at bounding box center [790, 319] width 366 height 89
click at [970, 287] on span "Bateria eficiente: uso portail sin coneccion por varias horas" at bounding box center [790, 319] width 366 height 89
click at [658, 332] on p "Bateria eficiente: uso portail sin cable por varias horas" at bounding box center [801, 315] width 389 height 135
click at [611, 347] on span "Bateria eficiente: uso portail sin cable por varias horas" at bounding box center [786, 319] width 358 height 89
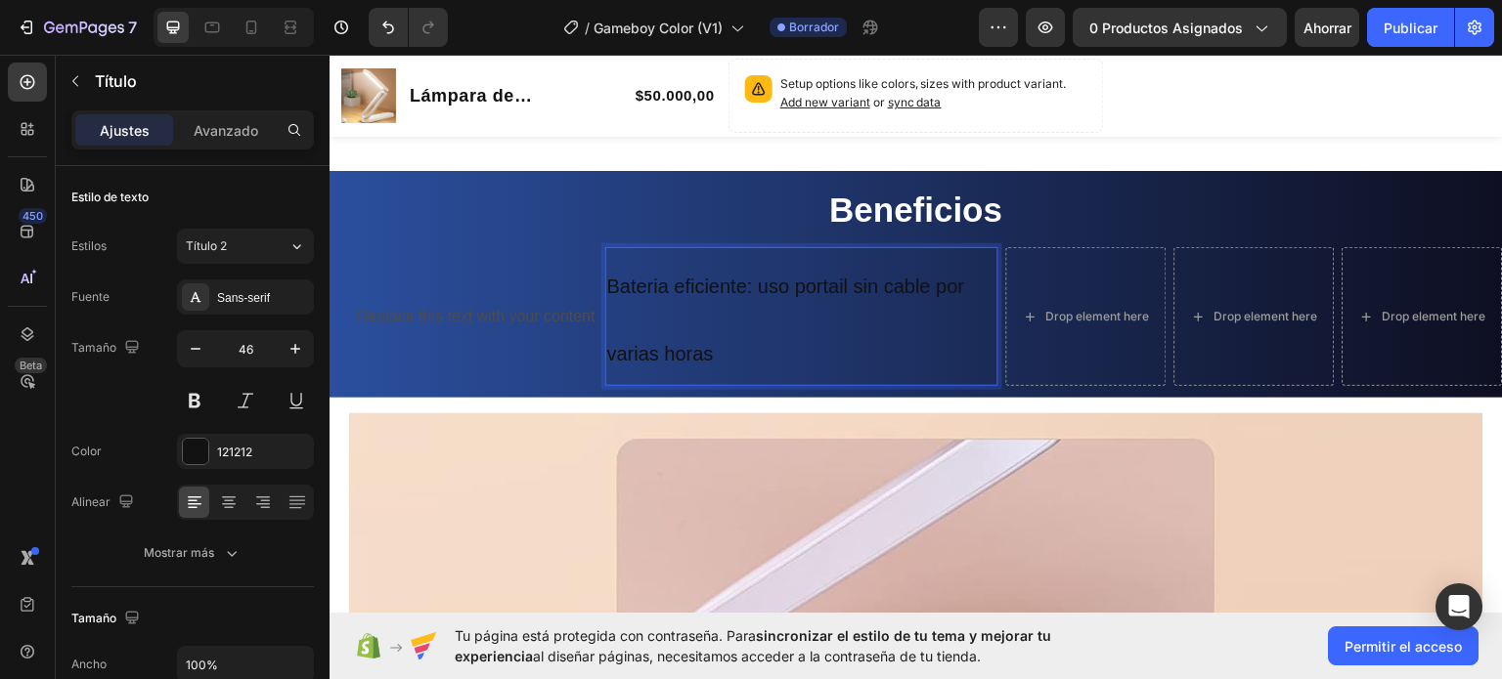
click at [610, 380] on p "Bateria eficiente: uso portail sin cable por varias horas" at bounding box center [801, 315] width 389 height 135
click at [640, 314] on p "Bateria eficiente: uso portail sin cable por varias horas" at bounding box center [801, 315] width 389 height 135
click at [611, 277] on span "Bateria eficiente: uso portail sin cable por varias horas" at bounding box center [786, 319] width 358 height 89
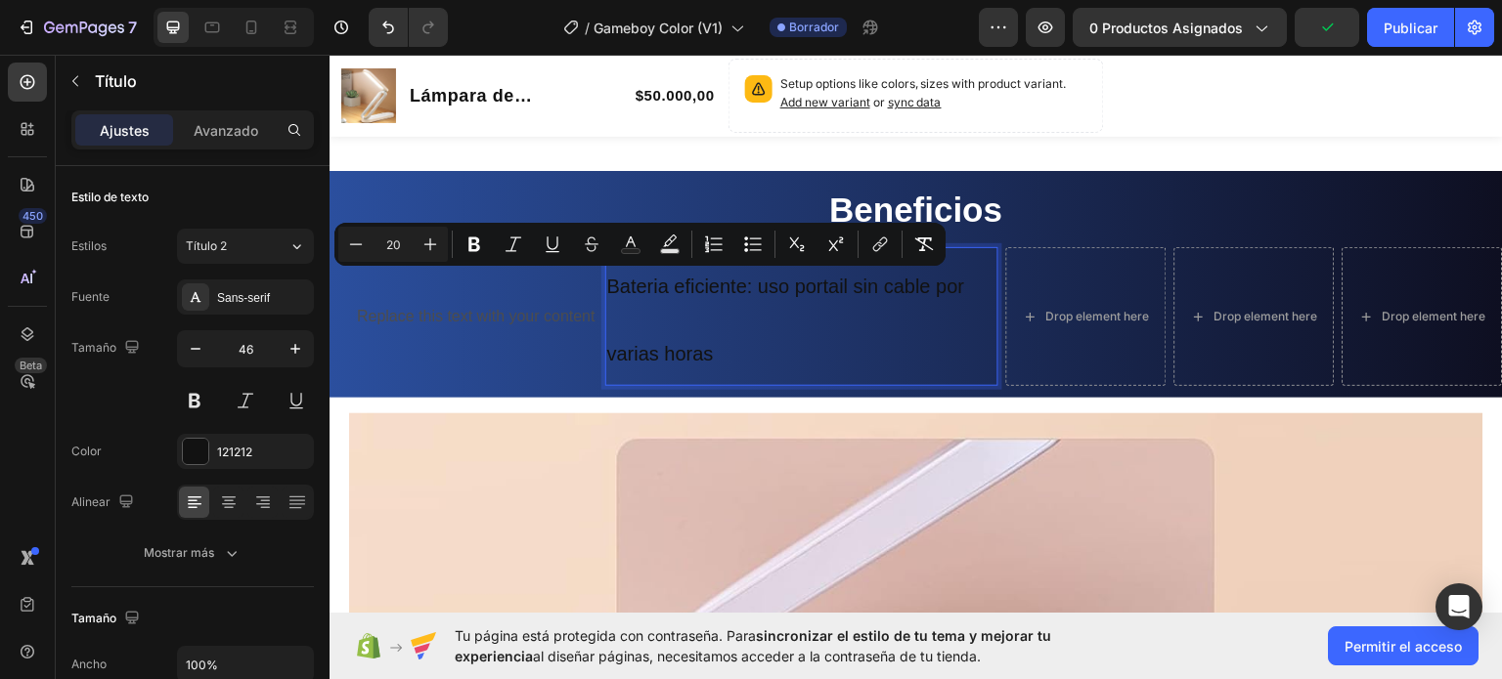
click at [736, 316] on p "Bateria eficiente: uso portail sin cable por varias horas" at bounding box center [801, 315] width 389 height 135
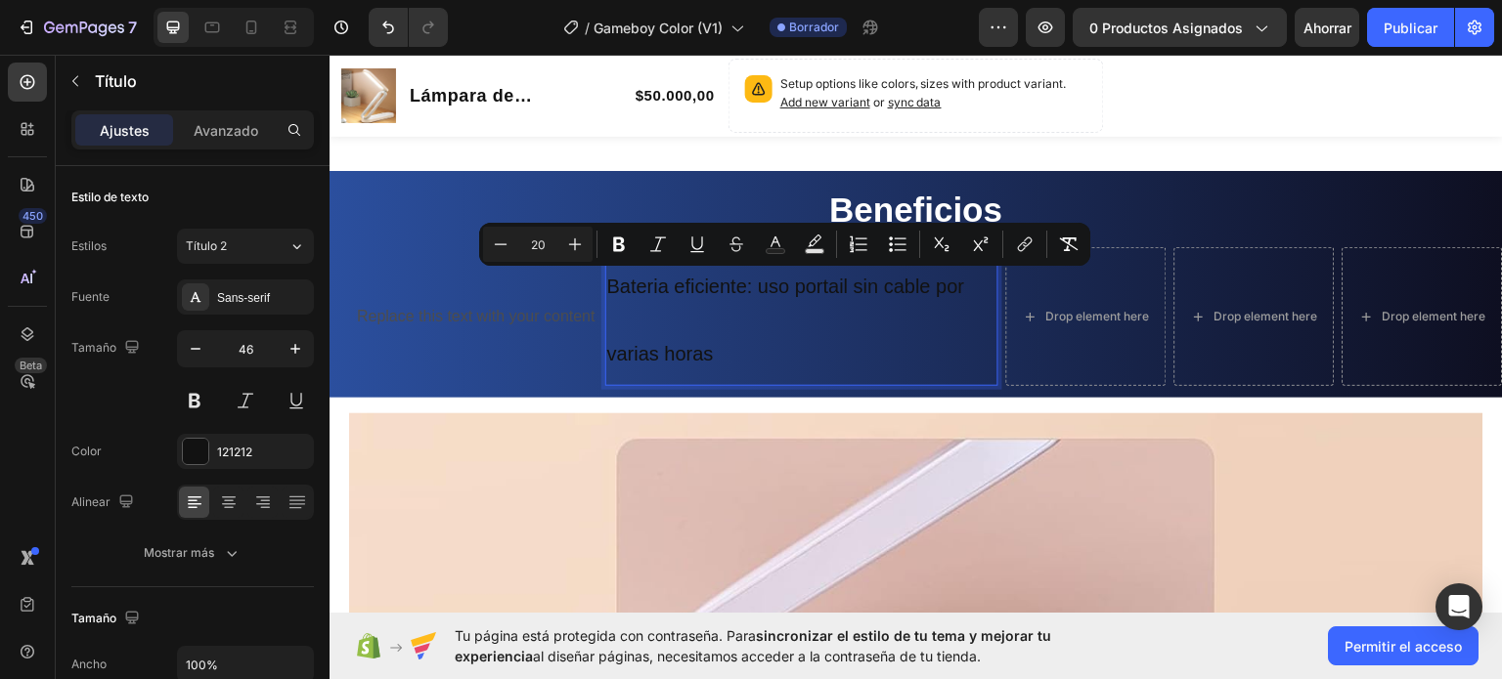
drag, startPoint x: 608, startPoint y: 281, endPoint x: 937, endPoint y: 339, distance: 333.7
click at [494, 243] on icon "Barra de herramientas contextual del editor" at bounding box center [501, 245] width 20 height 20
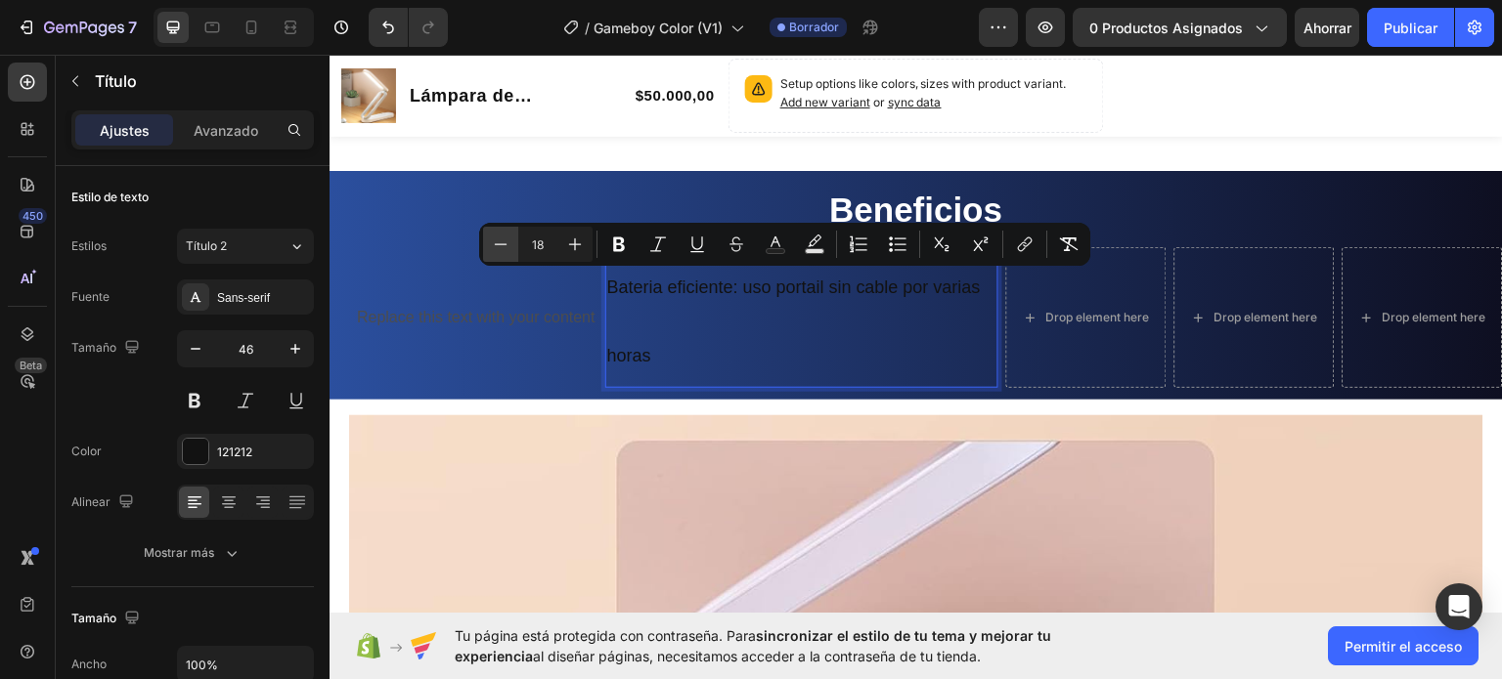
click at [494, 243] on icon "Barra de herramientas contextual del editor" at bounding box center [501, 245] width 20 height 20
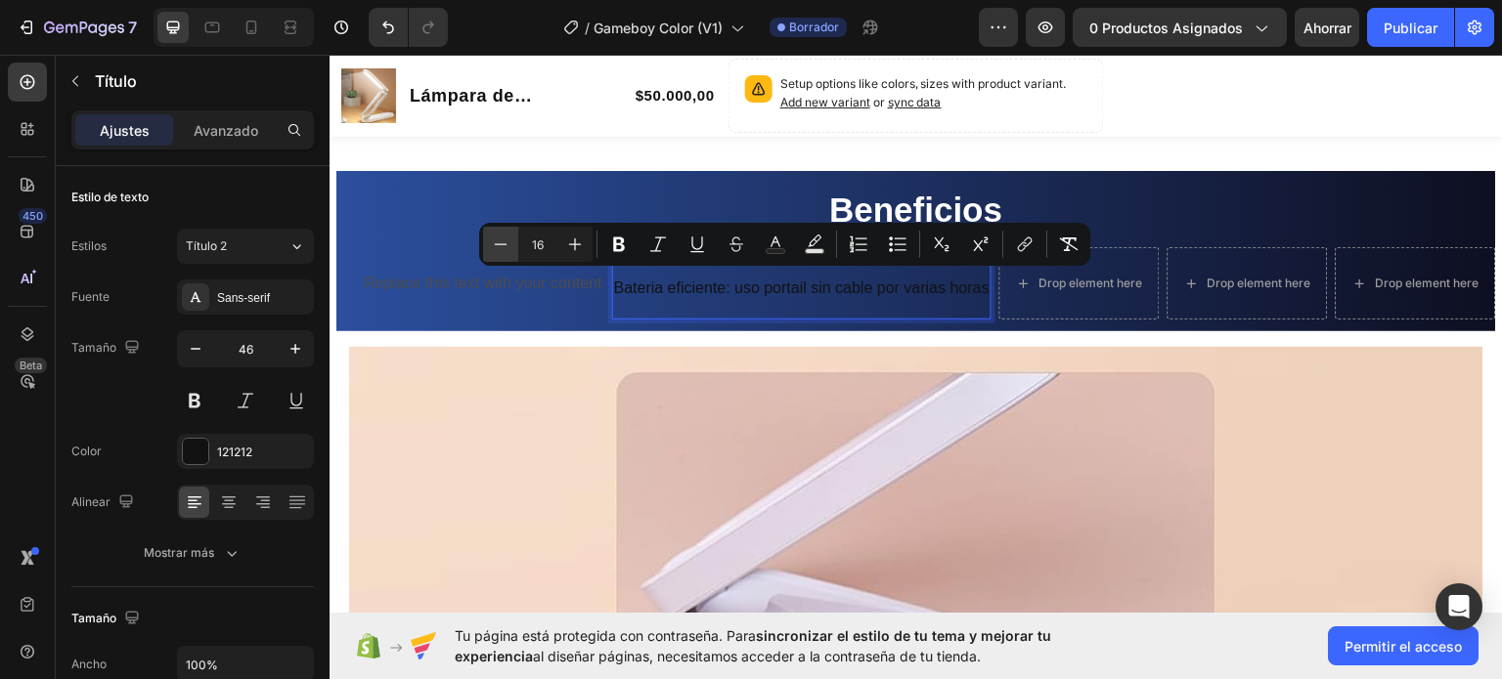
click at [494, 243] on icon "Barra de herramientas contextual del editor" at bounding box center [501, 245] width 20 height 20
type input "15"
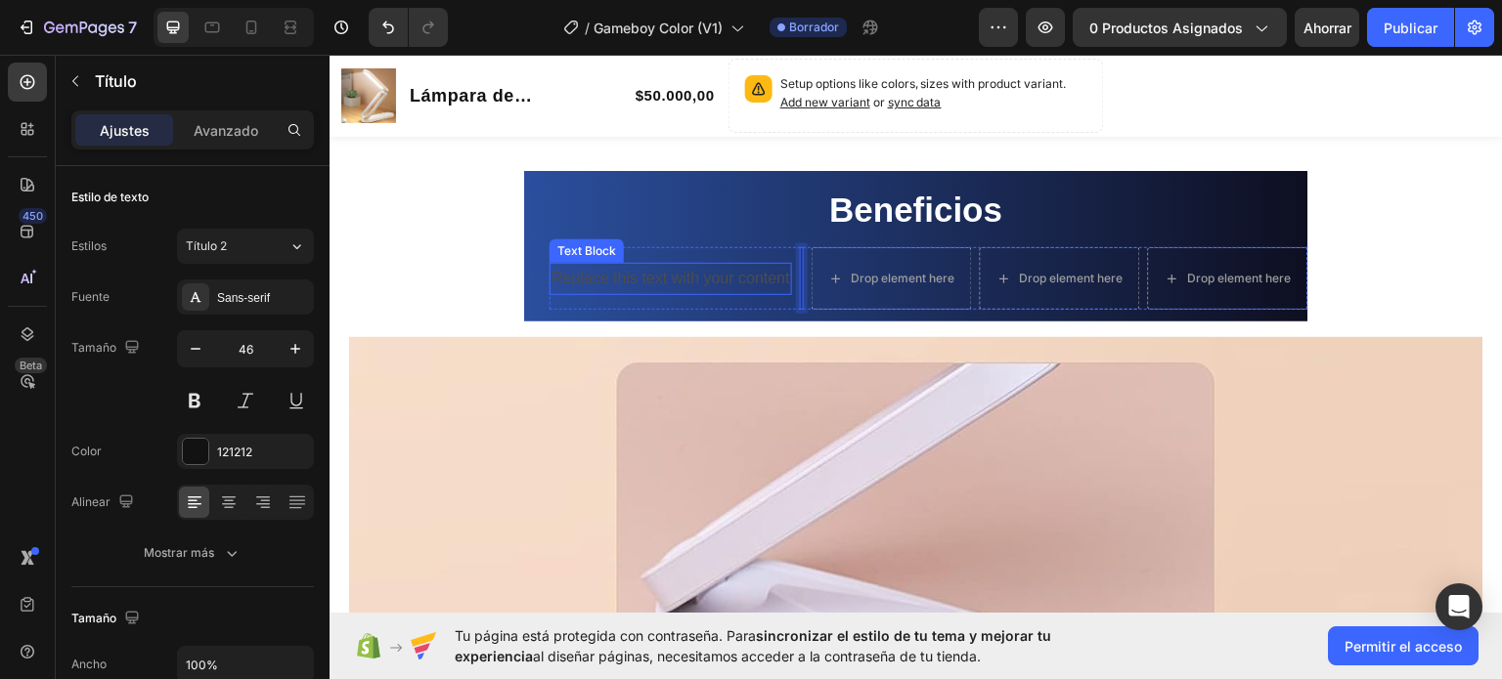
click at [602, 284] on p "Replace this text with your content" at bounding box center [670, 278] width 239 height 28
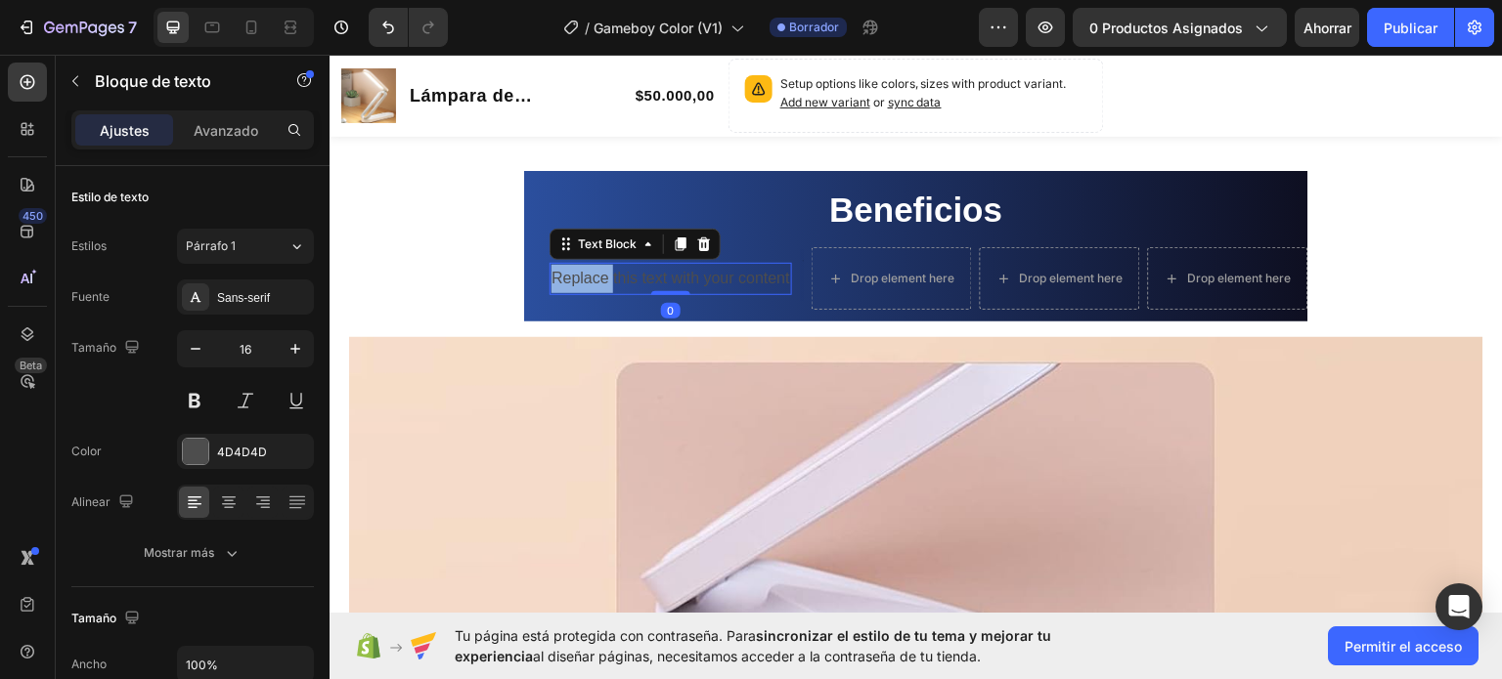
click at [567, 280] on p "Replace this text with your content" at bounding box center [670, 278] width 239 height 28
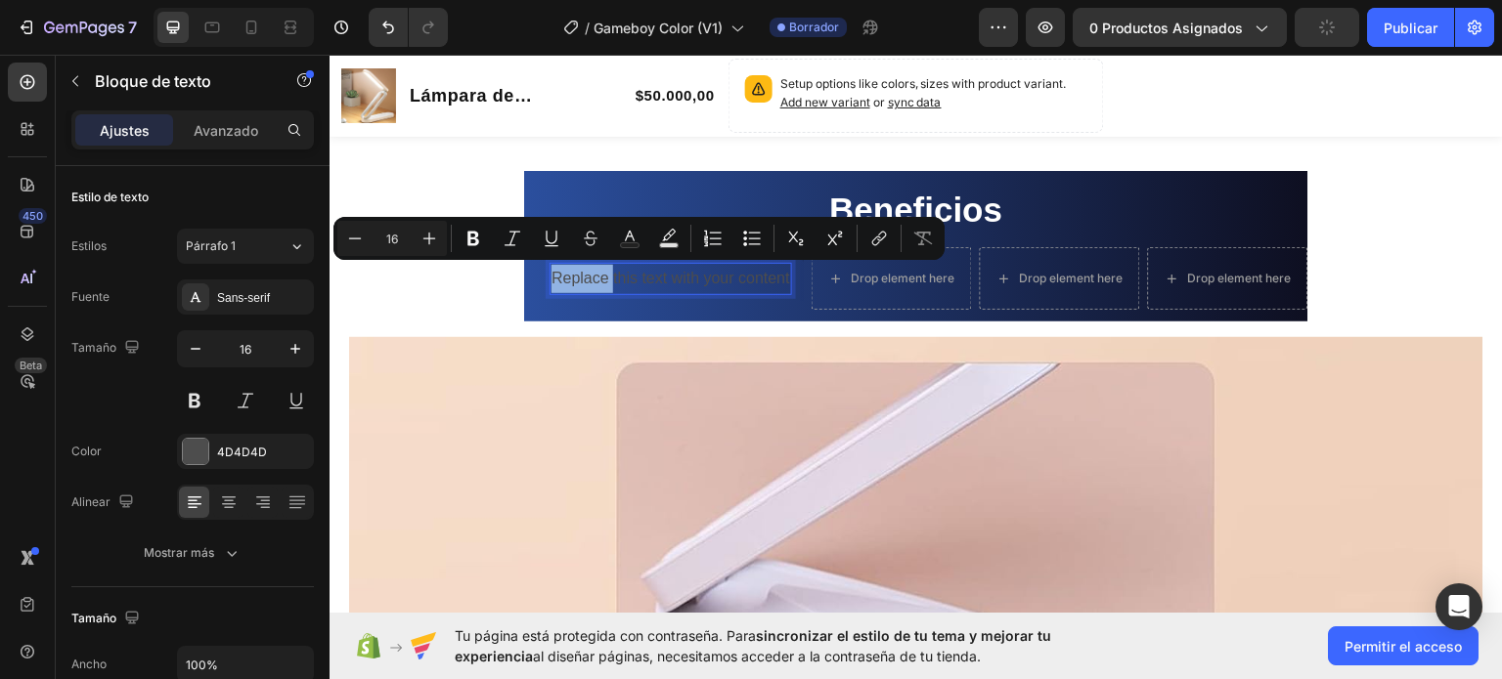
click at [567, 280] on p "Replace this text with your content" at bounding box center [670, 278] width 239 height 28
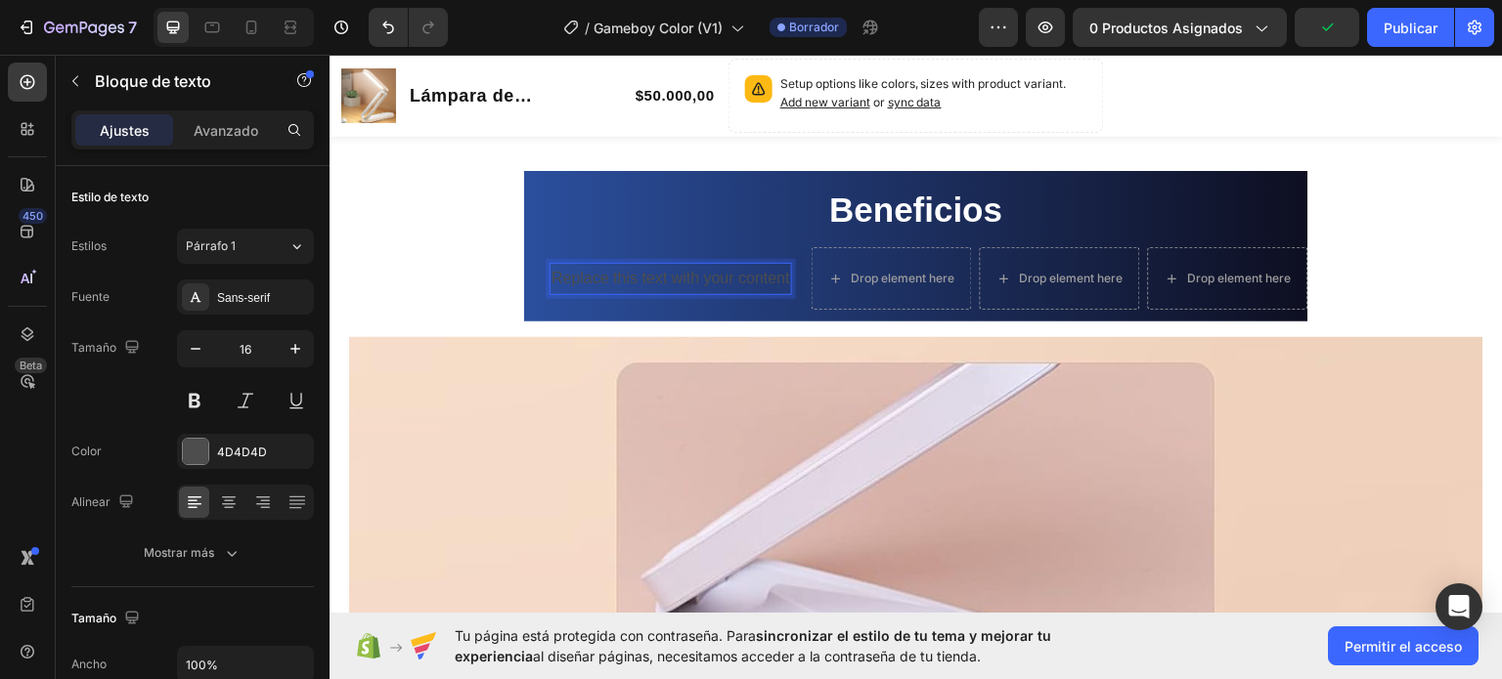
click at [717, 281] on p "Replace this text with your content" at bounding box center [670, 278] width 239 height 28
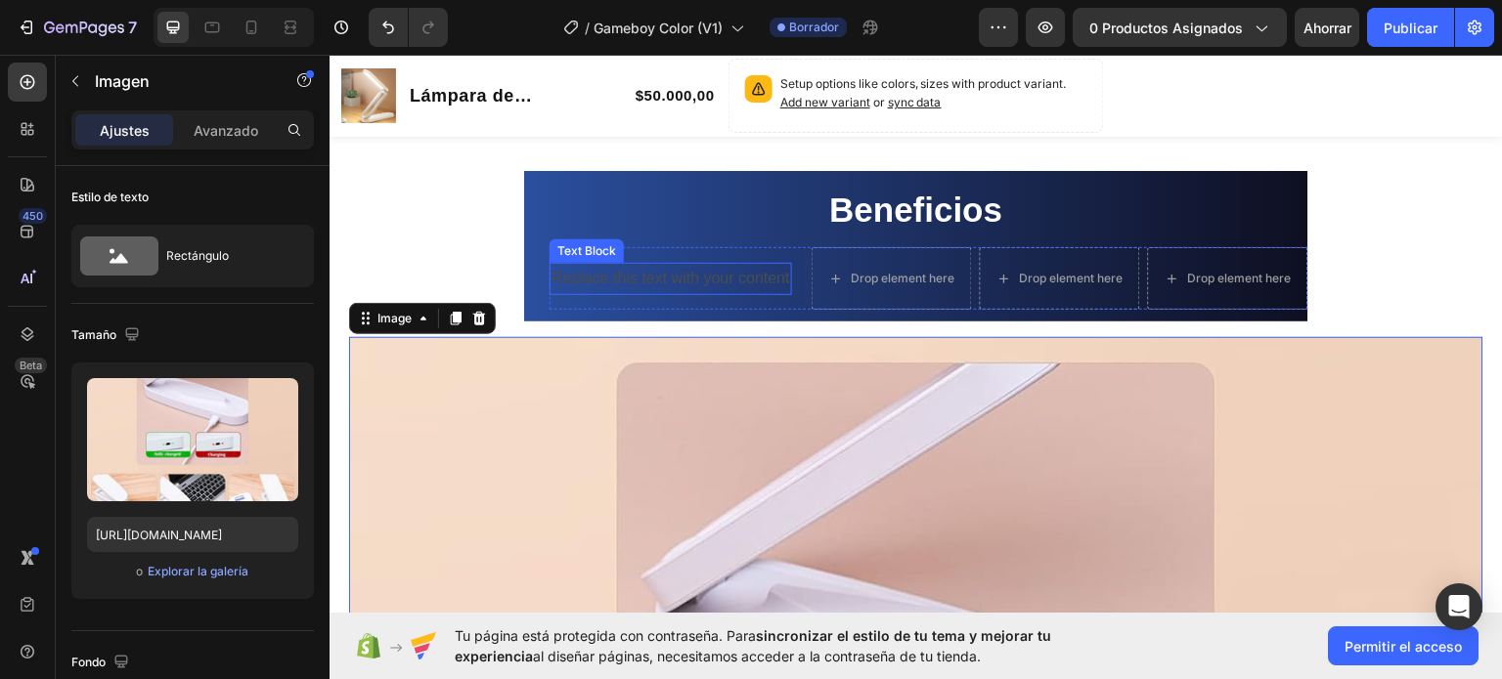
click at [619, 282] on p "Replace this text with your content" at bounding box center [670, 278] width 239 height 28
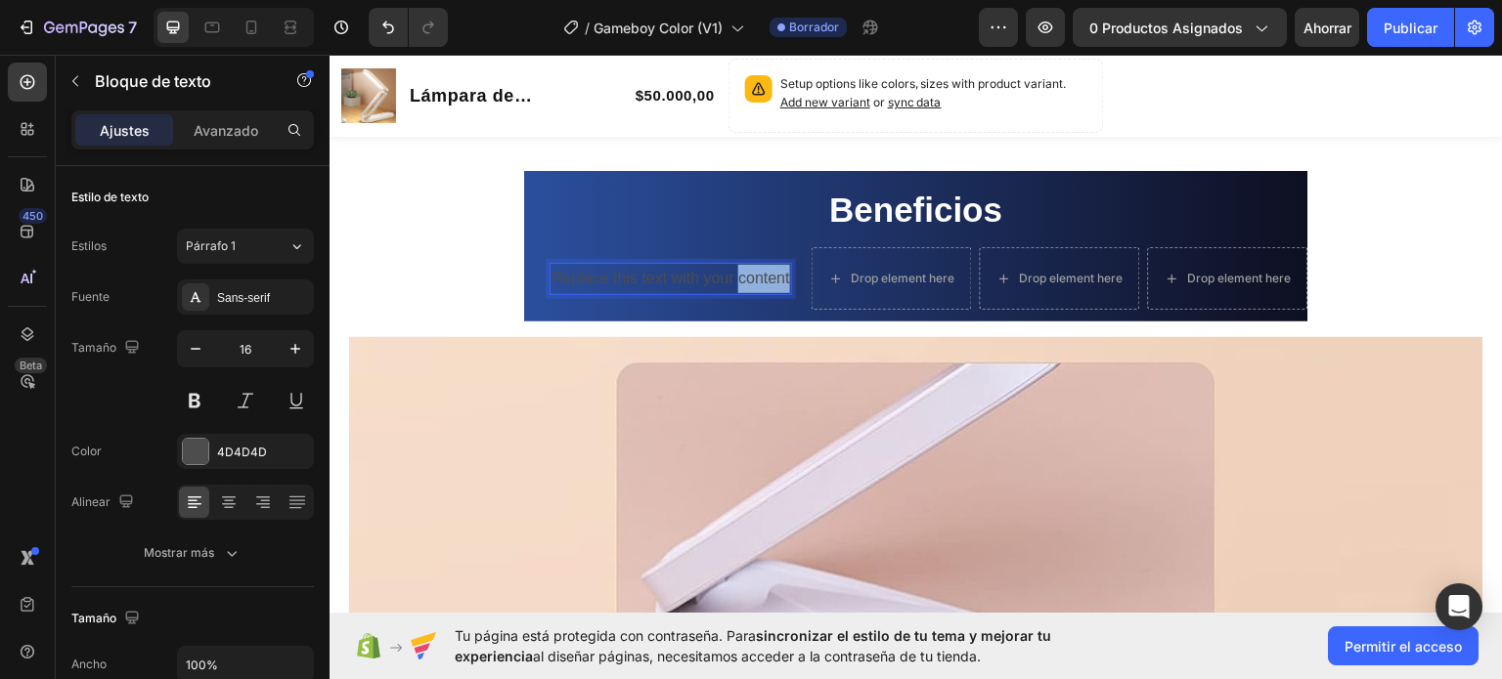
click at [758, 281] on p "Replace this text with your content" at bounding box center [670, 278] width 239 height 28
drag, startPoint x: 763, startPoint y: 278, endPoint x: 602, endPoint y: 281, distance: 160.4
click at [602, 281] on p "Replace this text with your content" at bounding box center [670, 278] width 239 height 28
click at [604, 275] on p "Replace this text with your content" at bounding box center [670, 278] width 239 height 28
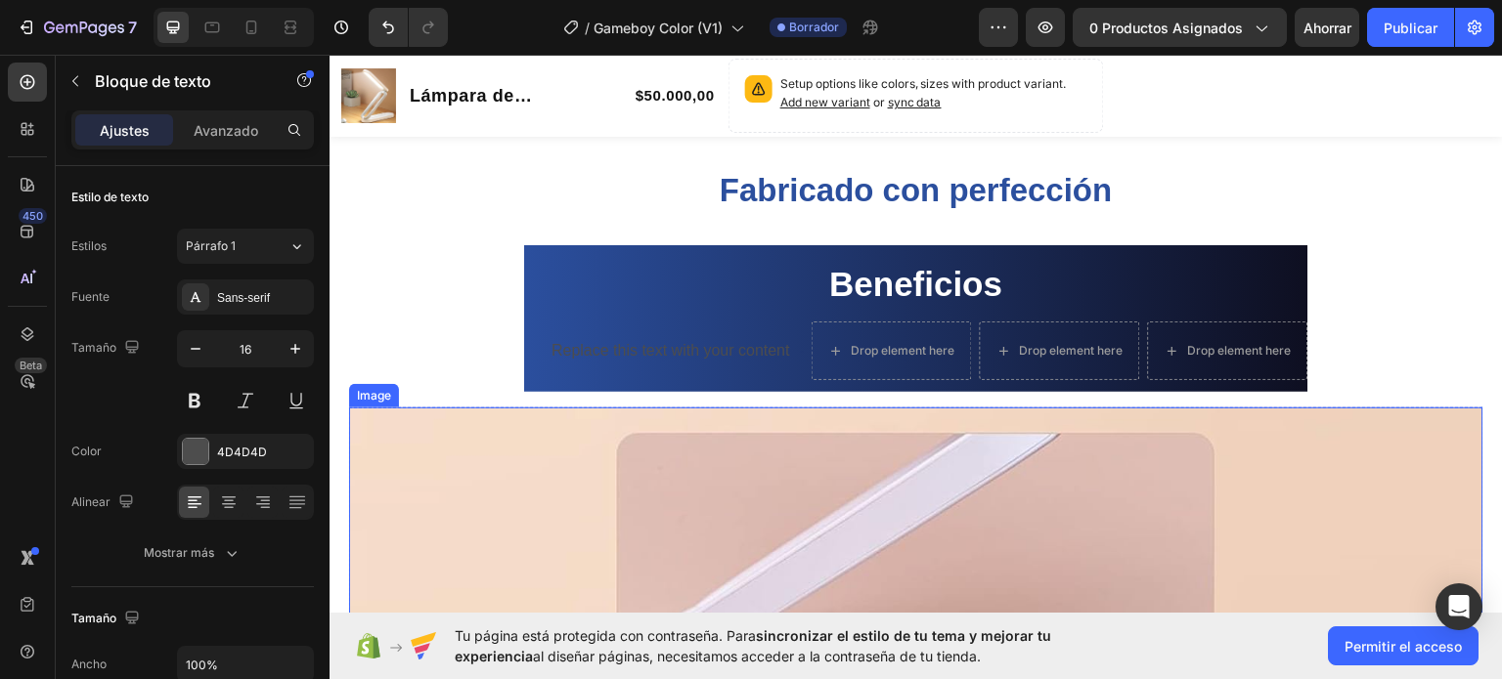
scroll to position [1086, 0]
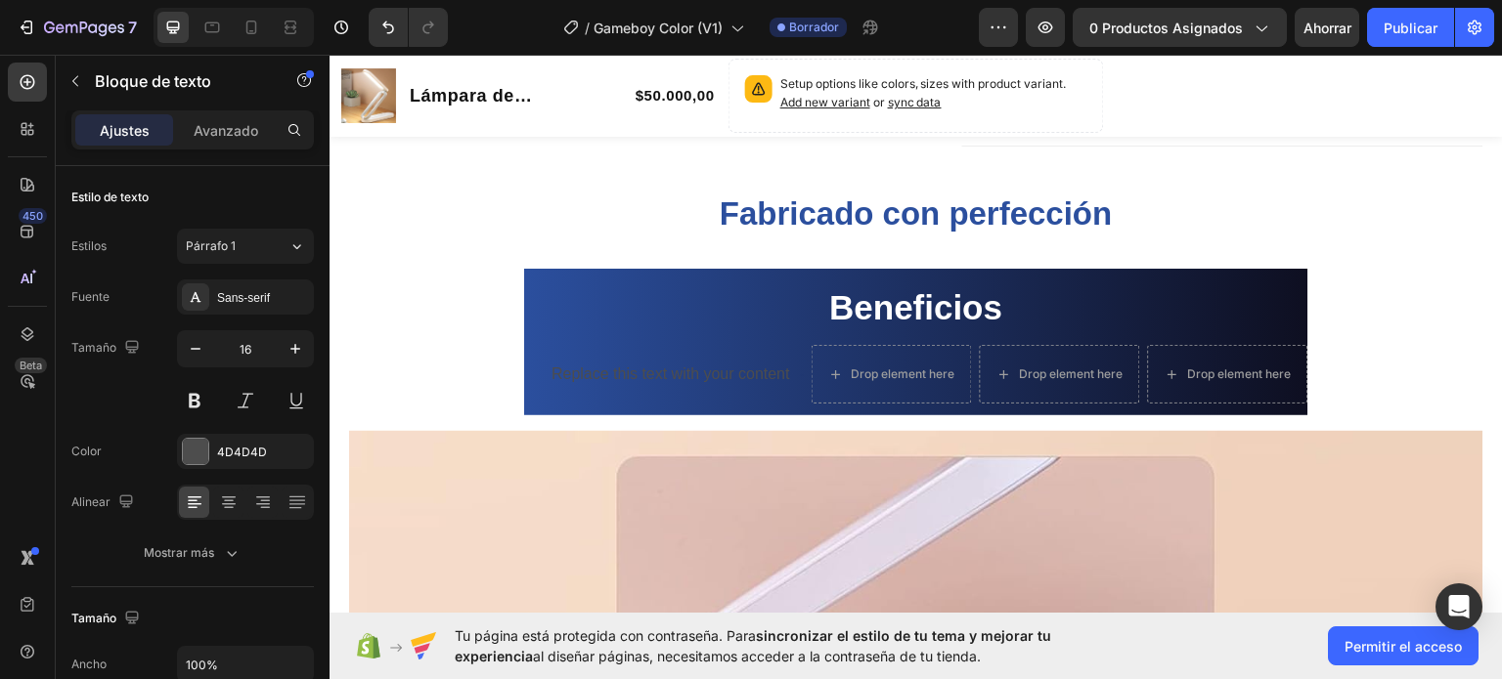
click at [549, 373] on div "Replace this text with your content" at bounding box center [670, 374] width 242 height 32
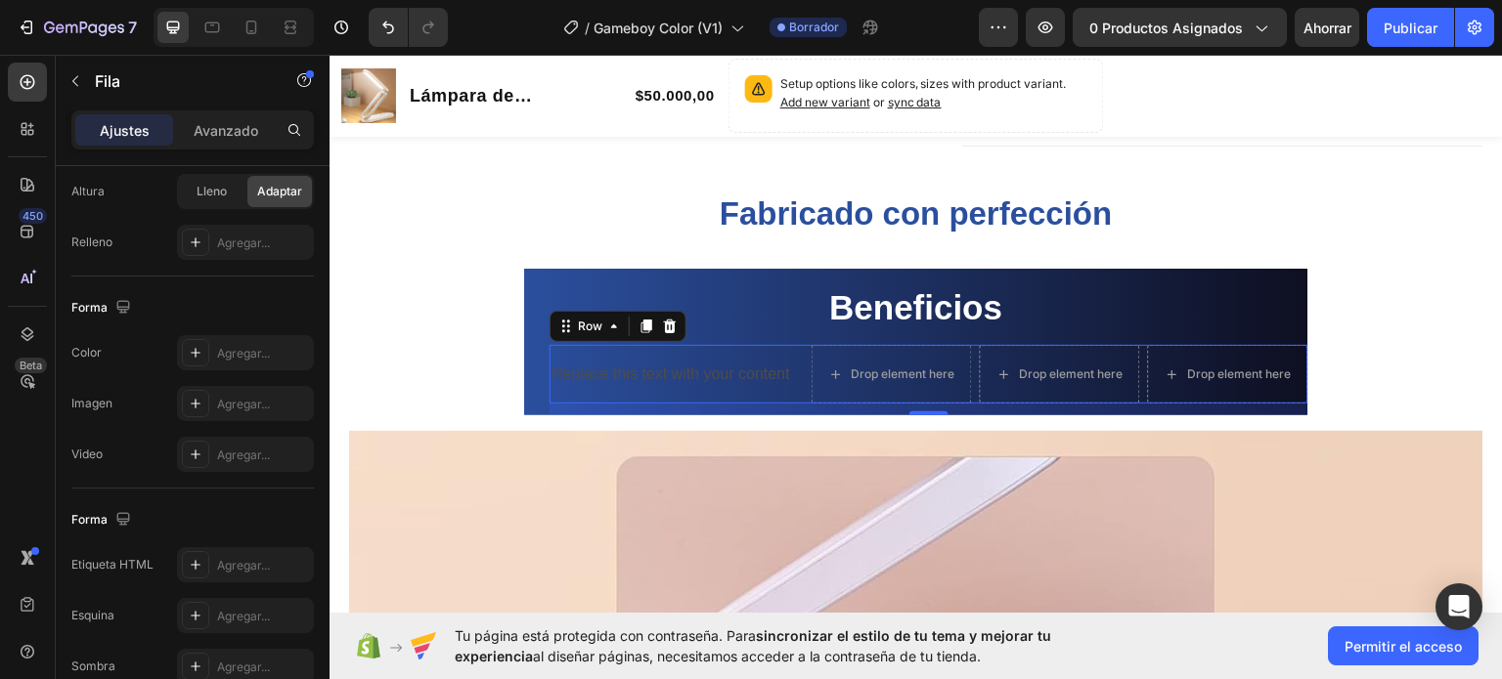
scroll to position [844, 0]
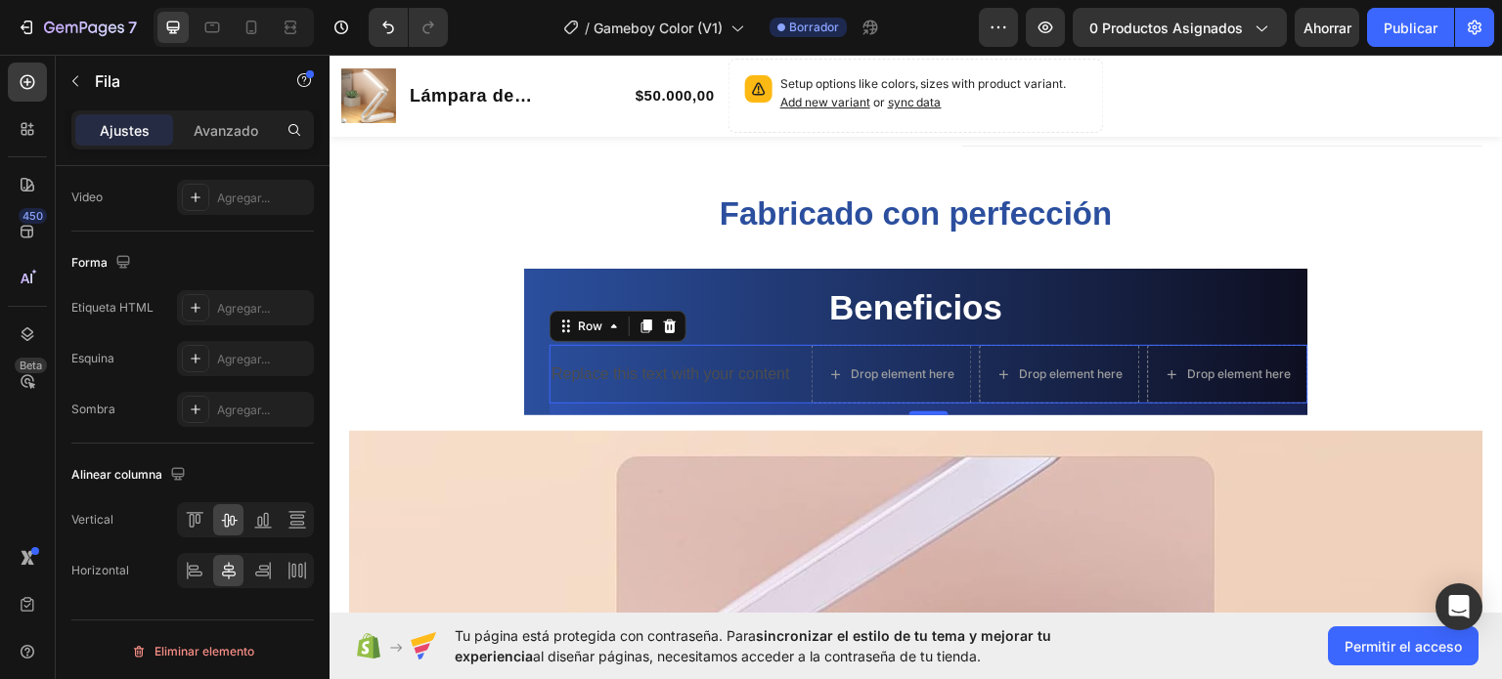
click at [555, 352] on div "Replace this text with your content Text Block" at bounding box center [670, 373] width 242 height 59
click at [553, 391] on div "Replace this text with your content Text Block" at bounding box center [670, 373] width 242 height 59
click at [560, 353] on div "Replace this text with your content Text Block" at bounding box center [670, 373] width 242 height 59
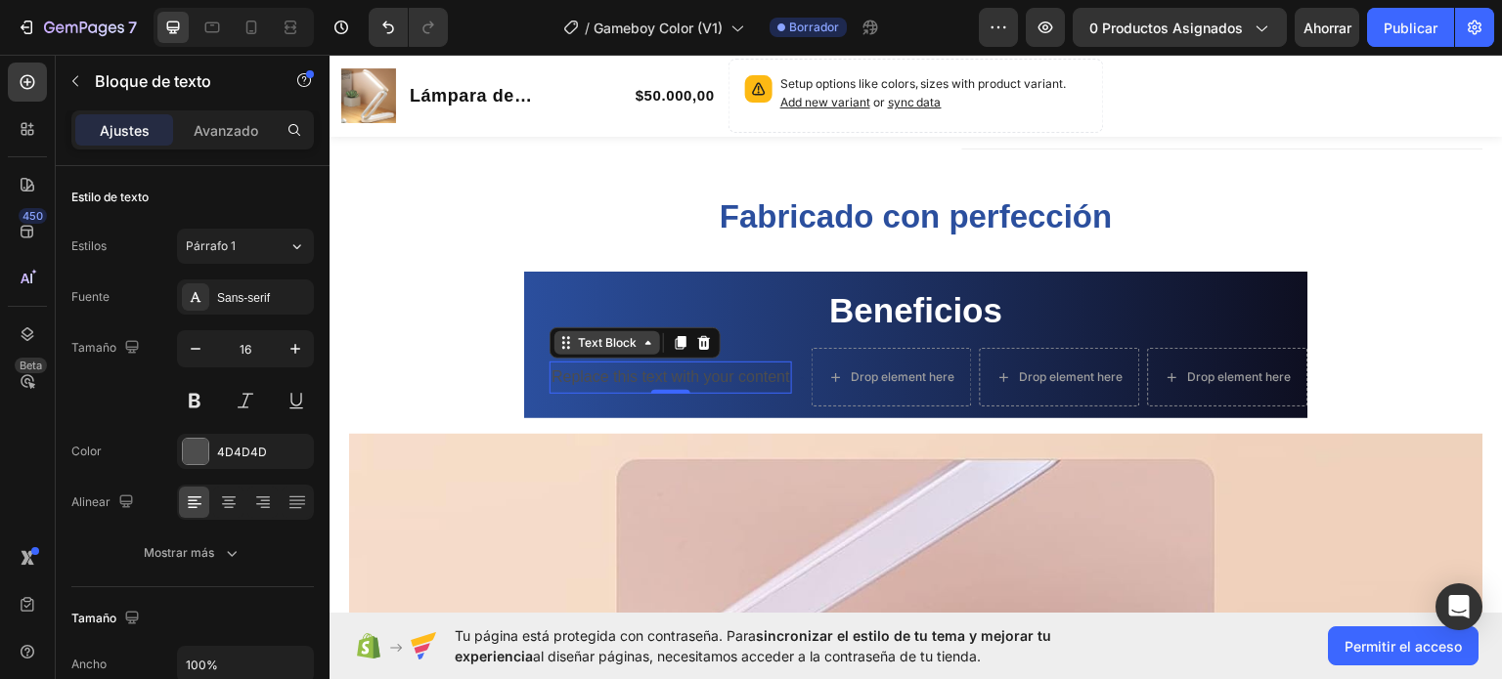
scroll to position [1086, 0]
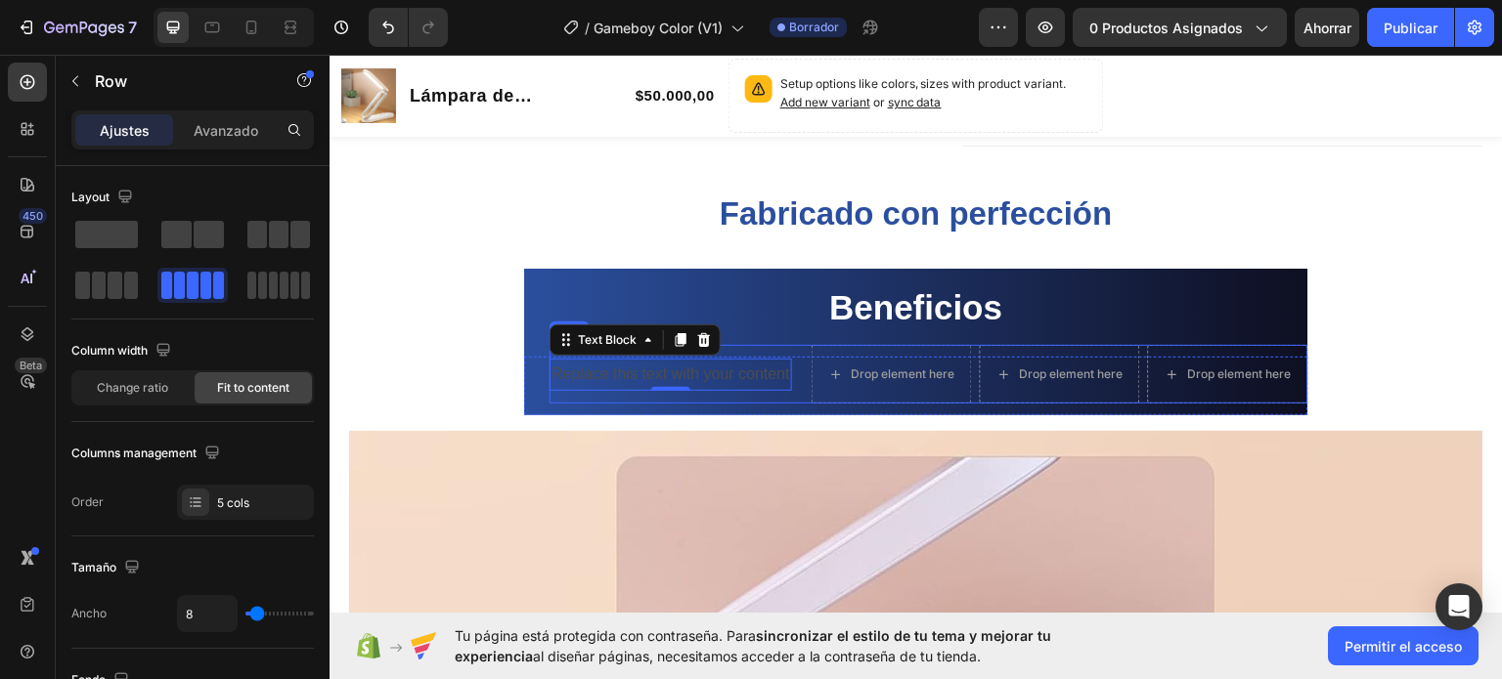
click at [772, 349] on div "Replace this text with your content Text Block 0" at bounding box center [670, 373] width 242 height 59
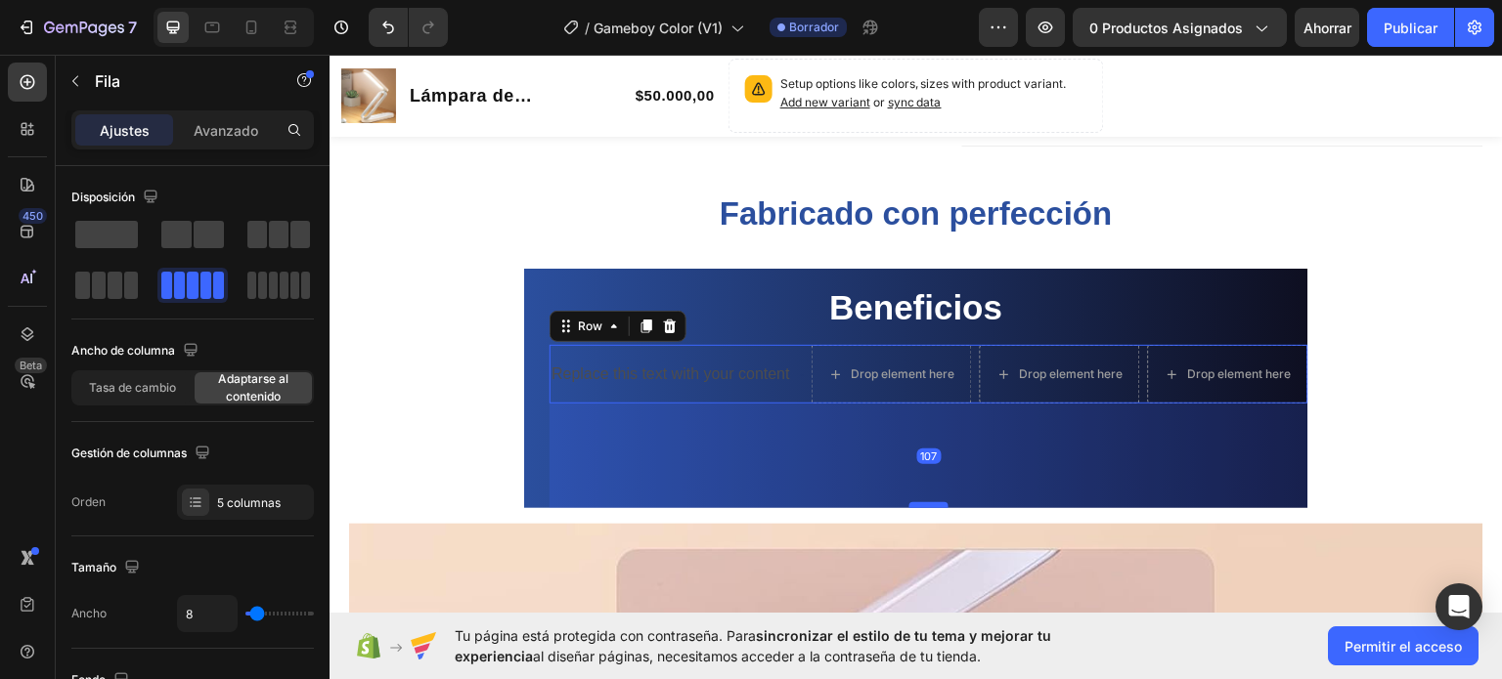
drag, startPoint x: 927, startPoint y: 412, endPoint x: 937, endPoint y: 504, distance: 93.4
click at [937, 504] on div at bounding box center [928, 505] width 39 height 6
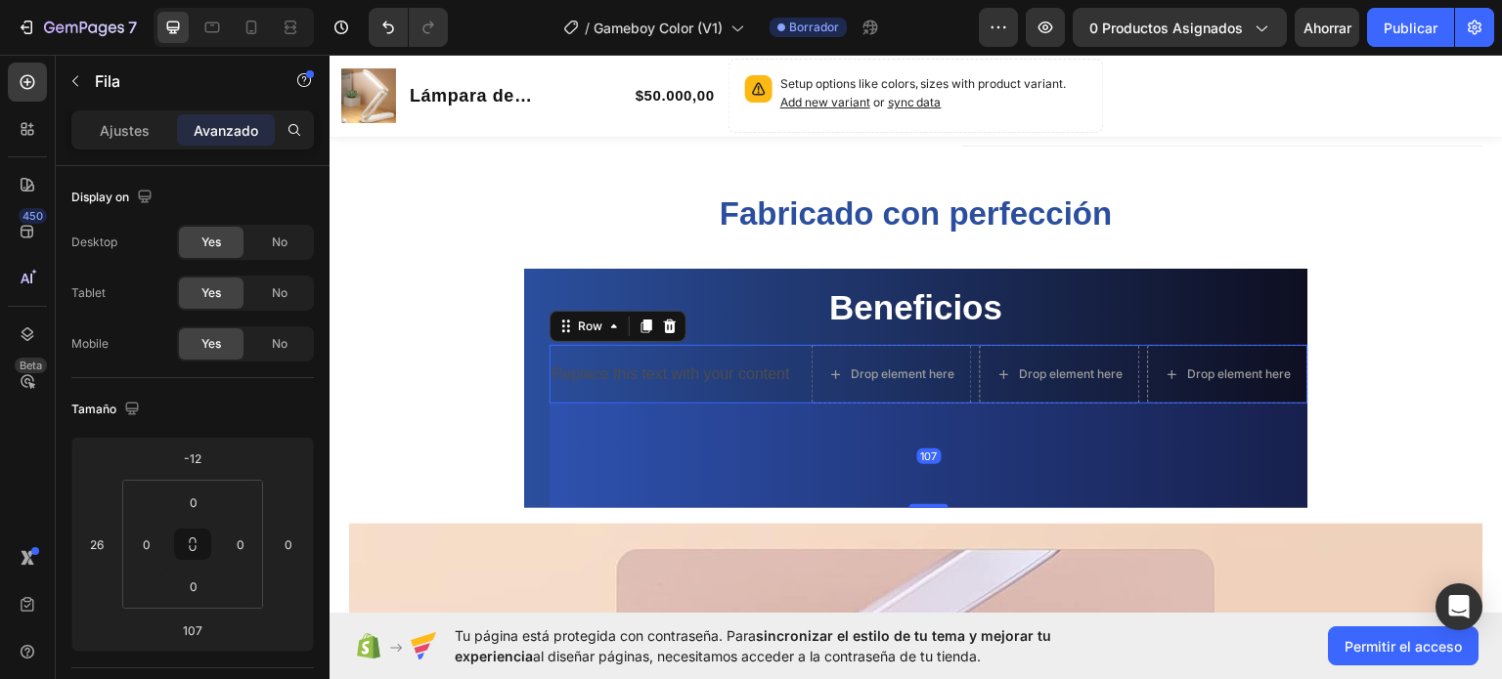
click at [720, 489] on div "107" at bounding box center [928, 455] width 759 height 105
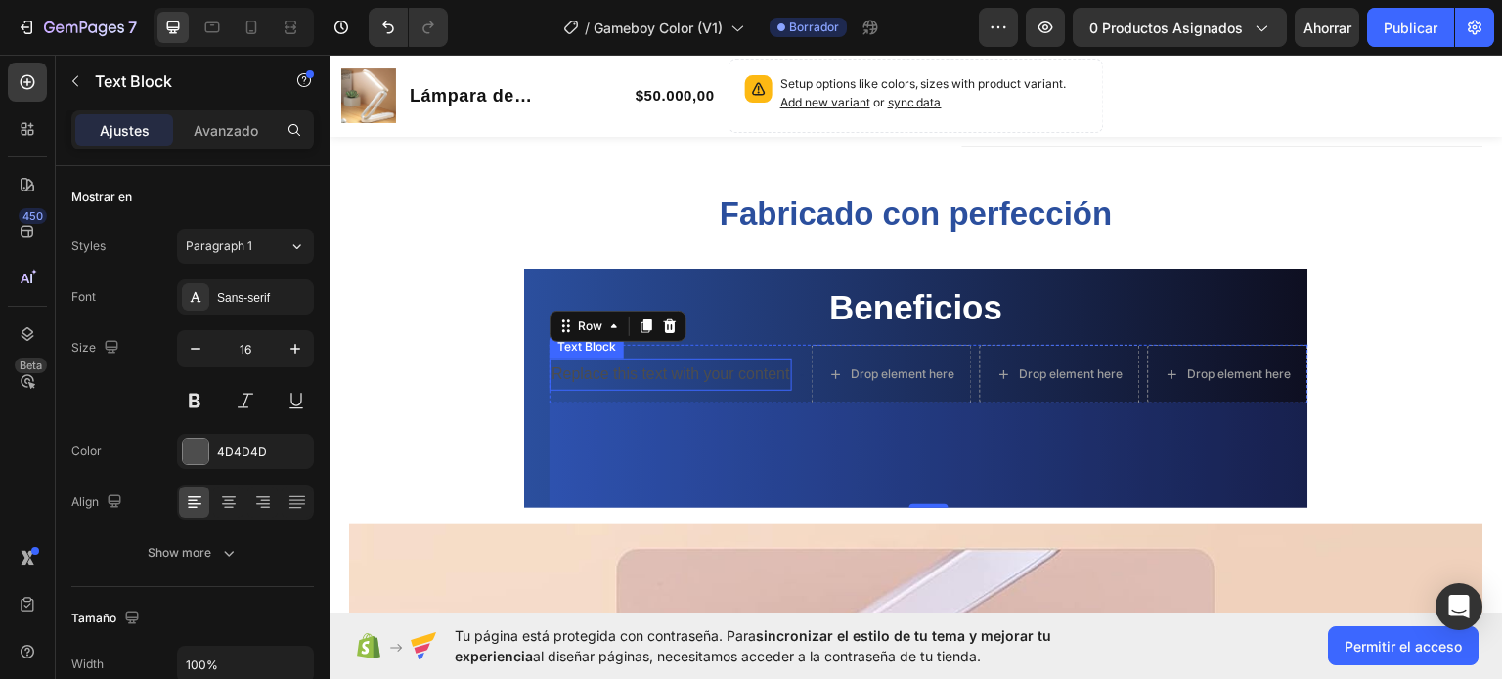
click at [651, 381] on p "Replace this text with your content" at bounding box center [670, 374] width 239 height 28
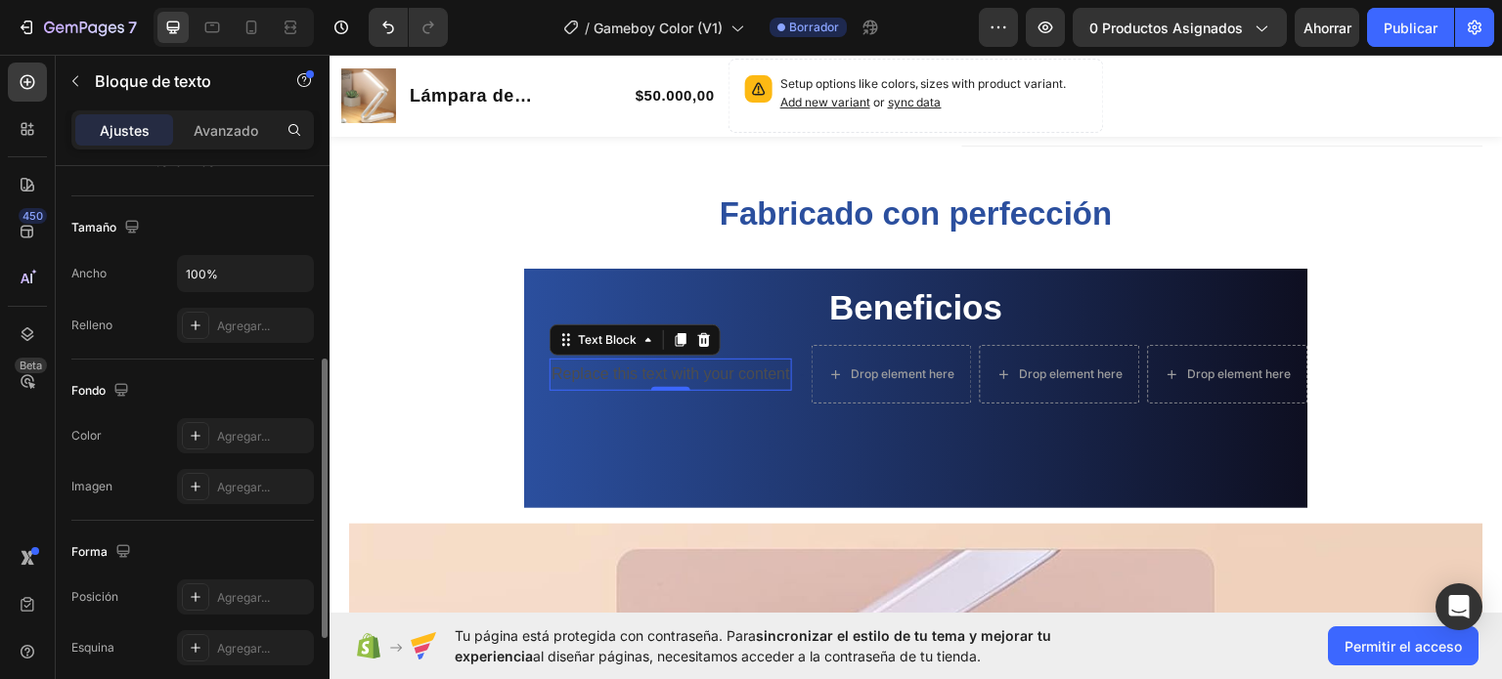
scroll to position [587, 0]
